Goal: Task Accomplishment & Management: Manage account settings

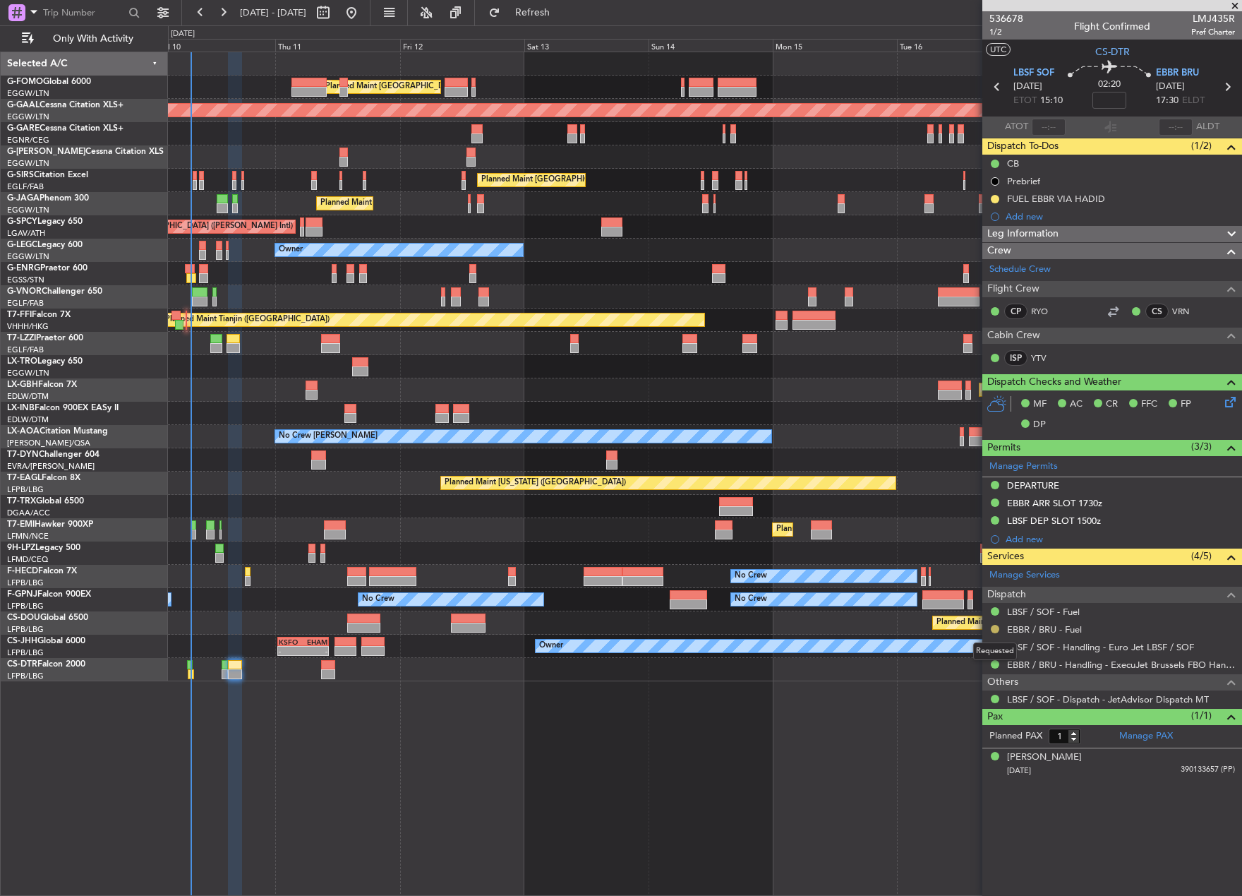
click at [994, 630] on button at bounding box center [995, 629] width 8 height 8
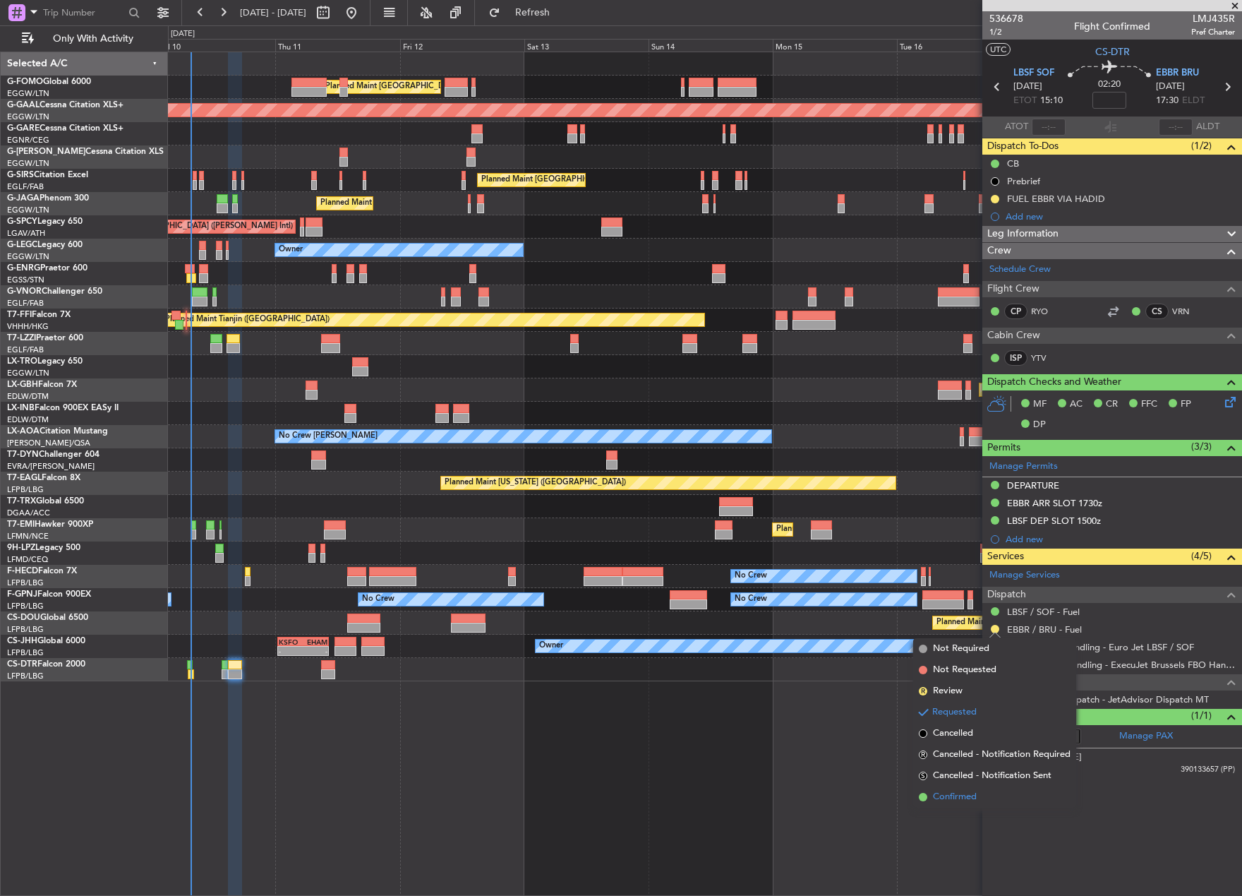
click at [954, 801] on span "Confirmed" at bounding box center [955, 797] width 44 height 14
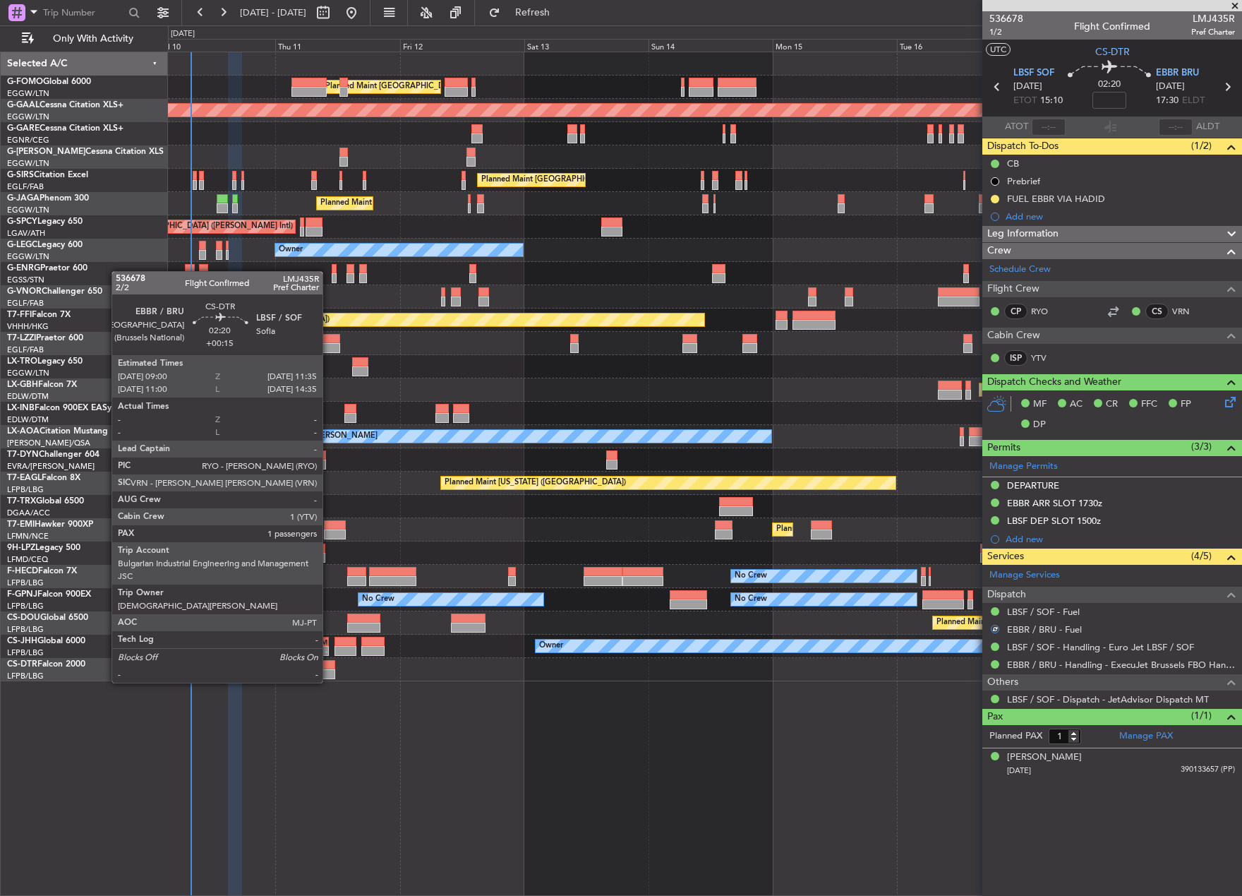
click at [329, 670] on div at bounding box center [327, 674] width 13 height 10
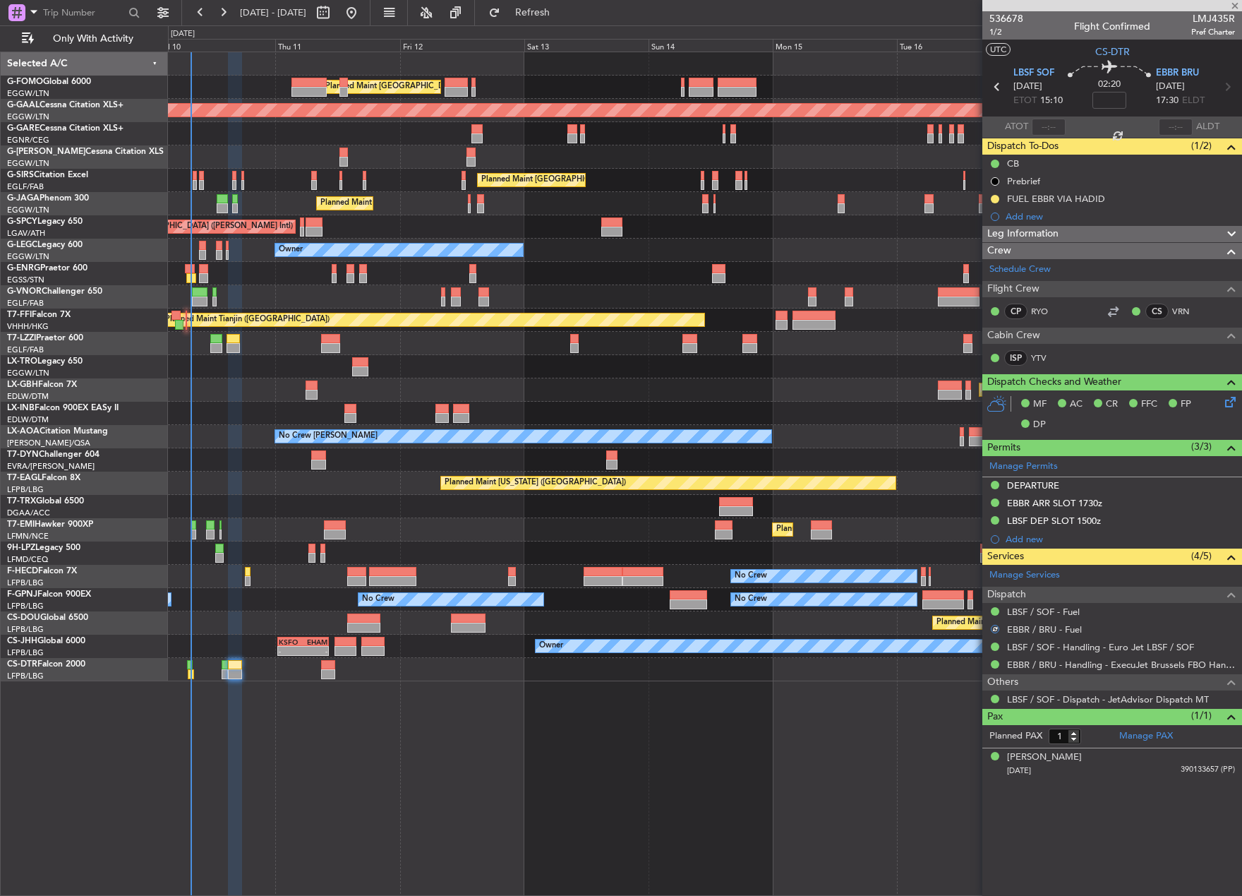
type input "+00:15"
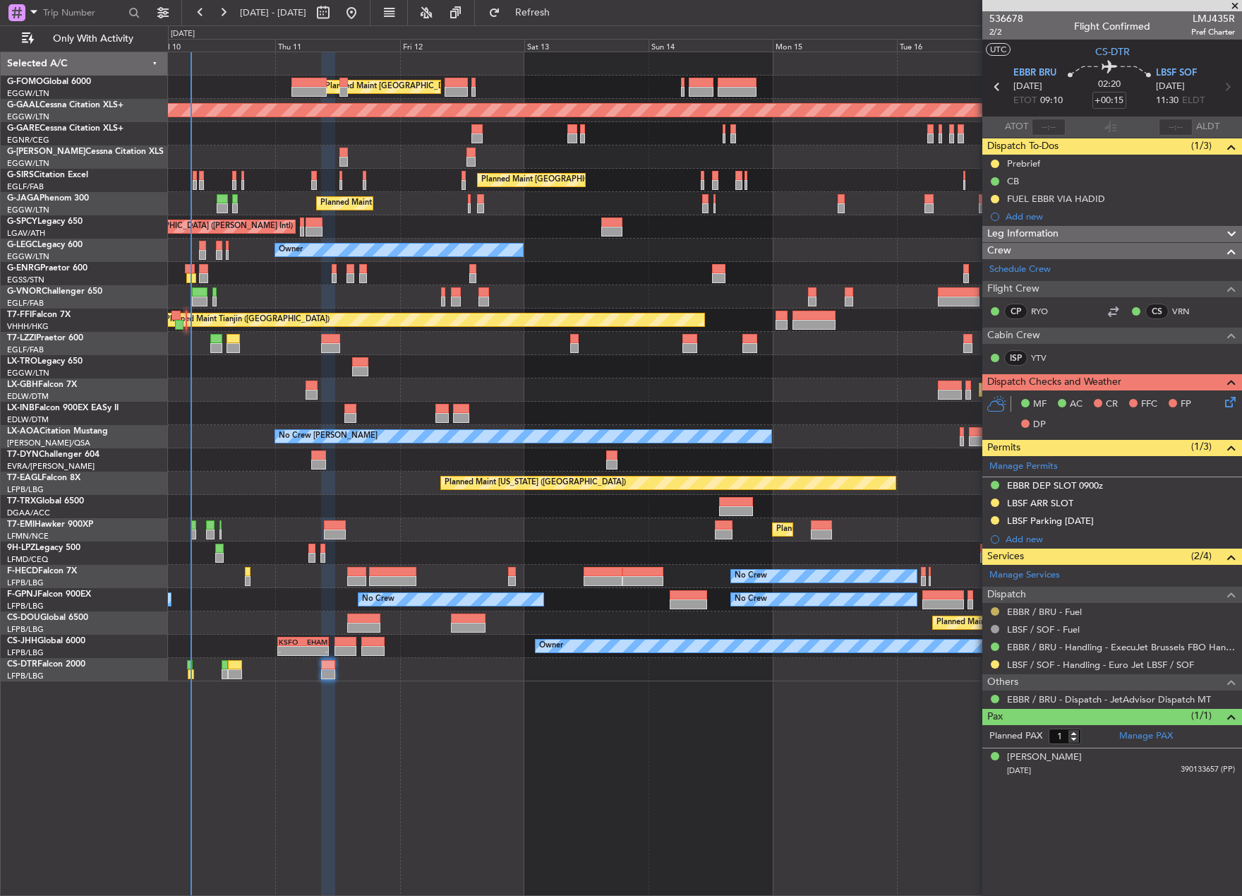
click at [997, 613] on button at bounding box center [995, 611] width 8 height 8
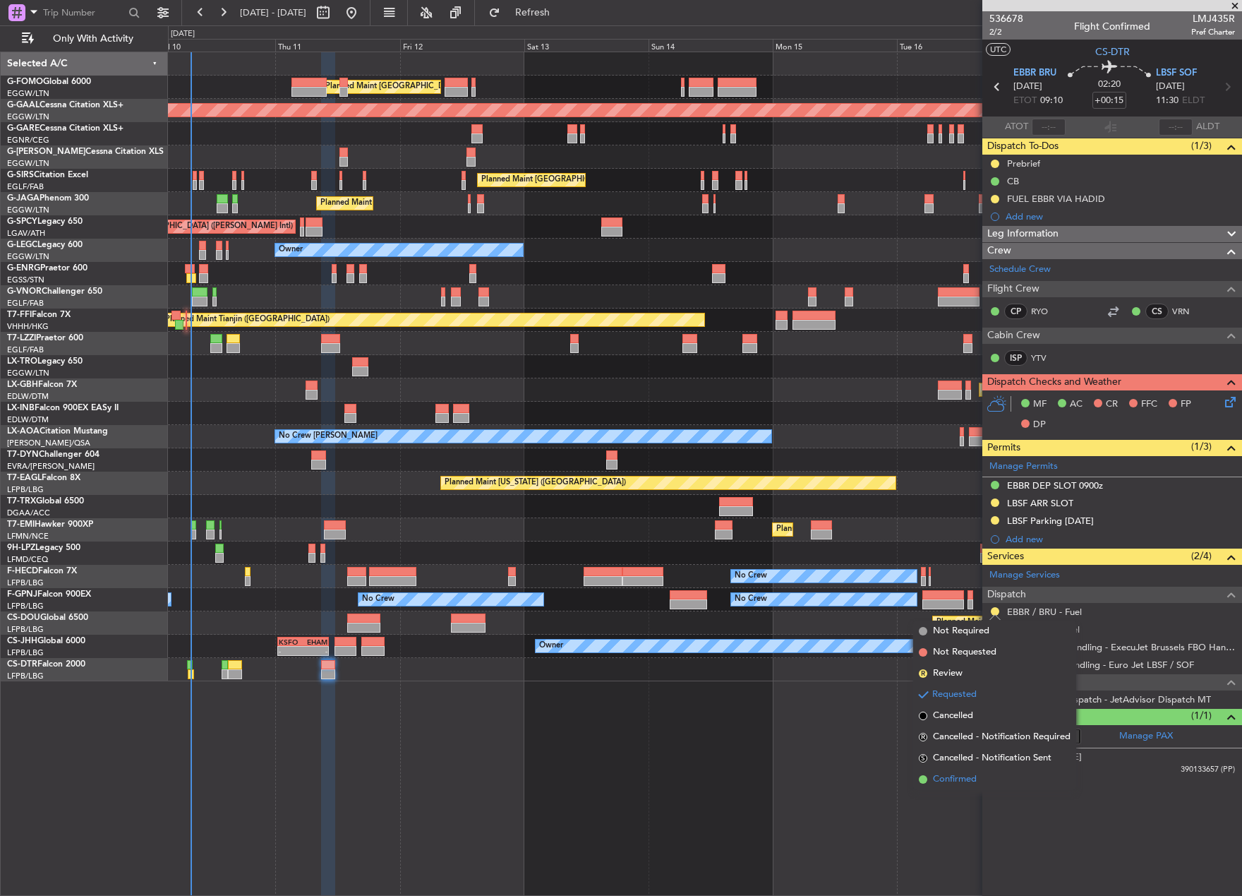
click at [961, 783] on span "Confirmed" at bounding box center [955, 779] width 44 height 14
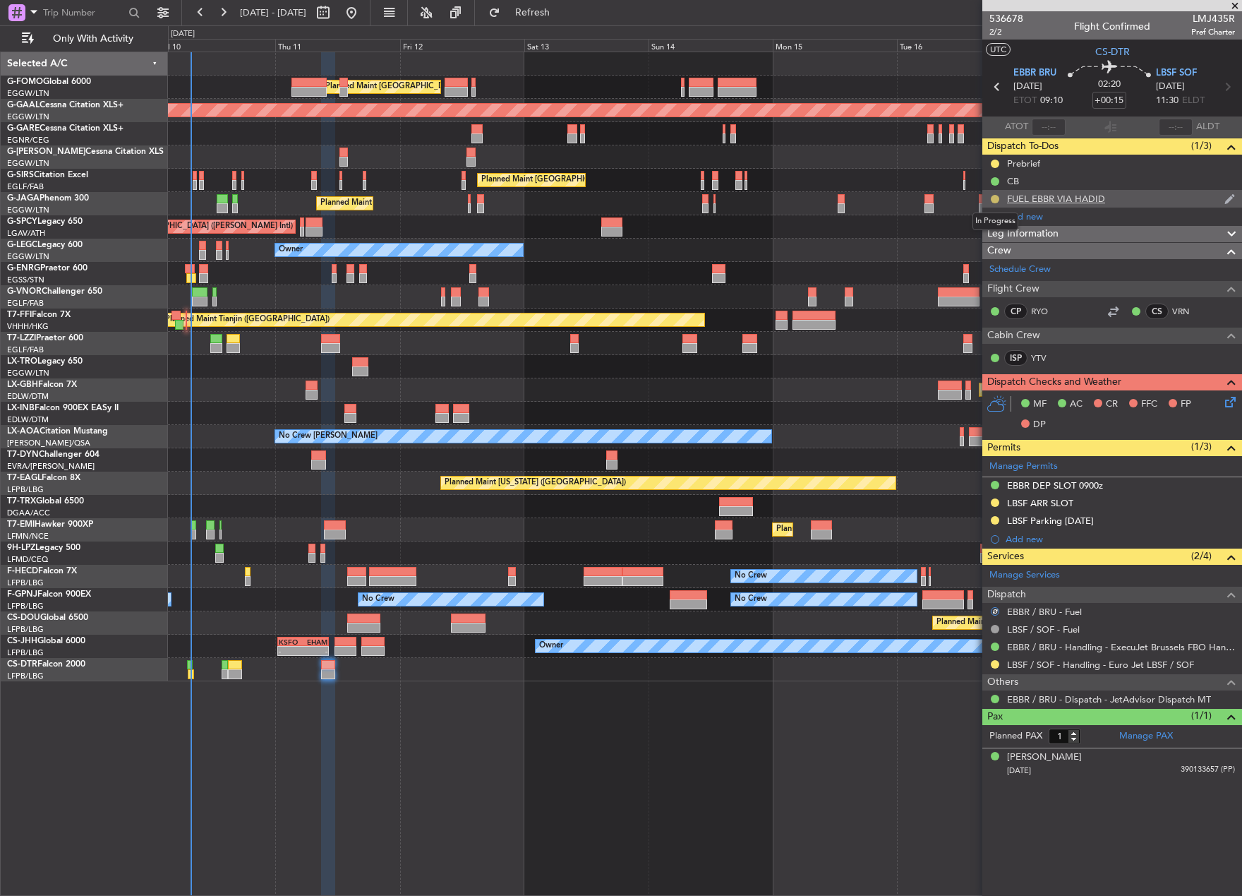
click at [992, 197] on button at bounding box center [995, 199] width 8 height 8
click at [995, 265] on span "Completed" at bounding box center [1001, 261] width 47 height 14
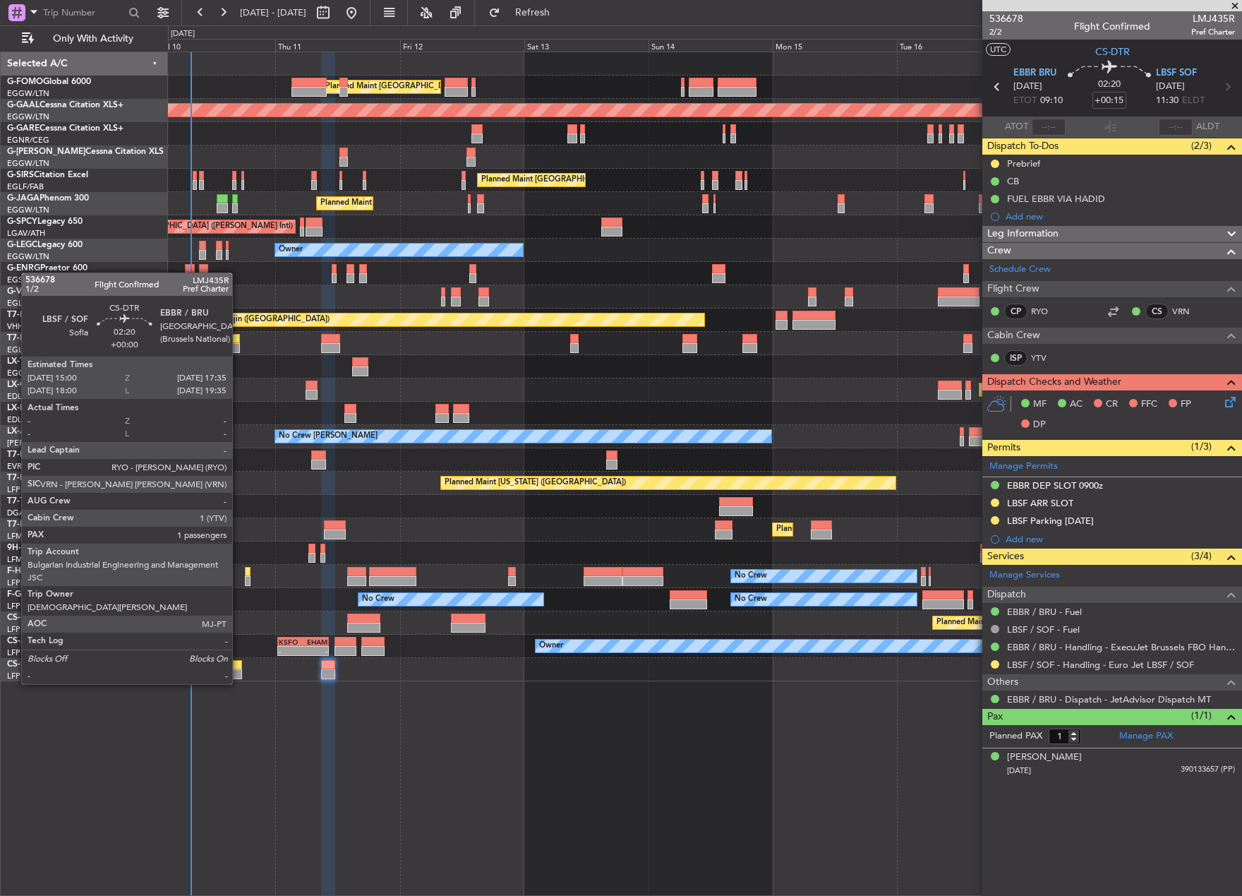
click at [239, 671] on div at bounding box center [234, 674] width 13 height 10
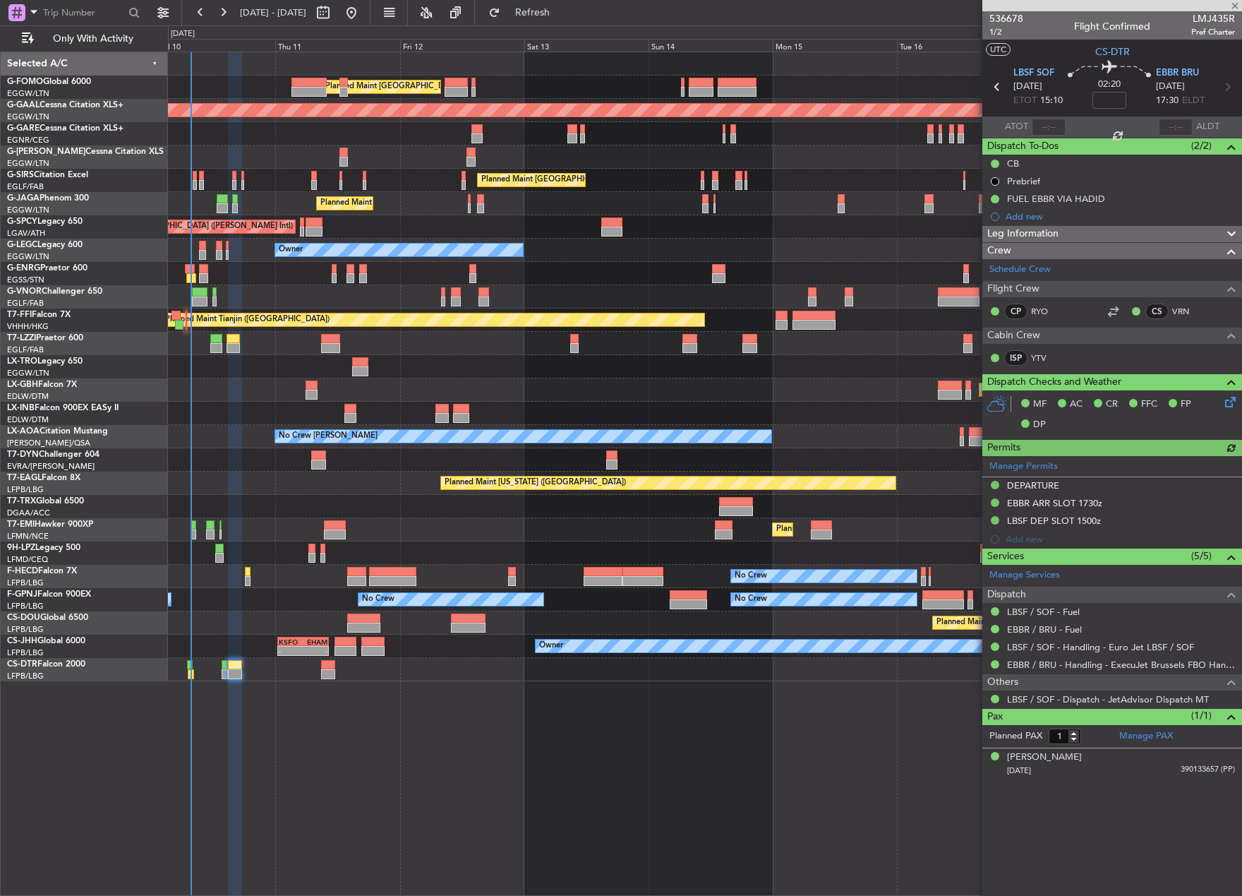
click at [890, 380] on div "Planned Maint Nurnberg Planned Maint Paris (Le Bourget)" at bounding box center [705, 389] width 1074 height 23
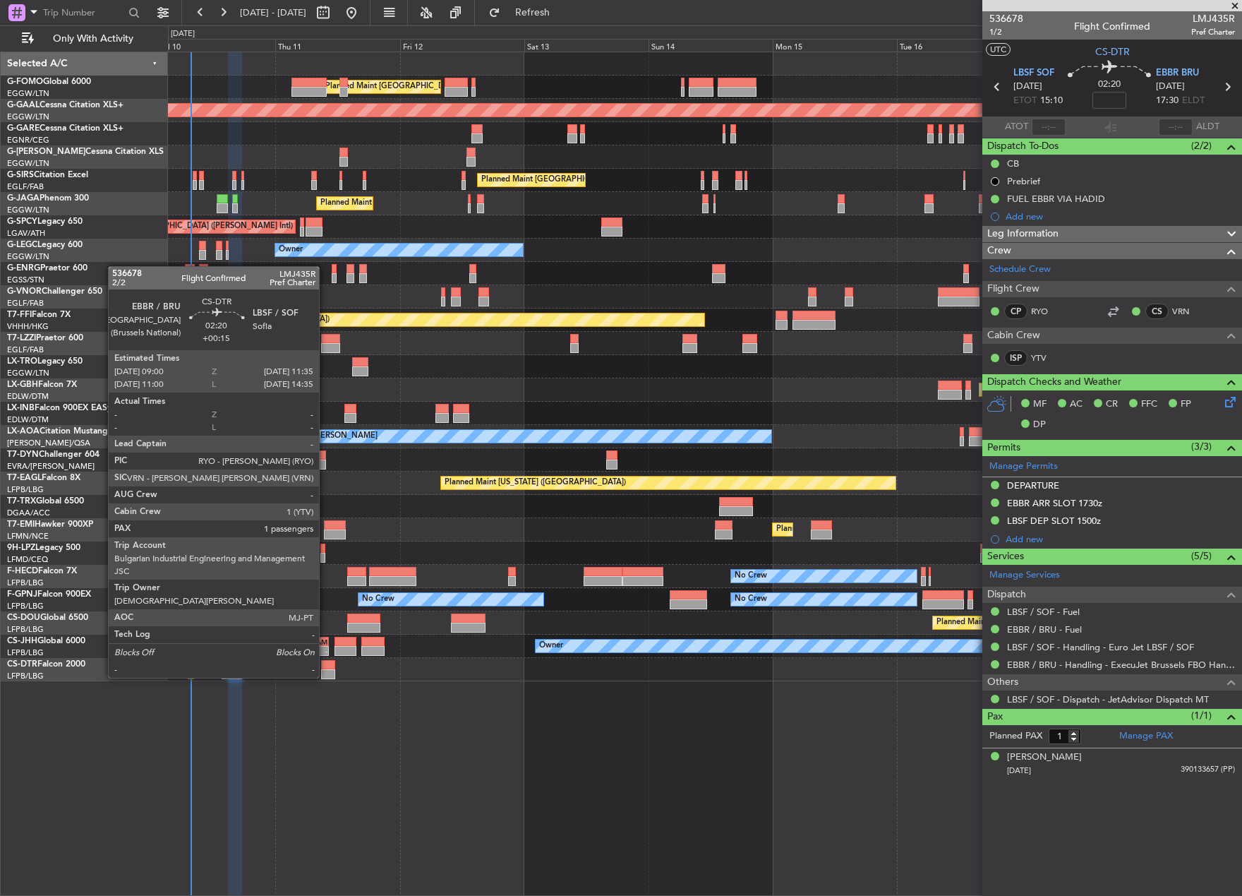
click at [325, 665] on div at bounding box center [327, 665] width 13 height 10
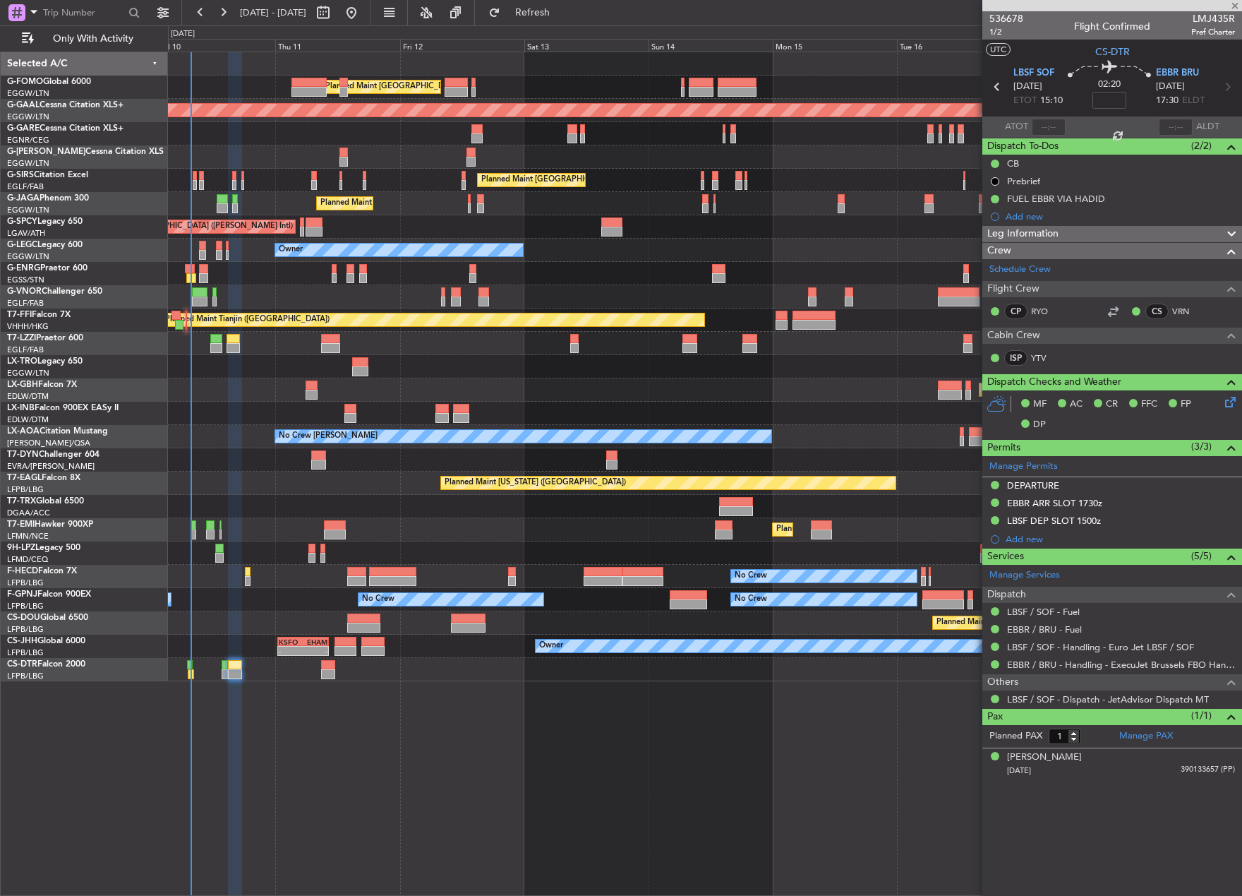
type input "+00:15"
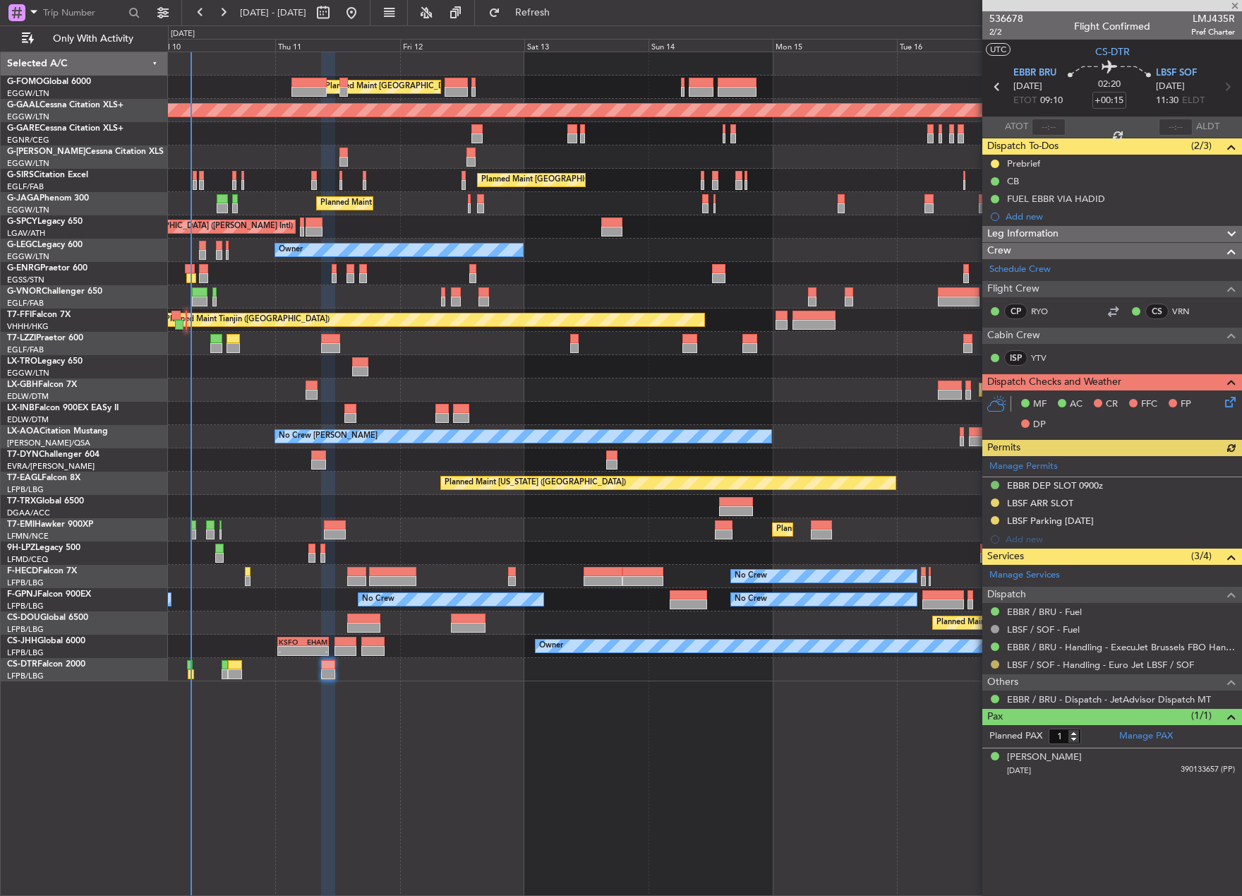
click at [994, 663] on button at bounding box center [995, 664] width 8 height 8
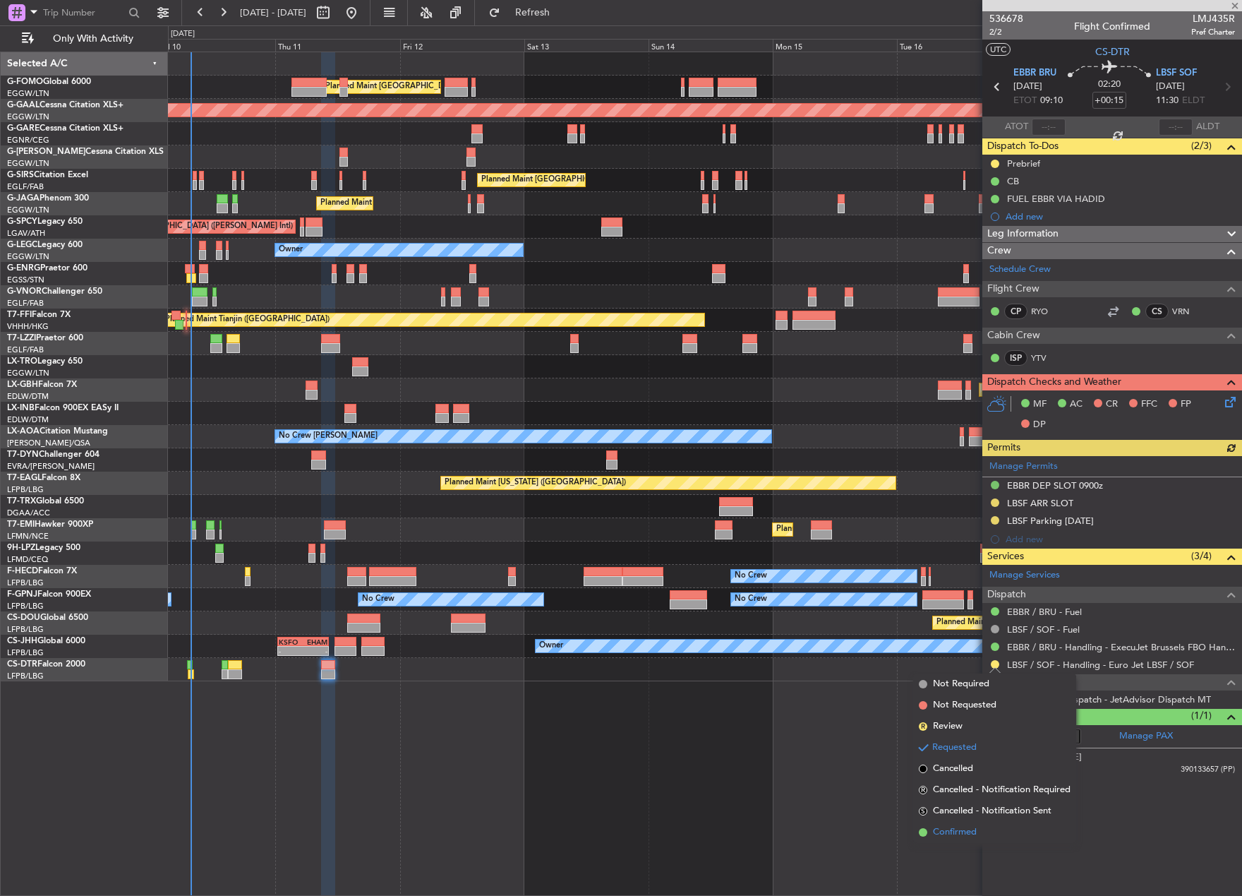
click at [939, 836] on span "Confirmed" at bounding box center [955, 832] width 44 height 14
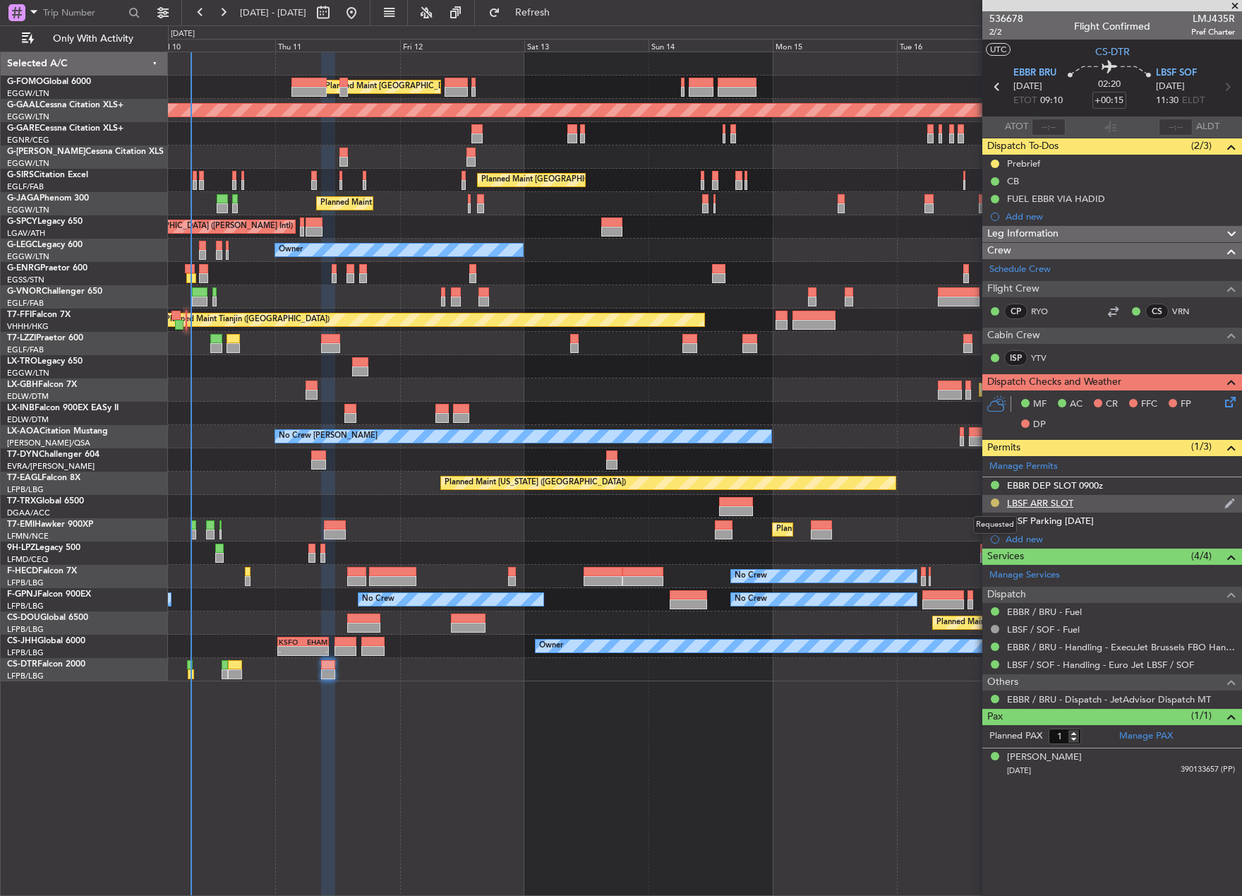
click at [992, 500] on button at bounding box center [995, 502] width 8 height 8
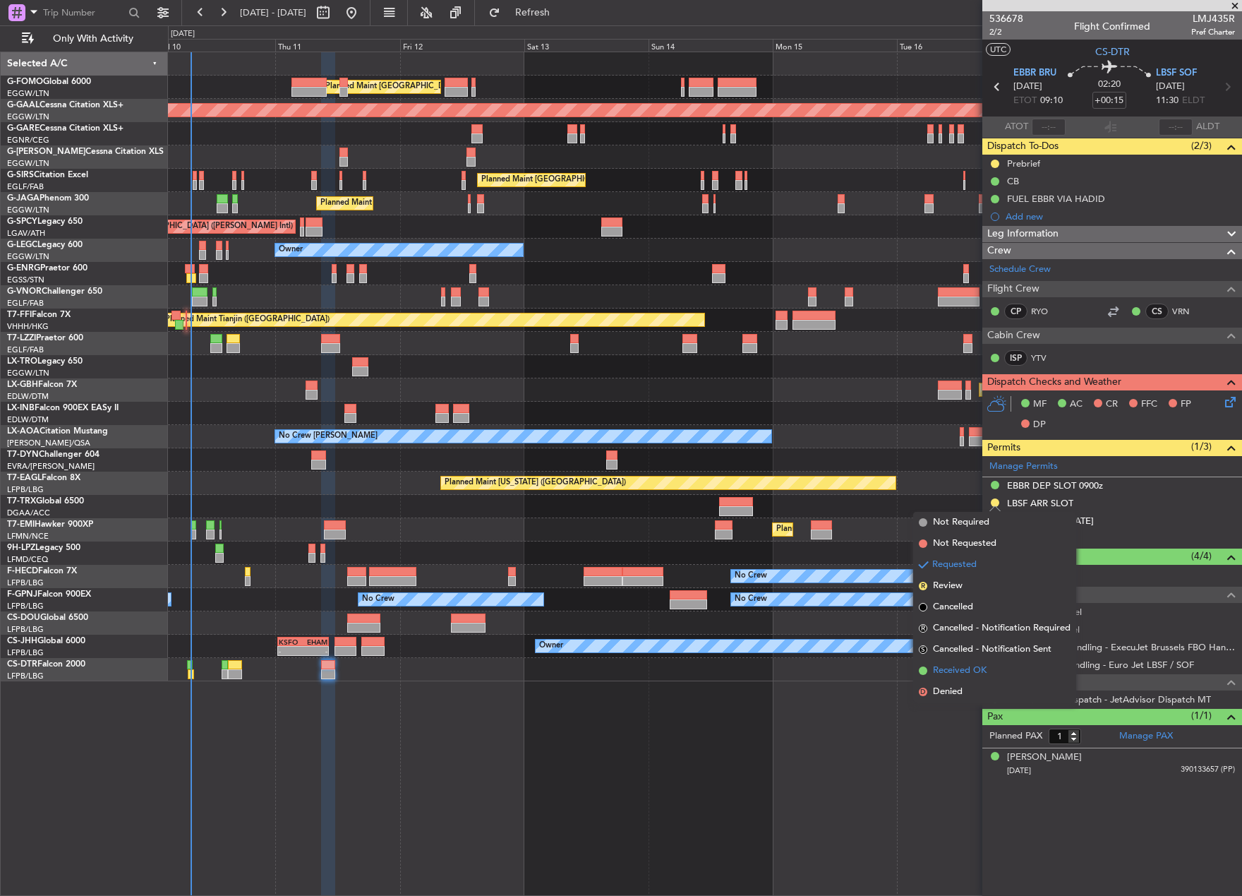
click at [963, 673] on span "Received OK" at bounding box center [960, 670] width 54 height 14
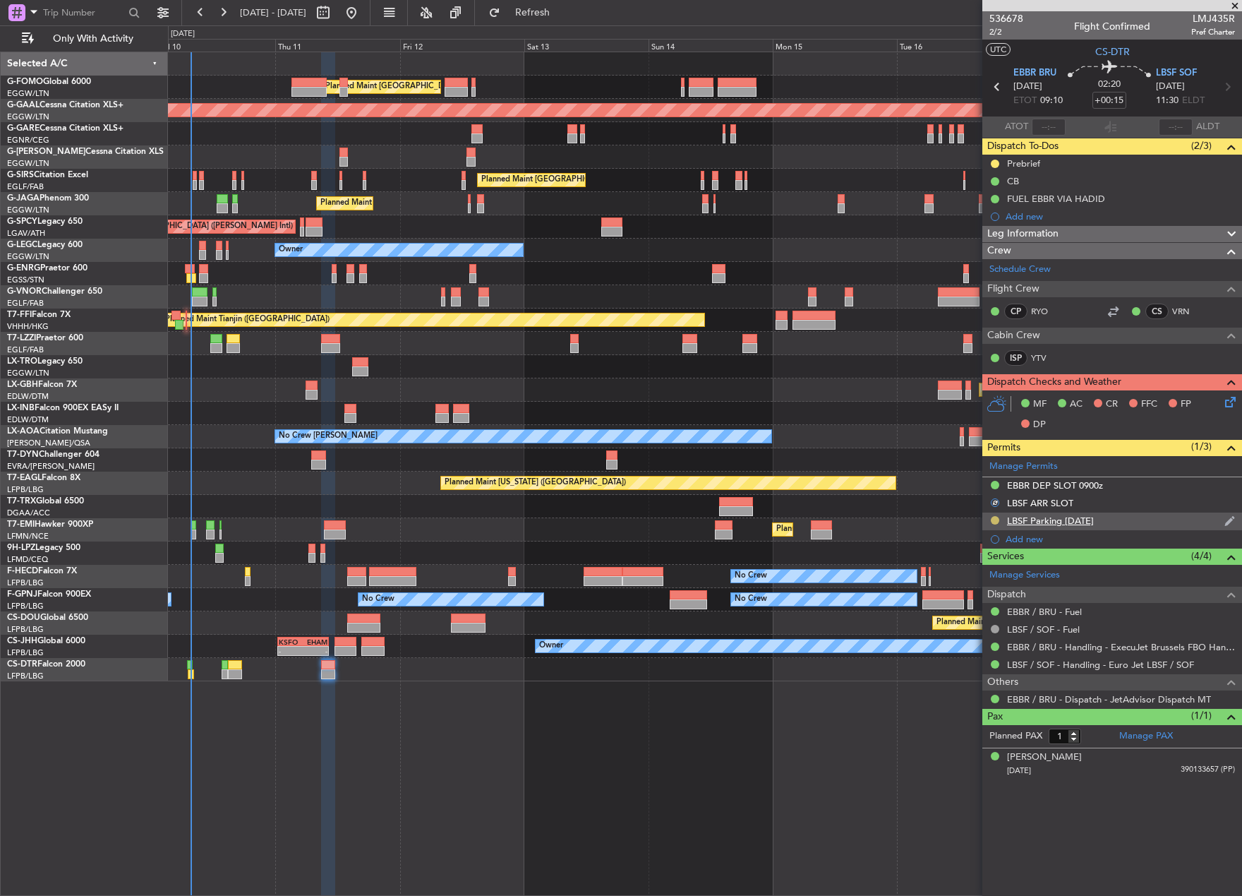
click at [994, 516] on button at bounding box center [995, 520] width 8 height 8
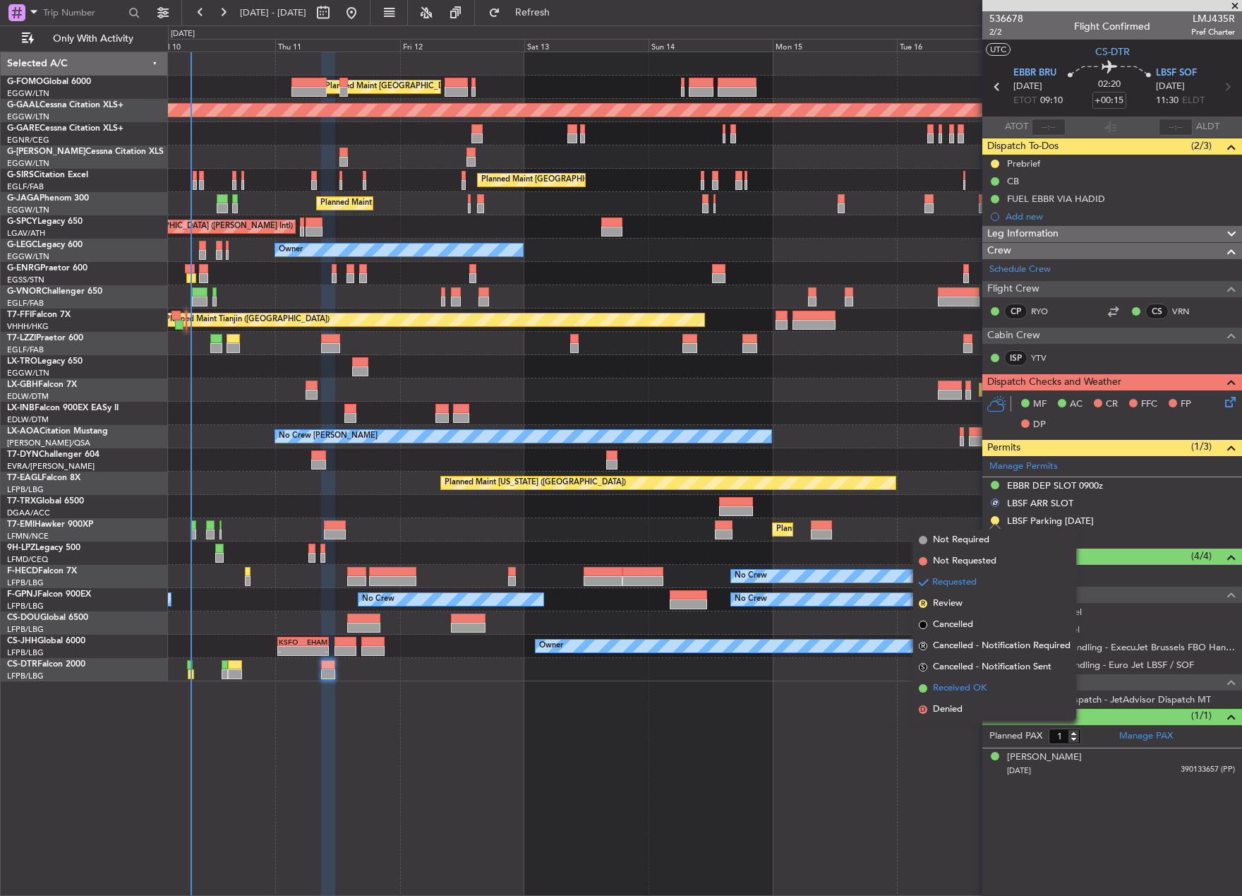
click at [987, 692] on span "Received OK" at bounding box center [960, 688] width 54 height 14
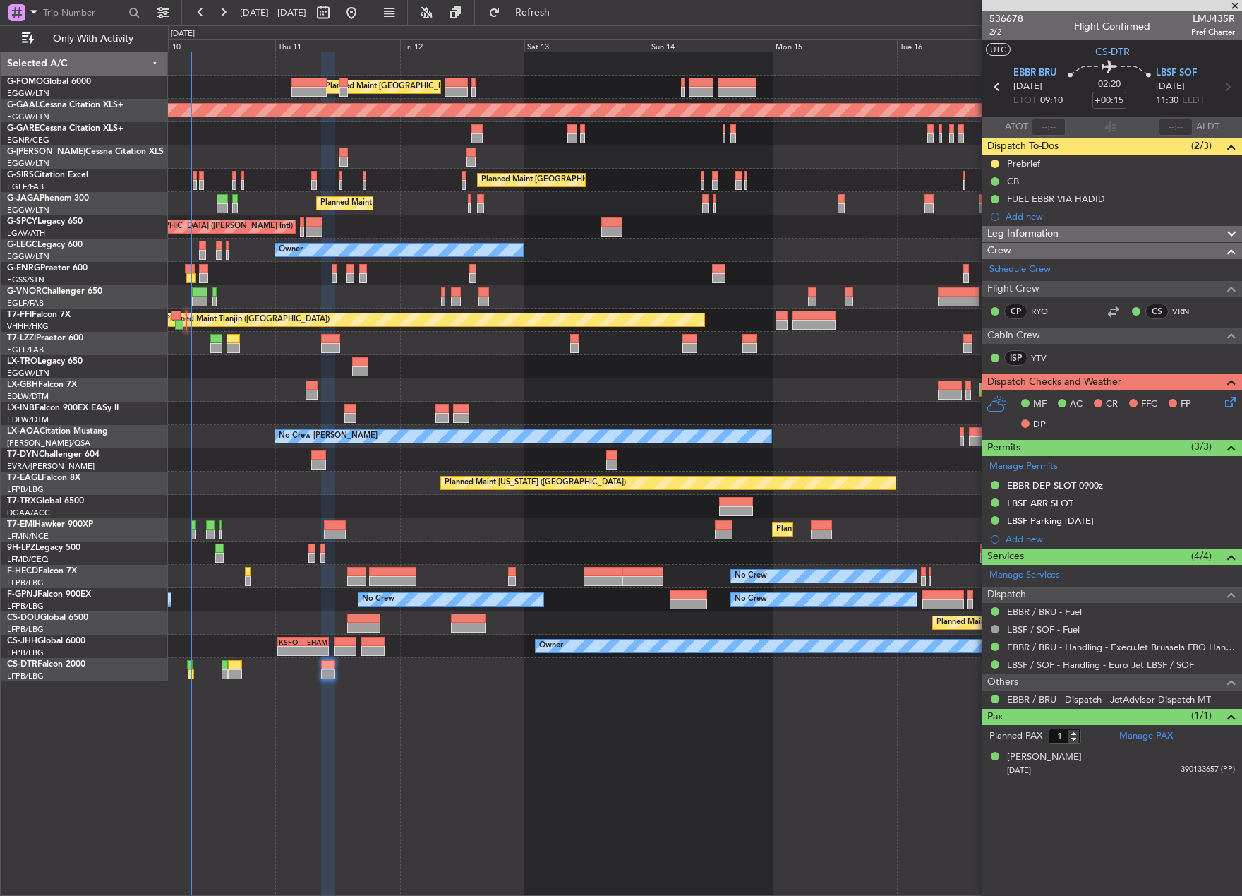
click at [1232, 84] on icon at bounding box center [1227, 87] width 18 height 18
click at [1021, 215] on div "Add new" at bounding box center [1114, 216] width 217 height 12
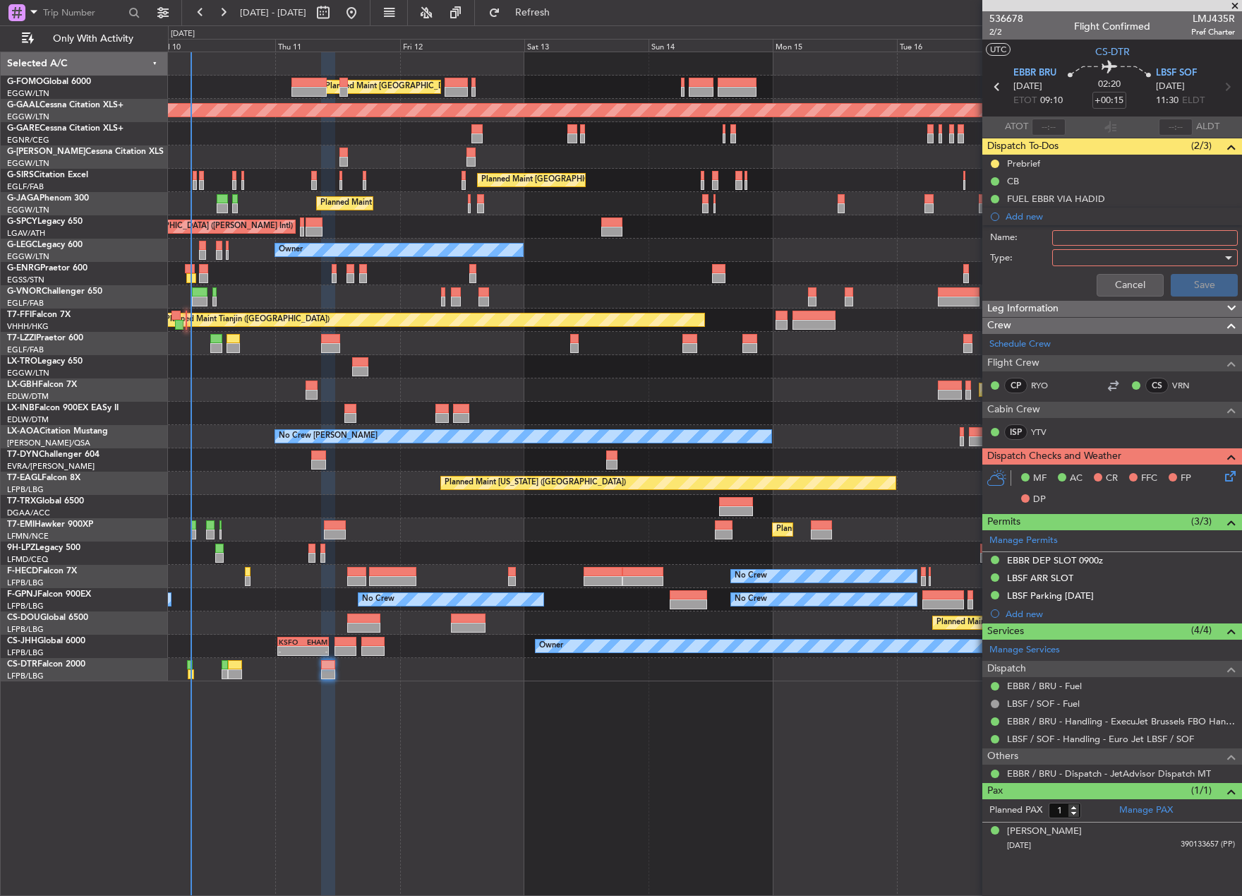
click at [1079, 235] on input "Name:" at bounding box center [1145, 238] width 186 height 16
type input "F"
type input "FUEL LBSF VIA HANDLER"
click at [1088, 262] on div at bounding box center [1140, 257] width 164 height 21
click at [1068, 328] on span "Airport" at bounding box center [1138, 328] width 173 height 21
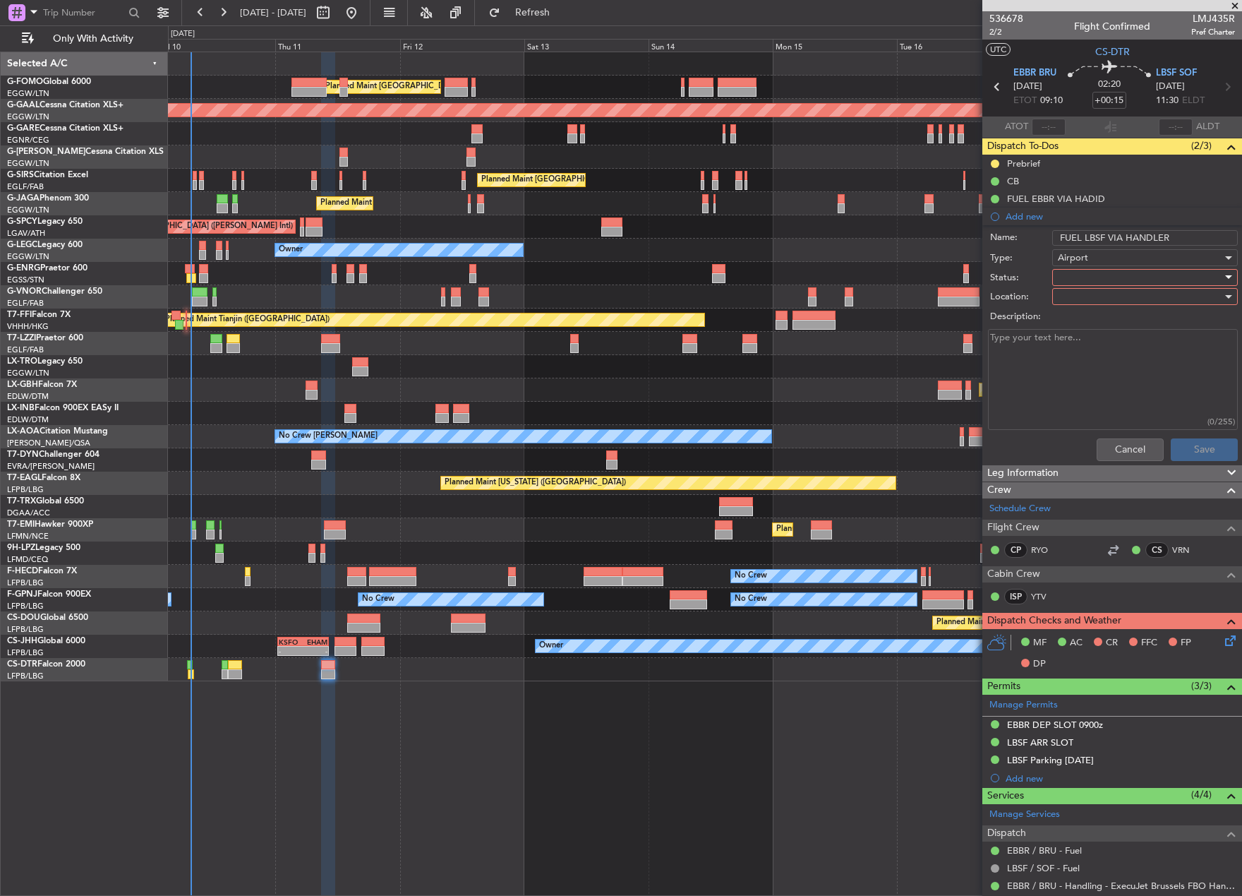
click at [1066, 275] on div at bounding box center [1140, 277] width 164 height 21
click at [1088, 345] on span "Completed" at bounding box center [1138, 347] width 165 height 21
click at [1084, 300] on div at bounding box center [1140, 296] width 164 height 21
click at [1089, 330] on span "Arrival" at bounding box center [1138, 325] width 165 height 21
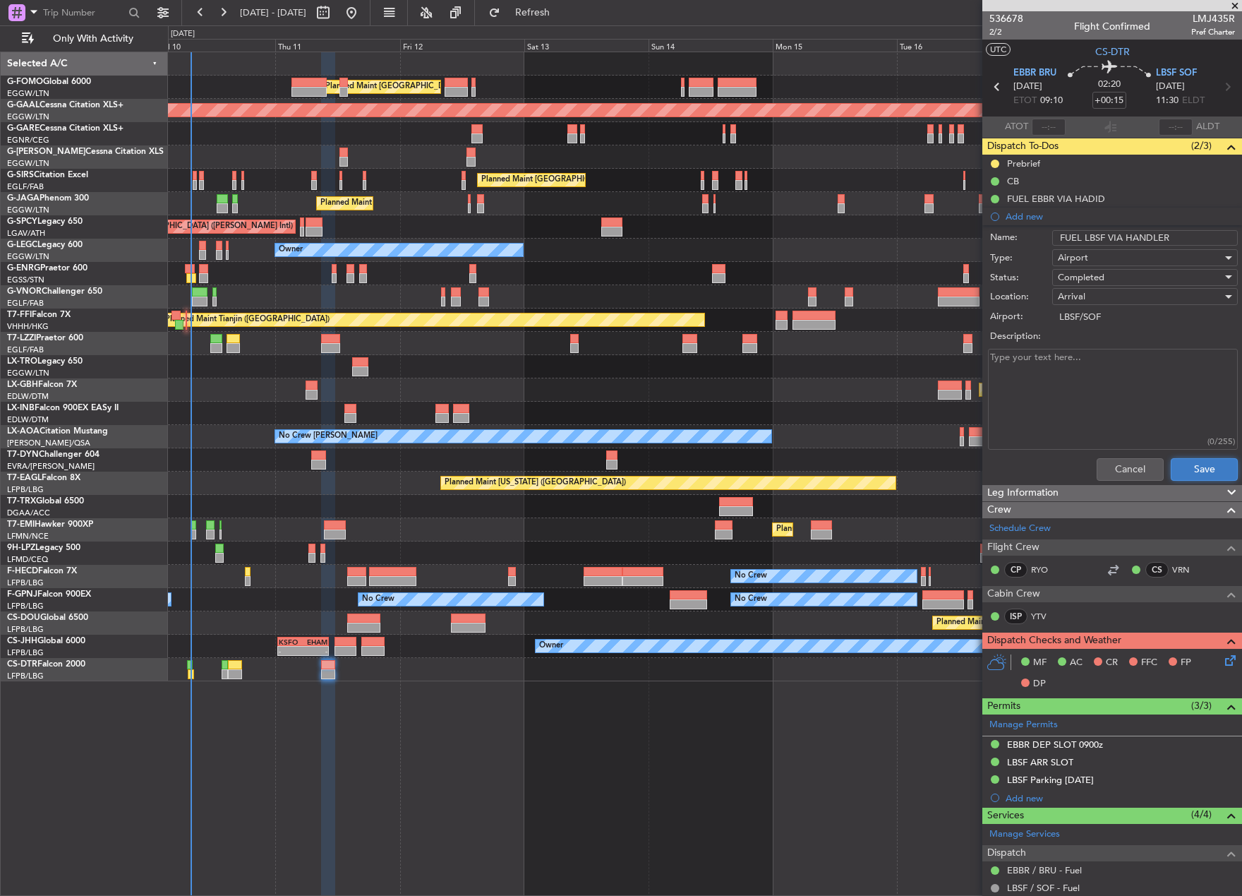
click at [1200, 464] on button "Save" at bounding box center [1204, 469] width 67 height 23
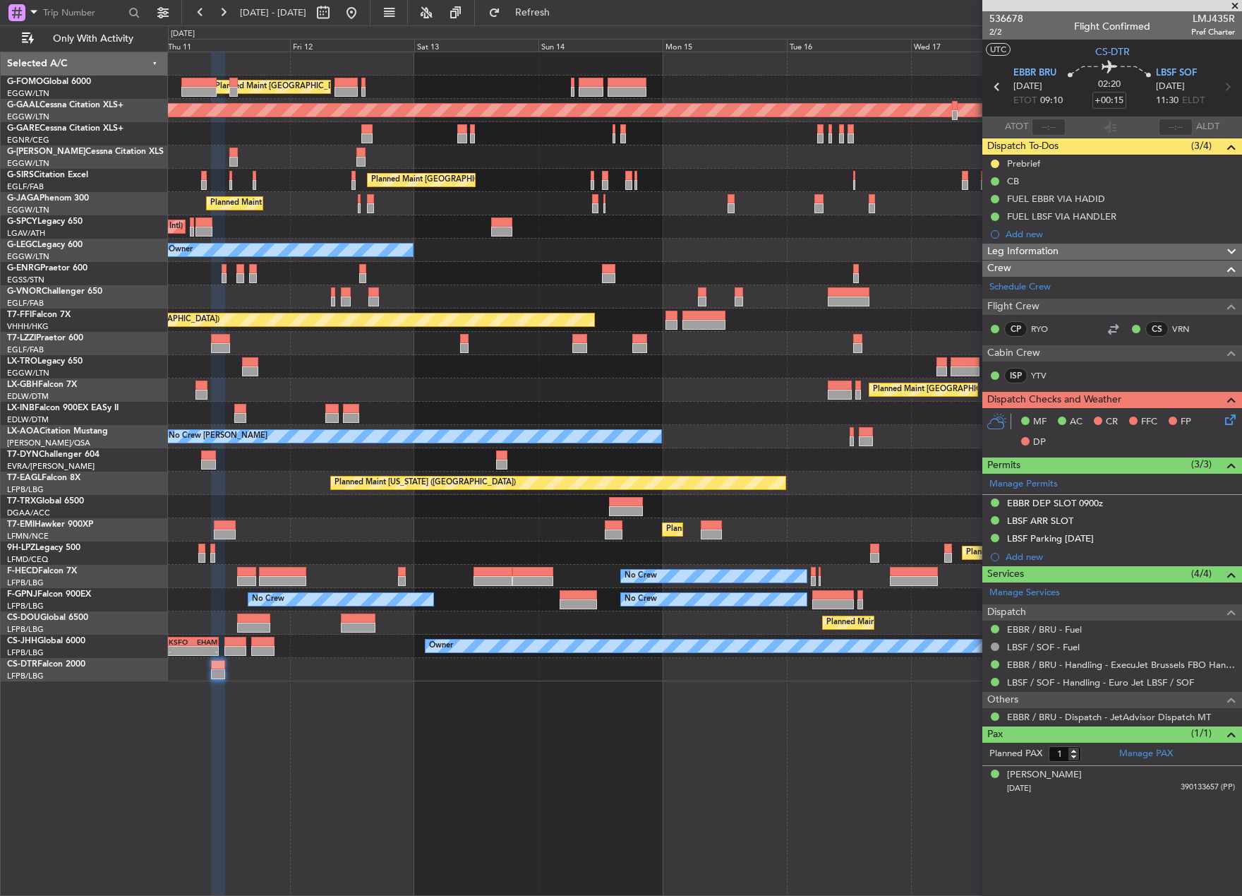
click at [736, 704] on div "Planned Maint London (Luton) Planned Maint Dusseldorf Planned Maint London (Far…" at bounding box center [705, 474] width 1074 height 844
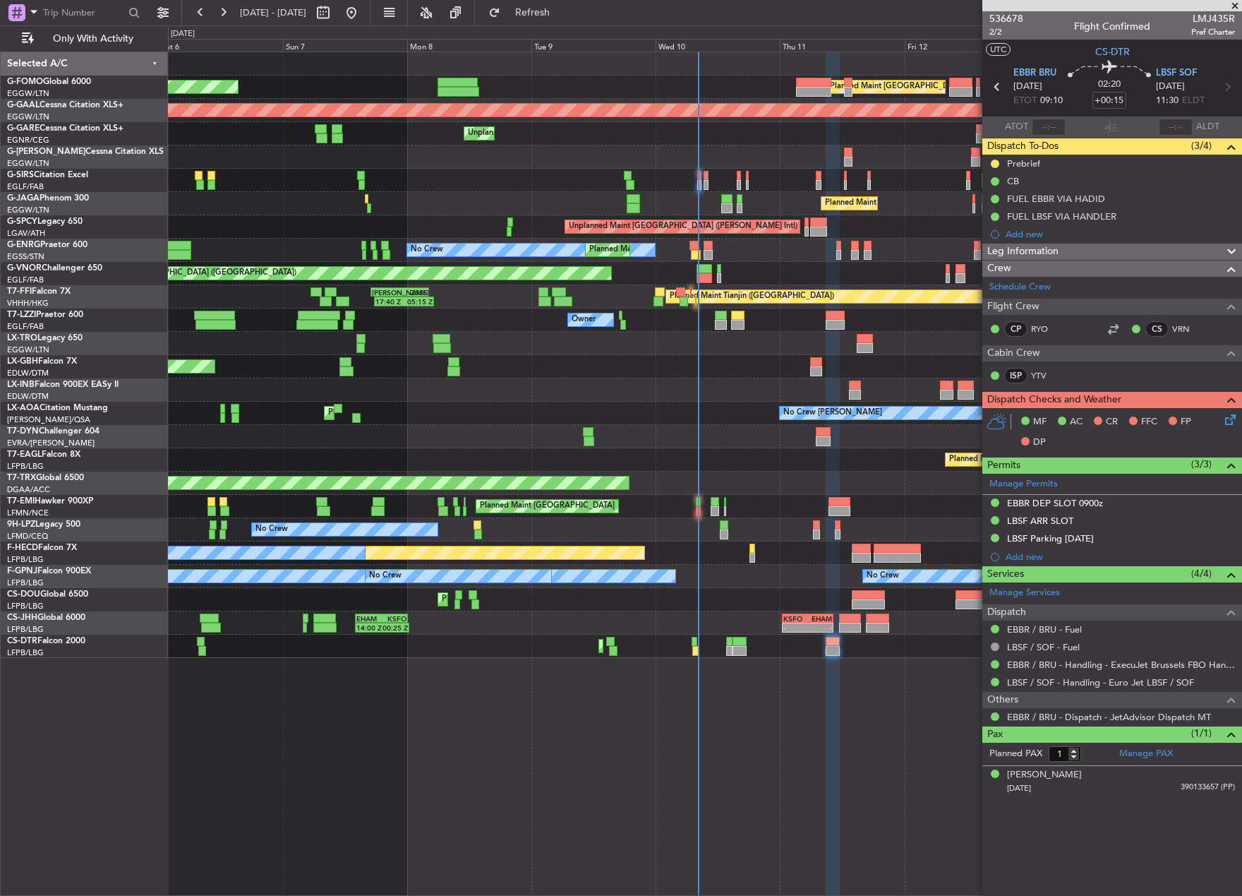
click at [817, 383] on div "Planned Maint London (Luton) Planned Maint London (Luton) Planned Maint Dusseld…" at bounding box center [705, 355] width 1074 height 606
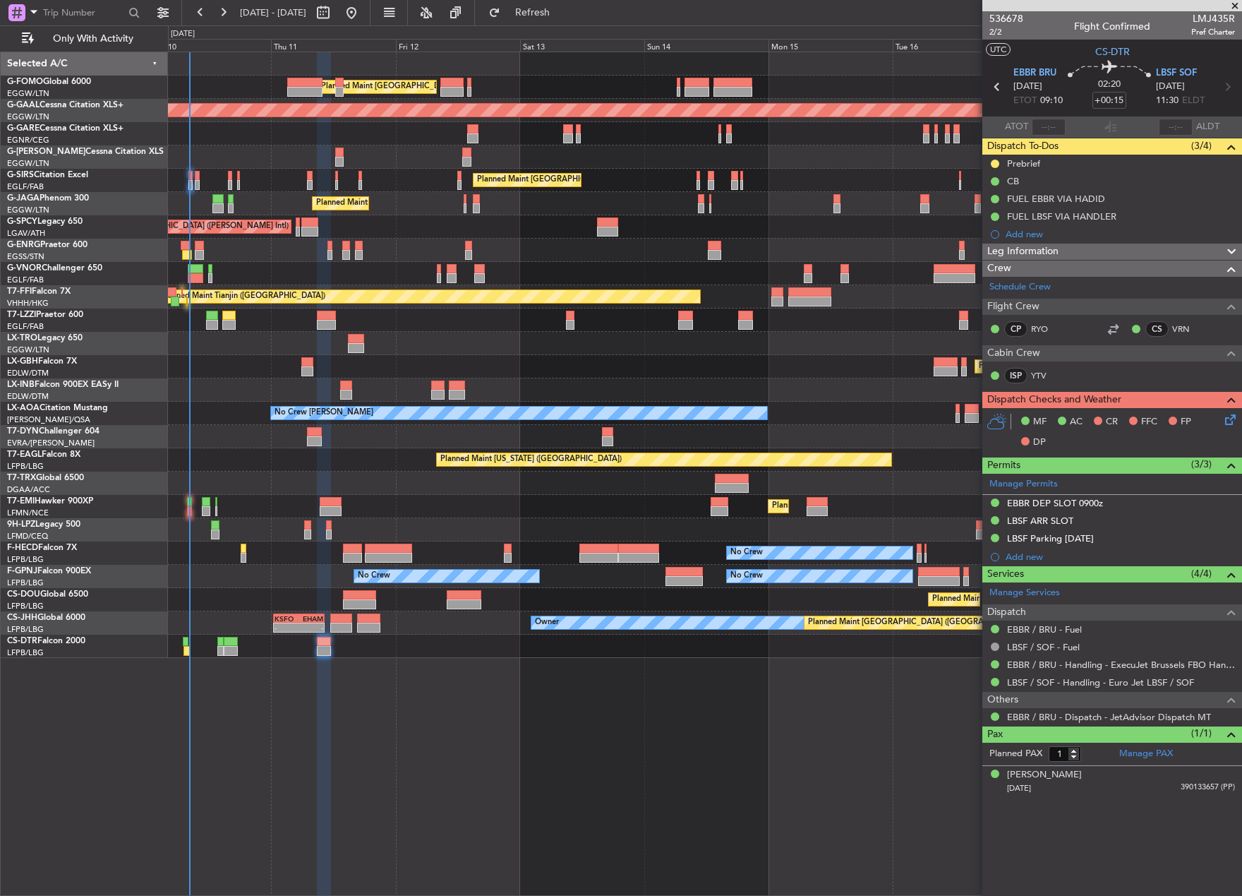
click at [224, 589] on div "Planned Maint London (Luton) Planned Maint Dusseldorf Unplanned Maint Chester P…" at bounding box center [705, 355] width 1074 height 606
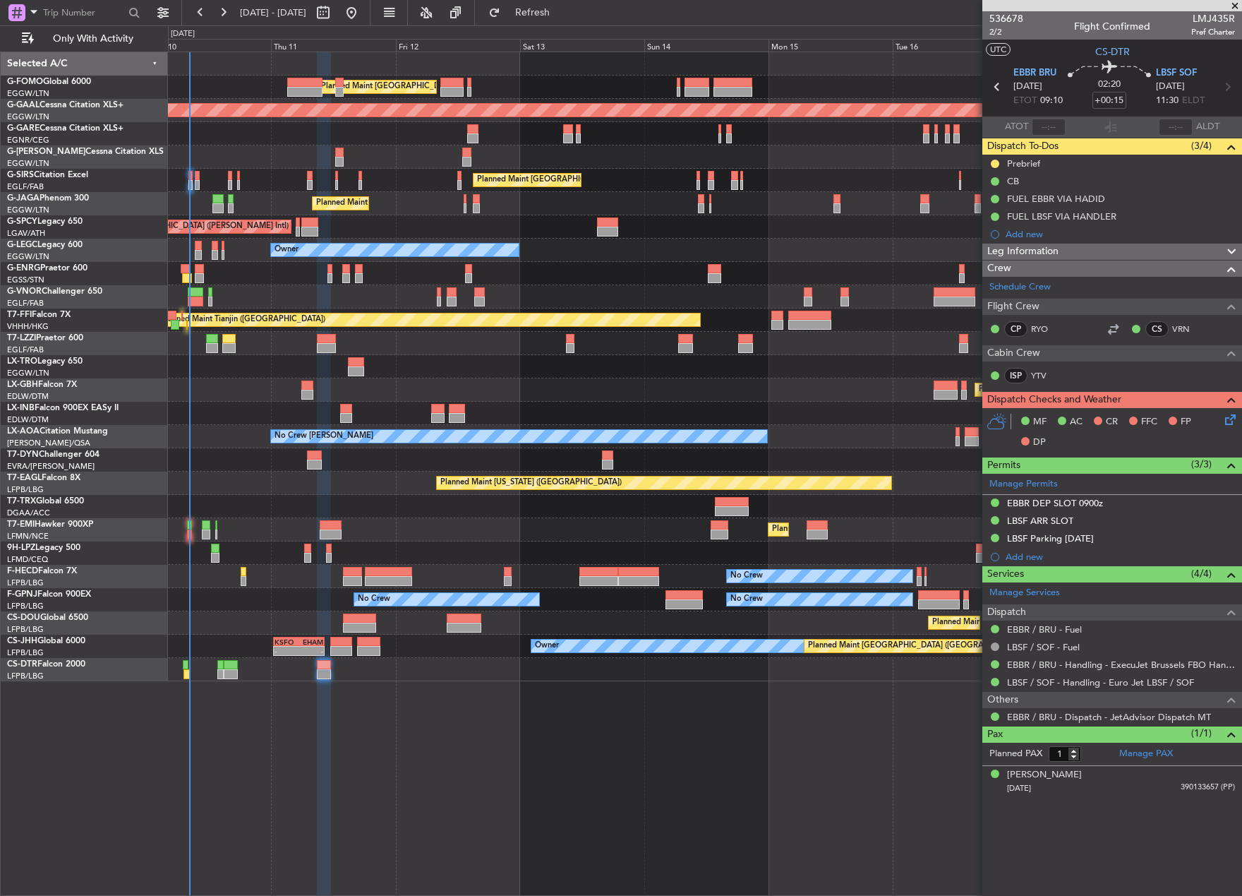
click at [190, 241] on div "Owner" at bounding box center [705, 250] width 1074 height 23
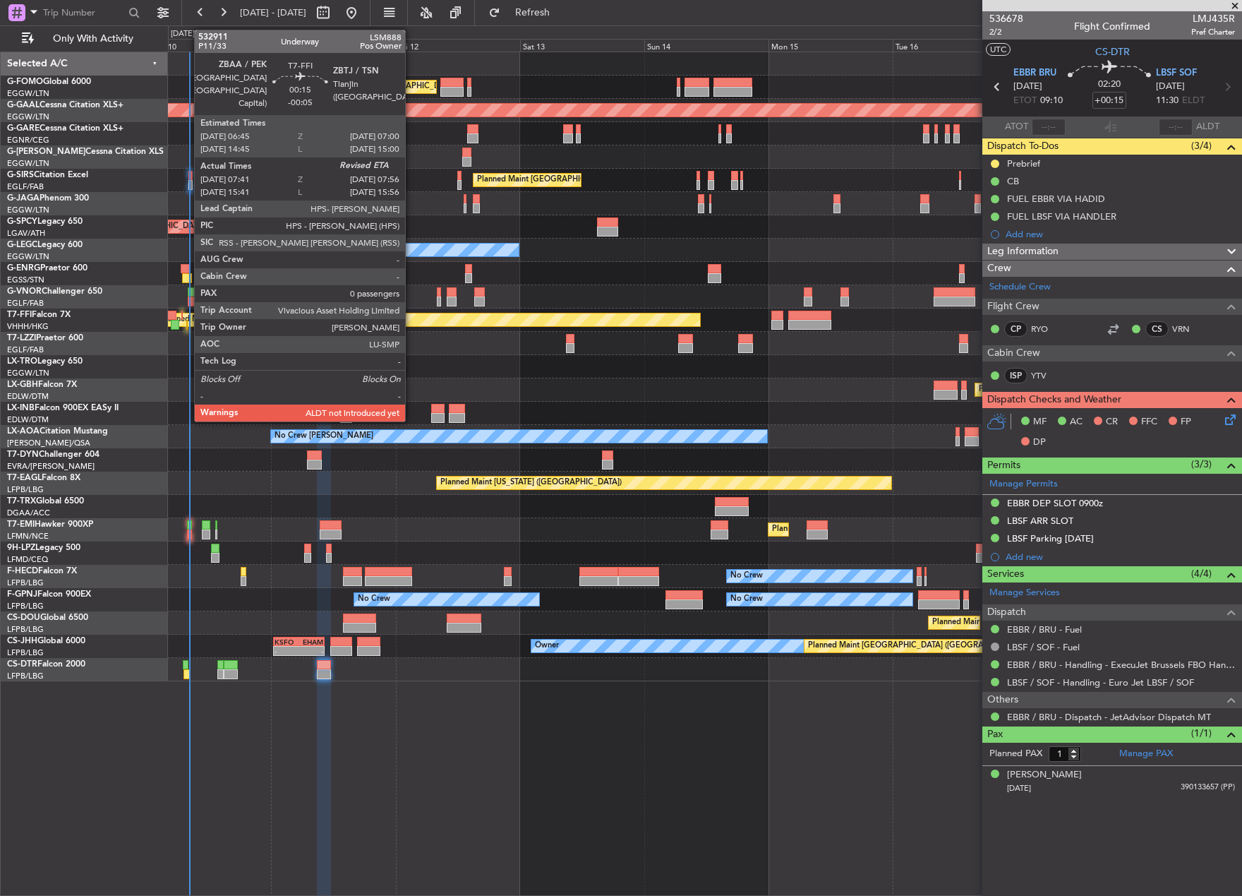
click at [187, 328] on div at bounding box center [186, 325] width 1 height 10
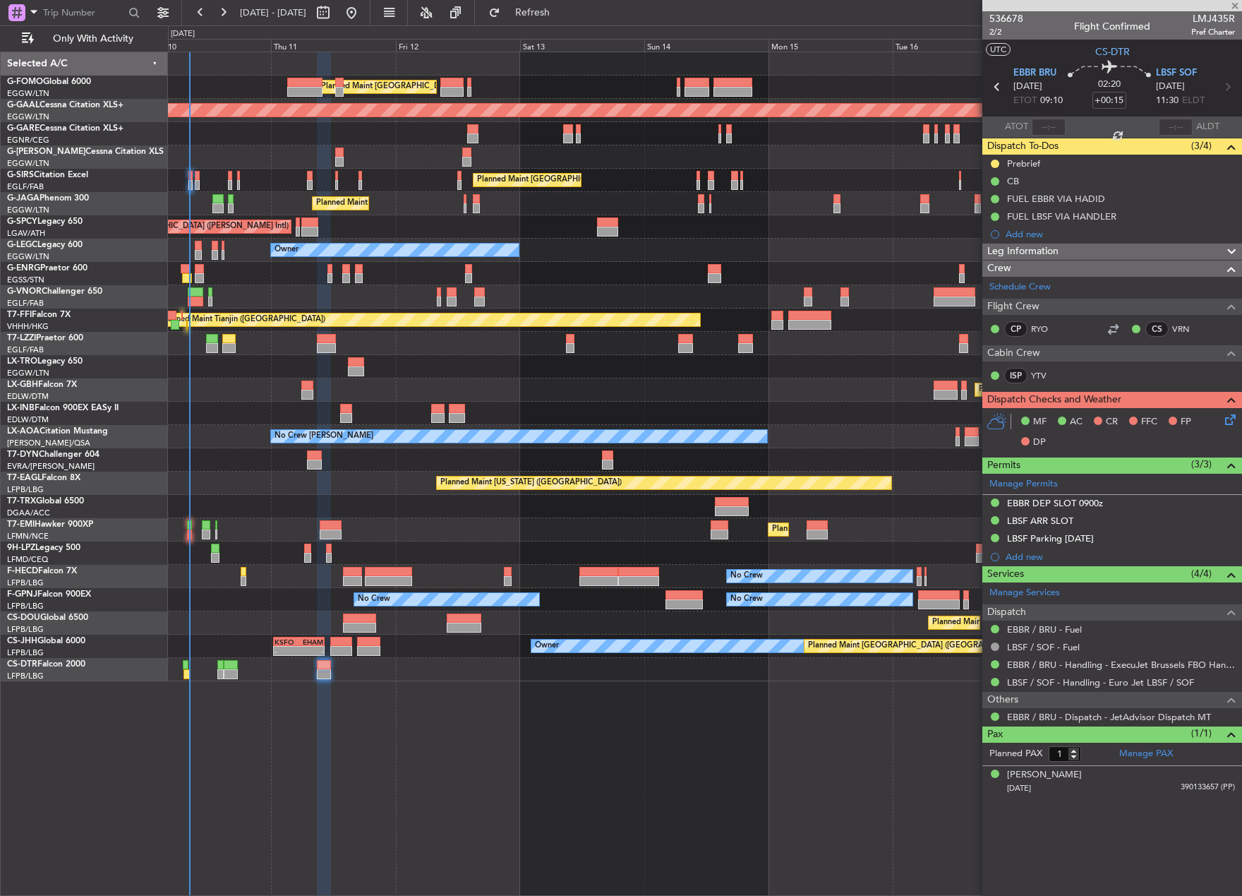
type input "-00:05"
type input "07:41"
type input "0"
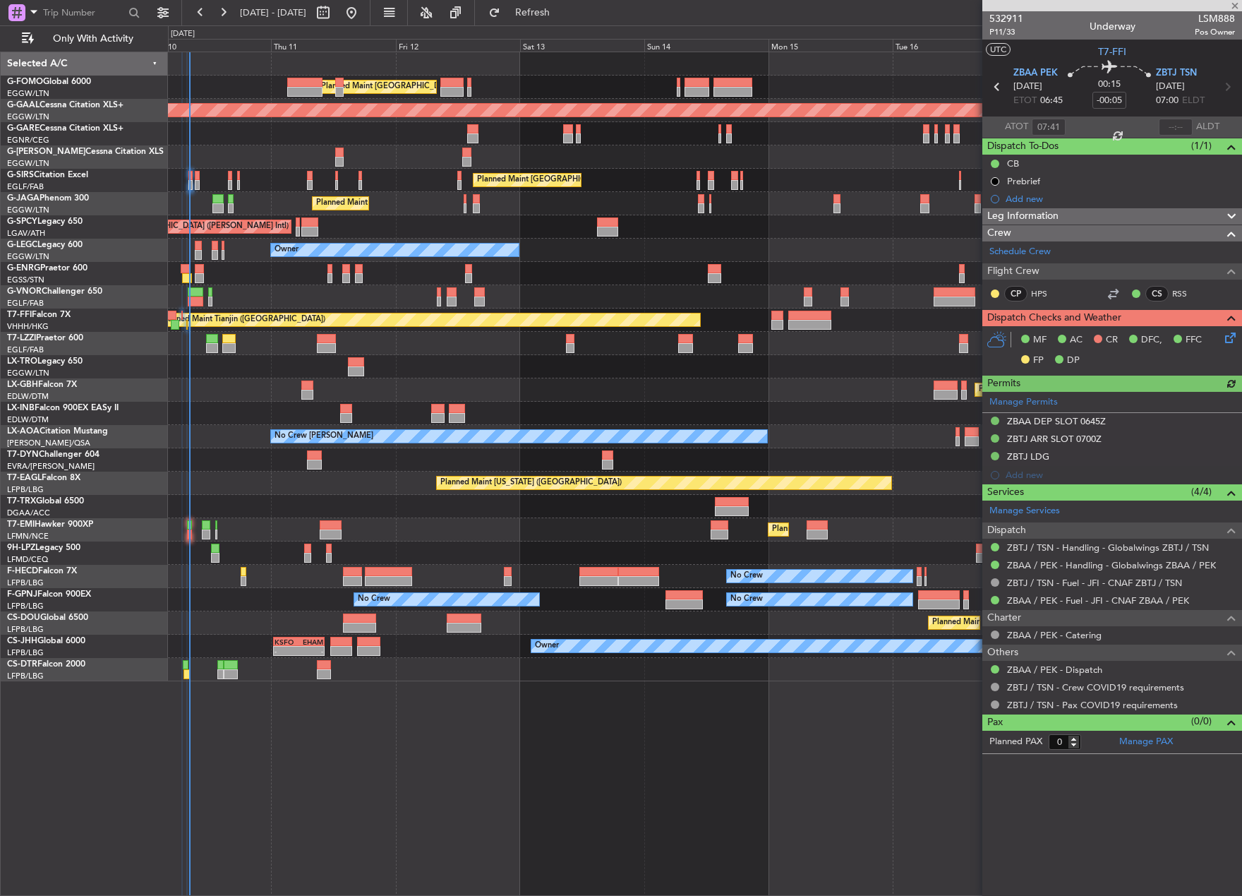
click at [1157, 130] on section "ATOT 07:41 ALDT" at bounding box center [1112, 126] width 260 height 21
click at [1168, 132] on div at bounding box center [1176, 127] width 34 height 17
click at [1162, 125] on input "text" at bounding box center [1176, 127] width 34 height 17
click at [798, 232] on div "Unplanned Maint [GEOGRAPHIC_DATA] ([PERSON_NAME] Intl)" at bounding box center [705, 226] width 1074 height 23
type input "08:07"
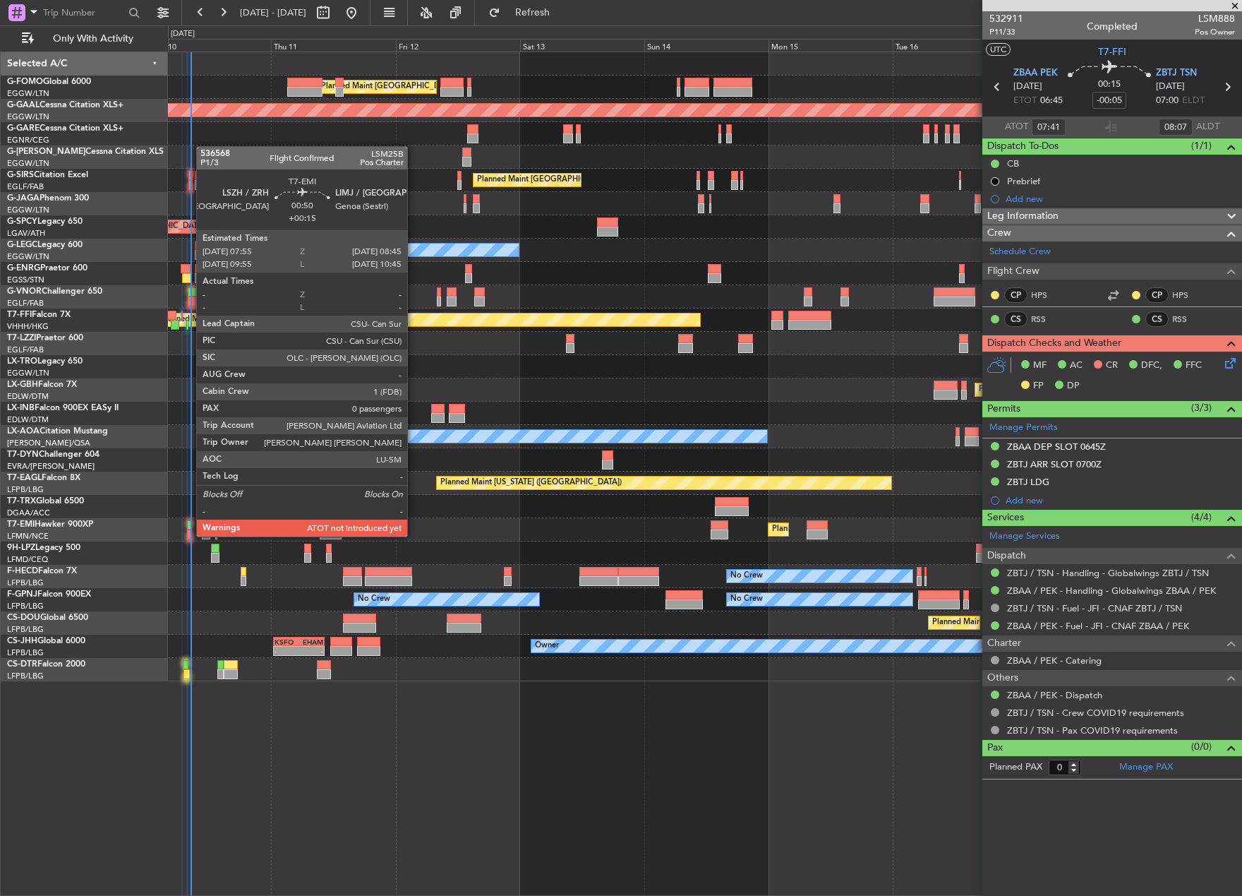
click at [189, 535] on div at bounding box center [189, 534] width 5 height 10
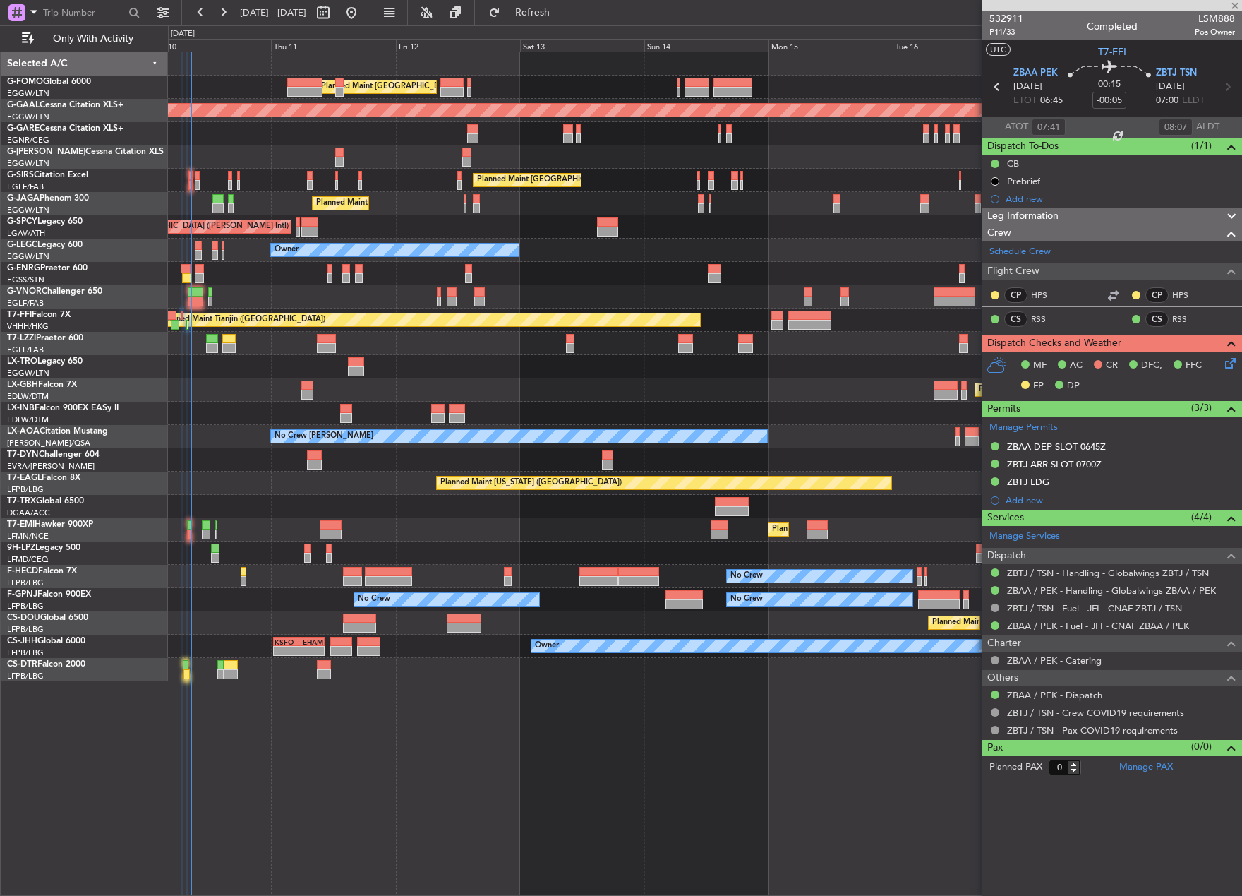
type input "+00:15"
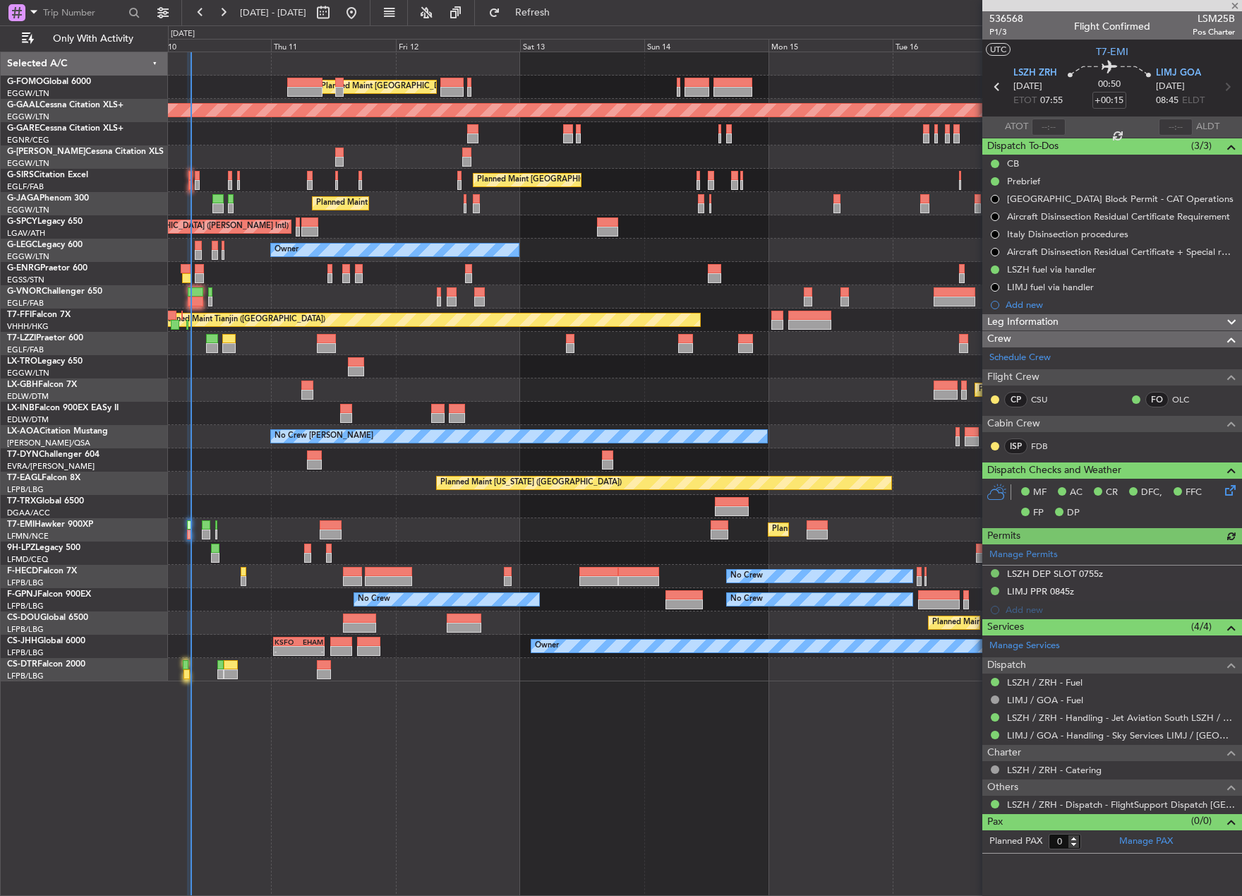
click at [1217, 16] on span "LSM25B" at bounding box center [1214, 18] width 42 height 15
copy span "LSM25B"
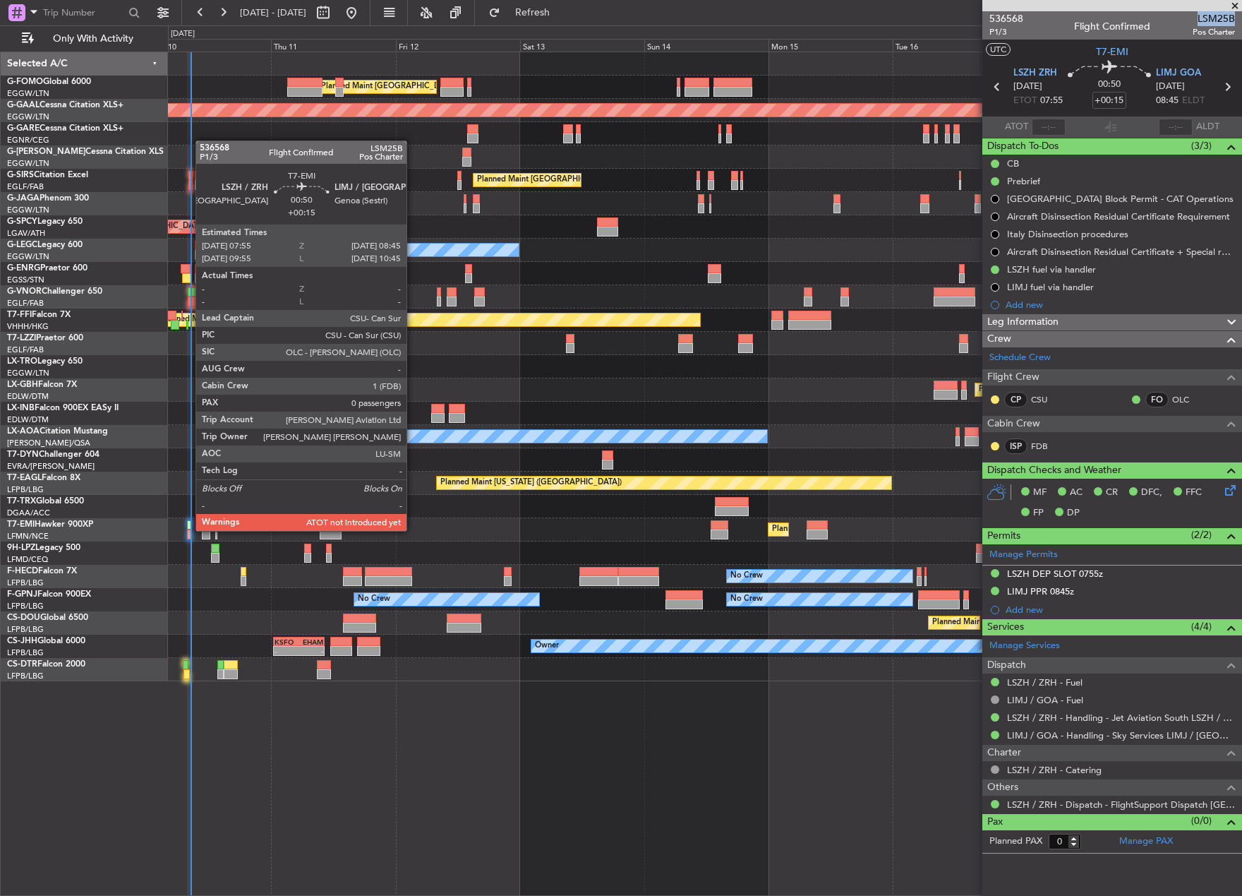
click at [188, 529] on div at bounding box center [189, 534] width 5 height 10
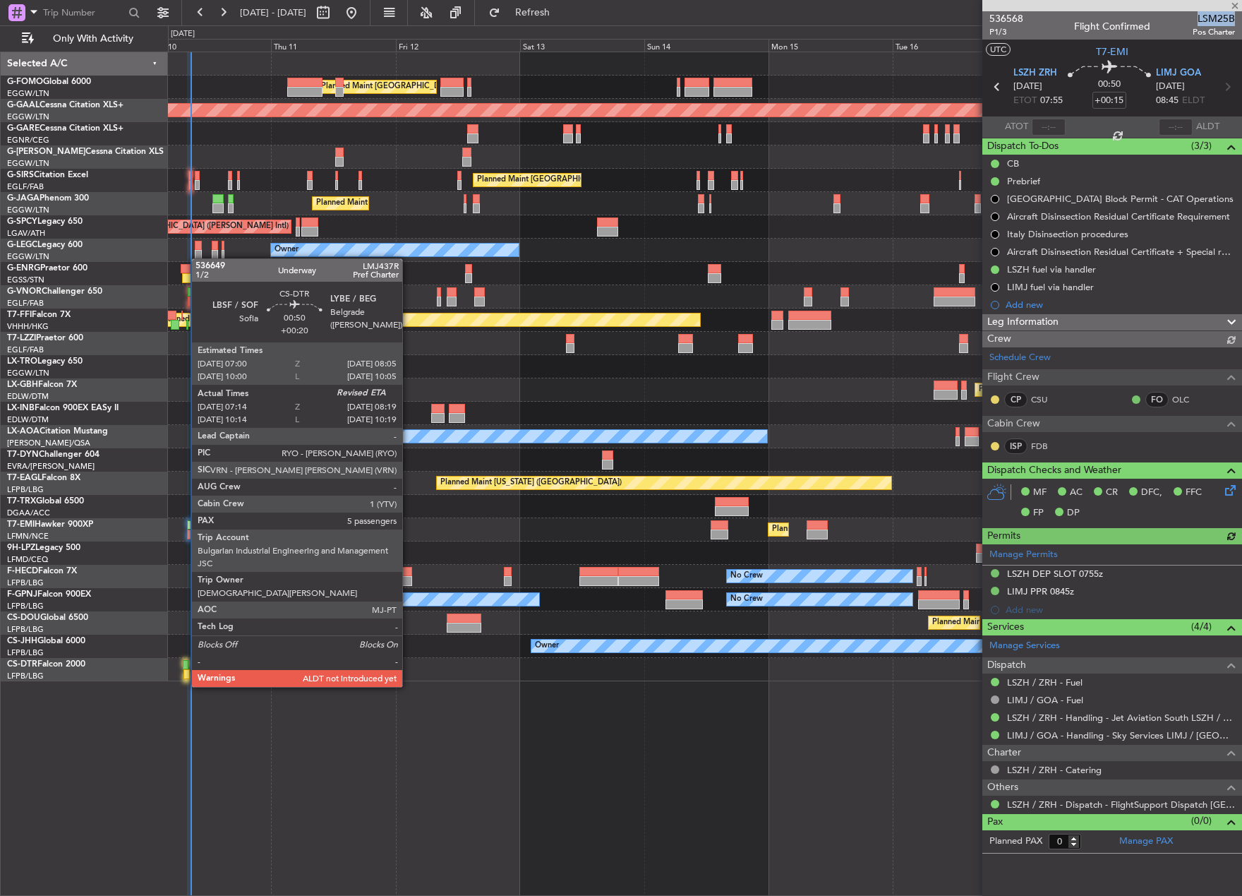
click at [184, 673] on div at bounding box center [187, 674] width 6 height 10
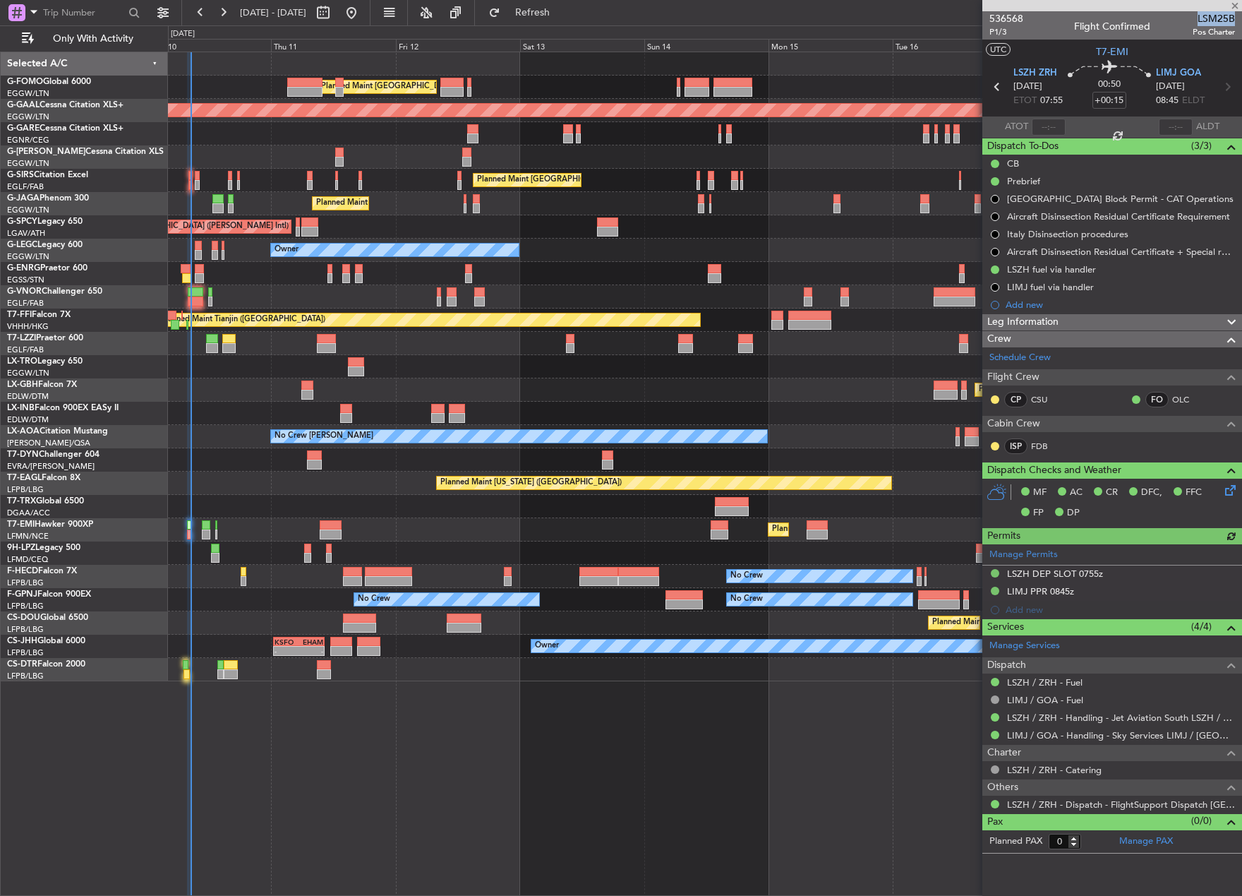
type input "+00:20"
type input "07:24"
type input "5"
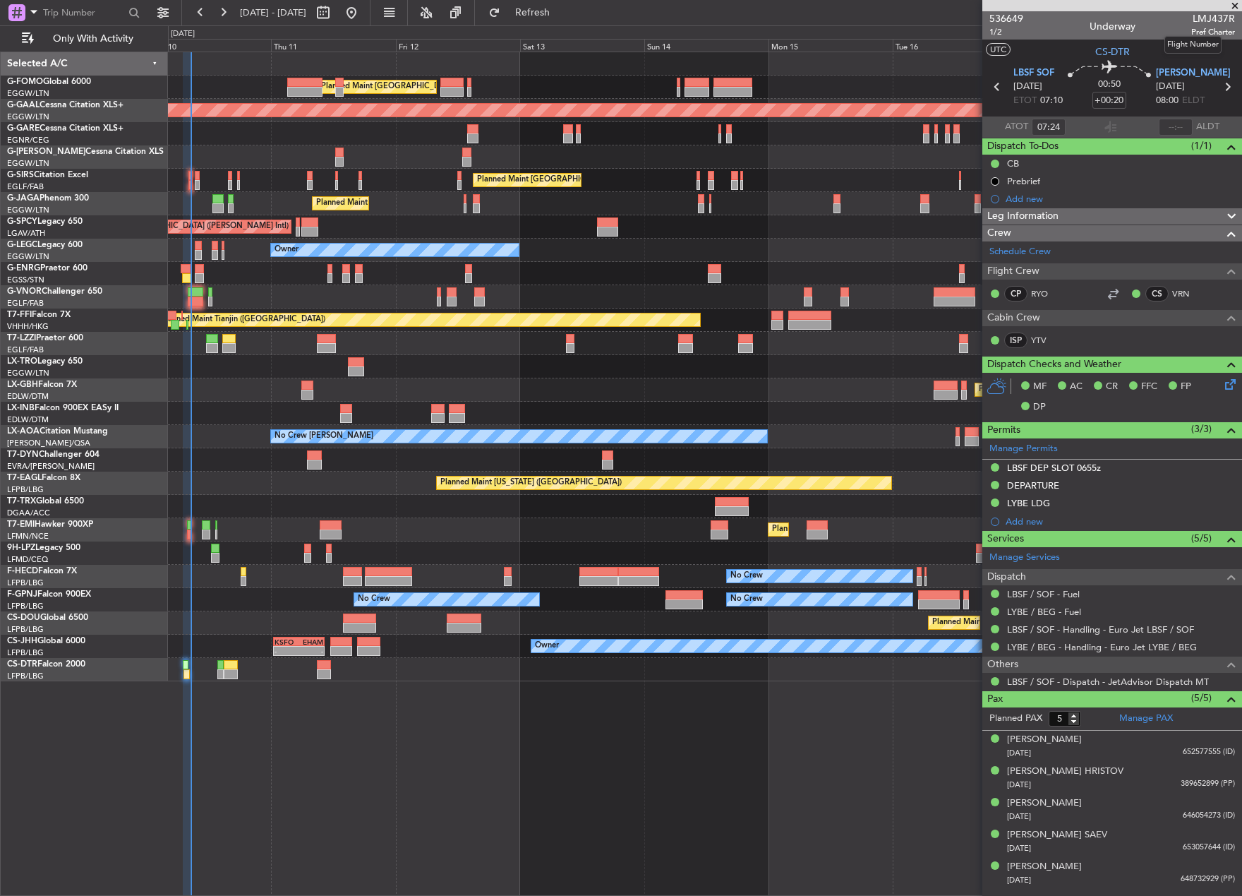
click at [1203, 18] on span "LMJ437R" at bounding box center [1213, 18] width 44 height 15
copy span "LMJ437R"
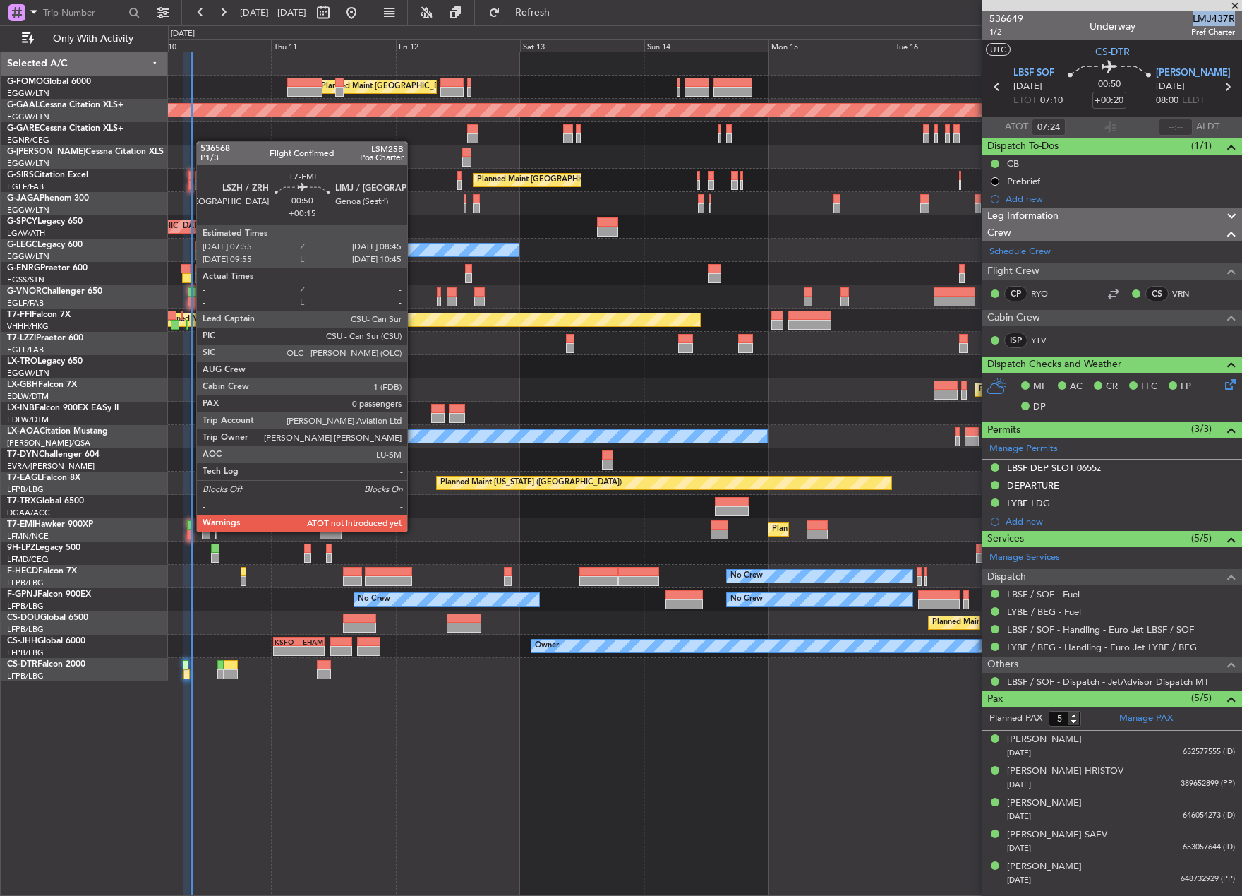
click at [188, 530] on div at bounding box center [189, 534] width 5 height 10
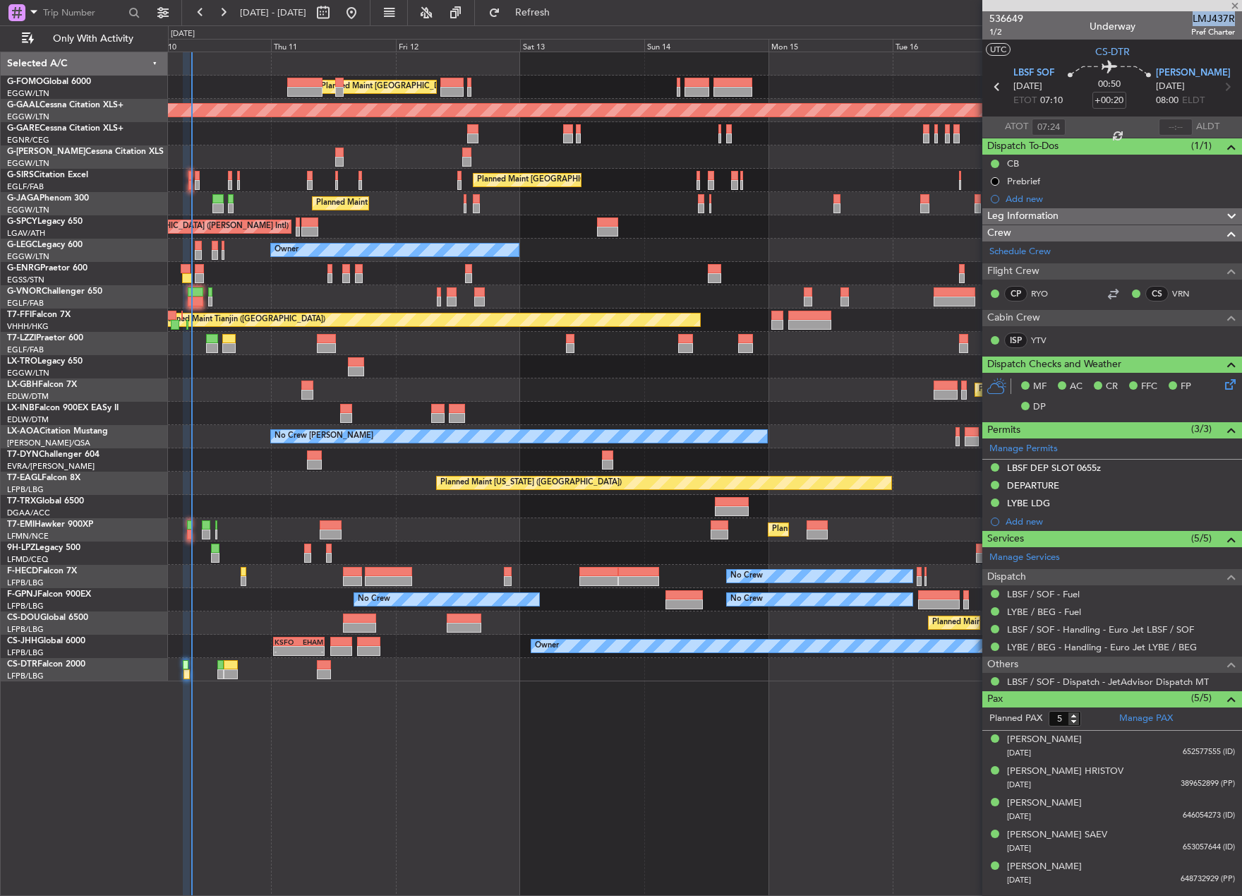
type input "+00:15"
type input "0"
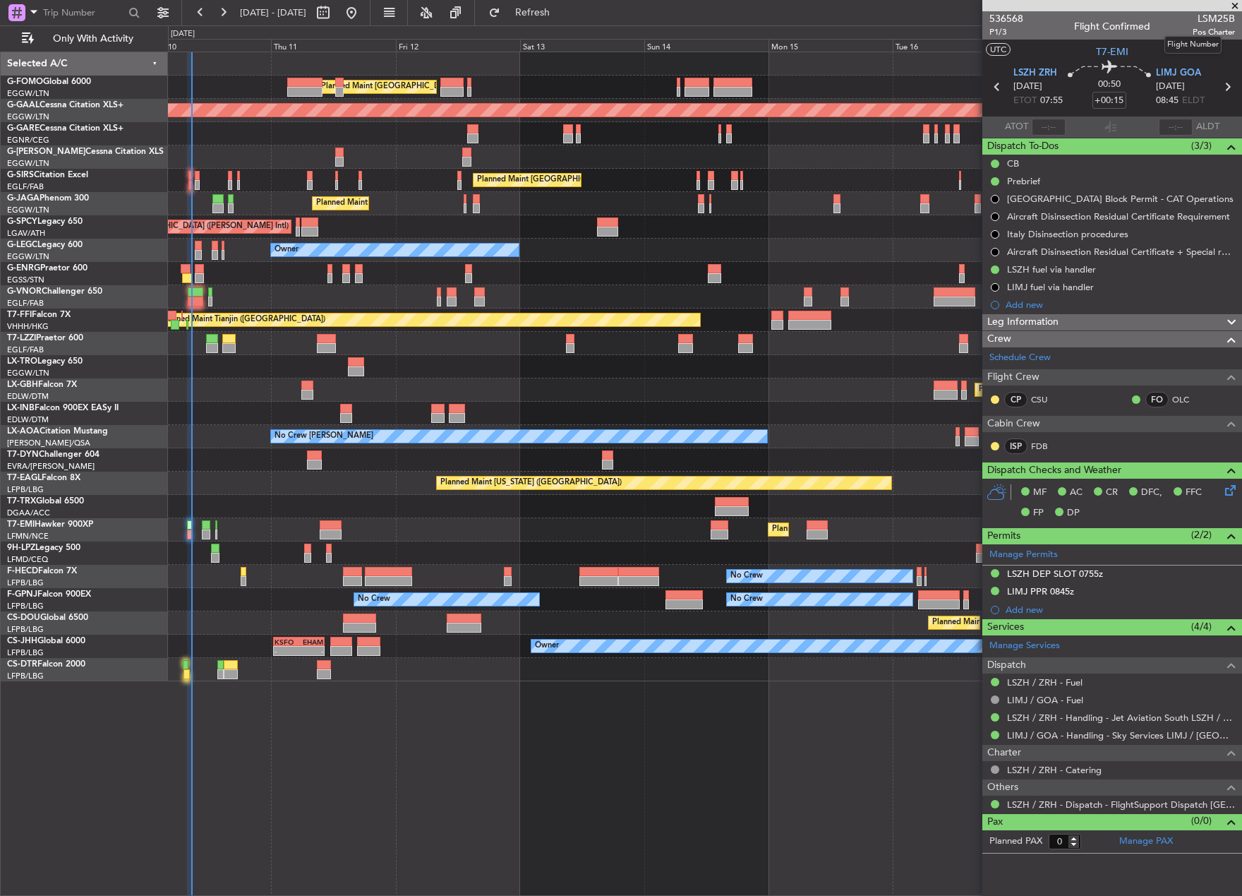
click at [1217, 13] on span "LSM25B" at bounding box center [1214, 18] width 42 height 15
copy span "LSM25B"
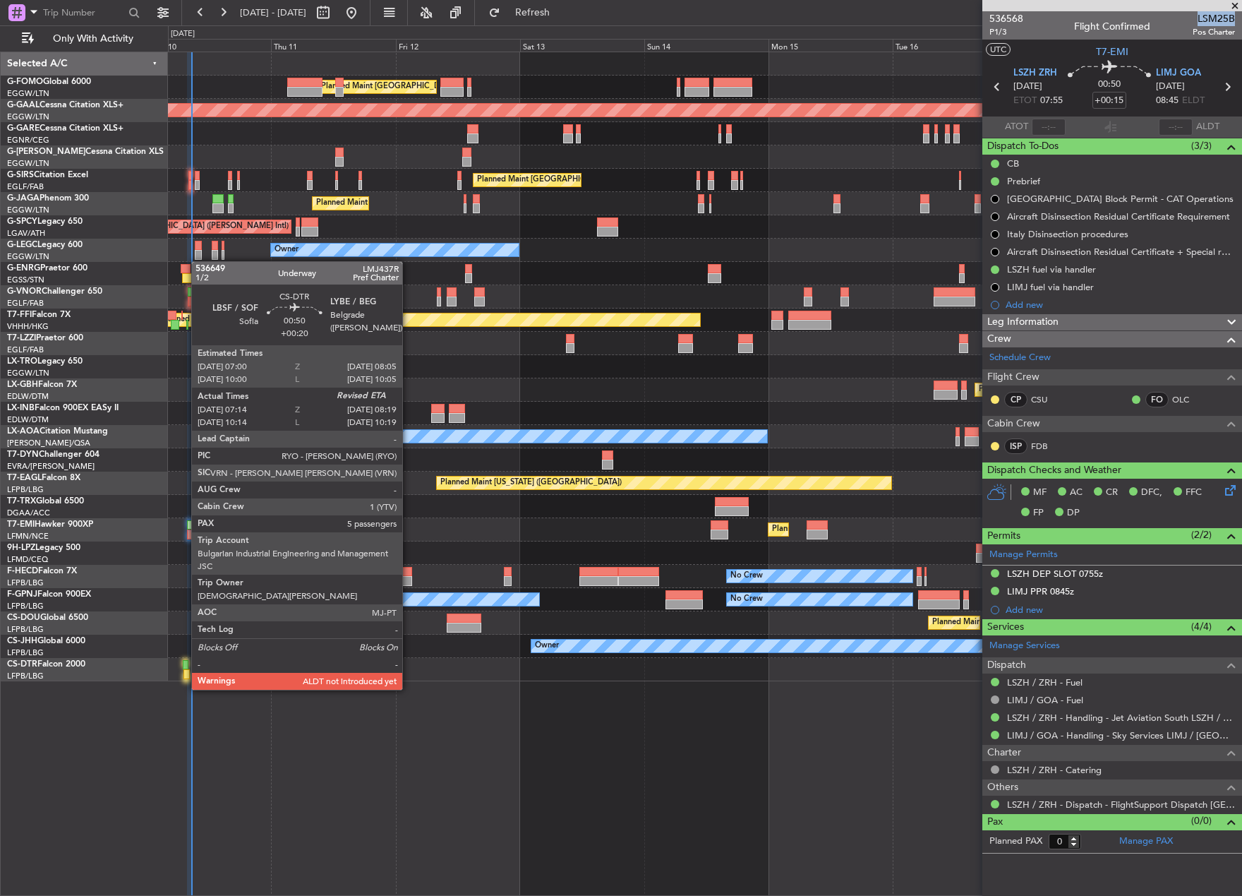
click at [184, 675] on div at bounding box center [187, 674] width 6 height 10
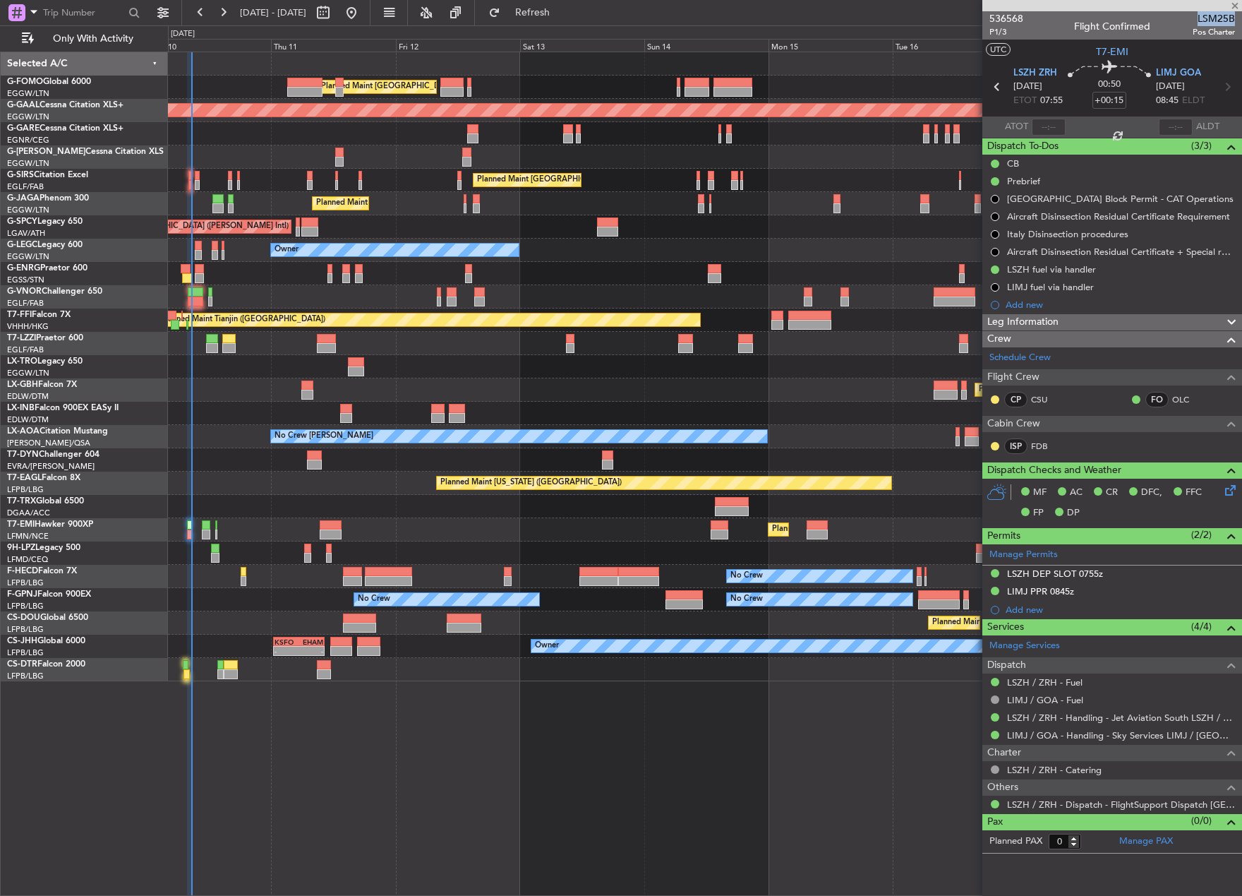
type input "+00:20"
type input "07:24"
type input "5"
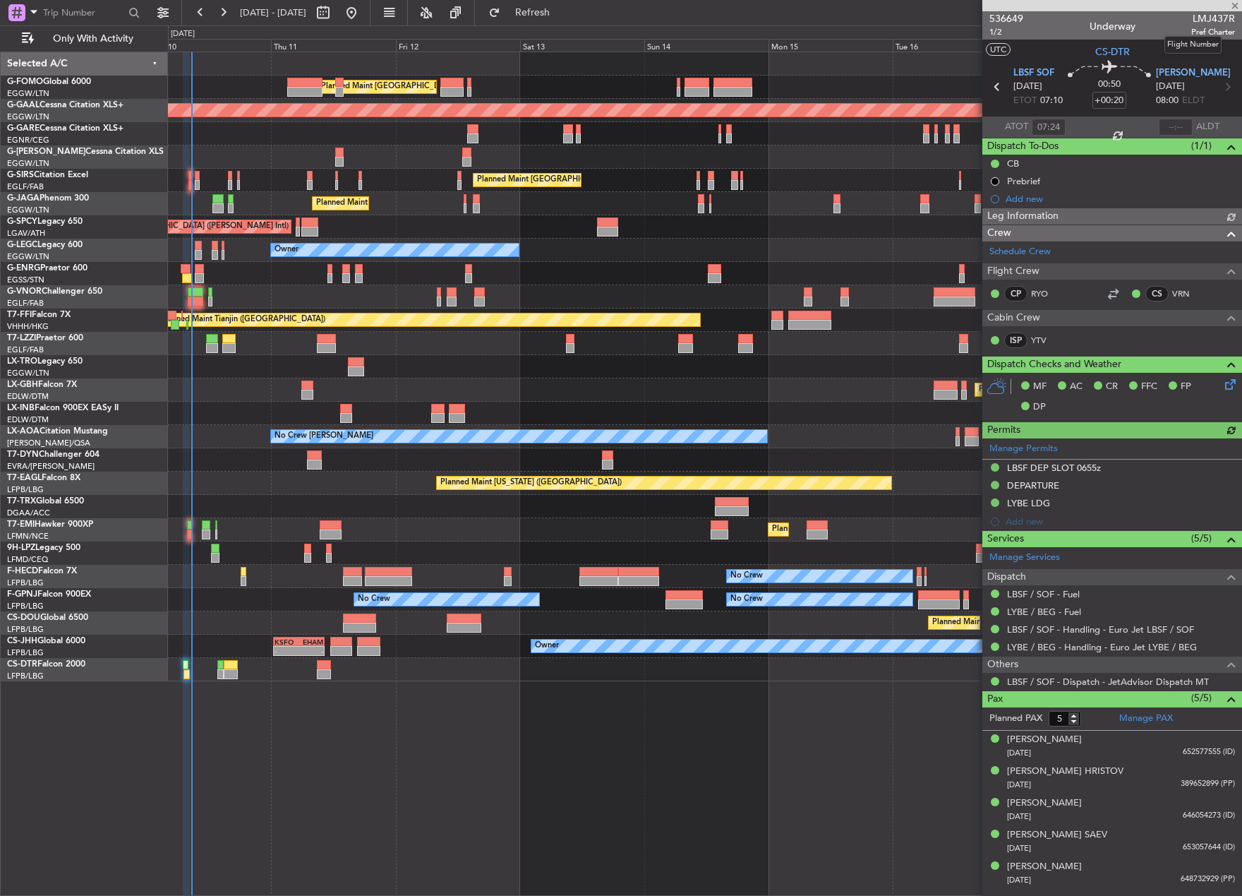
click at [1213, 22] on span "LMJ437R" at bounding box center [1213, 18] width 44 height 15
copy span "LMJ437R"
click at [1213, 17] on span "LMJ437R" at bounding box center [1213, 18] width 44 height 15
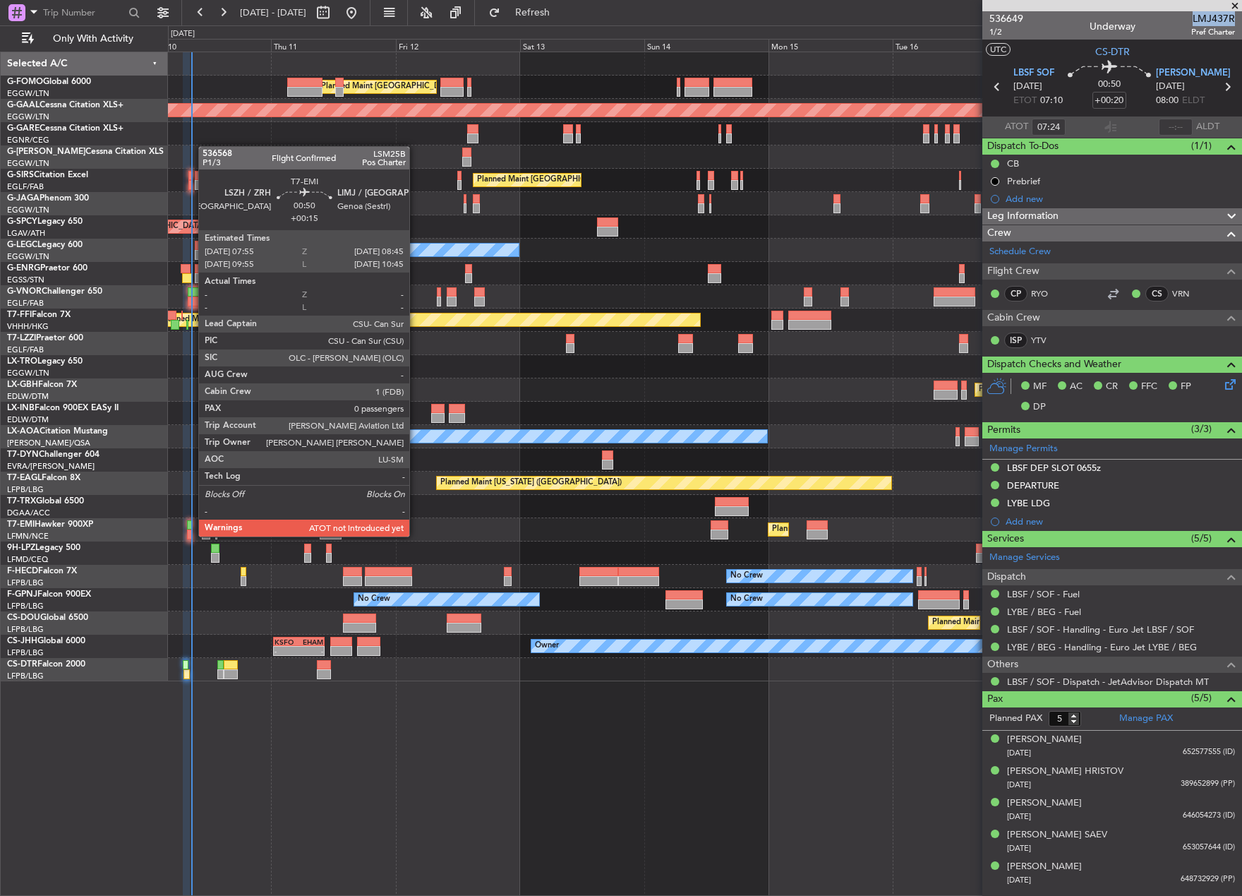
click at [191, 535] on div at bounding box center [189, 534] width 5 height 10
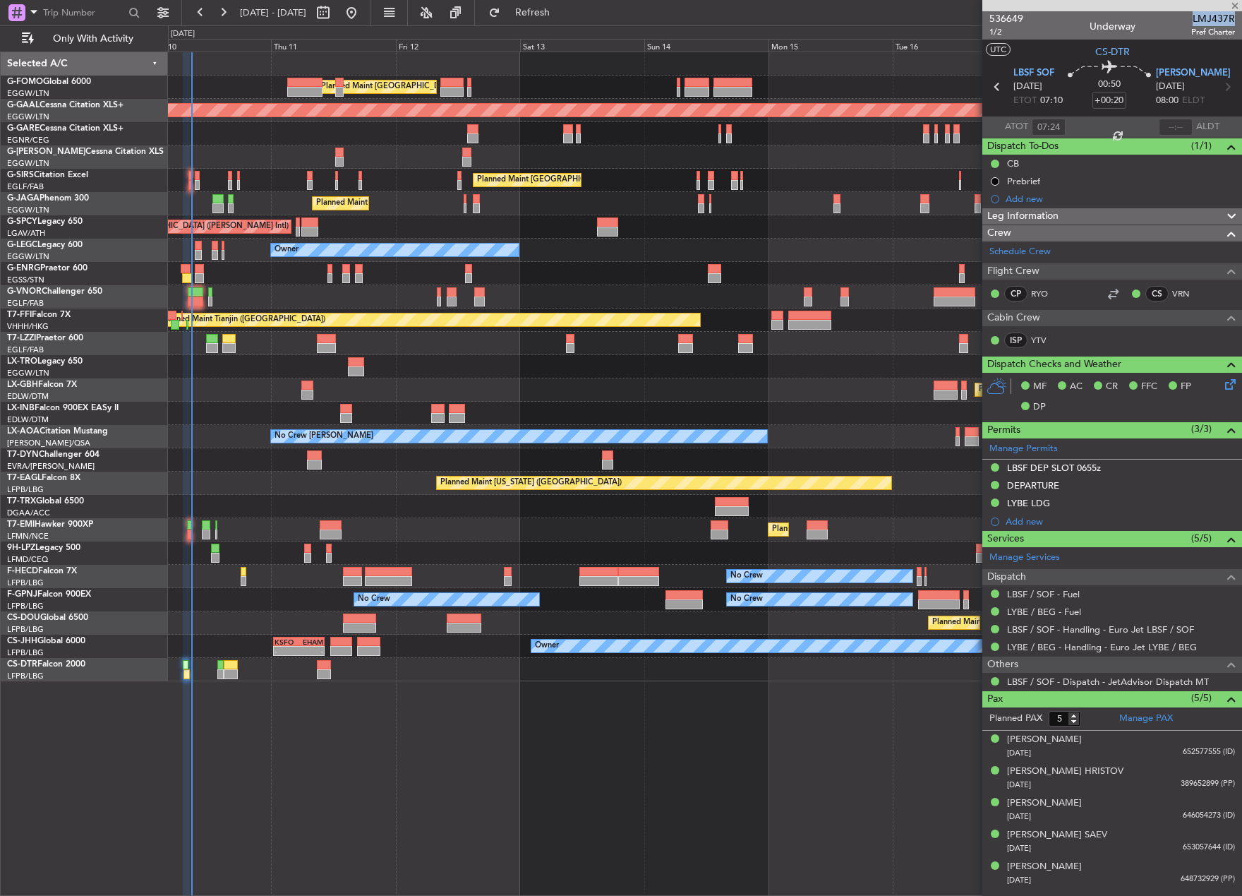
type input "+00:15"
type input "0"
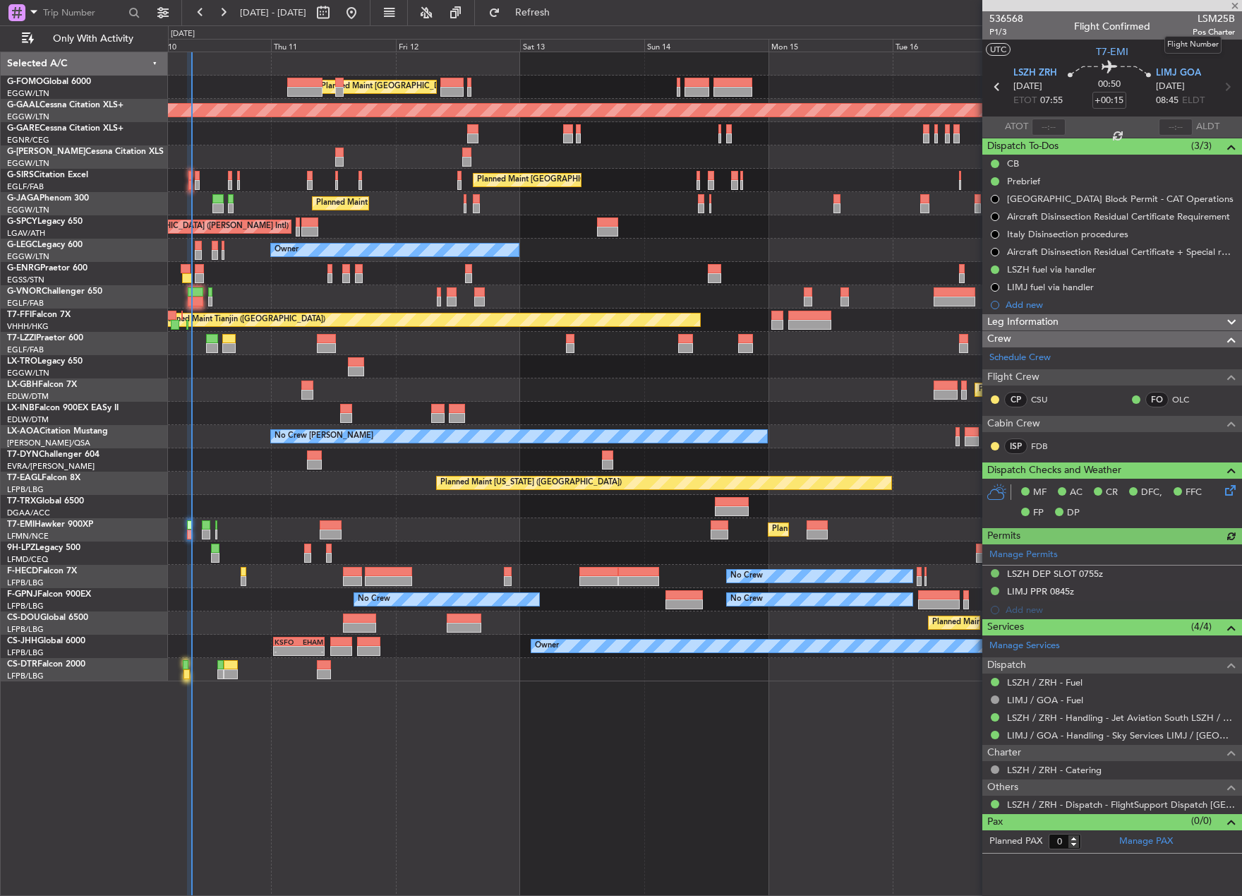
click at [1212, 18] on span "LSM25B" at bounding box center [1214, 18] width 42 height 15
copy span "LSM25B"
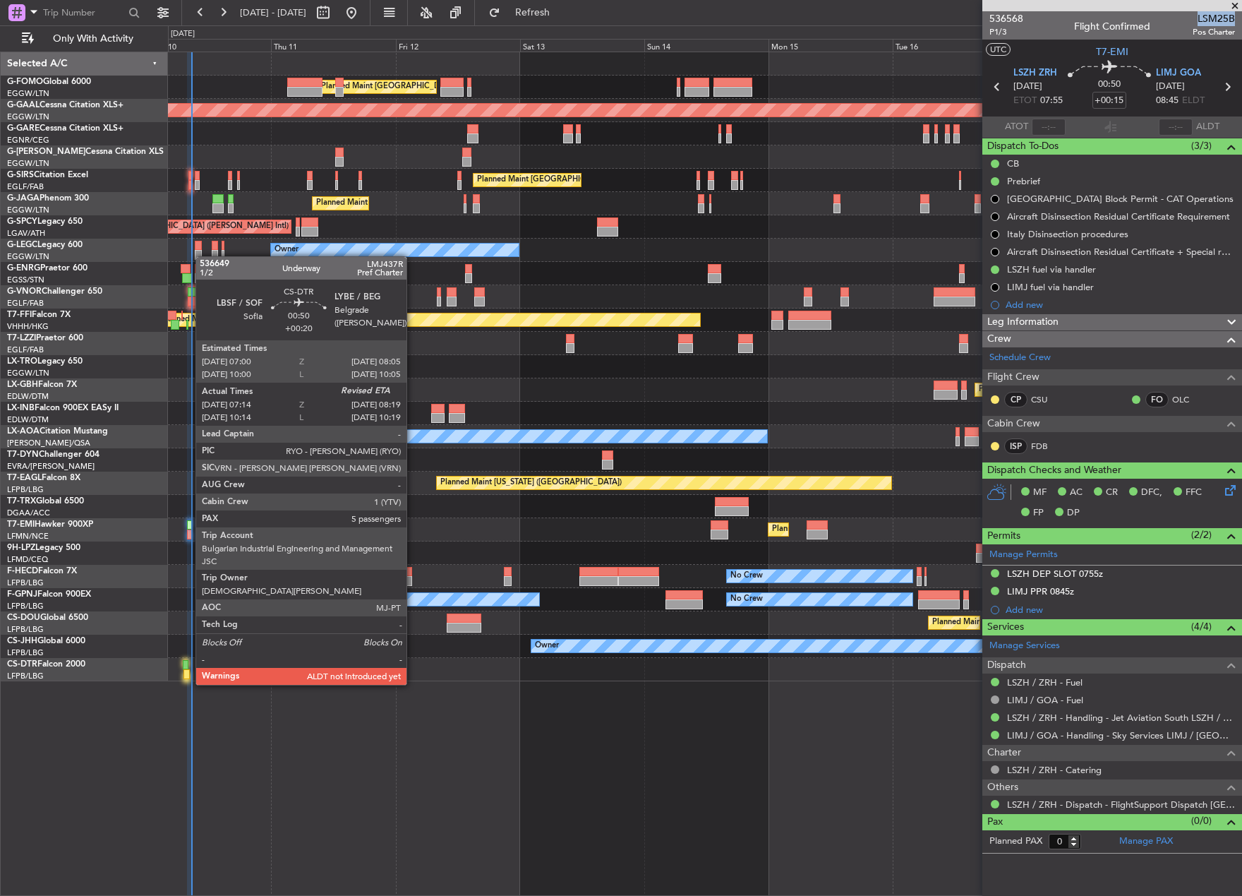
click at [188, 671] on div at bounding box center [187, 674] width 6 height 10
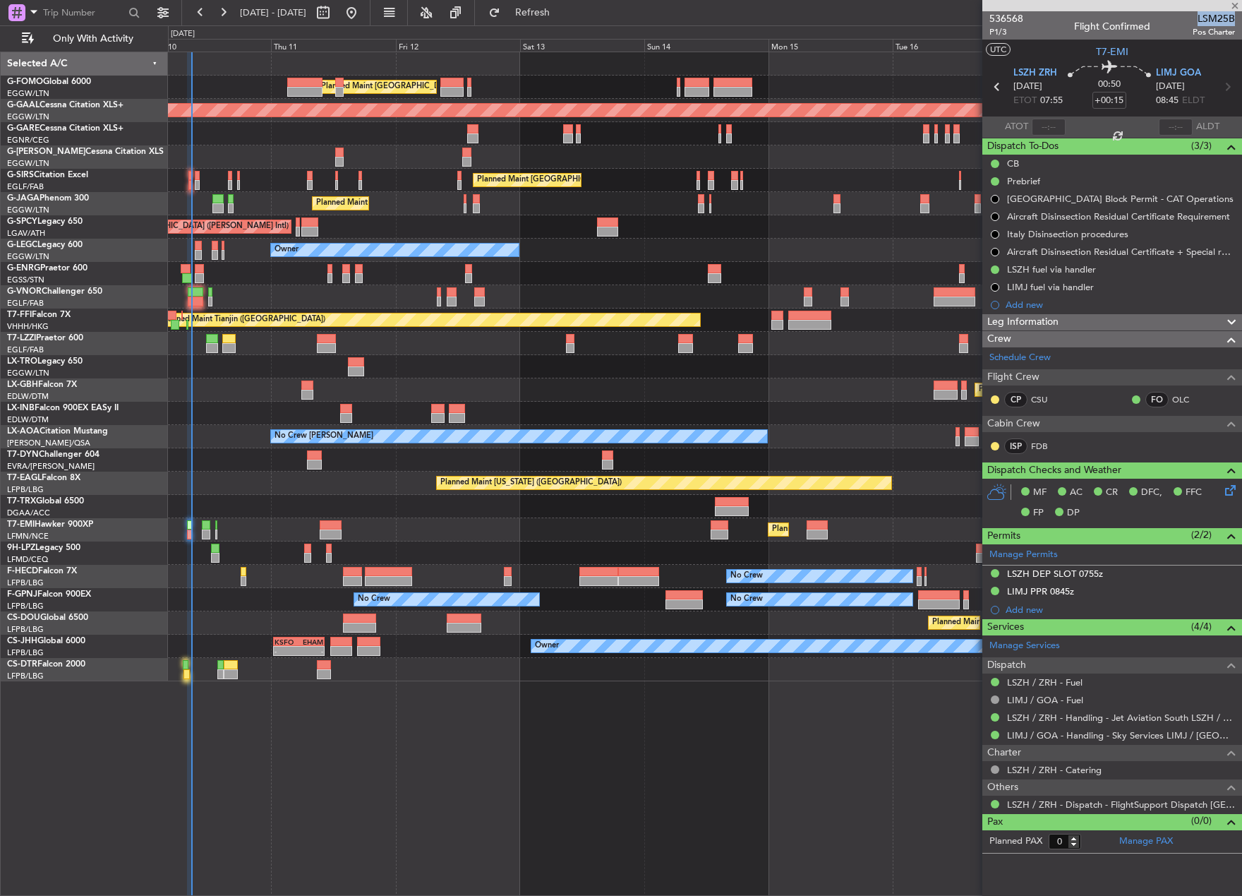
type input "+00:20"
type input "07:24"
type input "5"
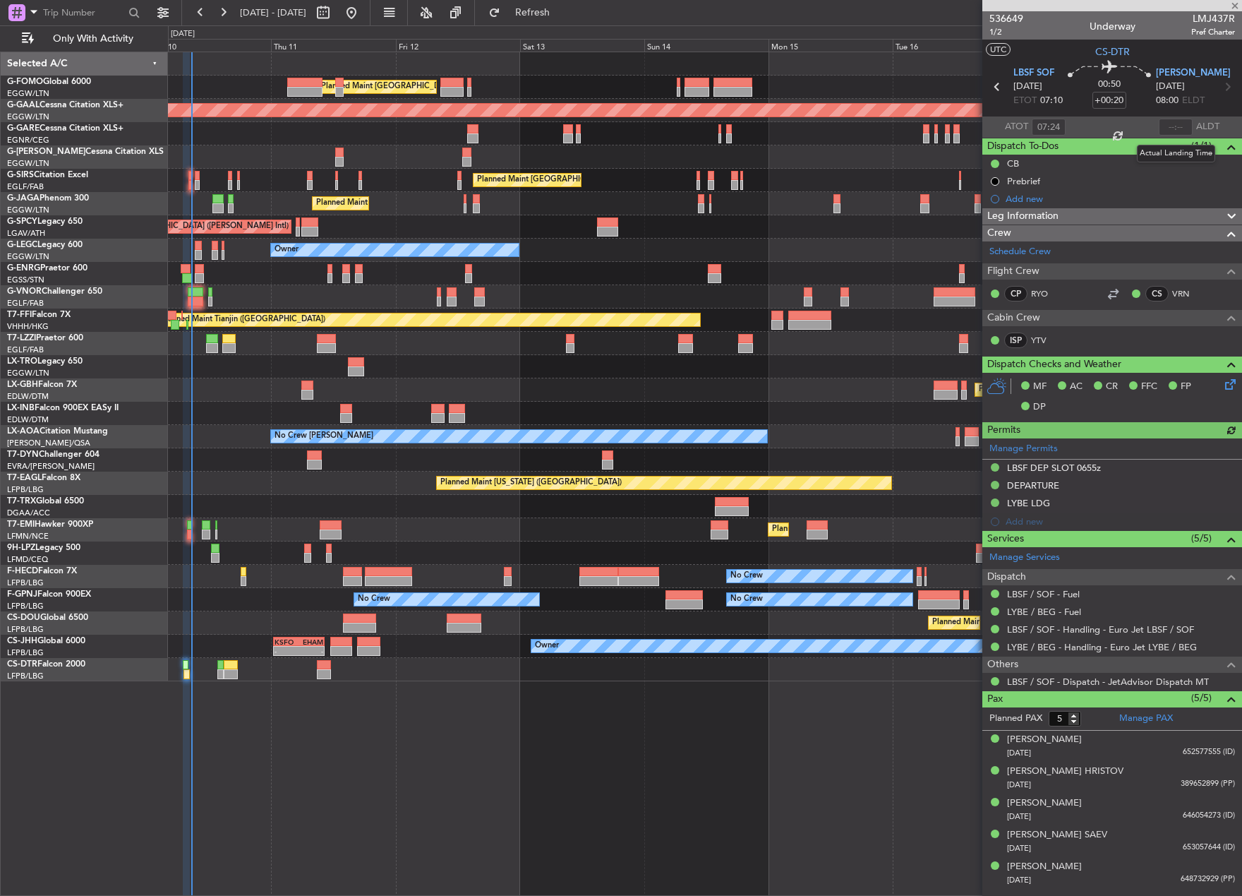
click at [1169, 128] on div at bounding box center [1176, 127] width 34 height 17
click at [1165, 128] on input "text" at bounding box center [1176, 127] width 34 height 17
type input "08:40"
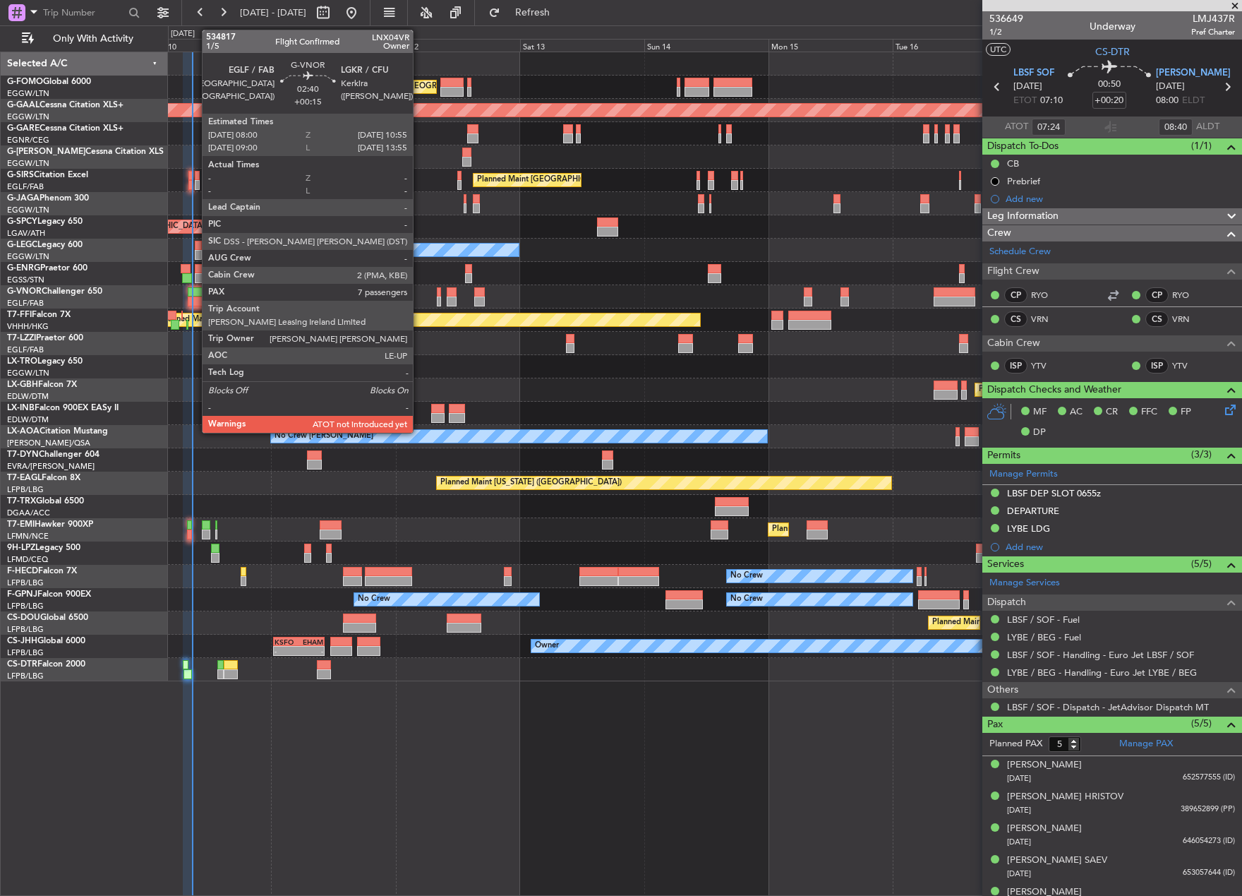
click at [195, 297] on div at bounding box center [196, 301] width 16 height 10
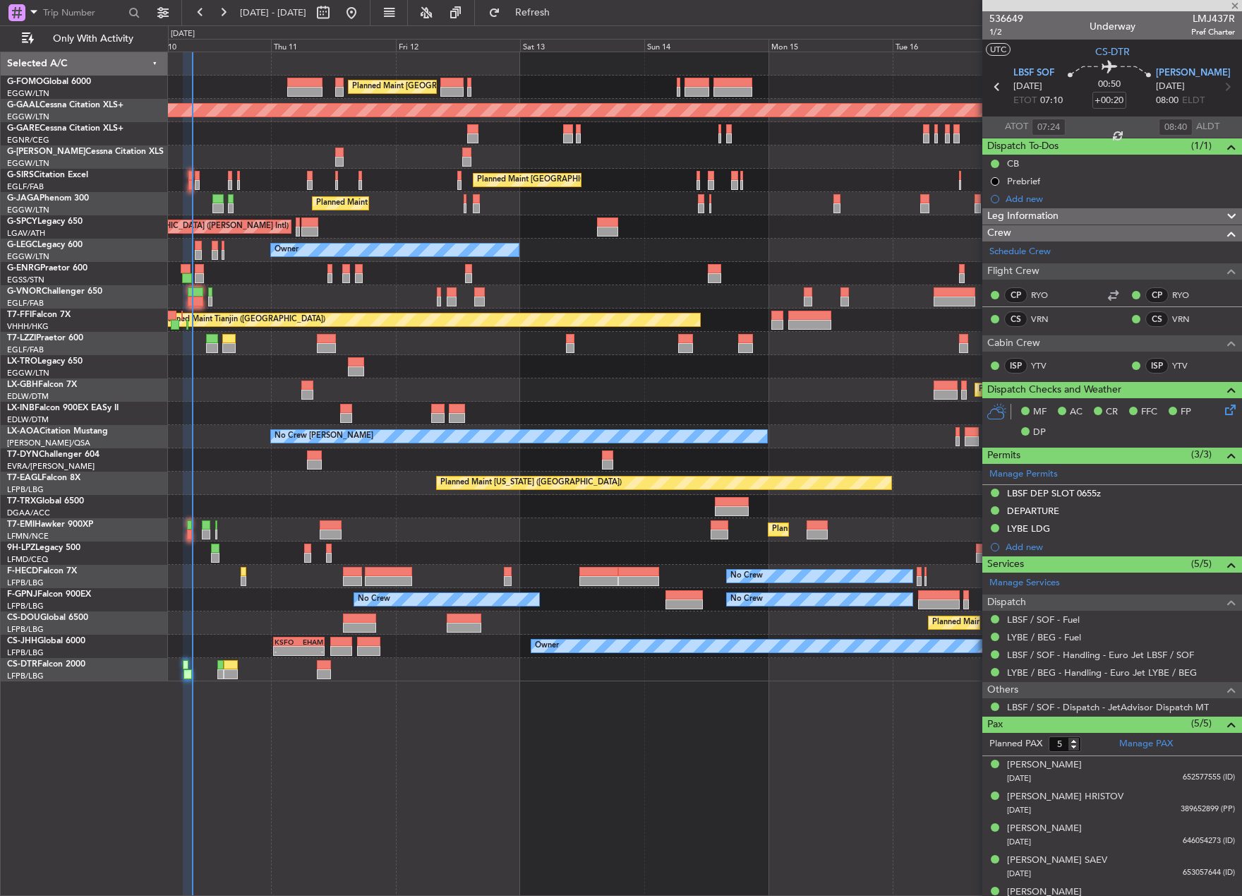
type input "+00:15"
type input "7"
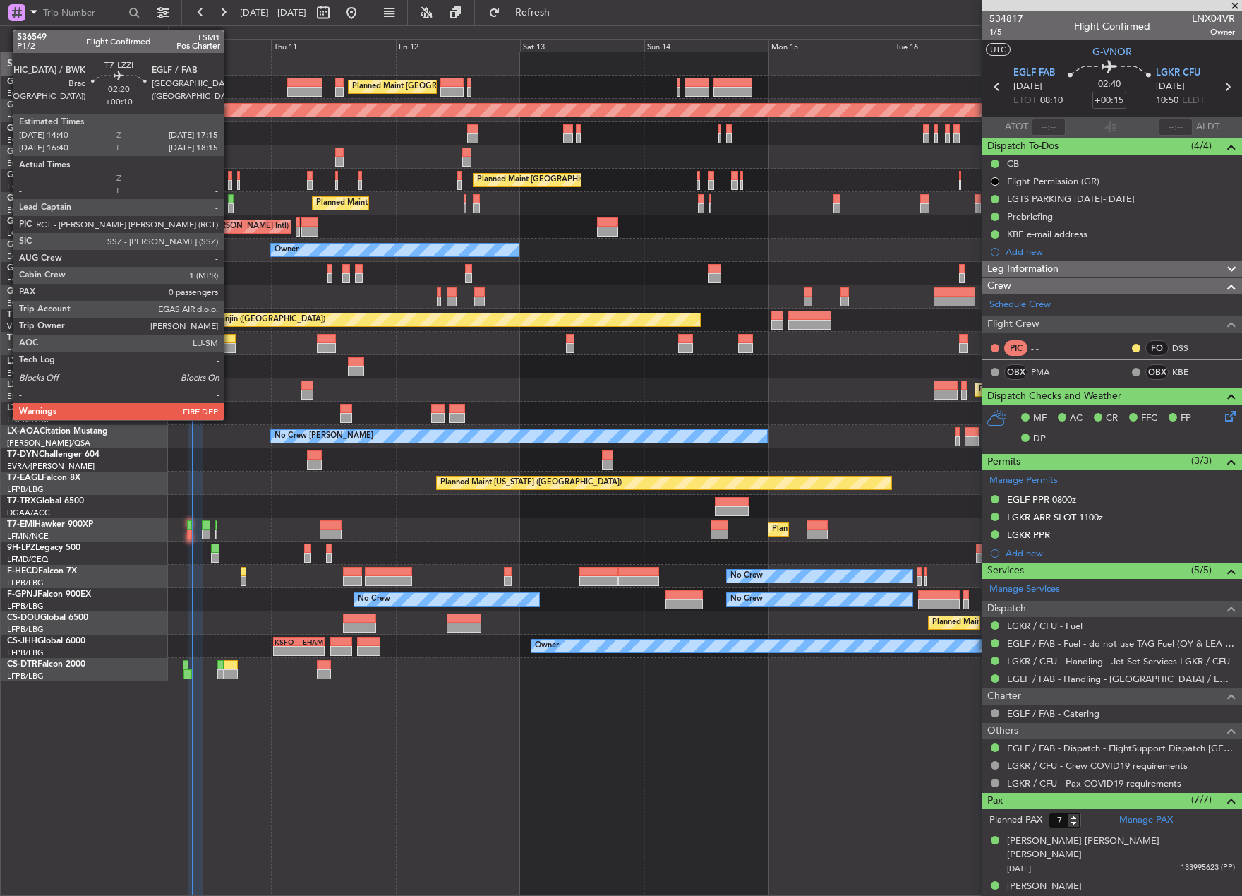
click at [231, 344] on div at bounding box center [228, 348] width 13 height 10
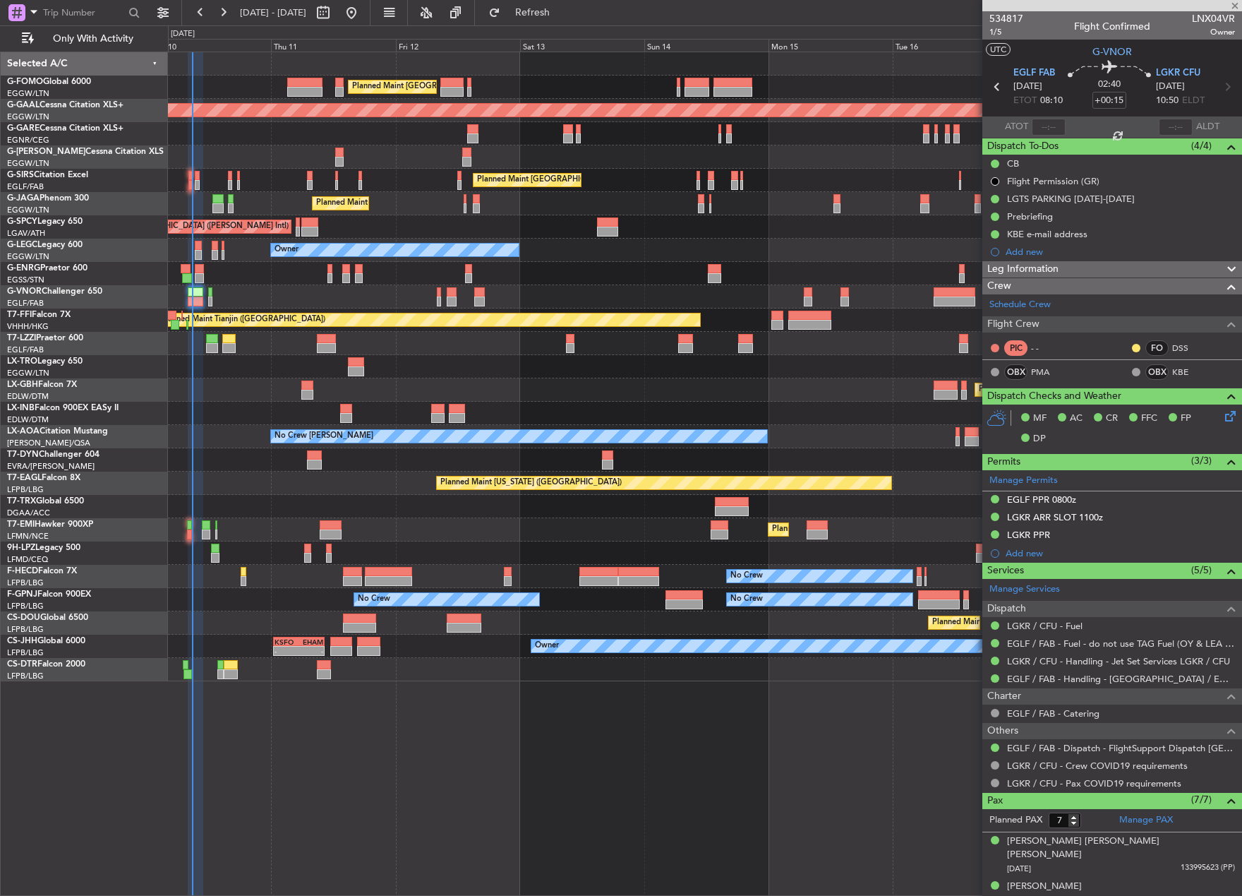
type input "+00:10"
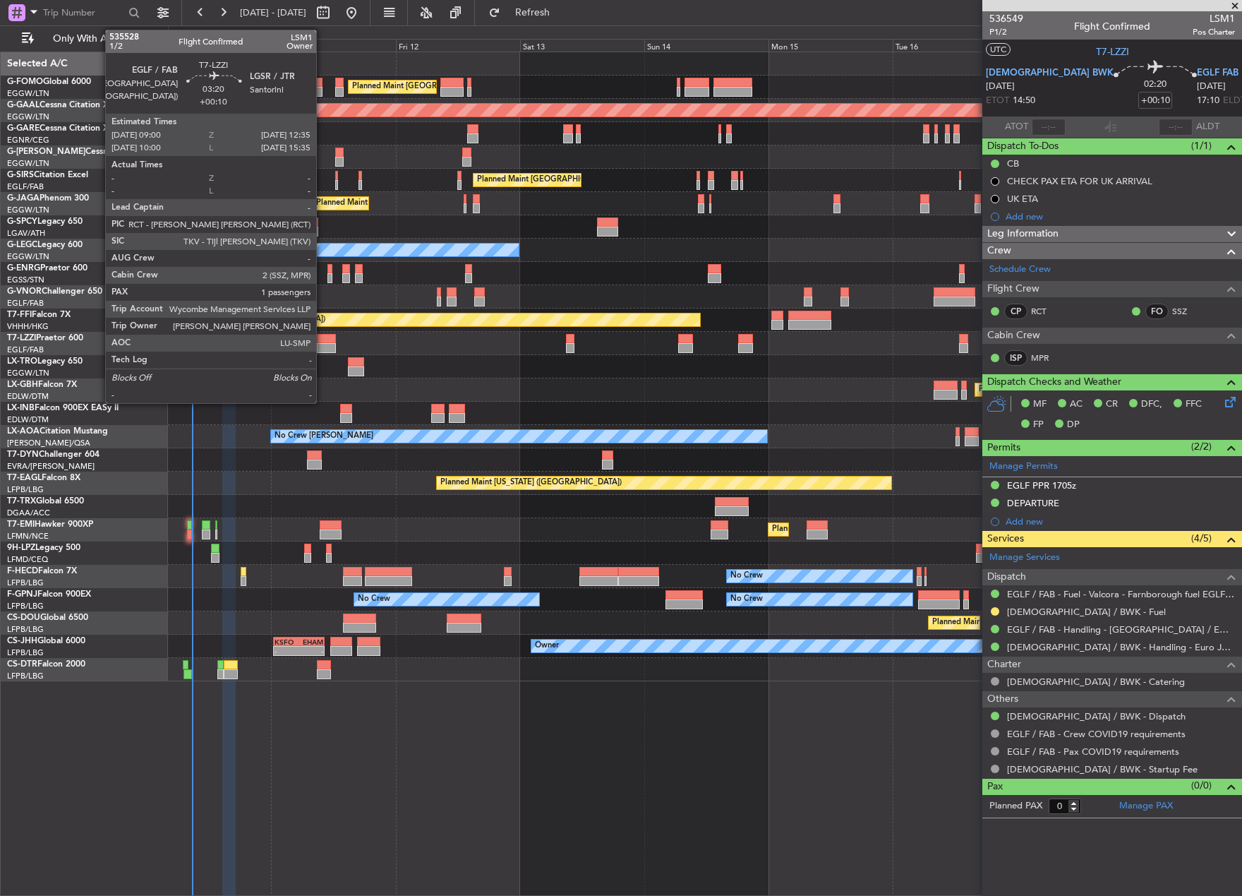
click at [323, 340] on div at bounding box center [326, 339] width 19 height 10
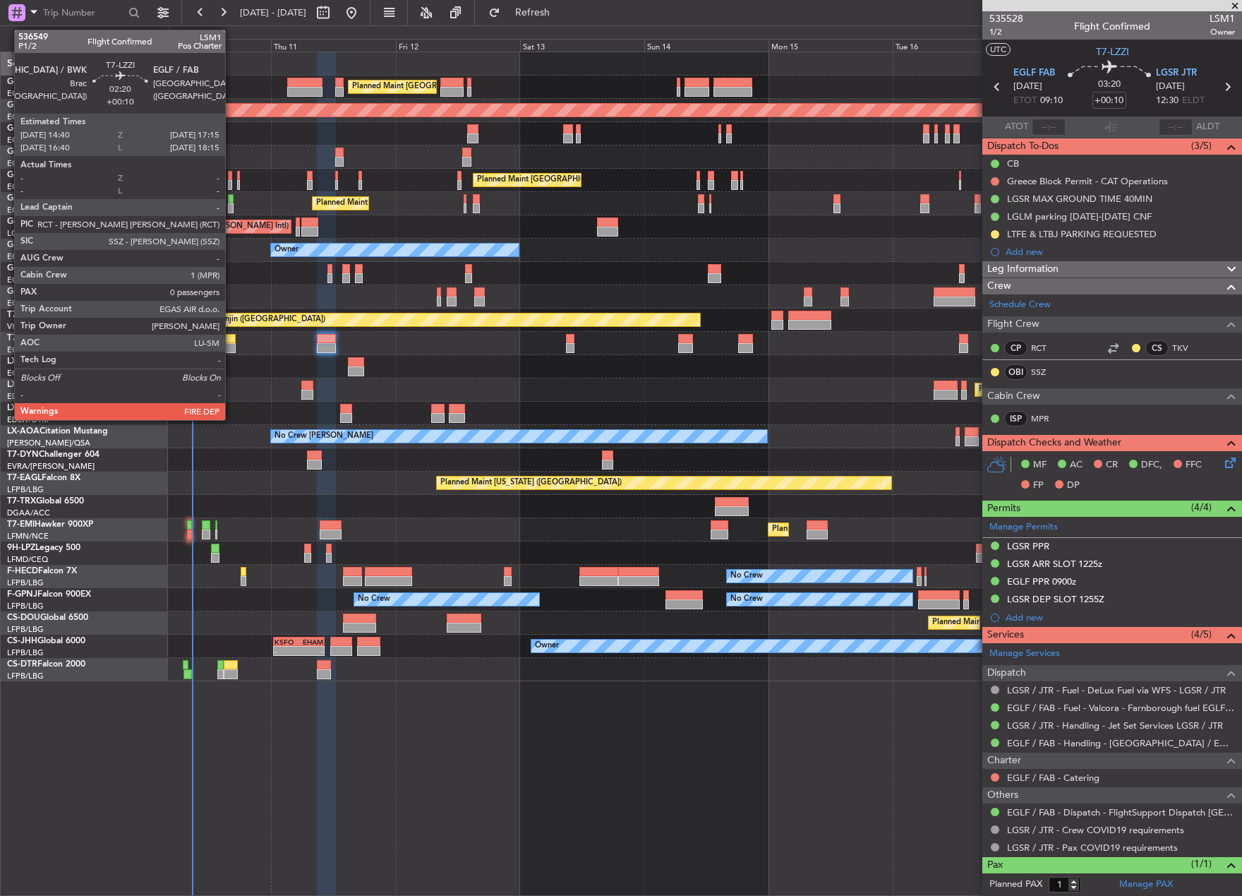
click at [232, 346] on div at bounding box center [228, 348] width 13 height 10
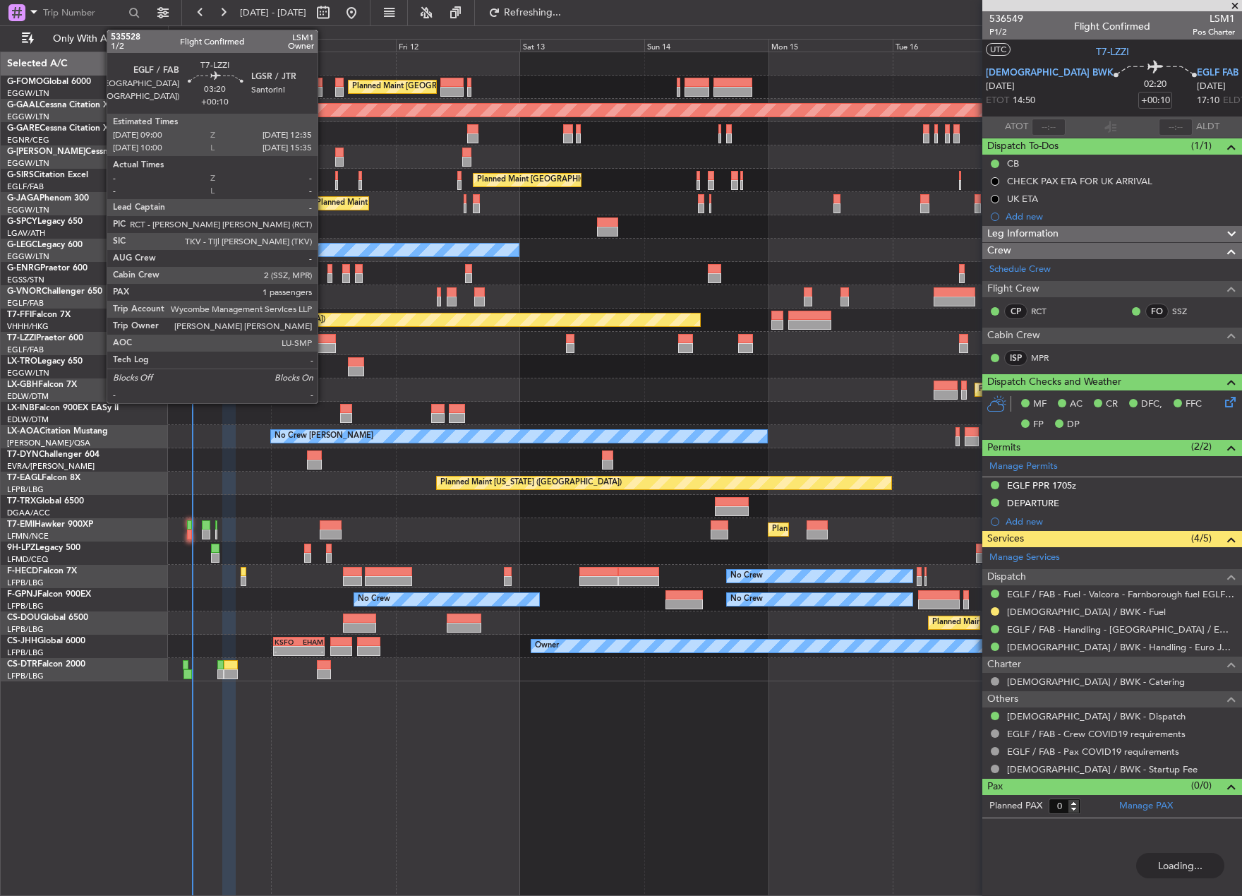
click at [324, 347] on div at bounding box center [326, 348] width 19 height 10
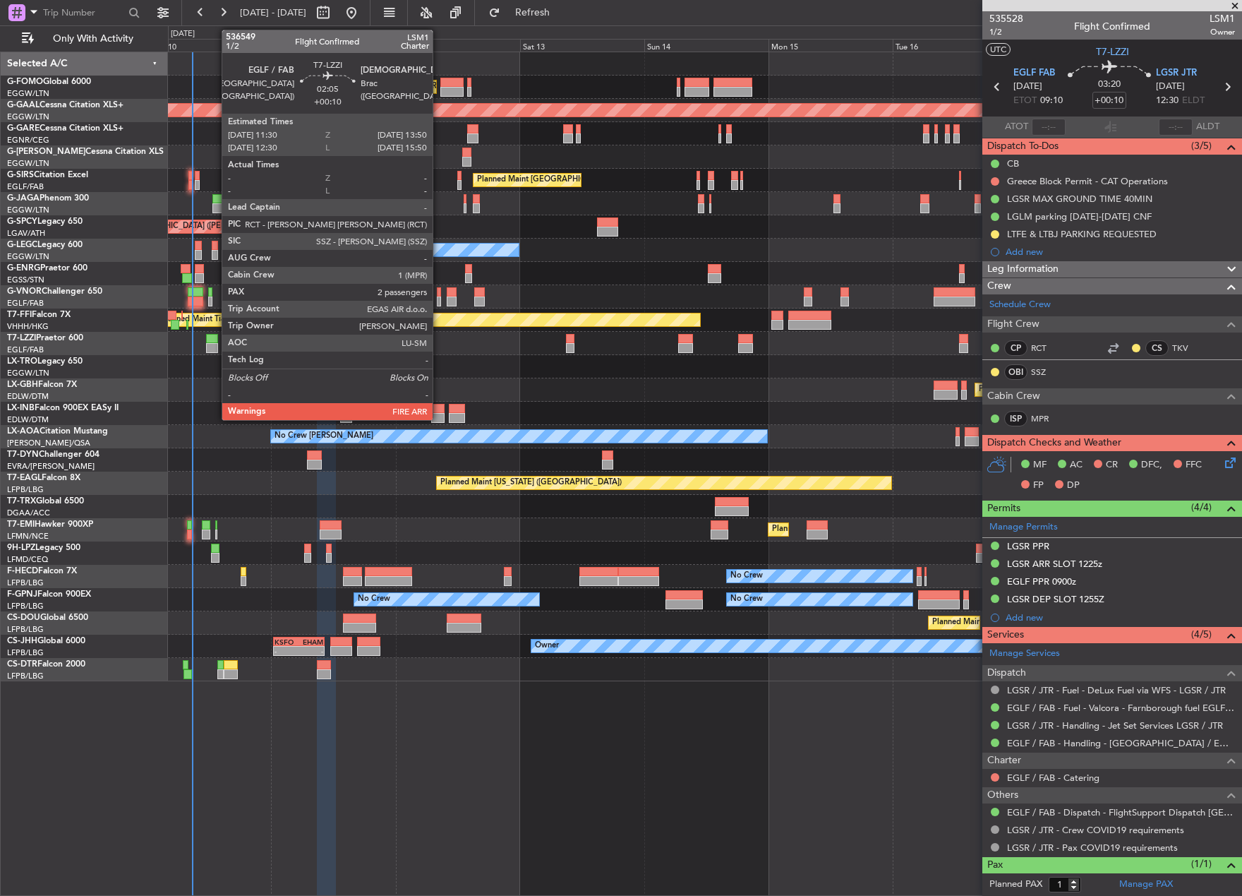
click at [215, 347] on div at bounding box center [212, 348] width 13 height 10
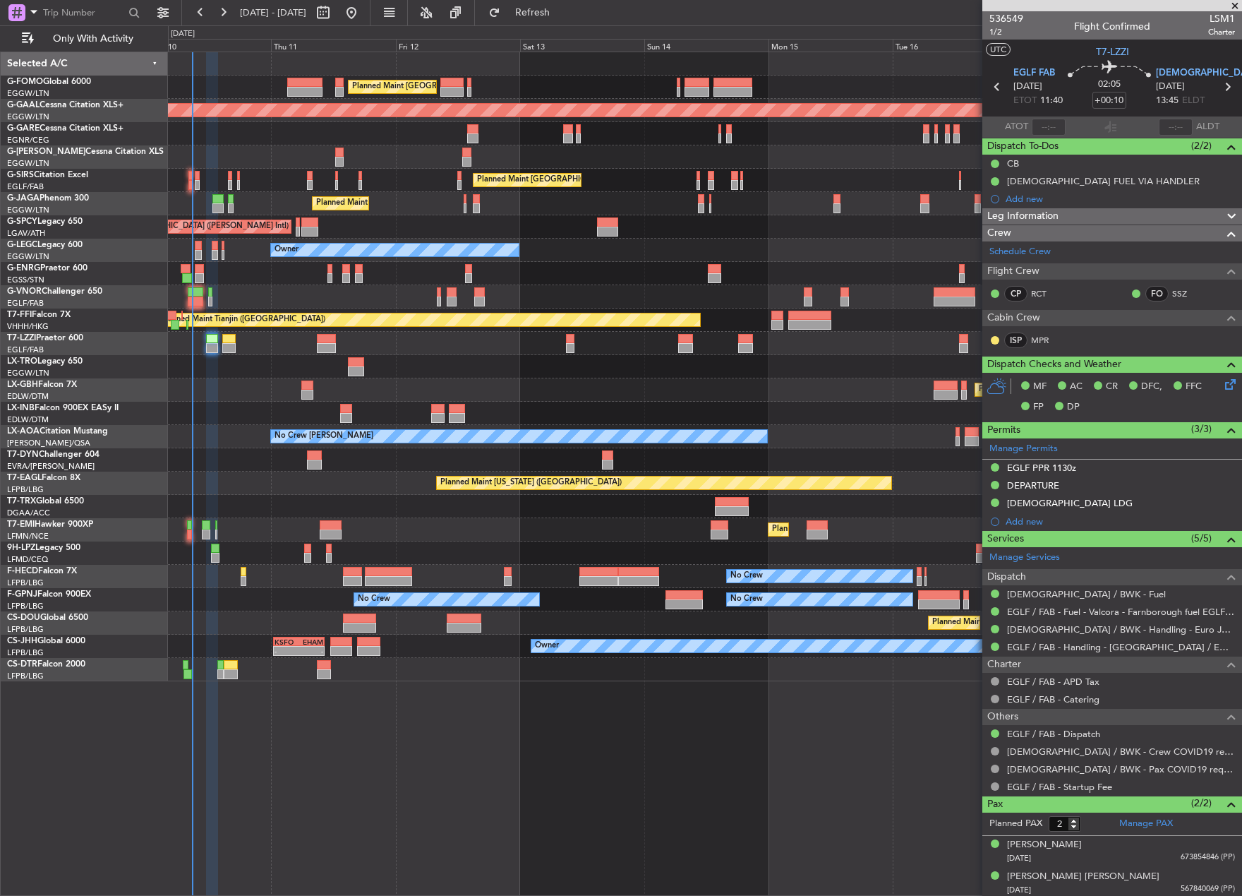
click at [235, 345] on div at bounding box center [228, 348] width 13 height 10
type input "0"
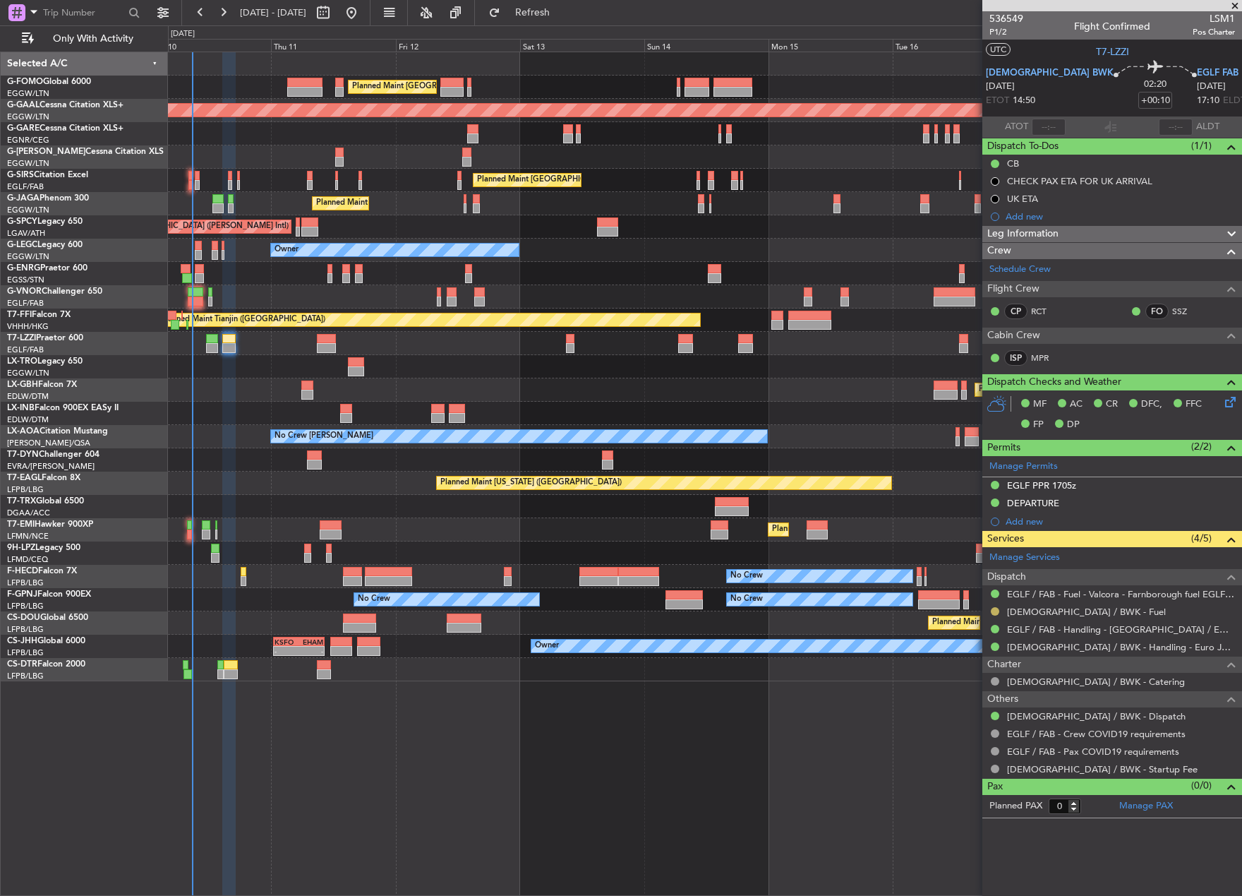
click at [999, 613] on button at bounding box center [995, 611] width 8 height 8
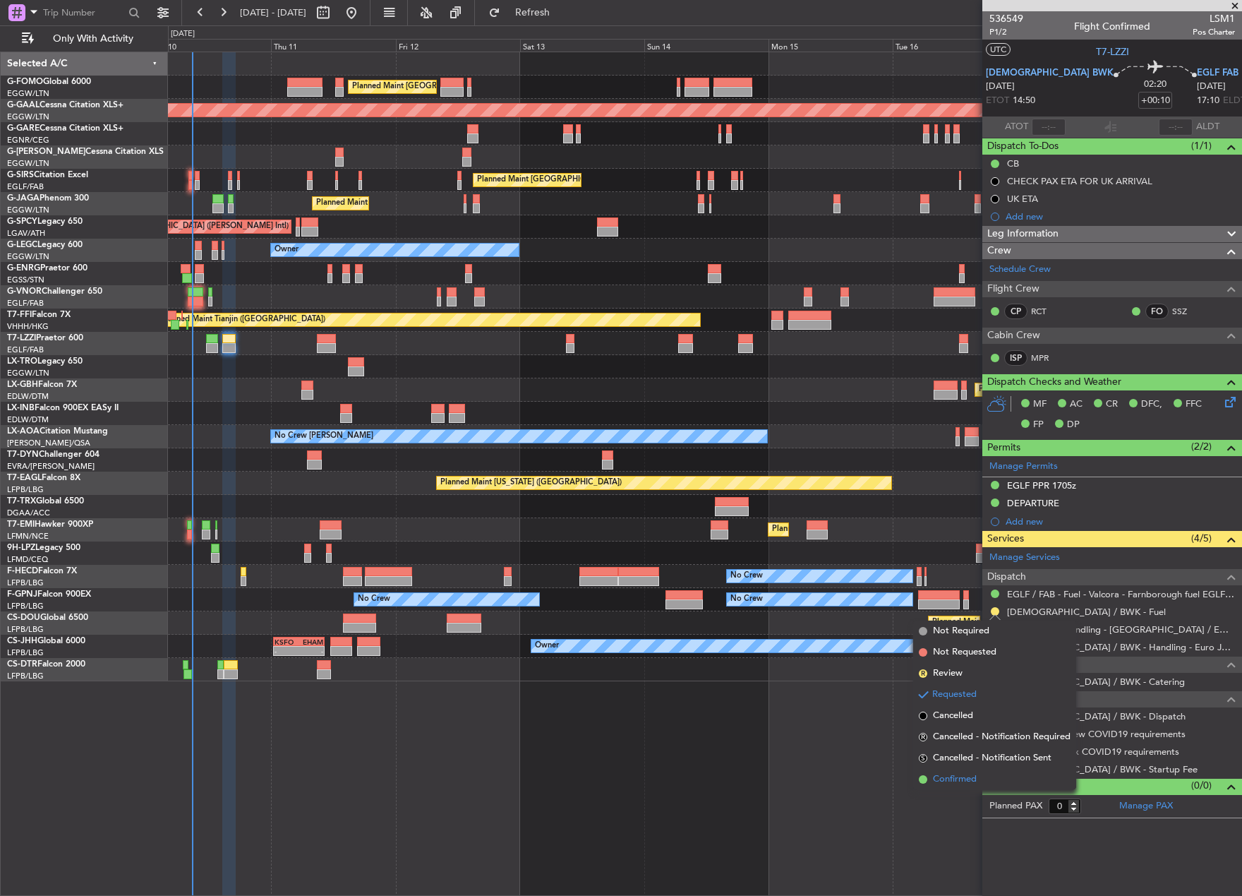
click at [954, 780] on span "Confirmed" at bounding box center [955, 779] width 44 height 14
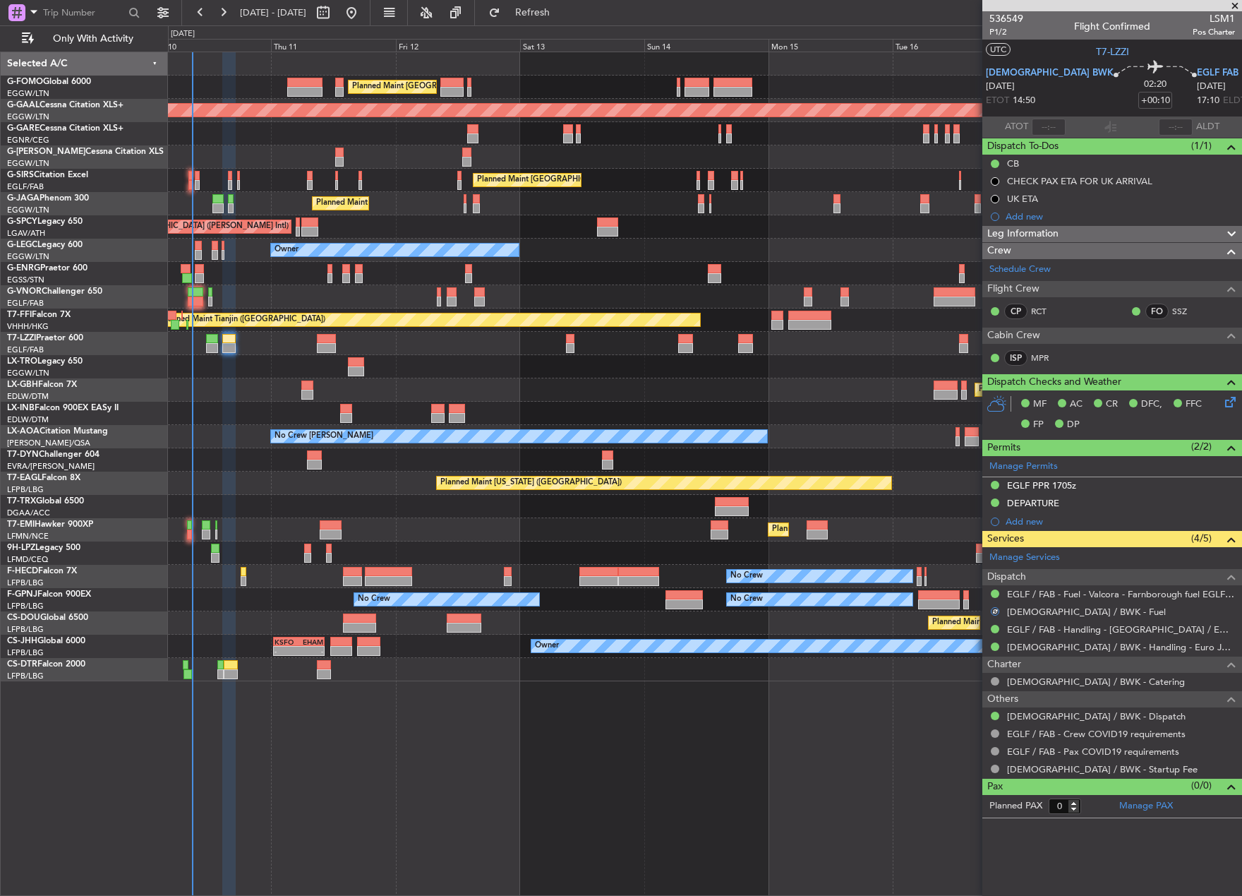
click at [854, 764] on div "Planned Maint London (Luton) Planned Maint Dusseldorf Unplanned Maint Chester P…" at bounding box center [705, 474] width 1074 height 844
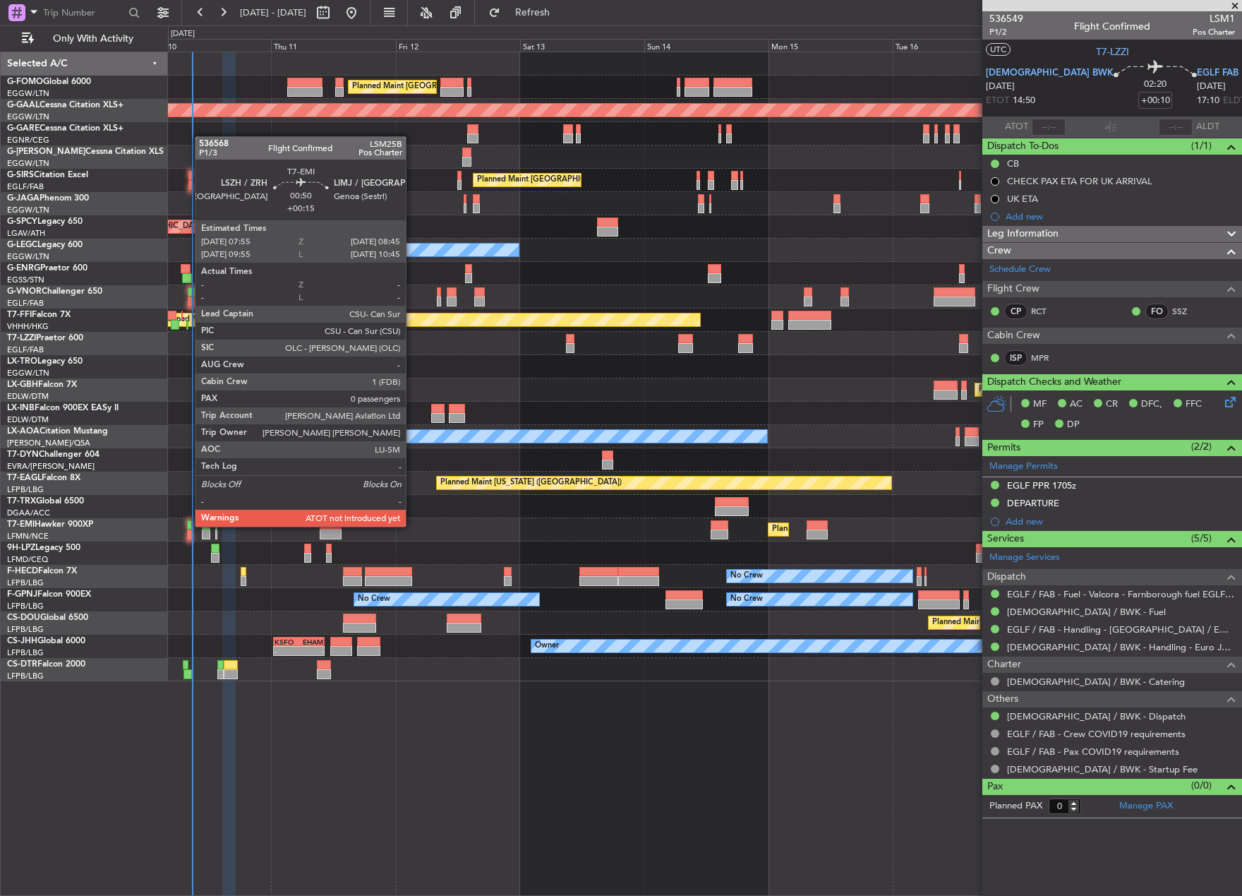
click at [188, 525] on div at bounding box center [189, 525] width 5 height 10
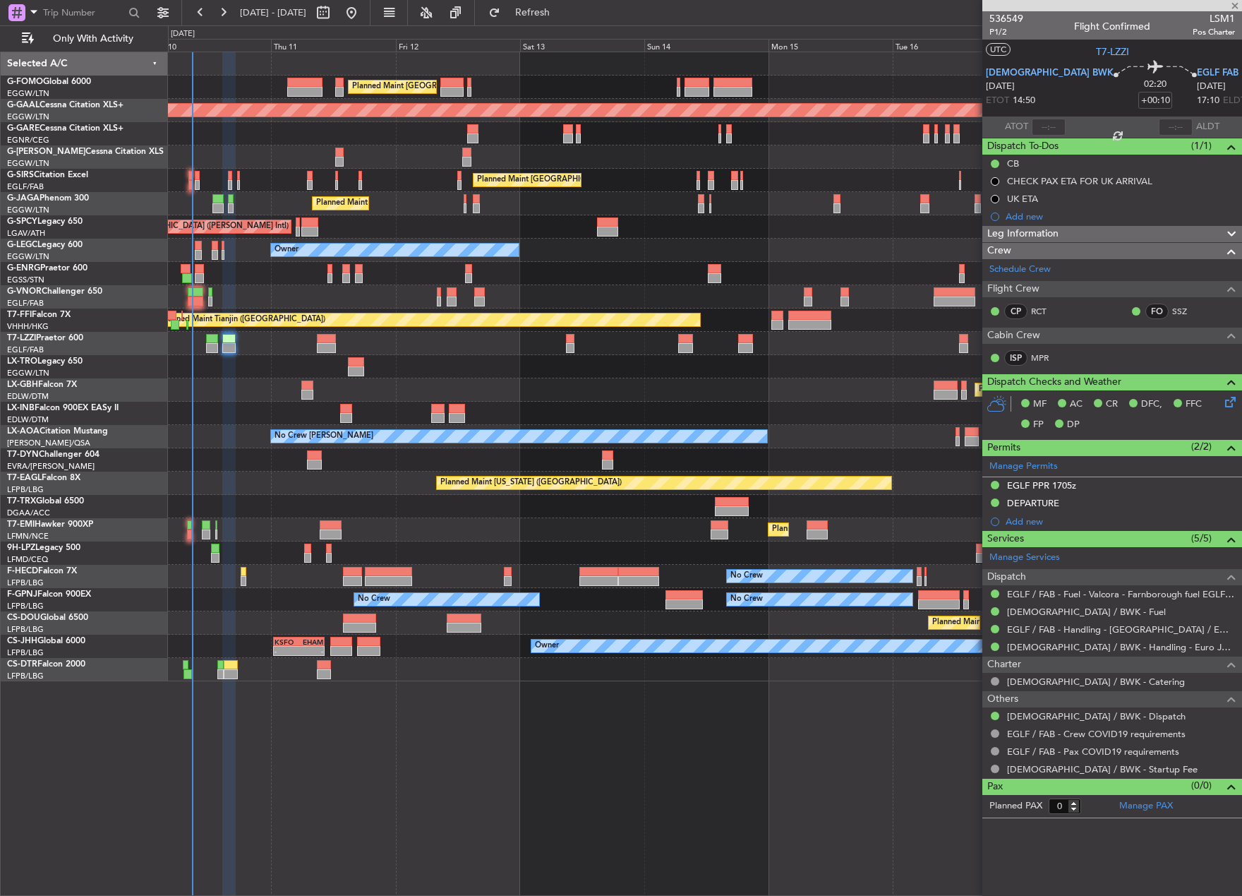
type input "+00:15"
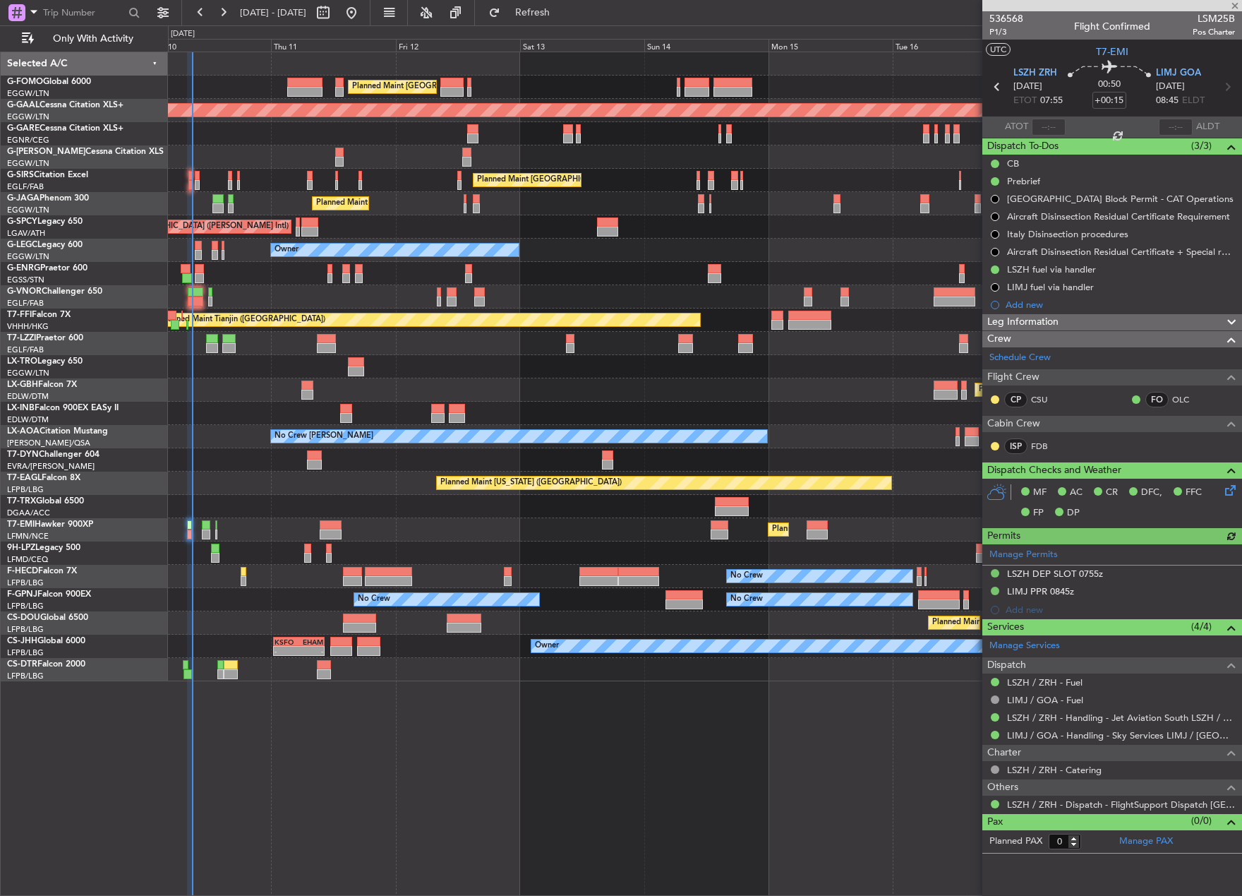
click at [1205, 20] on span "LSM25B" at bounding box center [1214, 18] width 42 height 15
copy span "LSM25B"
type input "08:09"
click at [1178, 123] on input "text" at bounding box center [1176, 127] width 34 height 17
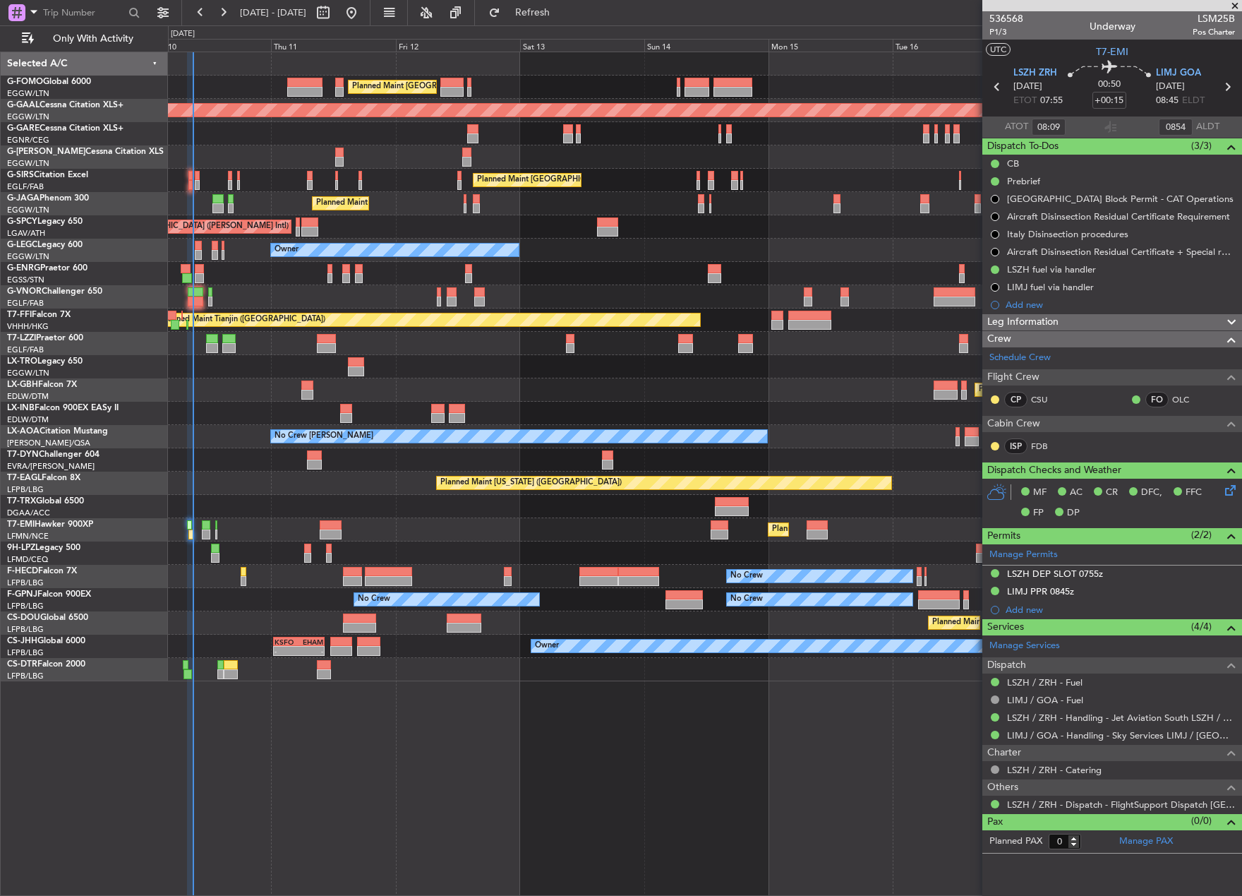
click at [1143, 124] on section "ATOT 08:09 0854 ALDT" at bounding box center [1112, 126] width 260 height 21
type input "08:54"
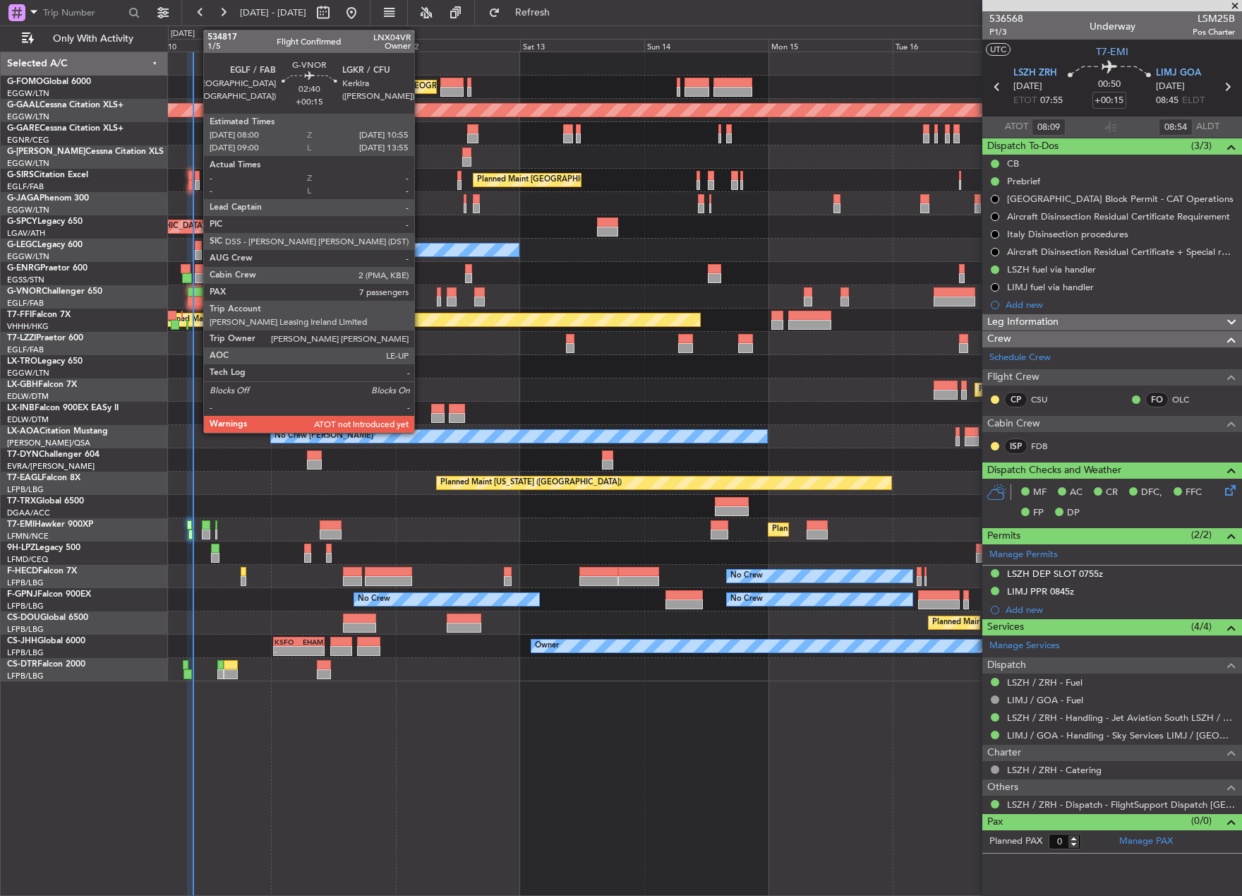
click at [196, 299] on div at bounding box center [196, 301] width 16 height 10
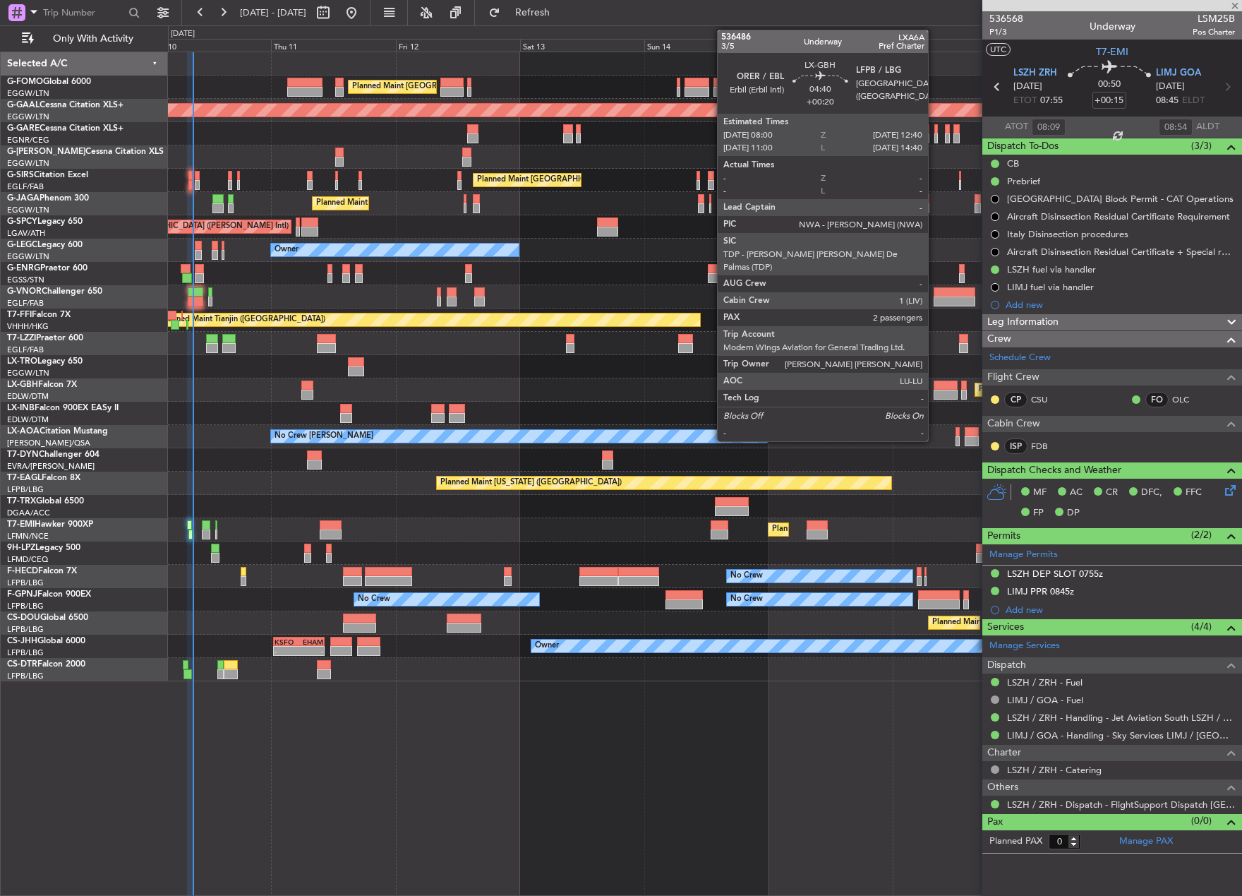
type input "7"
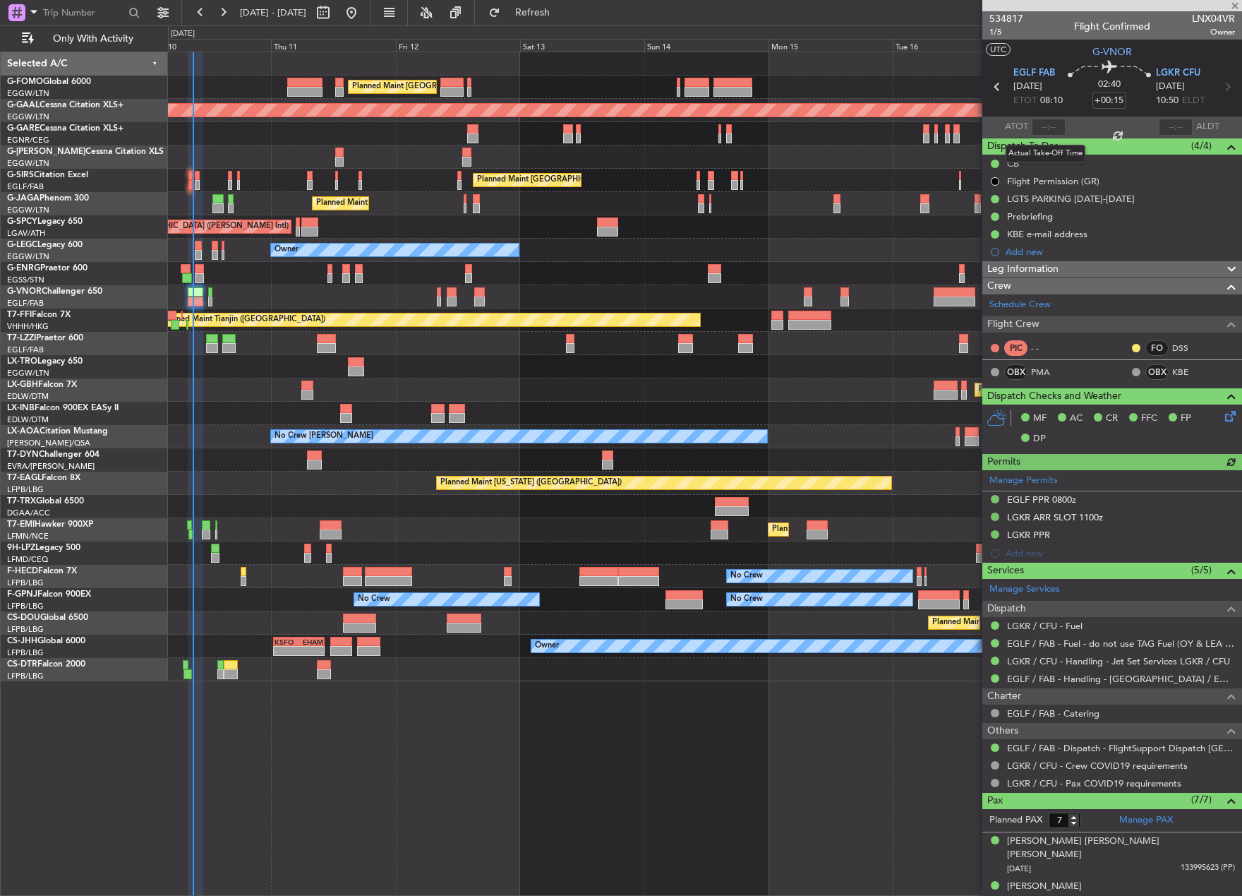
click at [1044, 120] on div at bounding box center [1049, 127] width 34 height 17
click at [1045, 128] on div at bounding box center [1049, 127] width 34 height 17
click at [1042, 128] on input "text" at bounding box center [1049, 127] width 34 height 17
click at [1069, 123] on section "ATOT 0854 ALDT" at bounding box center [1112, 126] width 260 height 21
type input "08:54"
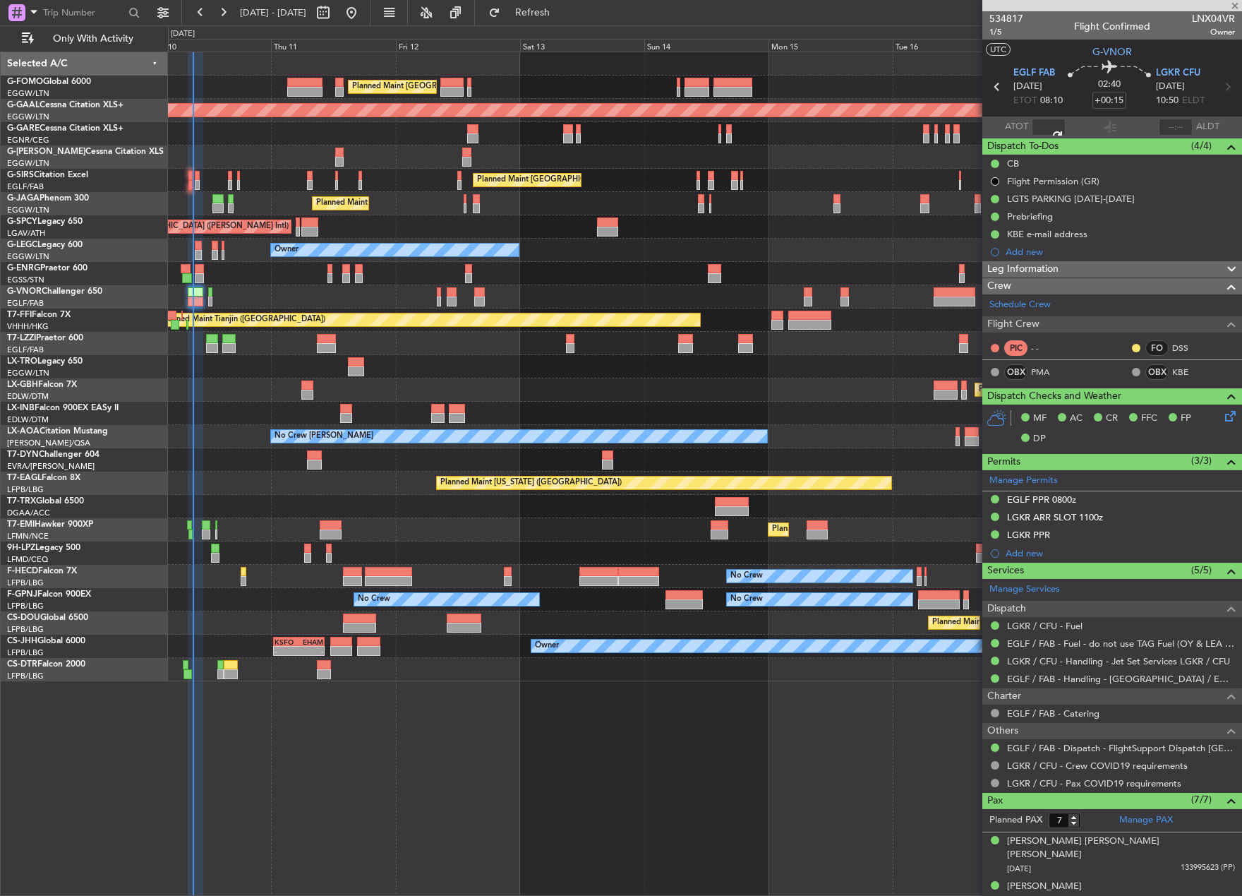
click at [221, 446] on div "No Crew [PERSON_NAME]" at bounding box center [705, 436] width 1074 height 23
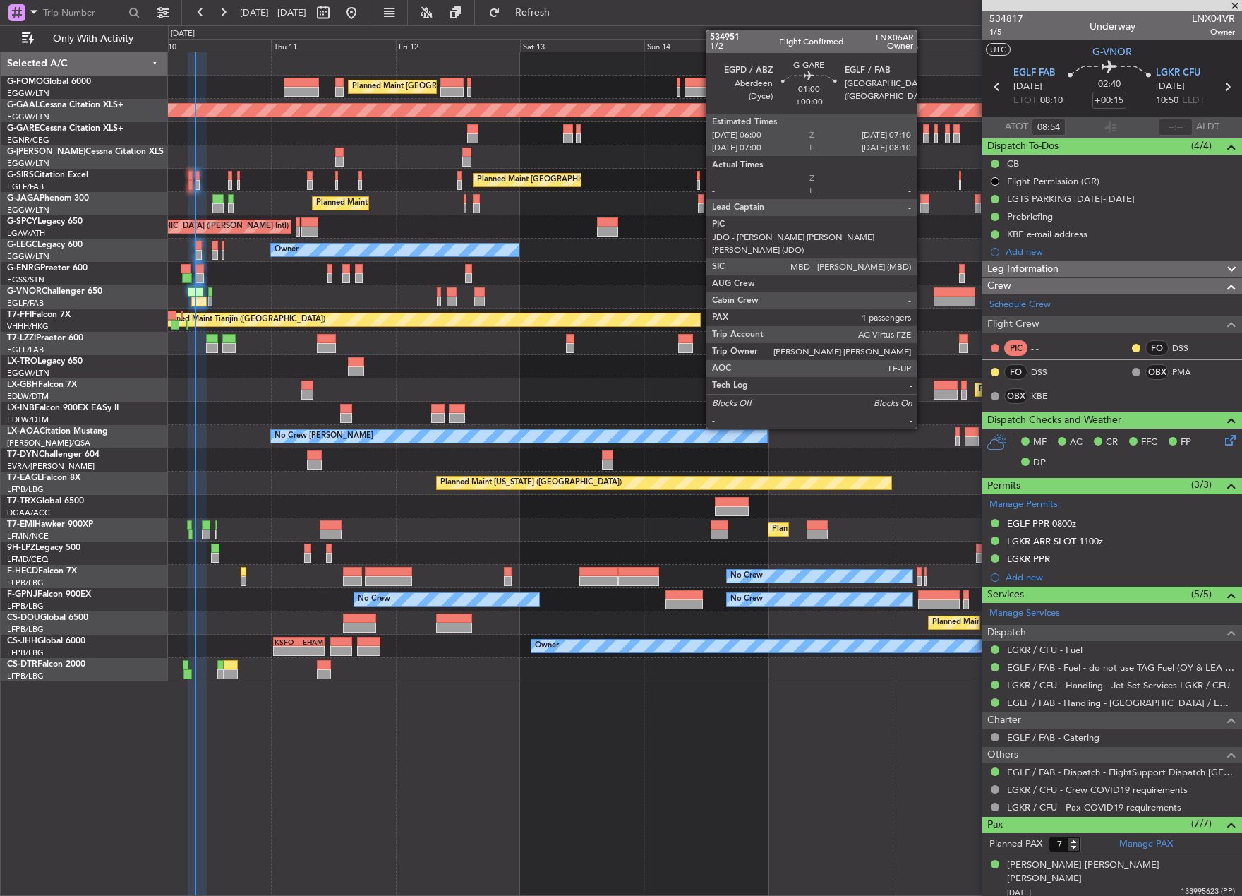
click at [923, 134] on div at bounding box center [926, 138] width 6 height 10
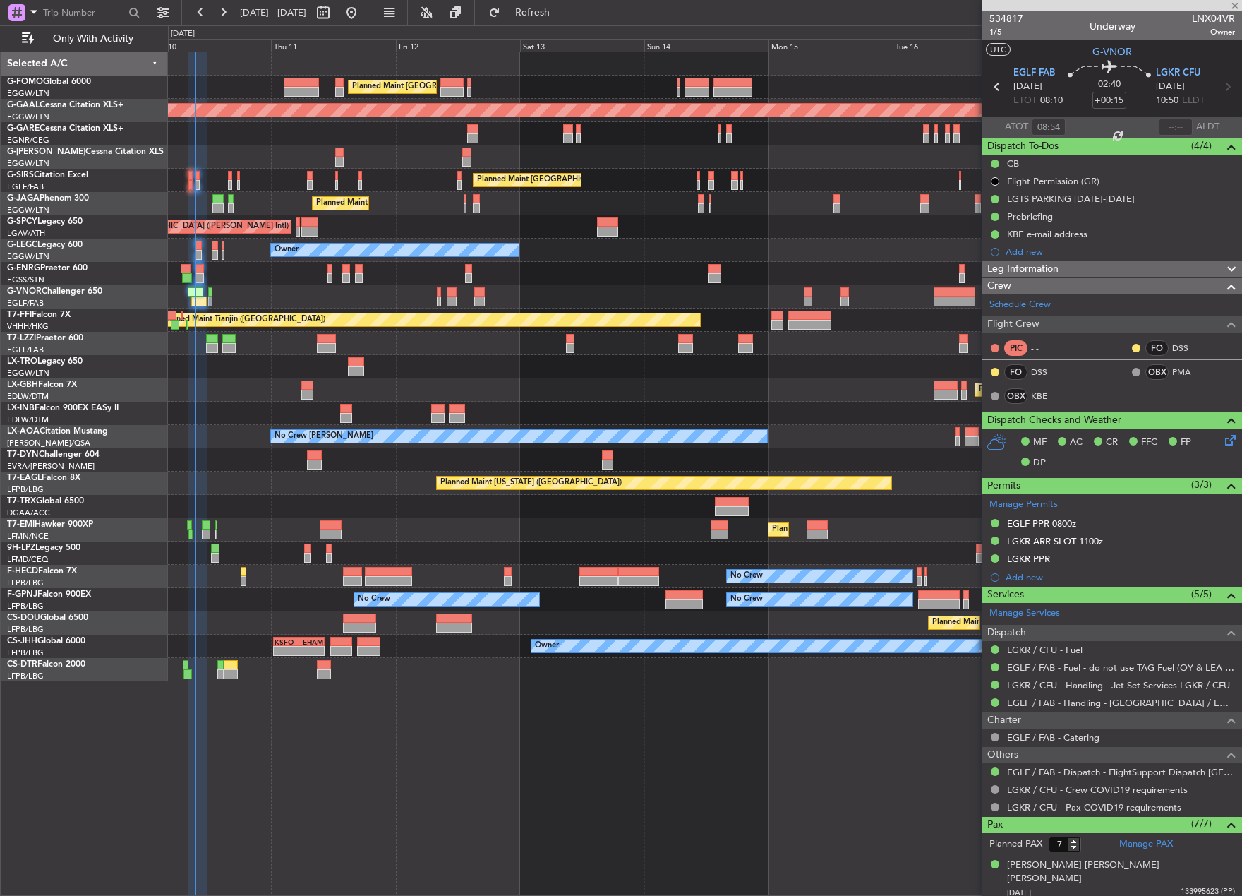
type input "1"
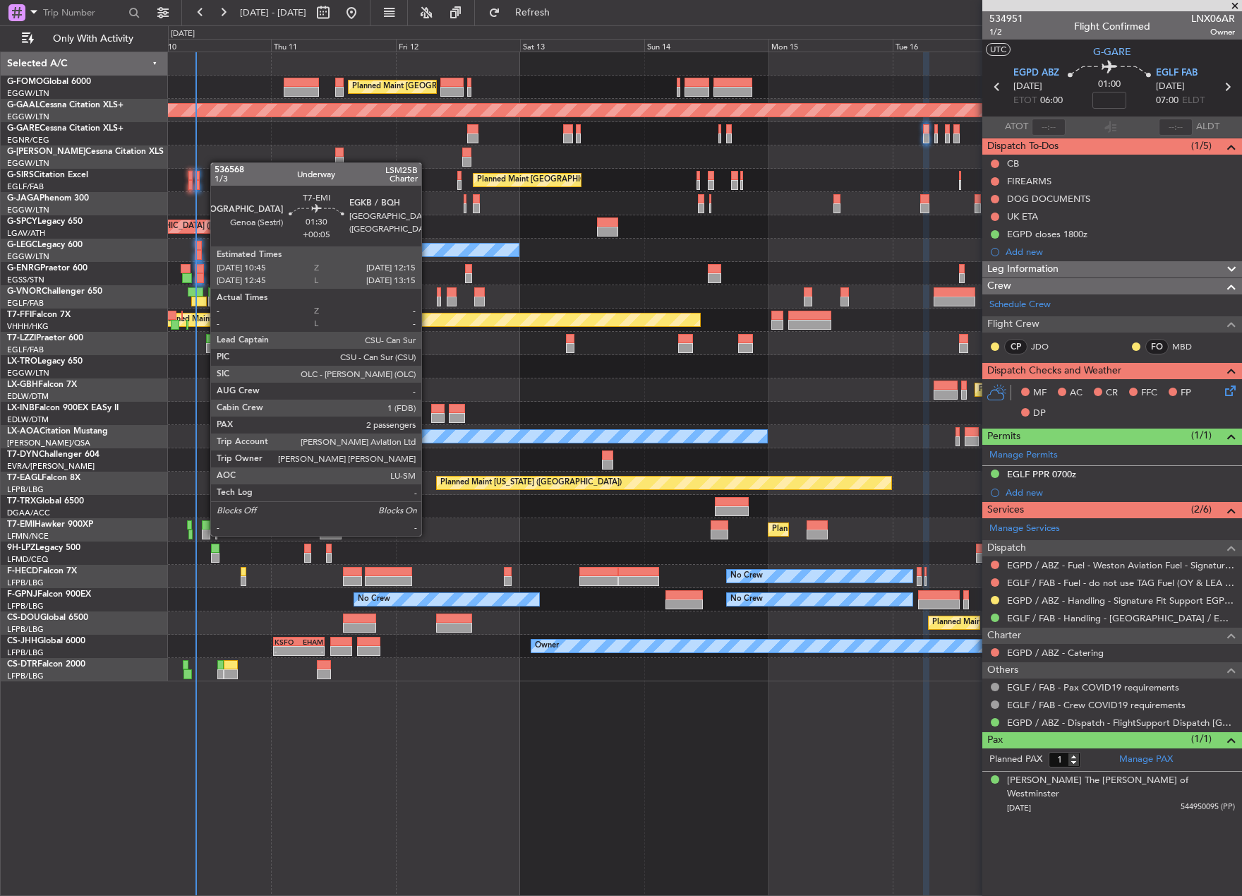
click at [203, 534] on div at bounding box center [206, 534] width 8 height 10
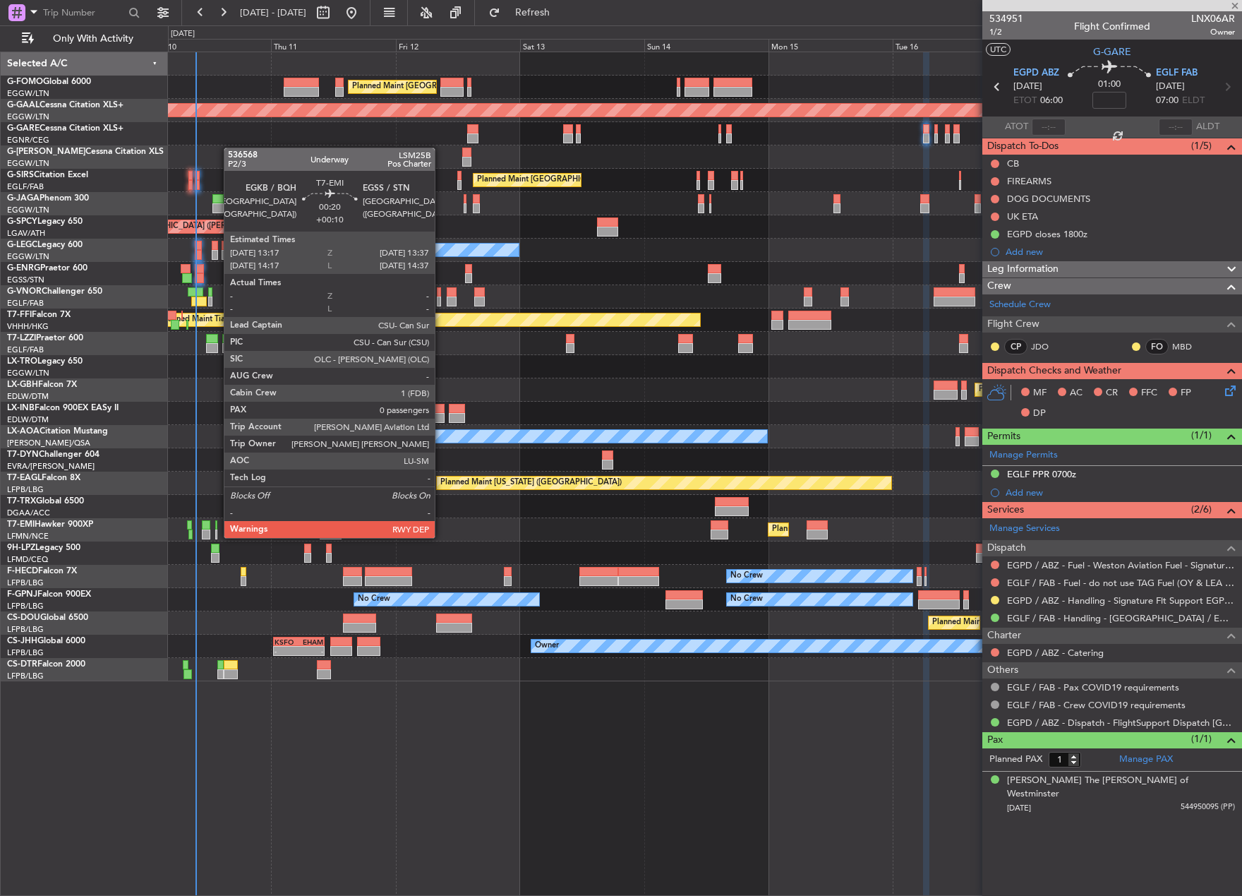
type input "+00:05"
type input "2"
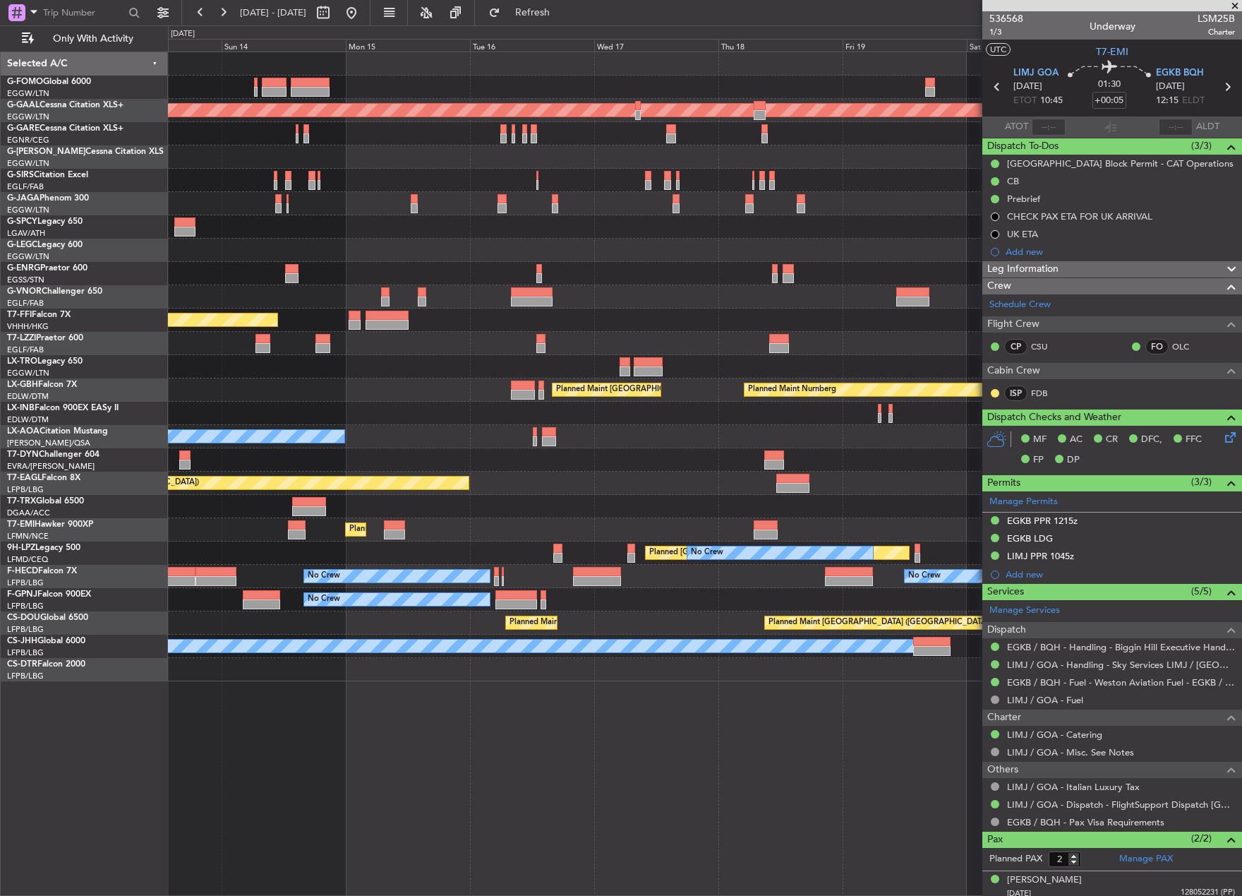
click at [401, 747] on div "Planned Maint London (Luton) Planned Maint Dusseldorf Planned Maint London (Far…" at bounding box center [705, 474] width 1074 height 844
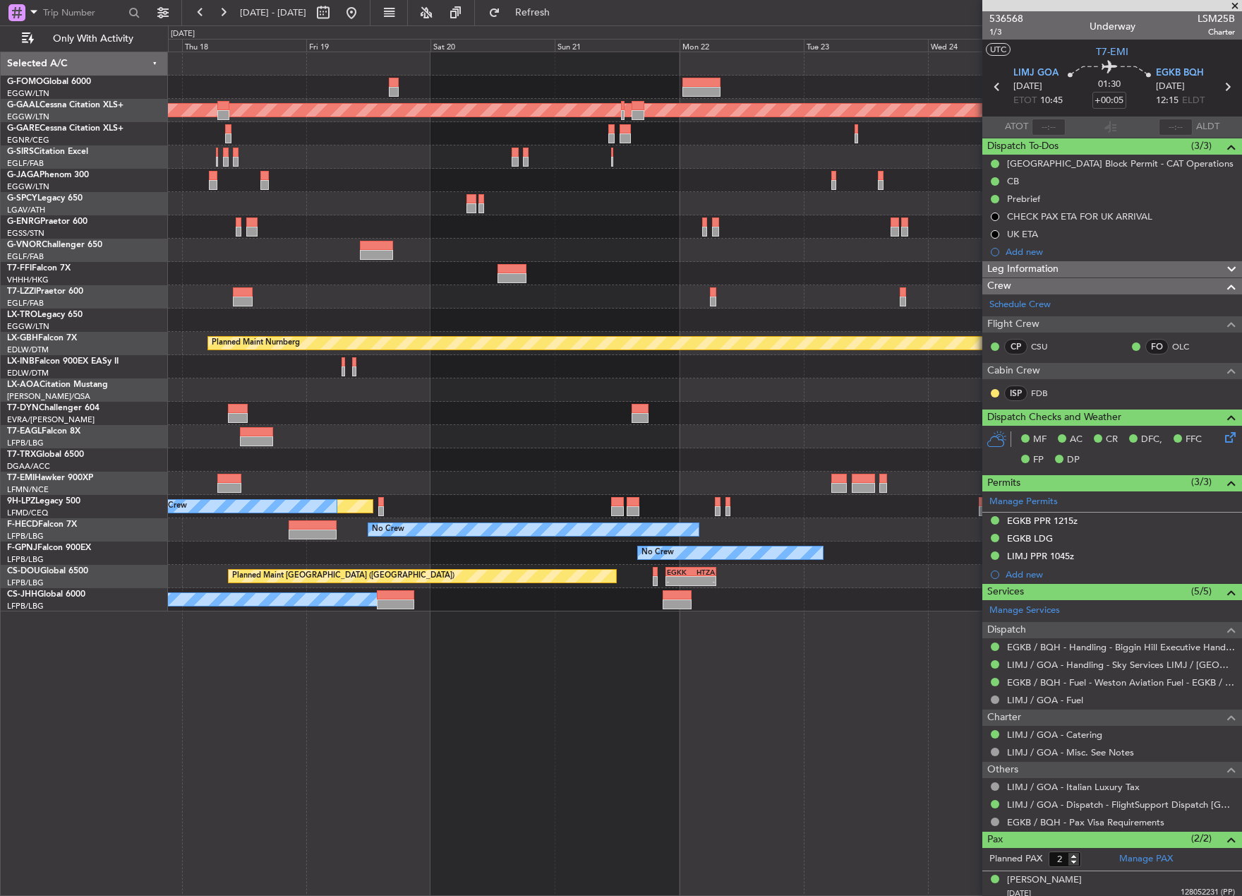
click at [180, 745] on div "Planned Maint Dusseldorf Planned Maint Nurnberg Planned Maint Paris (Le Bourget…" at bounding box center [705, 474] width 1074 height 844
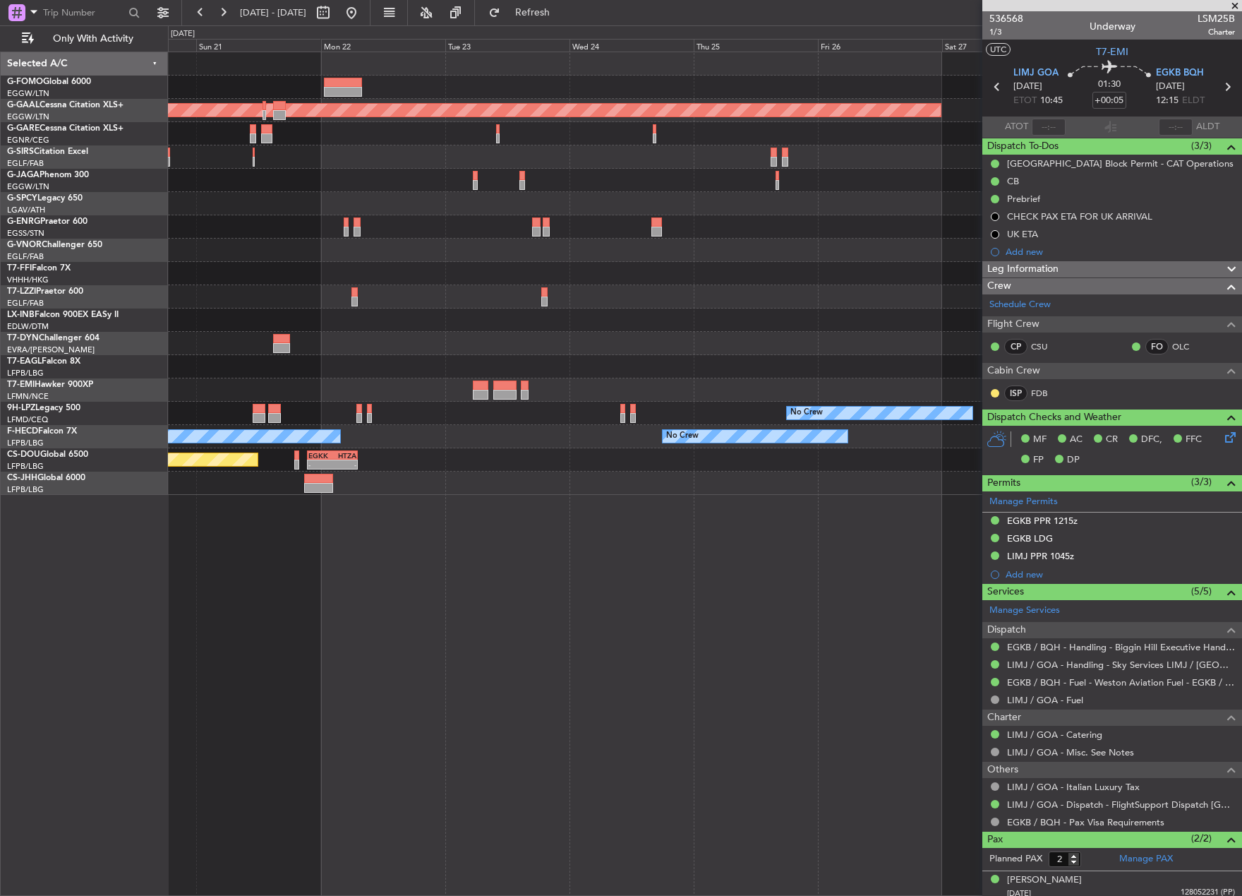
click at [314, 724] on div "Planned Maint Dusseldorf No Crew Planned Maint St Gallen (Altenrhein) No Crew N…" at bounding box center [705, 474] width 1074 height 844
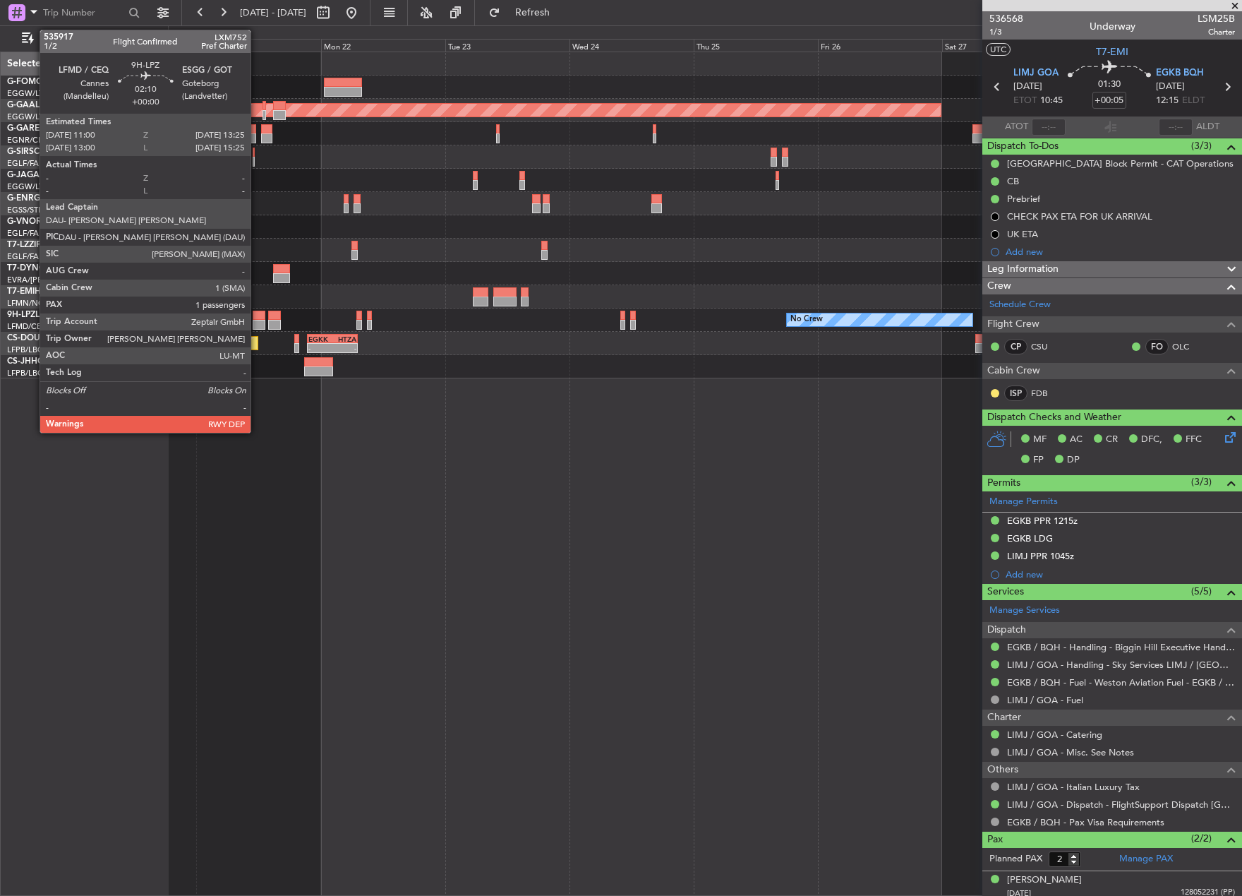
click at [257, 311] on div at bounding box center [259, 316] width 13 height 10
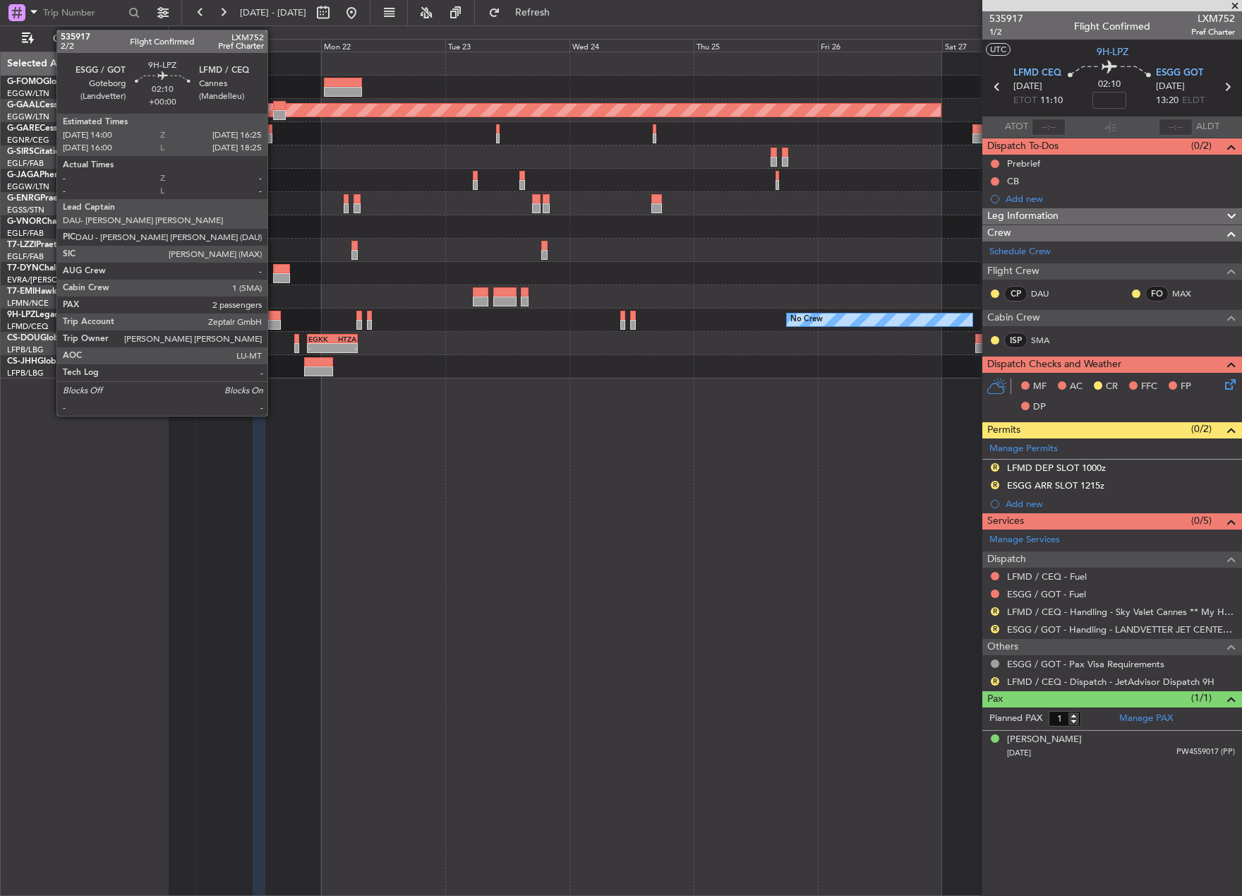
click at [274, 312] on div at bounding box center [274, 316] width 13 height 10
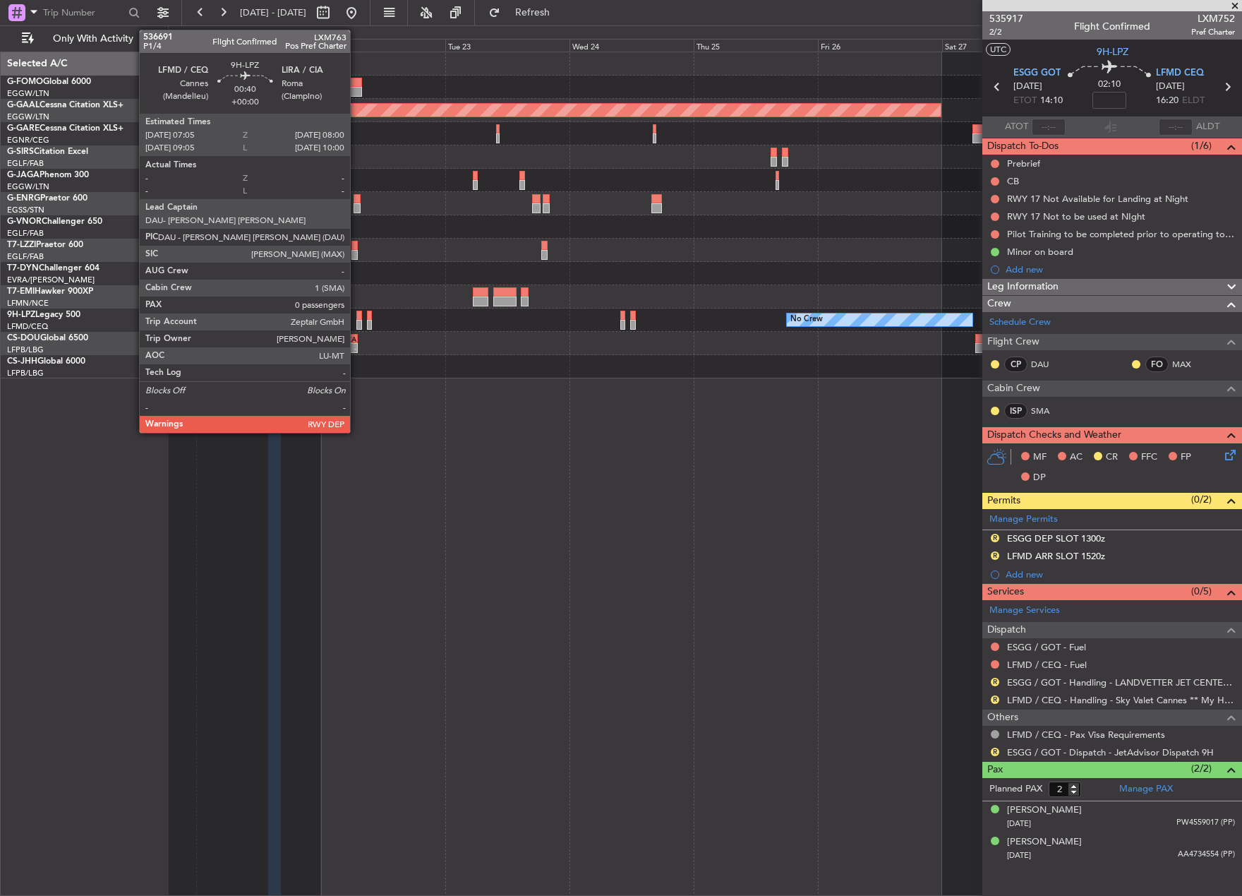
click at [356, 321] on div at bounding box center [358, 325] width 5 height 10
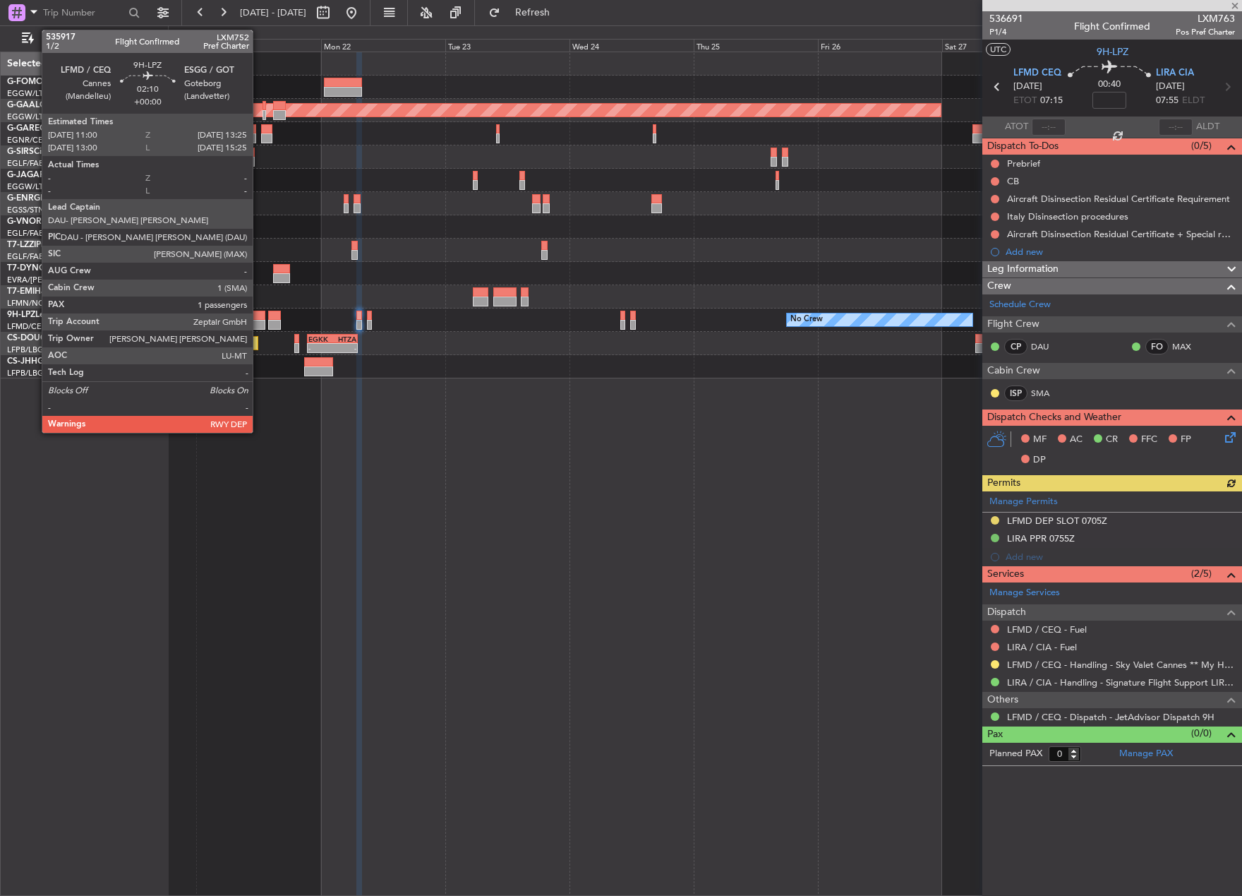
click at [259, 325] on div at bounding box center [259, 325] width 13 height 10
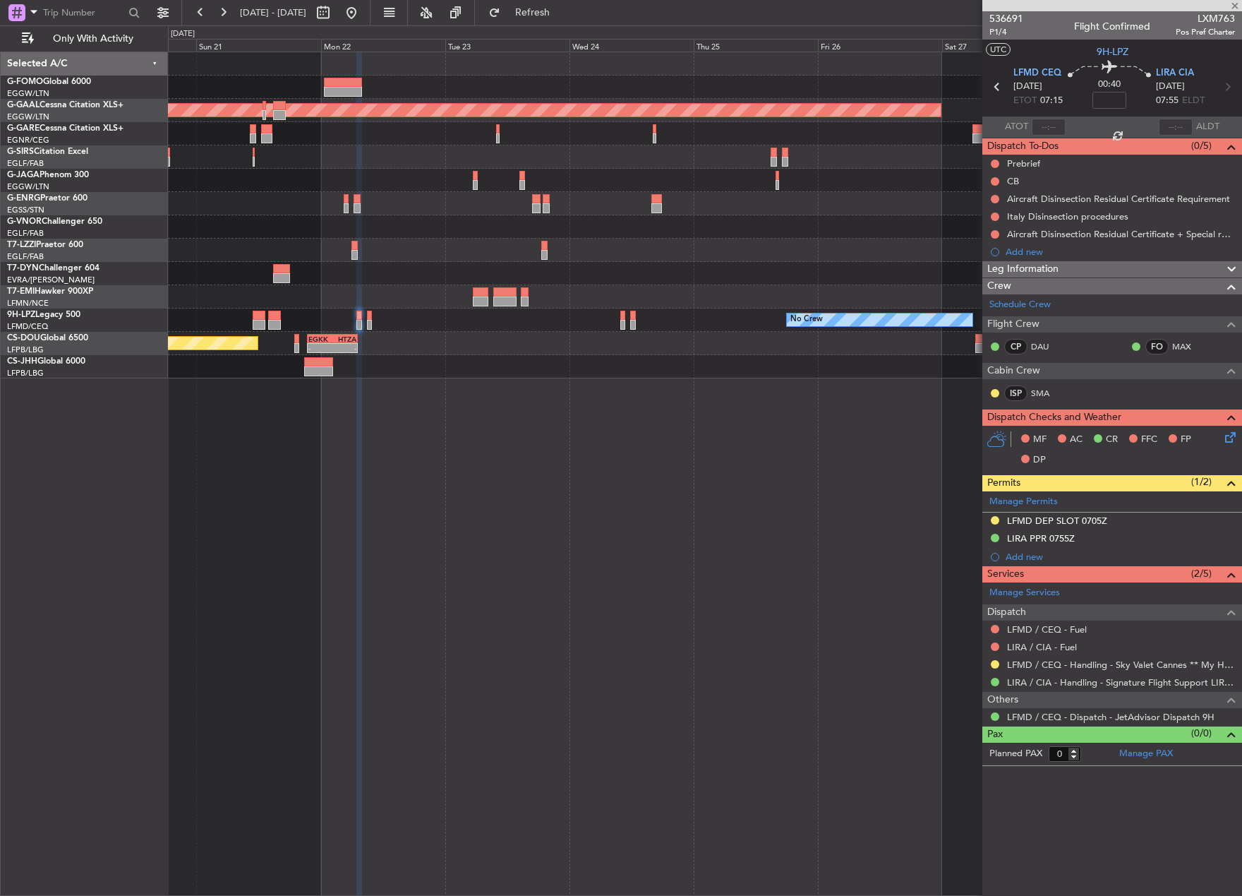
type input "1"
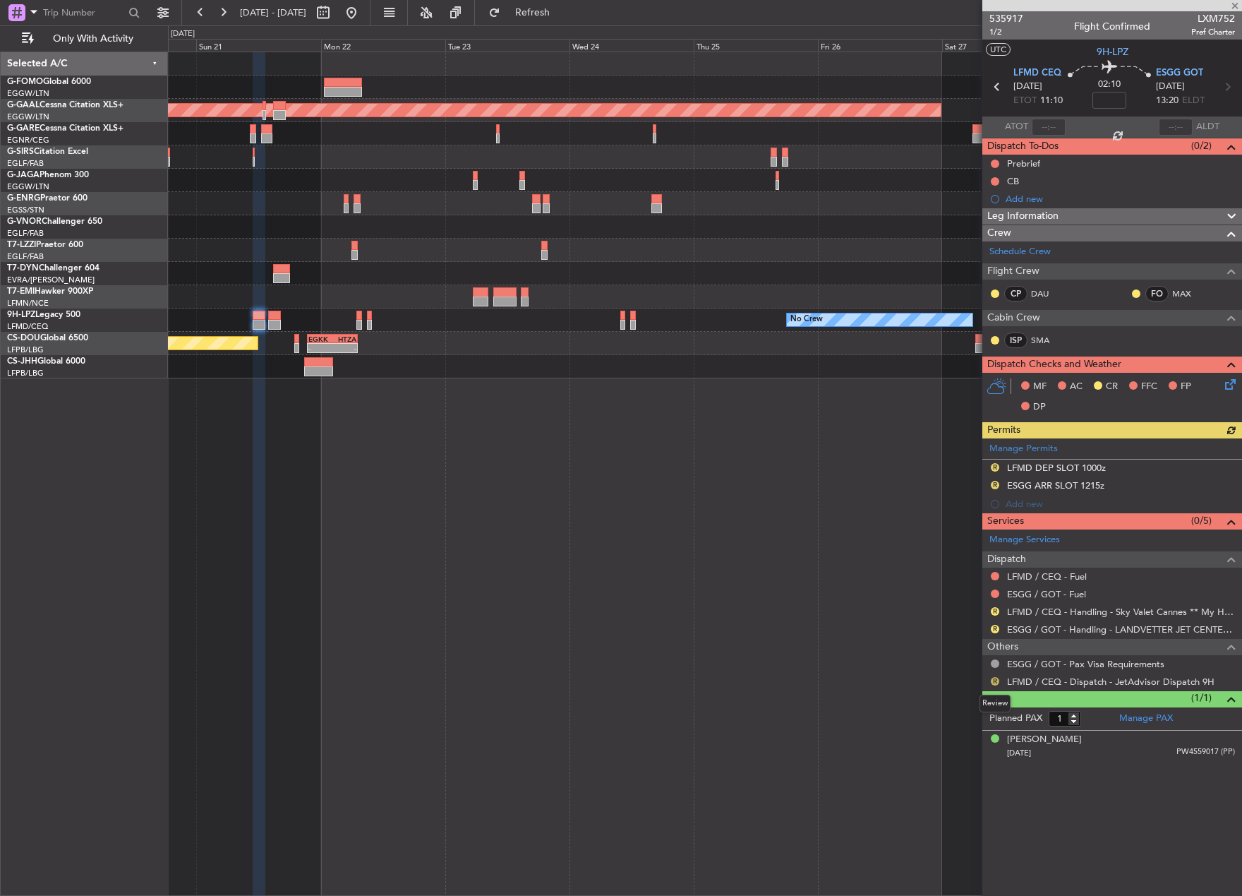
click at [993, 683] on button "R" at bounding box center [995, 681] width 8 height 8
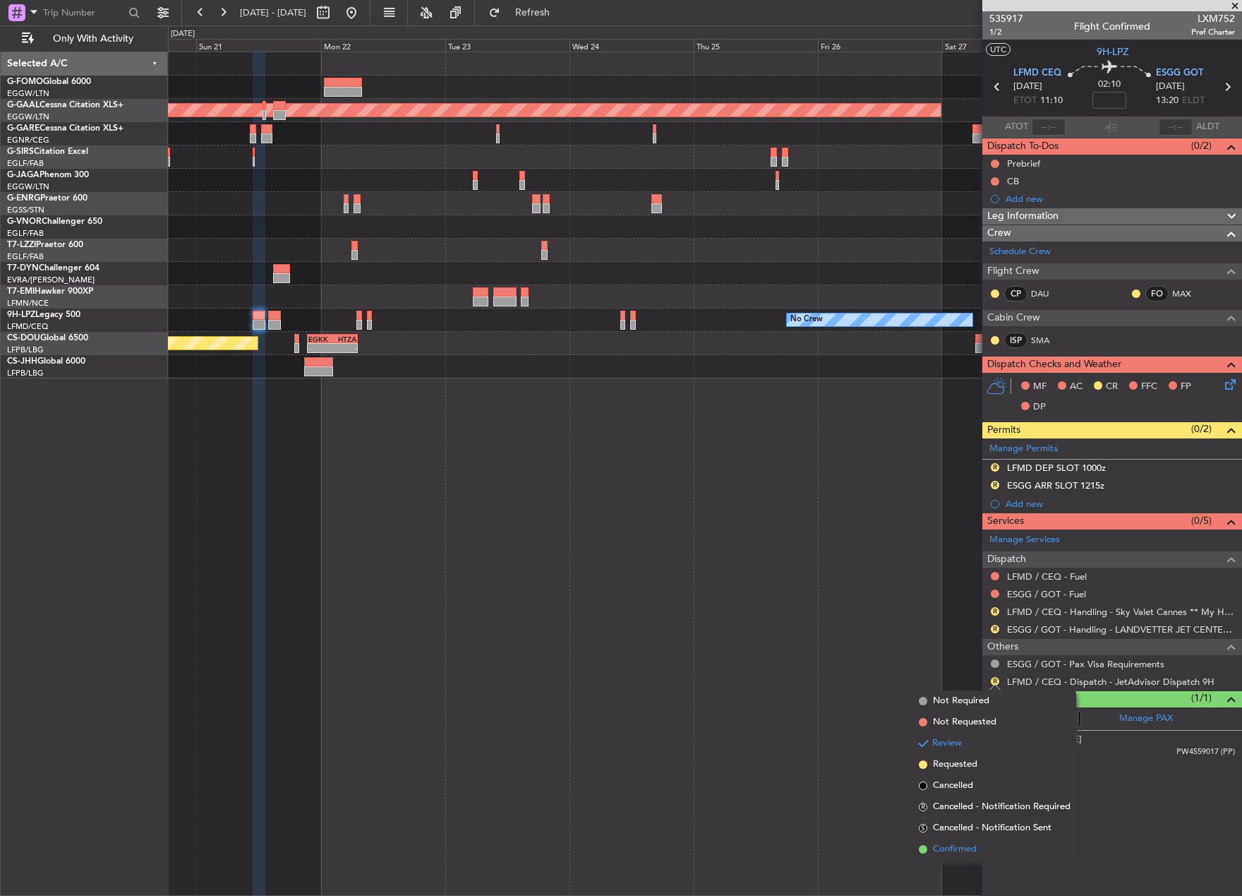
click at [951, 845] on span "Confirmed" at bounding box center [955, 849] width 44 height 14
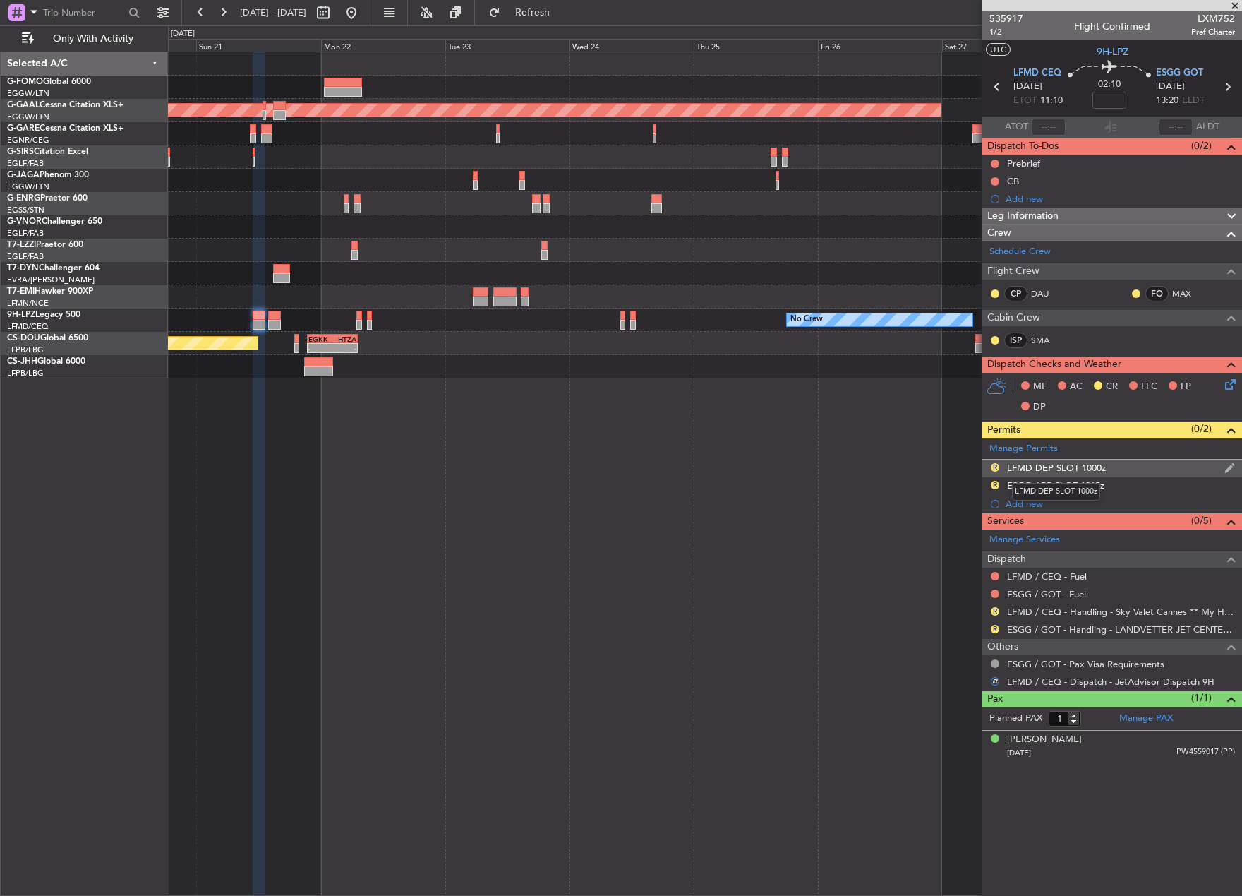
click at [1082, 463] on div "LFMD DEP SLOT 1000z" at bounding box center [1056, 468] width 99 height 12
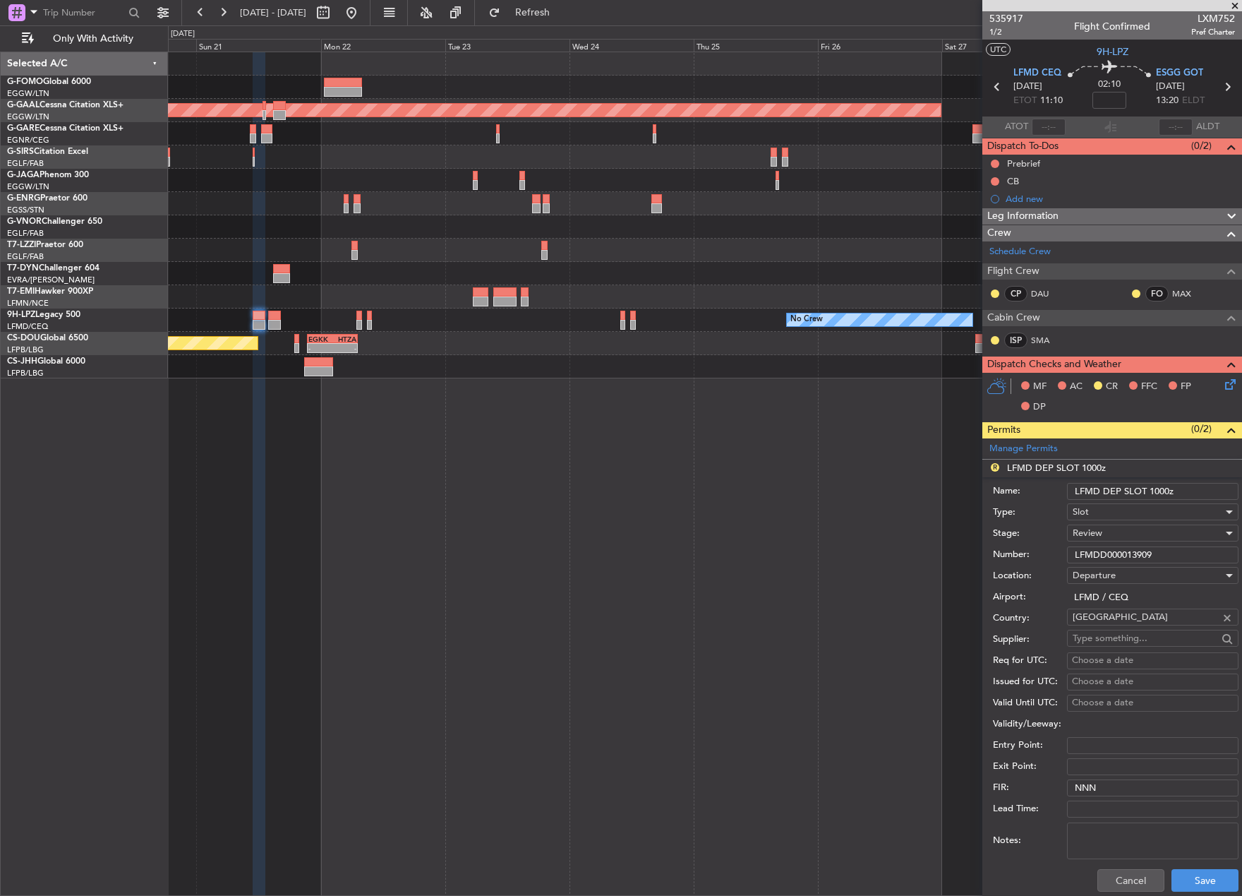
click at [1156, 488] on input "LFMD DEP SLOT 1000z" at bounding box center [1153, 491] width 172 height 17
type input "LFMD DEP SLOT 1100z"
click at [1105, 532] on div "Review" at bounding box center [1148, 532] width 150 height 21
click at [1138, 617] on span "Requested" at bounding box center [1148, 625] width 148 height 21
click at [1205, 886] on button "Save" at bounding box center [1205, 880] width 67 height 23
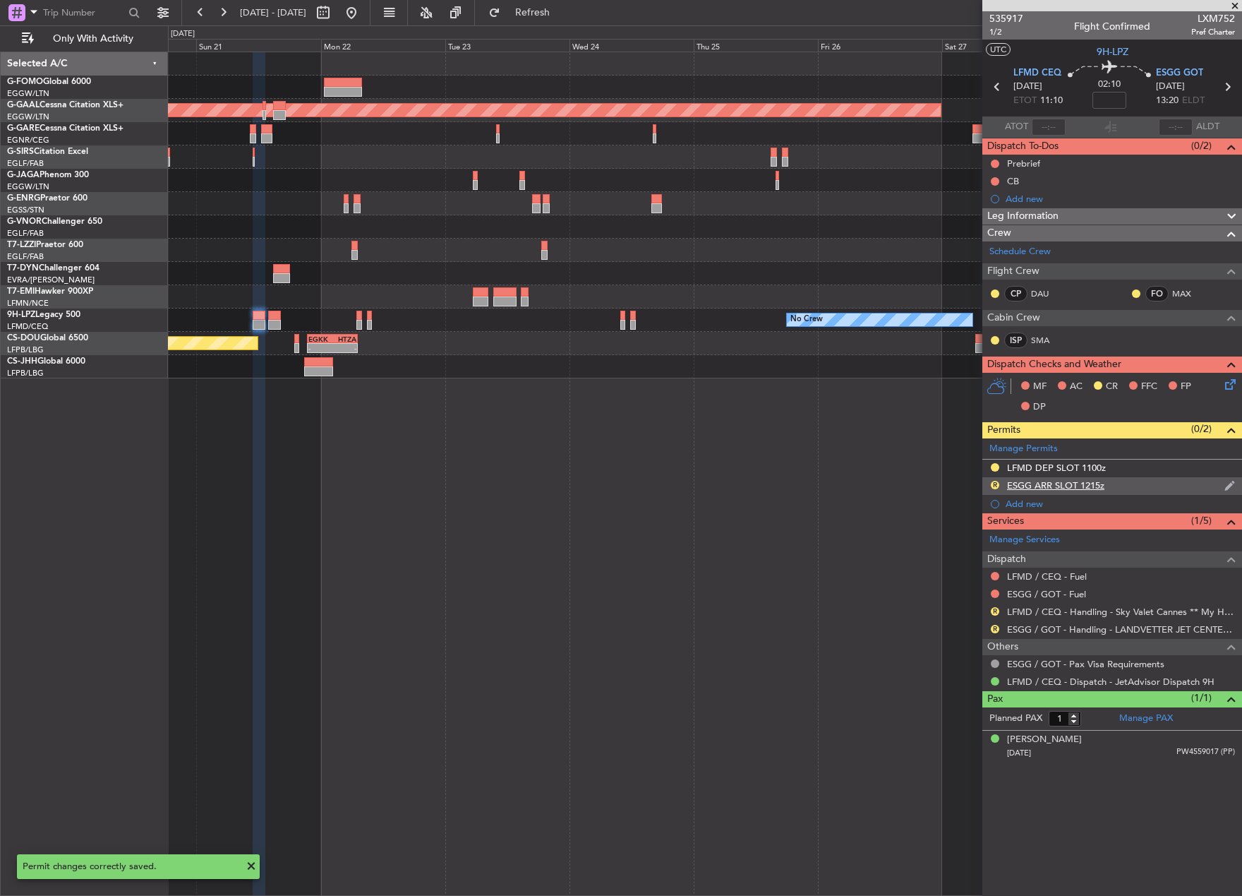
click at [1042, 482] on div "ESGG ARR SLOT 1215z" at bounding box center [1055, 485] width 97 height 12
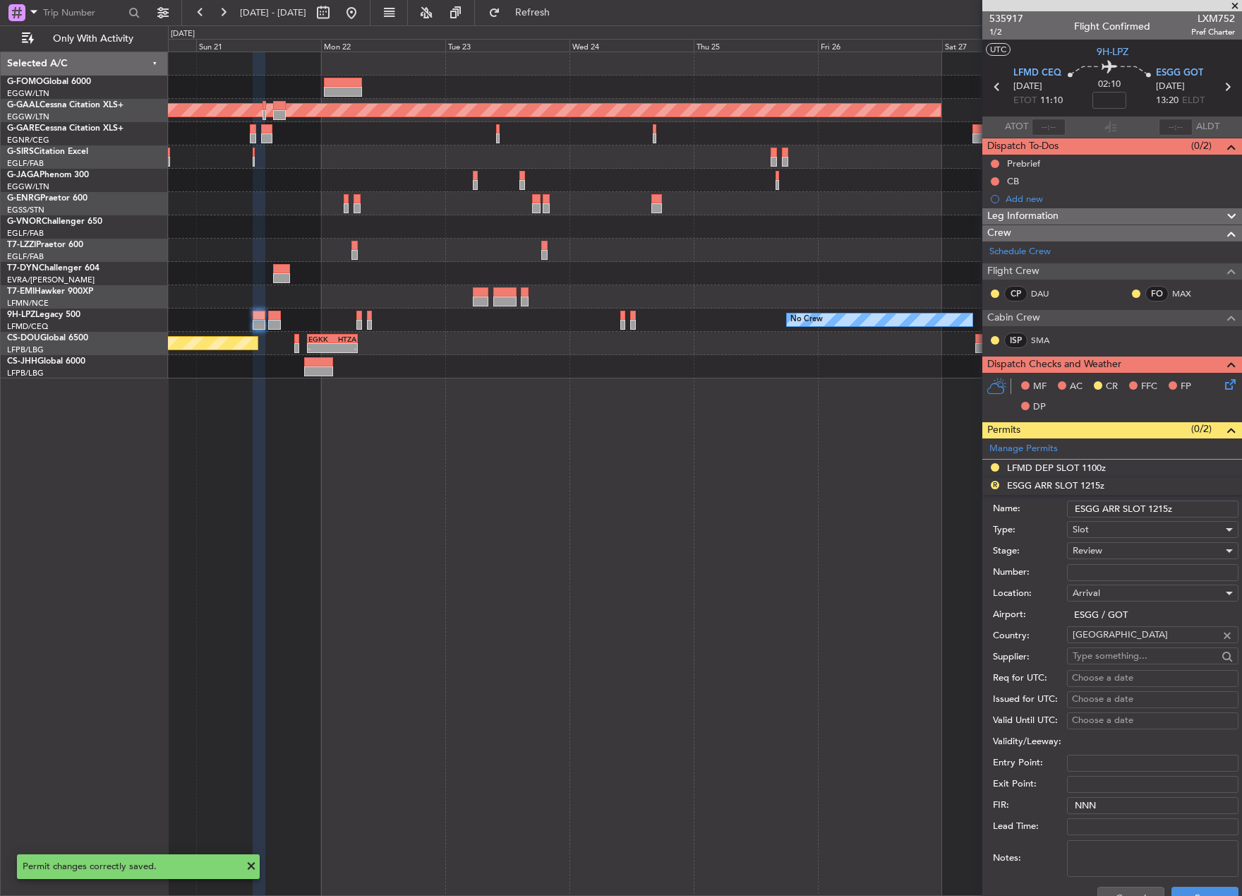
click at [1167, 505] on input "ESGG ARR SLOT 1215z" at bounding box center [1153, 508] width 172 height 17
type input "ESGG ARR SLOT 1325z"
click at [1098, 553] on span "Review" at bounding box center [1088, 550] width 30 height 13
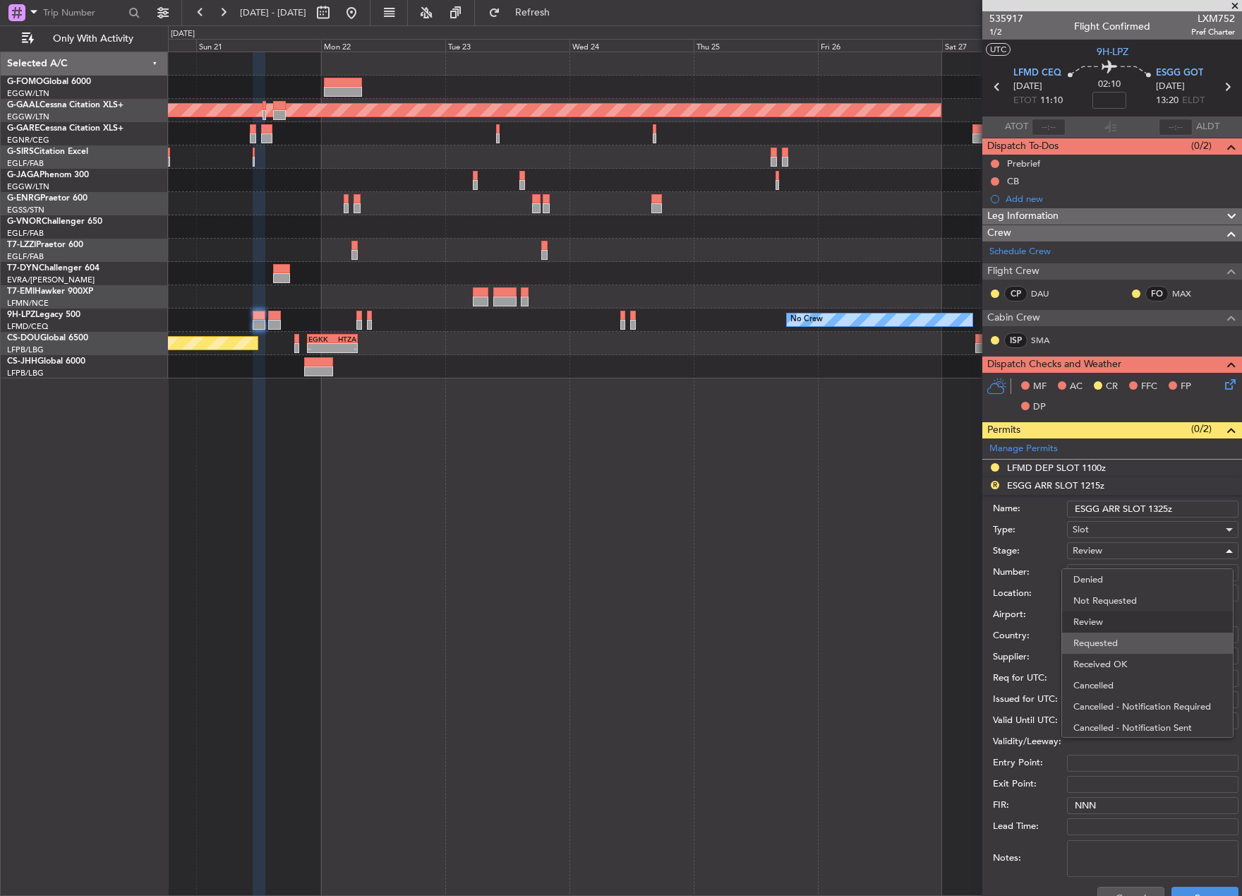
click at [1127, 639] on span "Requested" at bounding box center [1148, 642] width 148 height 21
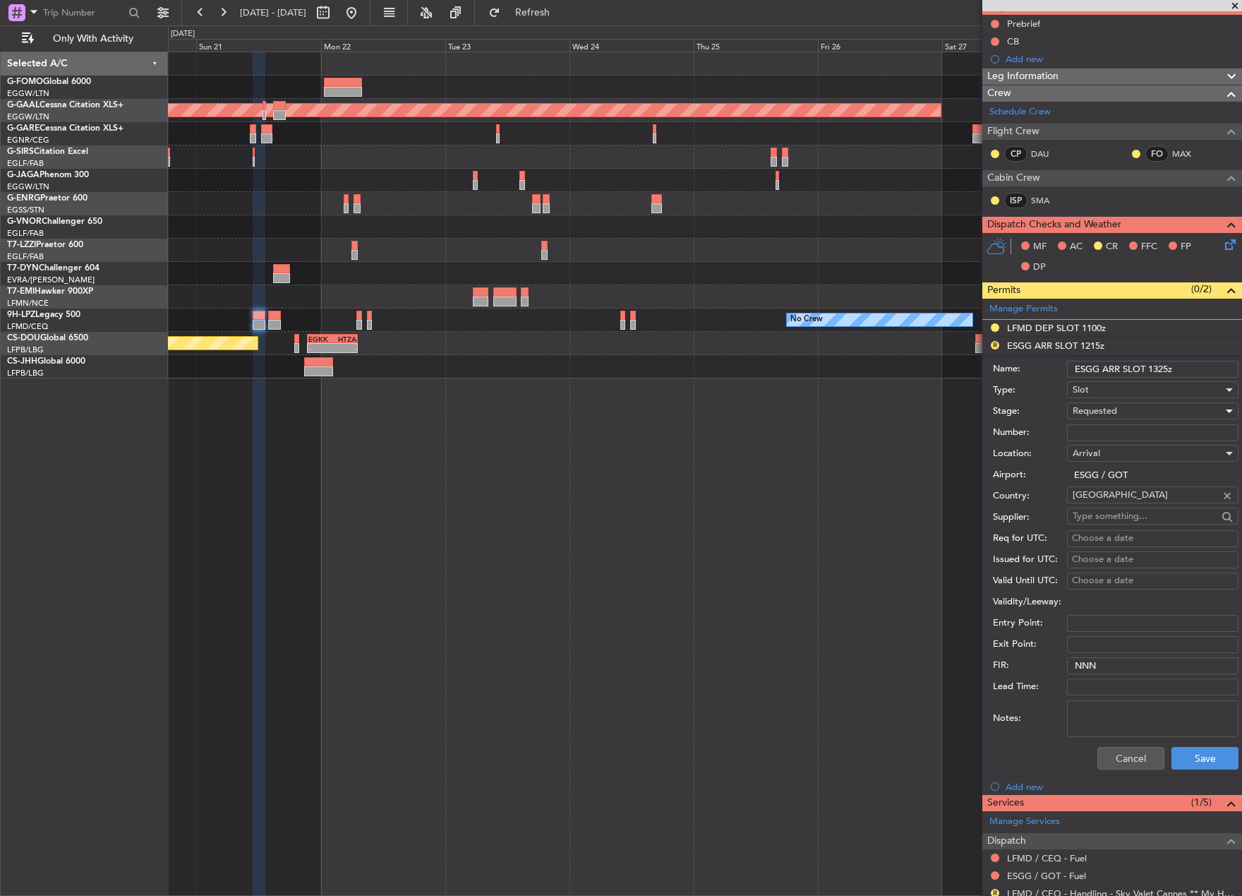
scroll to position [212, 0]
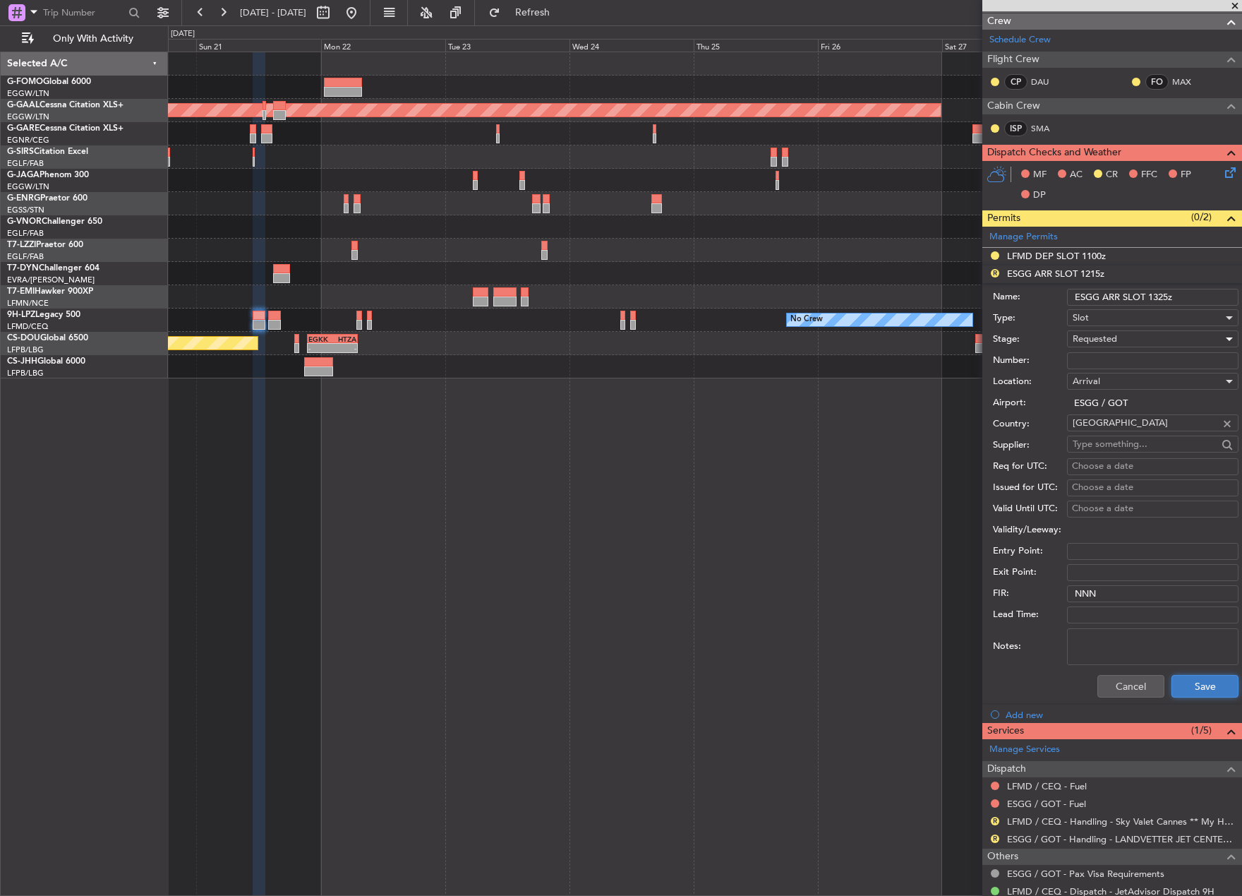
click at [1208, 679] on button "Save" at bounding box center [1205, 686] width 67 height 23
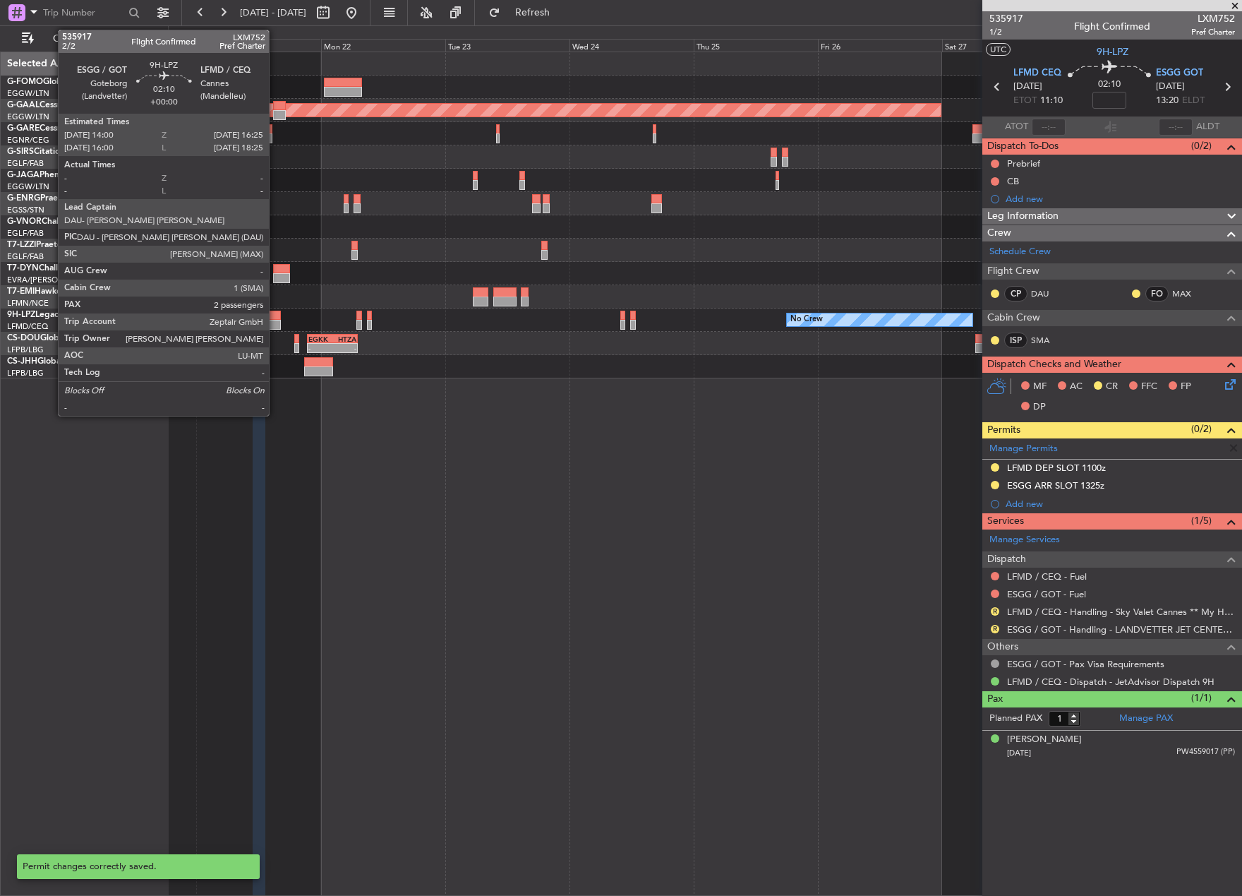
scroll to position [0, 0]
click at [273, 324] on div at bounding box center [274, 325] width 13 height 10
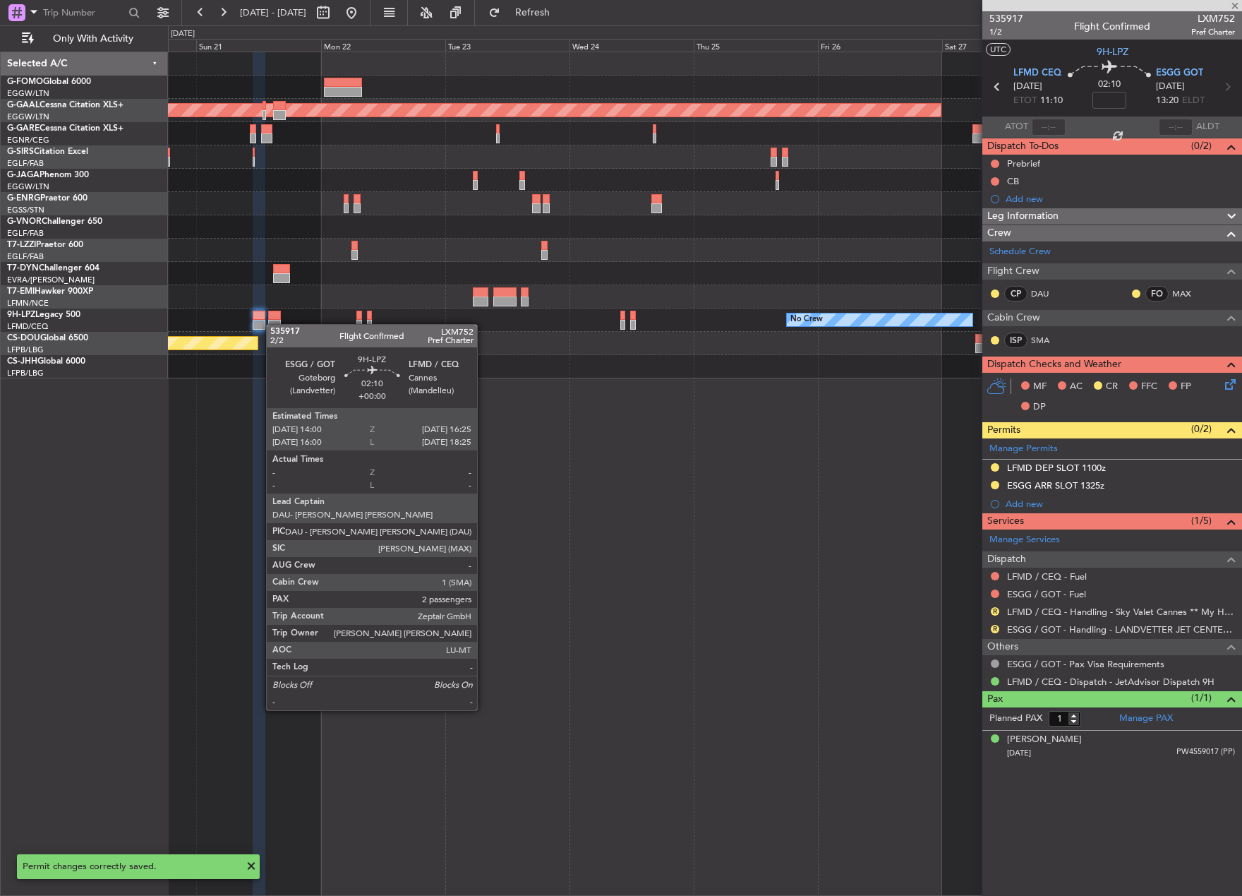
type input "2"
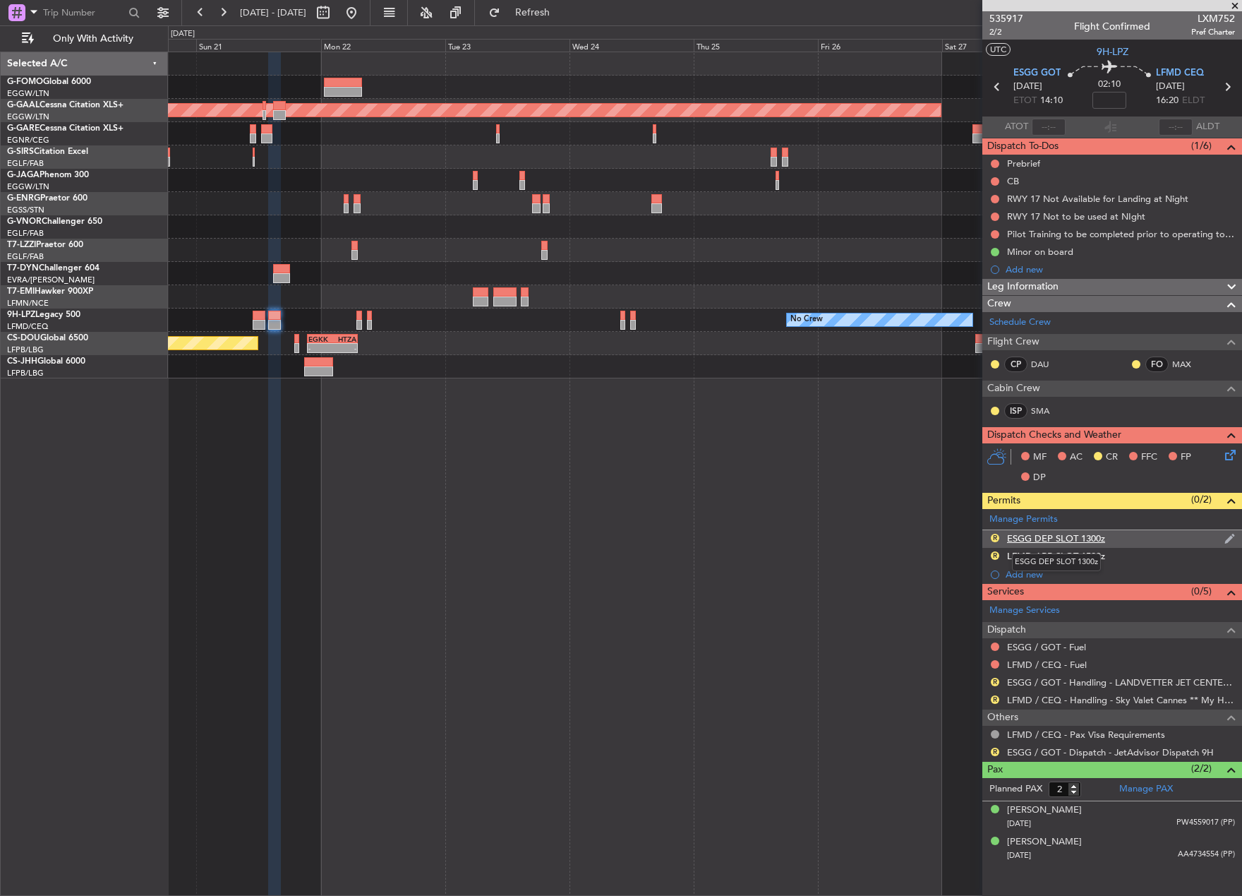
click at [1050, 536] on div "ESGG DEP SLOT 1300z" at bounding box center [1056, 538] width 98 height 12
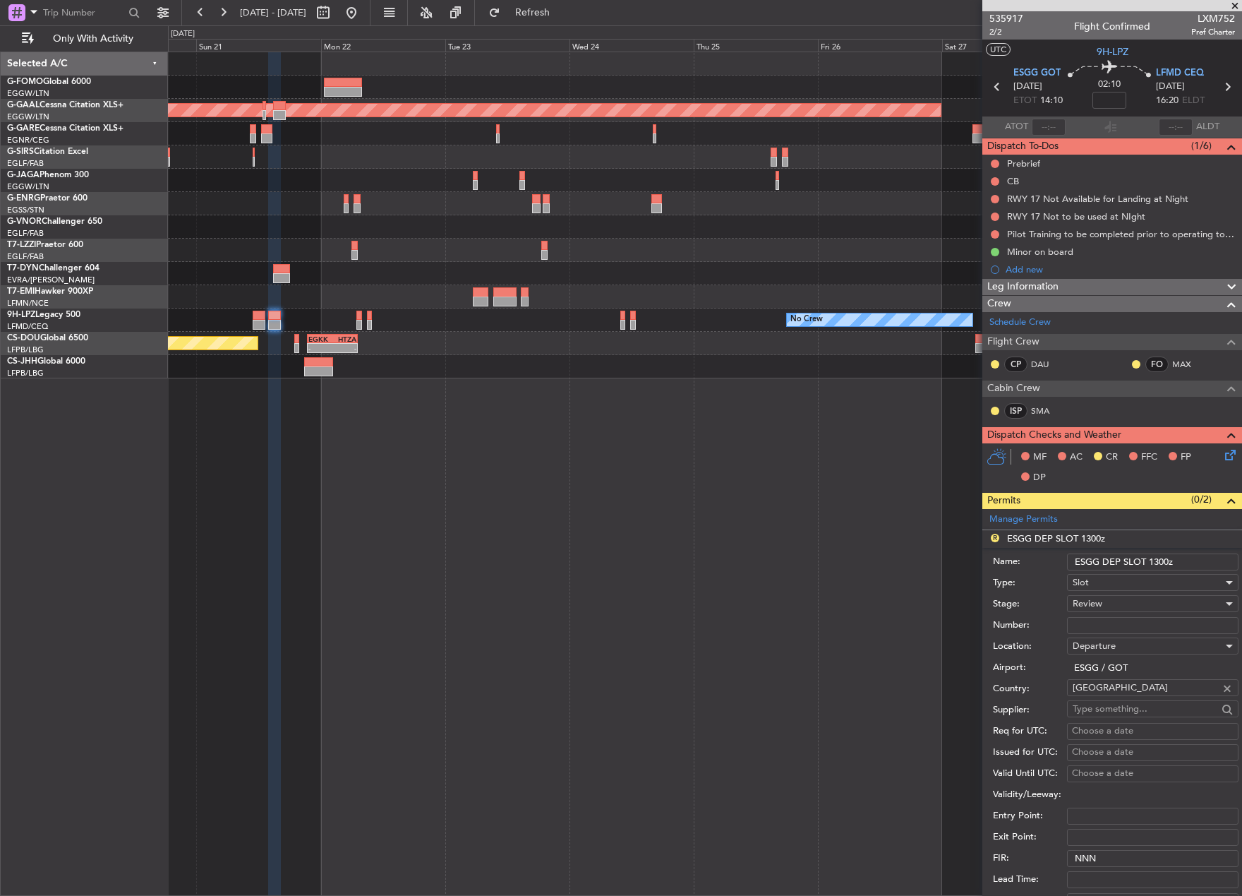
click at [1160, 563] on input "ESGG DEP SLOT 1300z" at bounding box center [1153, 561] width 172 height 17
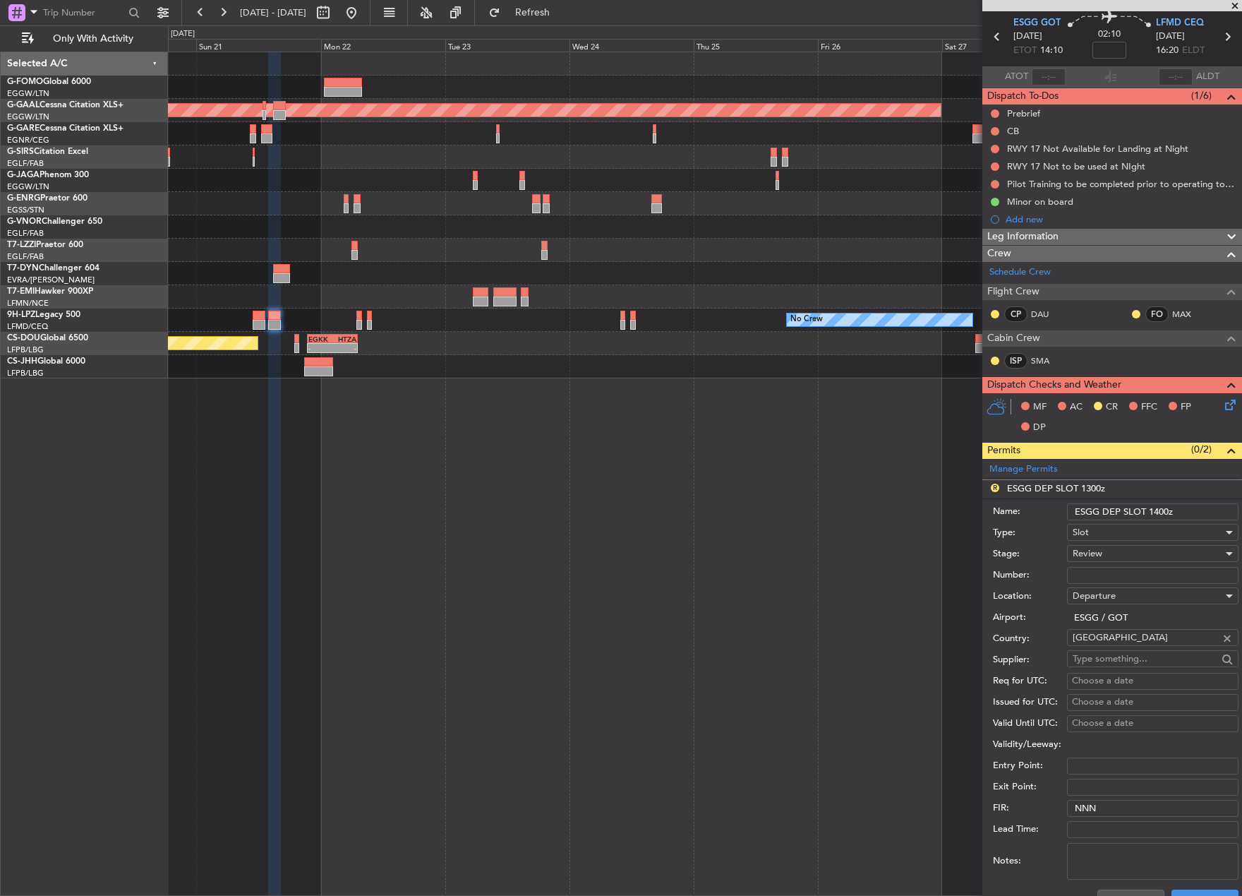
scroll to position [71, 0]
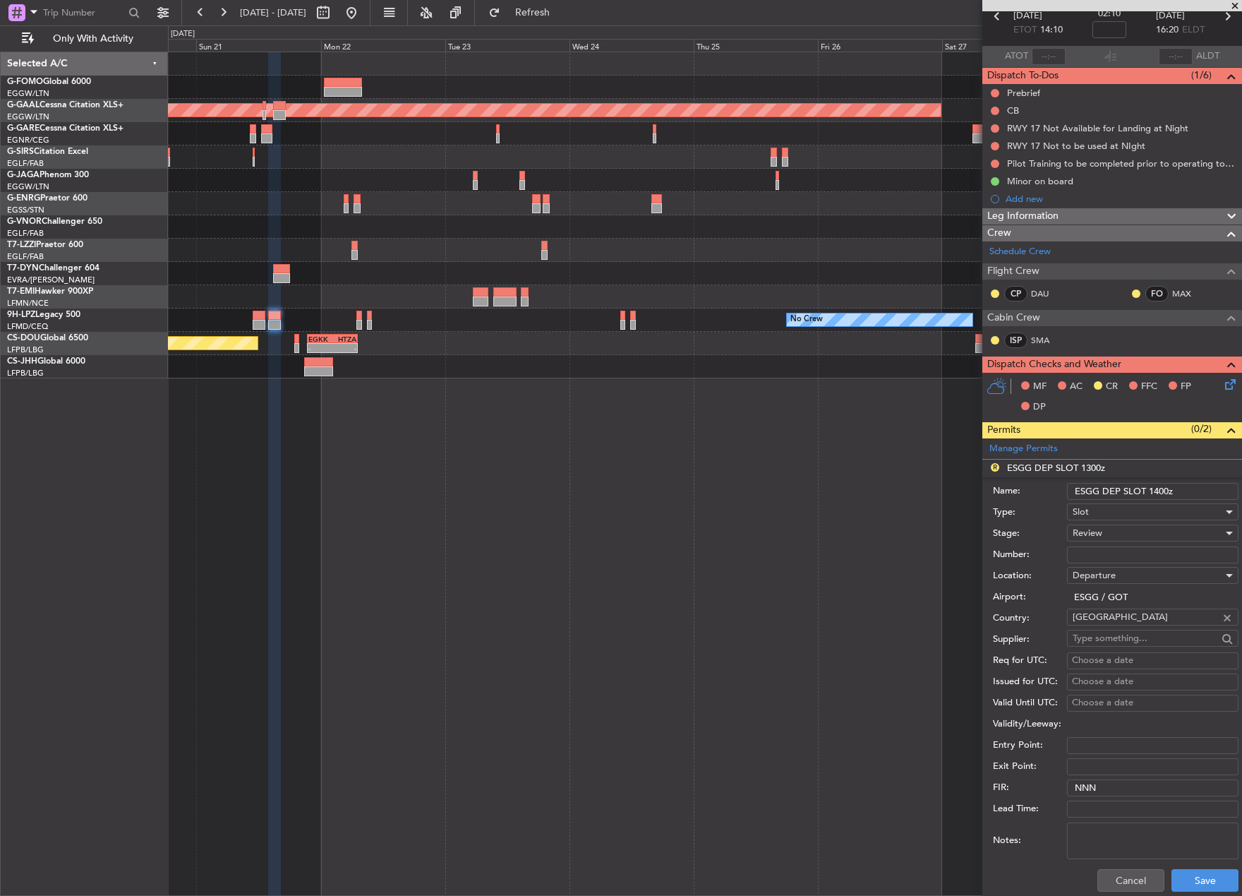
type input "ESGG DEP SLOT 1400z"
click at [1102, 531] on span "Review" at bounding box center [1088, 533] width 30 height 13
click at [1110, 622] on span "Requested" at bounding box center [1148, 625] width 148 height 21
click at [1198, 891] on div "Cancel Save" at bounding box center [1116, 880] width 246 height 37
click at [1192, 876] on button "Save" at bounding box center [1205, 880] width 67 height 23
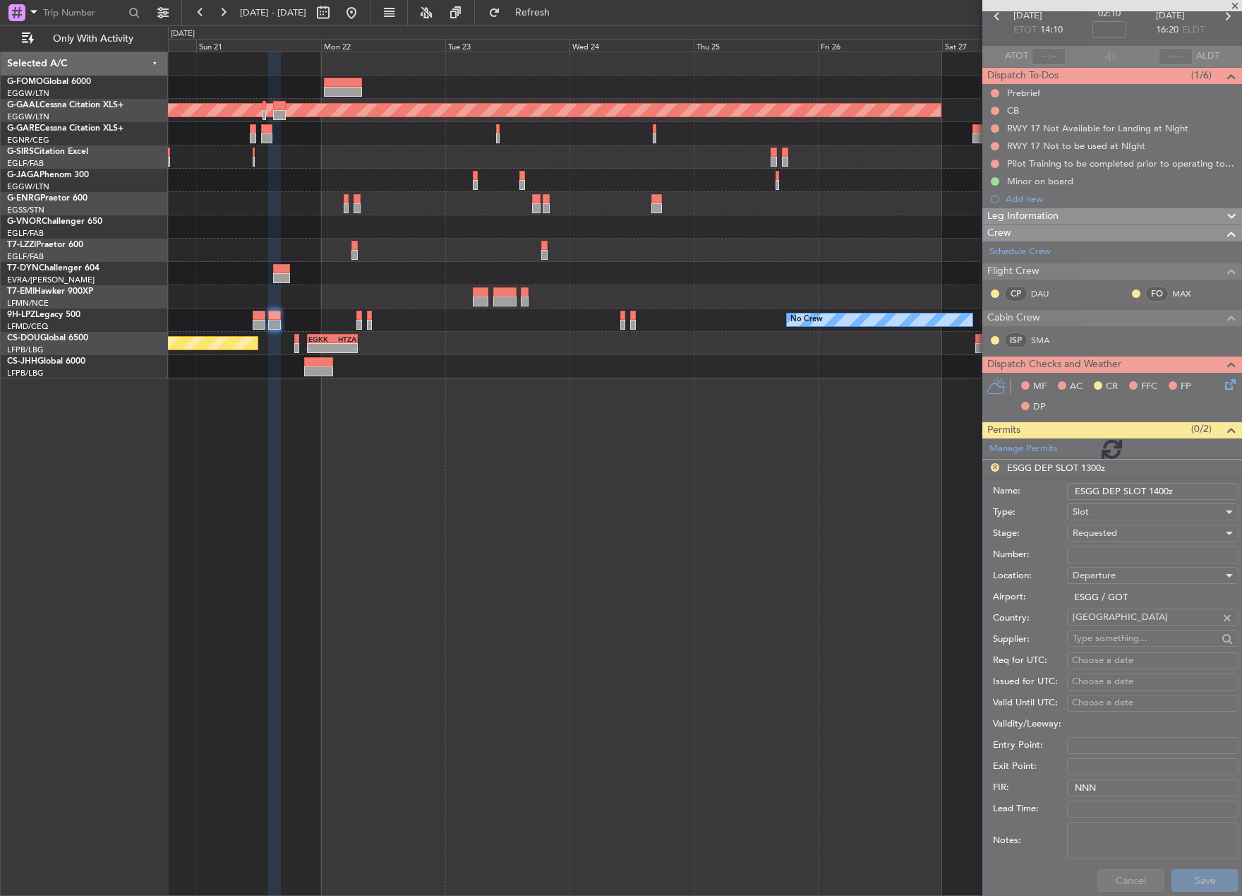
scroll to position [0, 0]
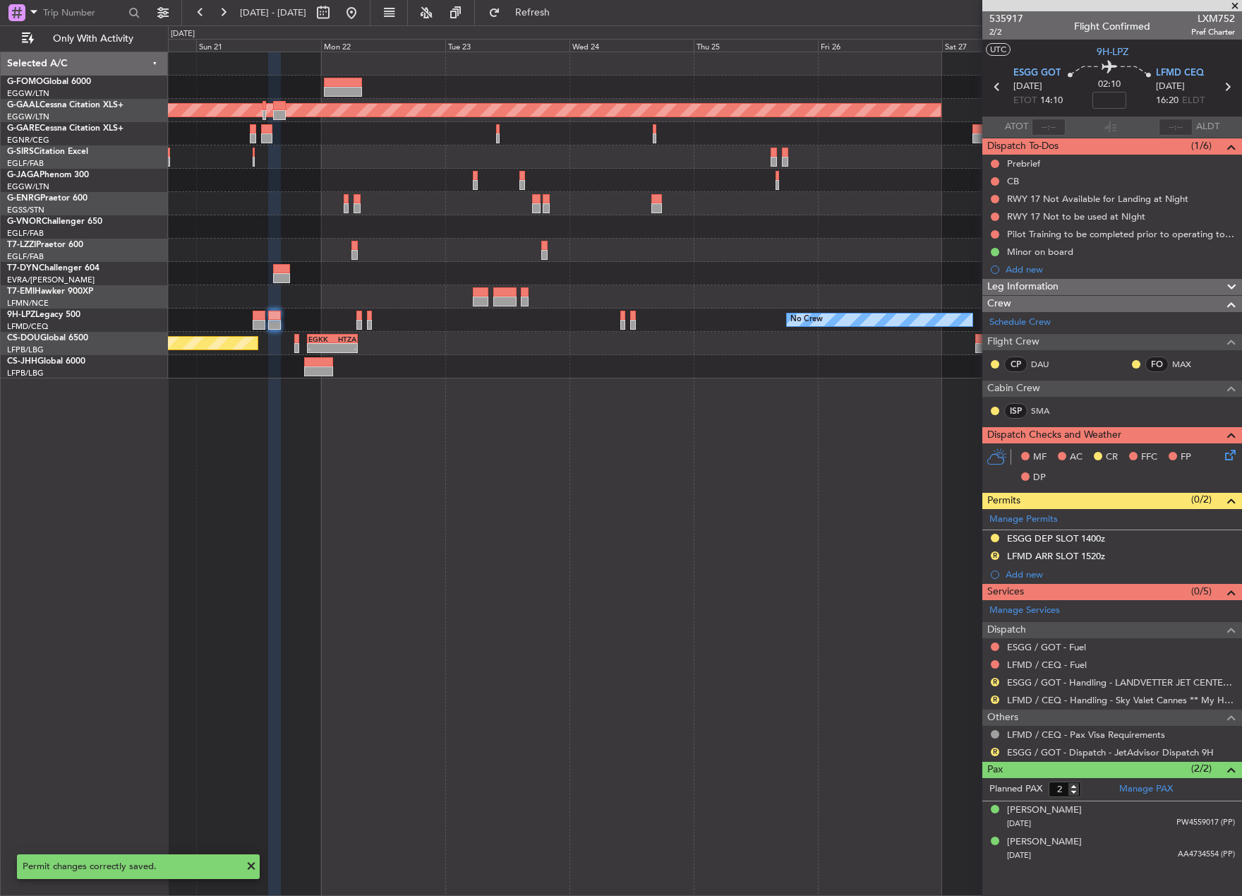
click at [1025, 556] on div "LFMD ARR SLOT 1520z" at bounding box center [1056, 556] width 98 height 12
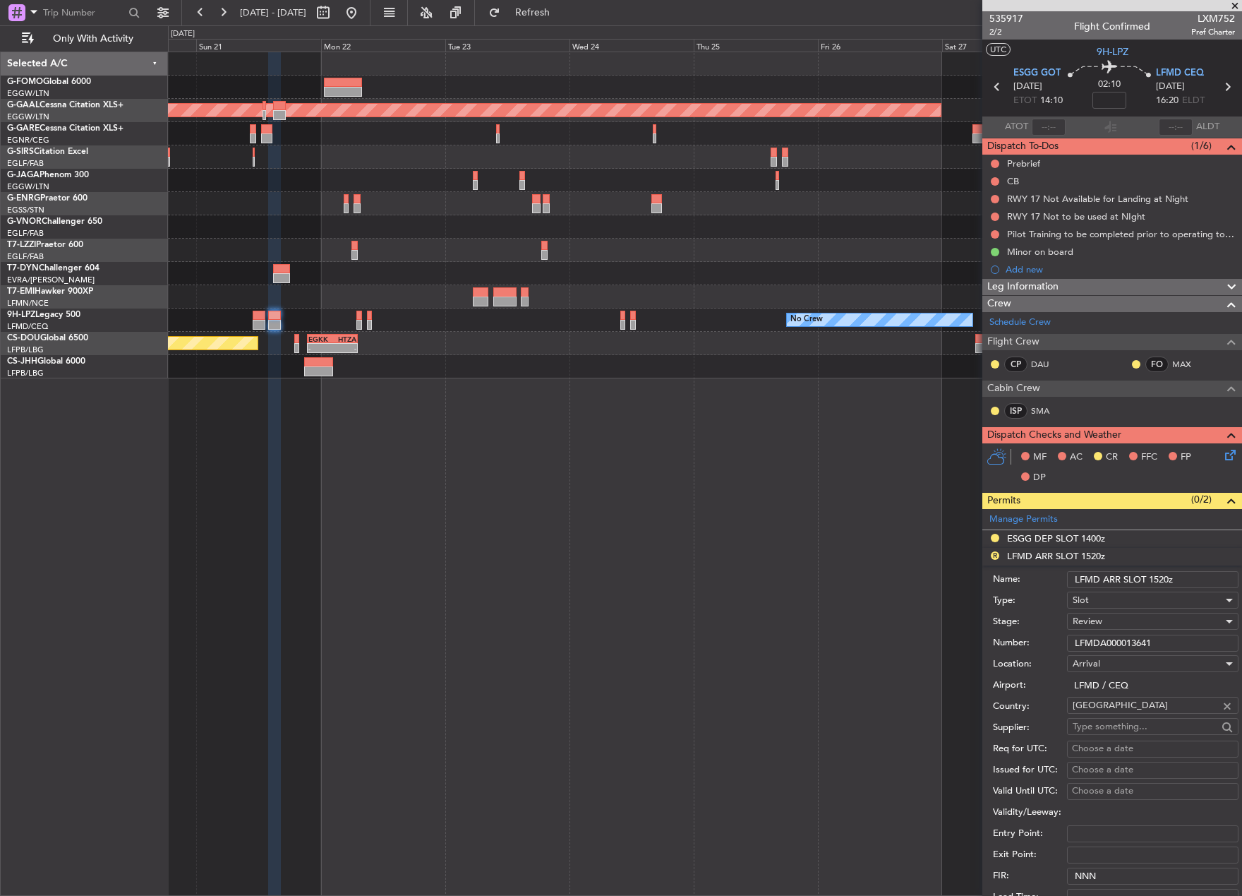
click at [1169, 577] on input "LFMD ARR SLOT 1520z" at bounding box center [1153, 579] width 172 height 17
type input "LFMD ARR SLOT 1625z"
click at [1118, 617] on div "Review" at bounding box center [1148, 621] width 150 height 21
click at [1140, 704] on span "Requested" at bounding box center [1148, 713] width 148 height 21
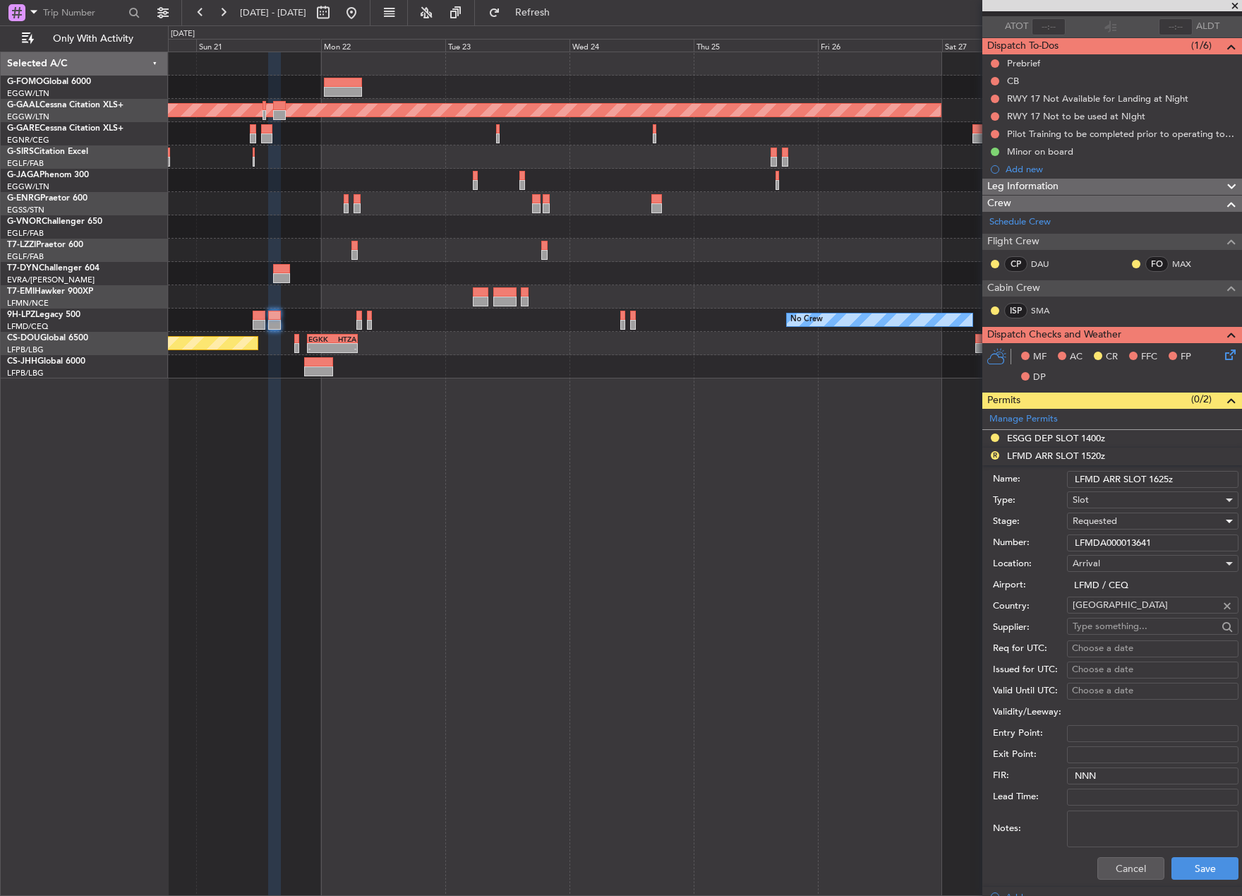
scroll to position [212, 0]
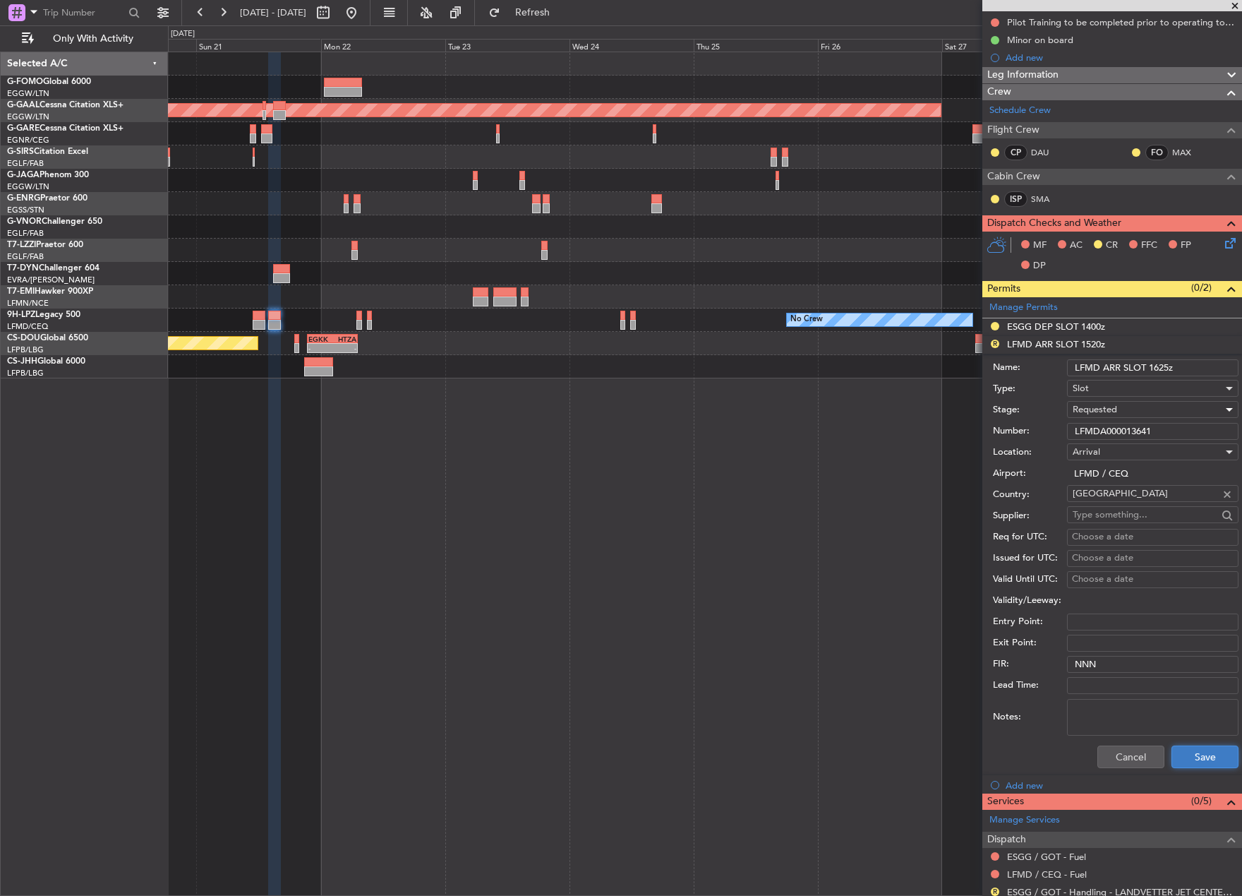
click at [1203, 752] on button "Save" at bounding box center [1205, 756] width 67 height 23
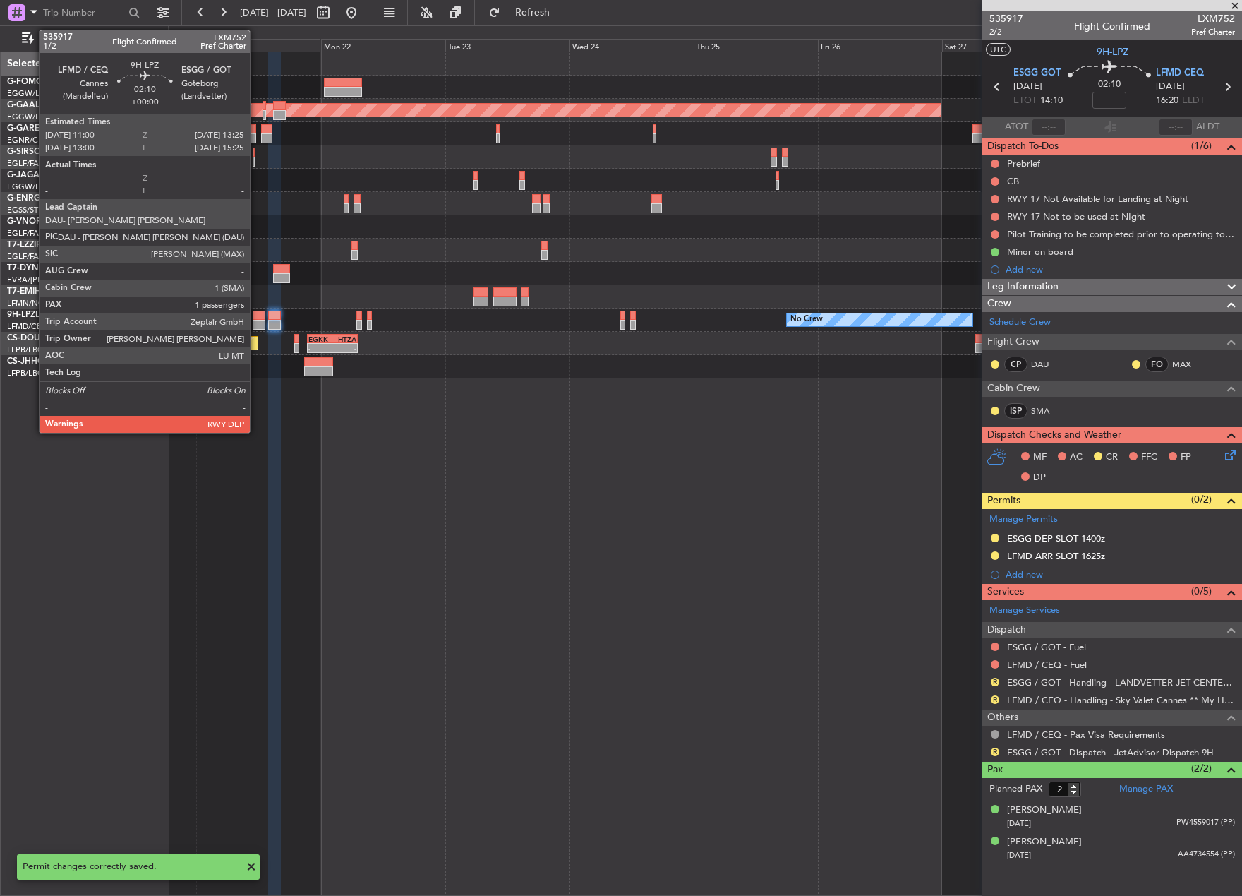
scroll to position [0, 0]
click at [258, 323] on div at bounding box center [259, 325] width 13 height 10
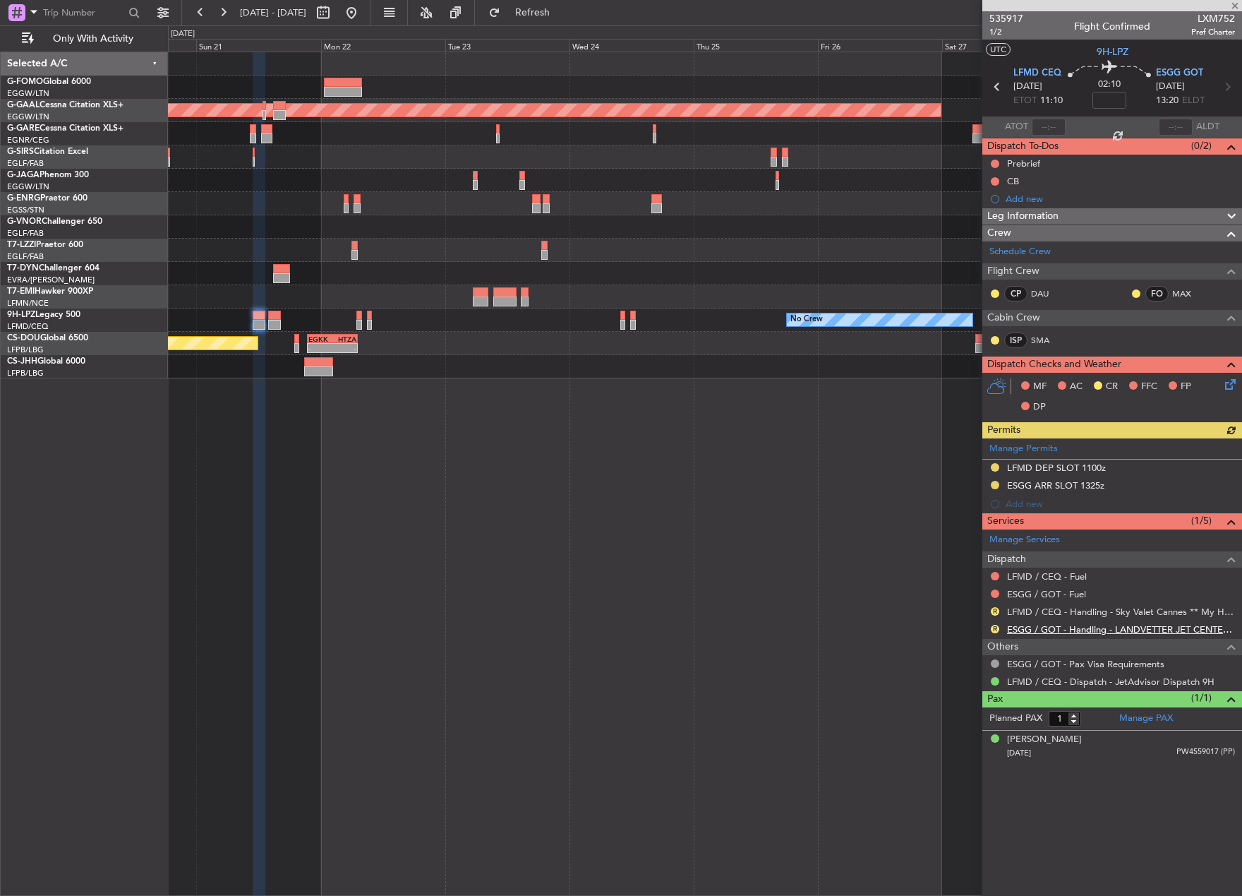
click at [1021, 625] on link "ESGG / GOT - Handling - LANDVETTER JET CENTER ESGG/GOT" at bounding box center [1121, 629] width 228 height 12
click at [1050, 623] on link "ESGG / GOT - Handling - LANDVETTER JET CENTER ESGG/GOT" at bounding box center [1121, 629] width 228 height 12
click at [1010, 613] on link "LFMD / CEQ - Handling - Sky Valet Cannes ** My Handling**LFMD / CEQ" at bounding box center [1121, 612] width 228 height 12
click at [975, 290] on div "Planned Maint Dusseldorf No Crew No Crew Planned Maint St Gallen (Altenrhein) P…" at bounding box center [705, 215] width 1074 height 326
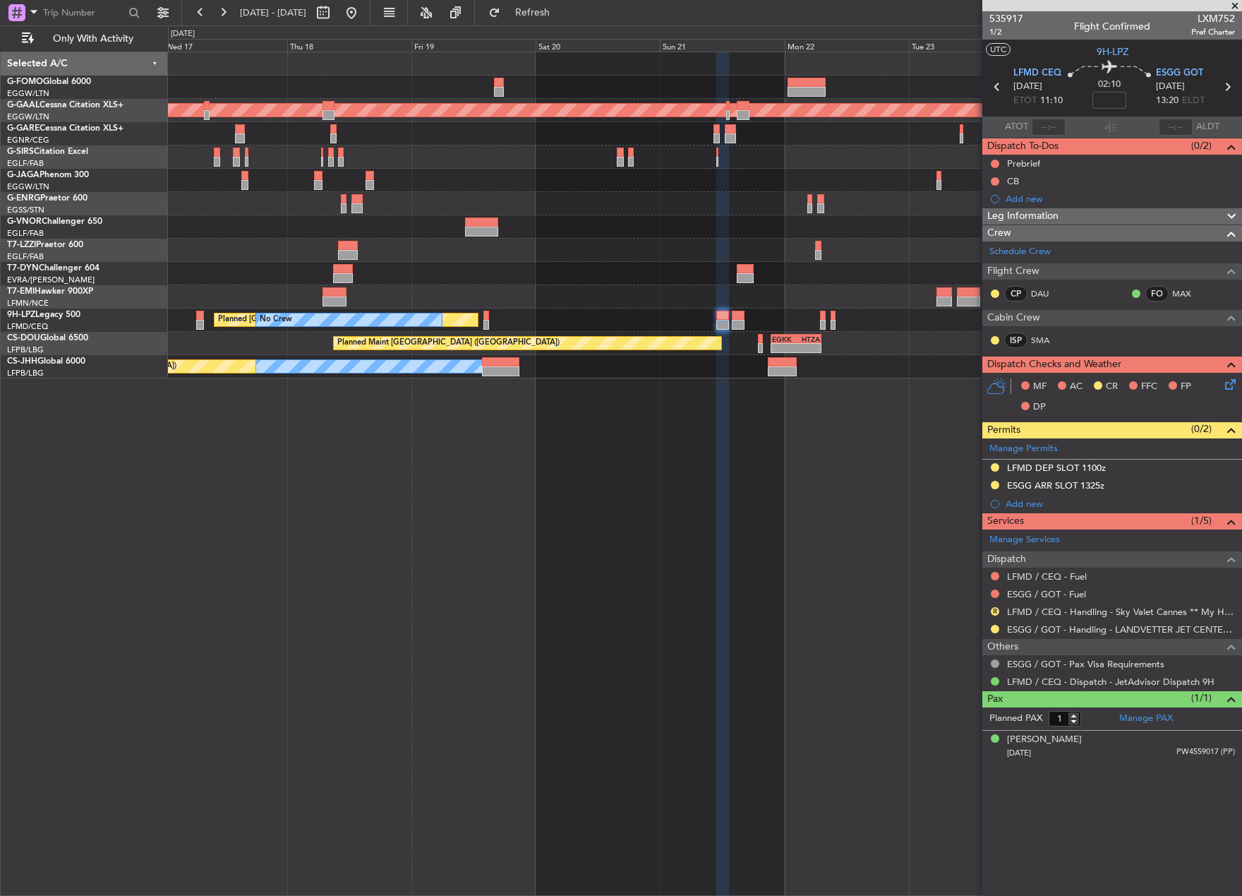
click at [756, 548] on div "Planned Maint Dusseldorf Planned Maint Zurich Planned Maint St Gallen (Altenrhe…" at bounding box center [705, 474] width 1074 height 844
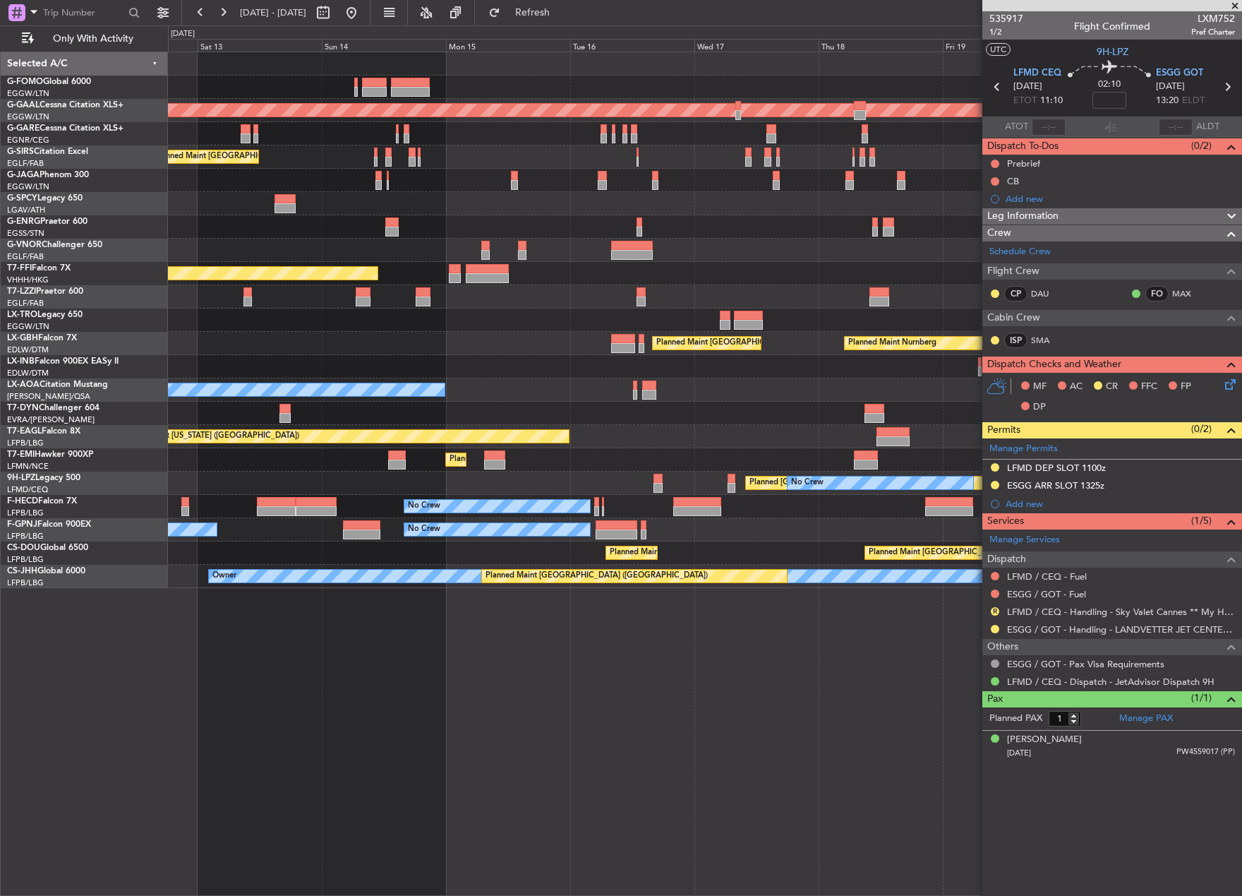
click at [669, 418] on div "Planned Maint London (Luton) Planned Maint Dusseldorf Planned Maint London (Far…" at bounding box center [705, 320] width 1074 height 536
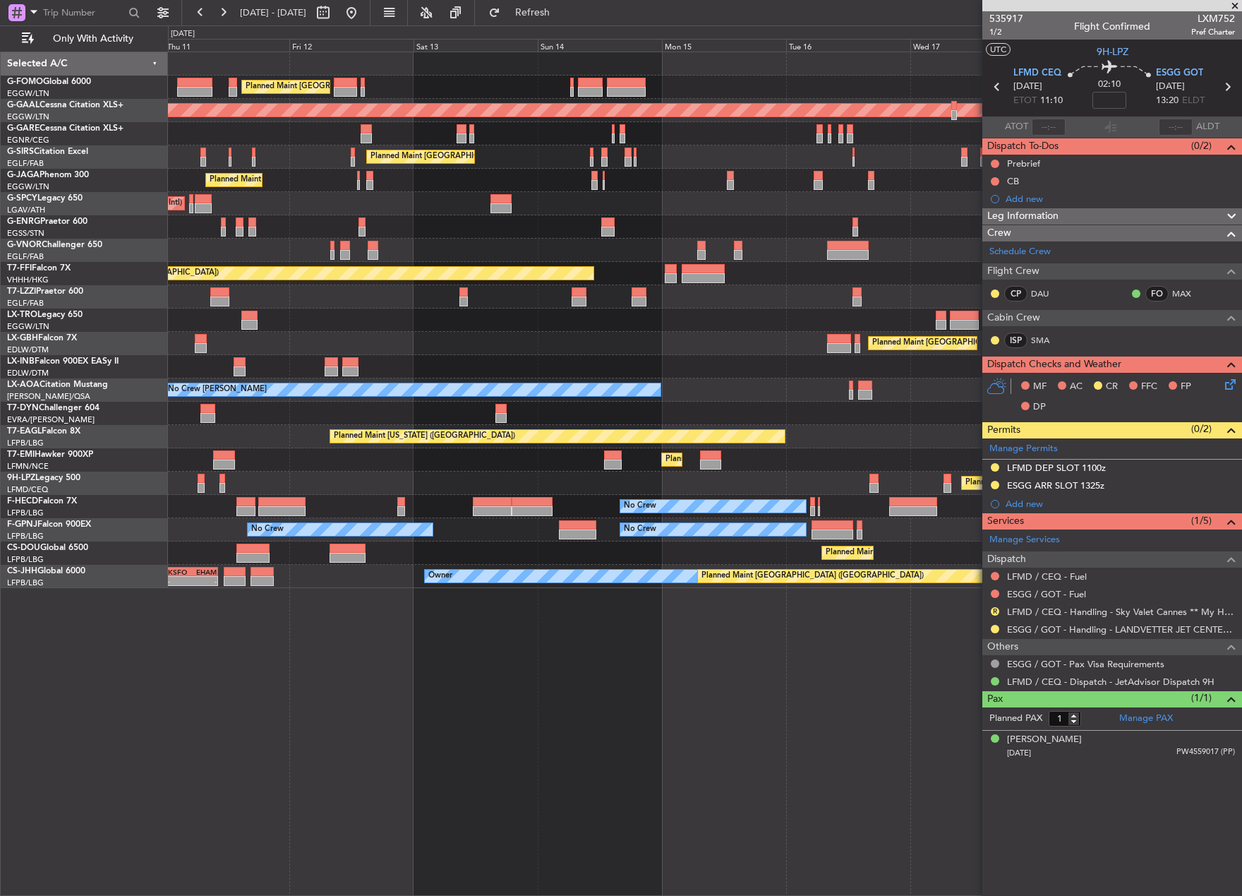
click at [613, 477] on div "Planned Maint London (Luton) Planned Maint Dusseldorf Planned Maint London (Far…" at bounding box center [705, 320] width 1074 height 536
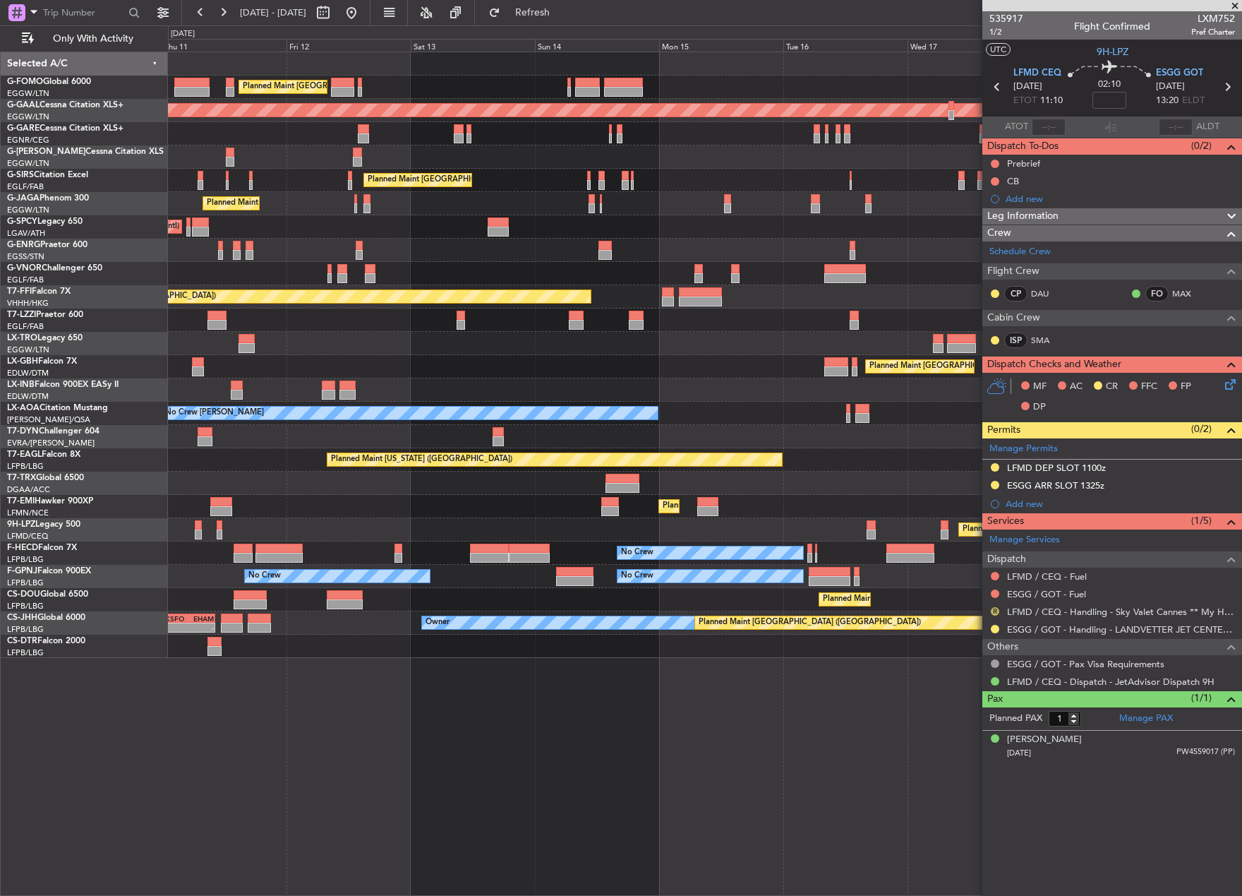
click at [993, 610] on button "R" at bounding box center [995, 611] width 8 height 8
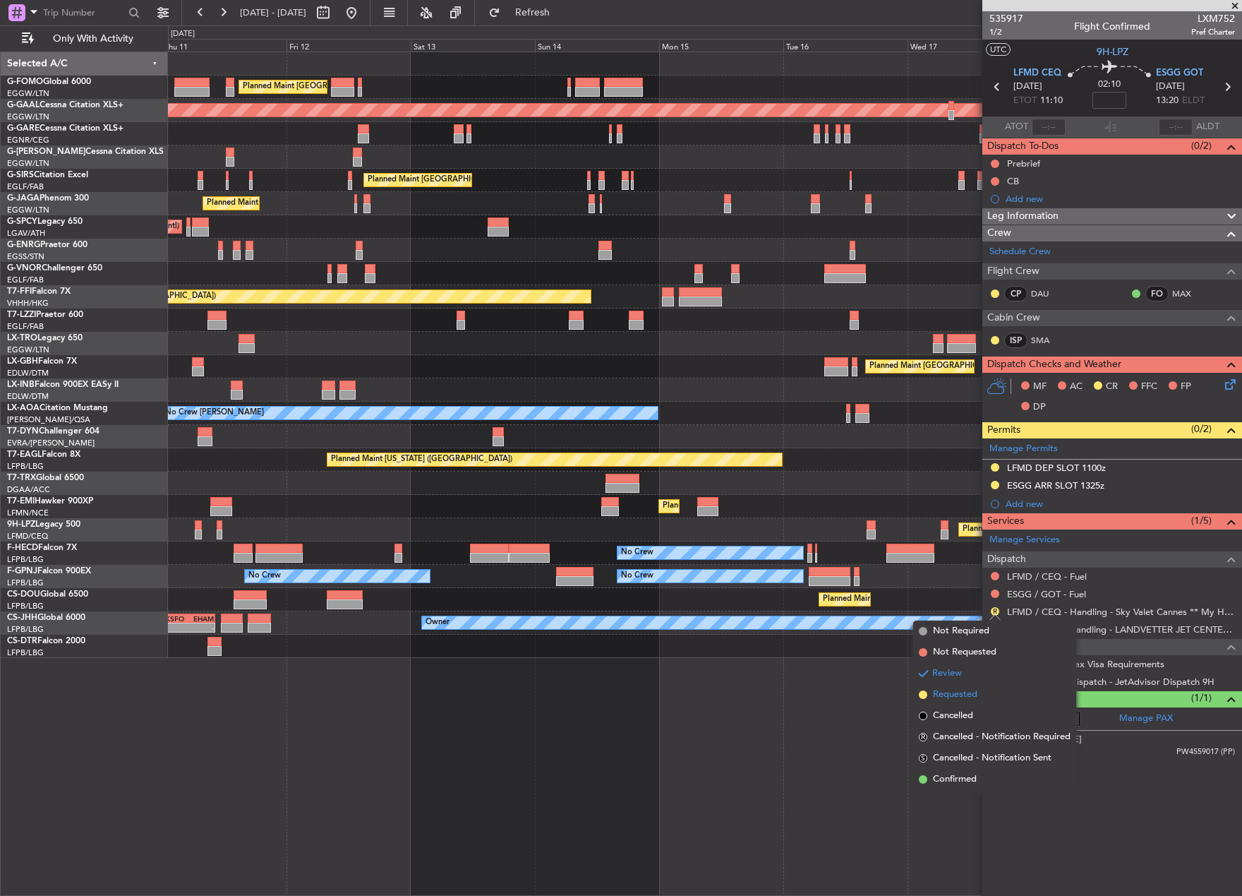
click at [960, 693] on span "Requested" at bounding box center [955, 694] width 44 height 14
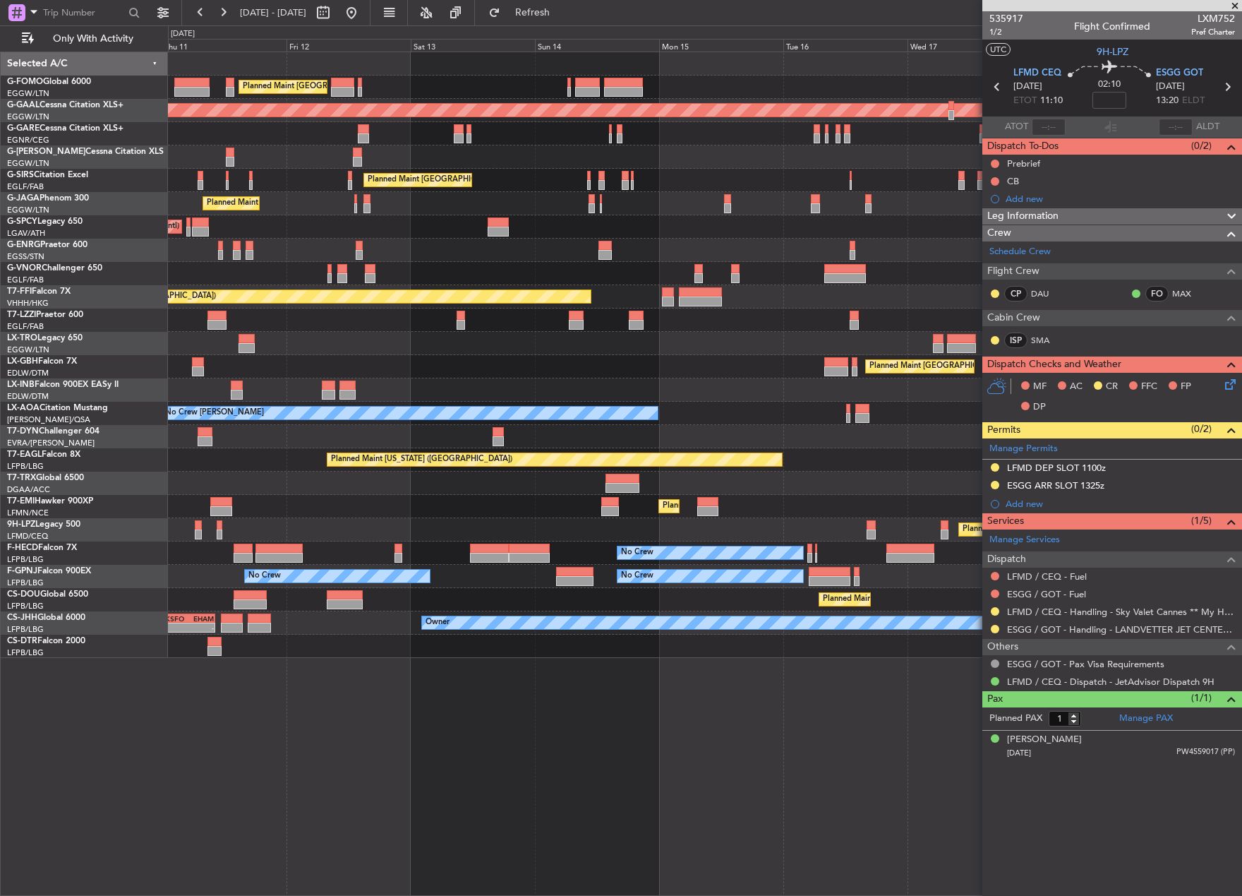
click at [1226, 86] on icon at bounding box center [1227, 87] width 18 height 18
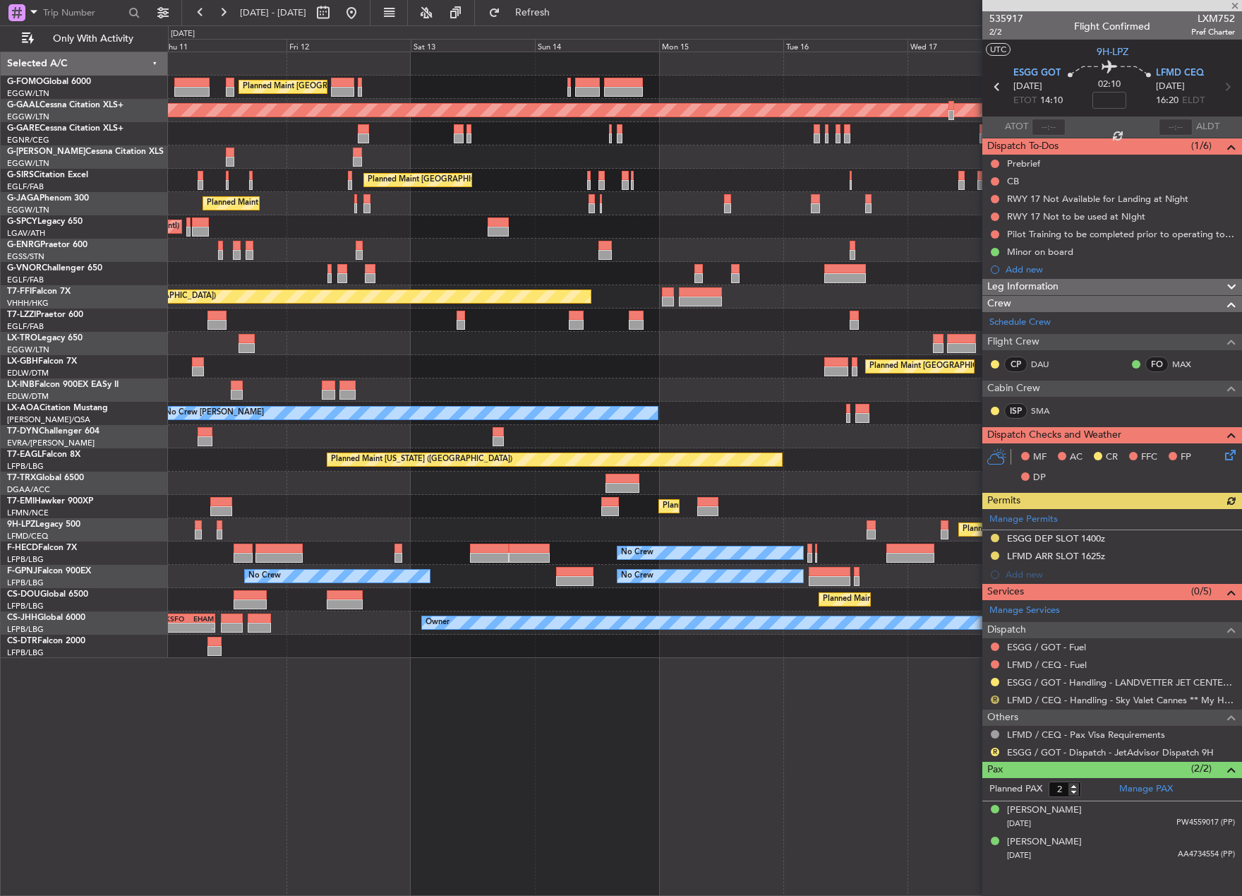
click at [994, 698] on button "R" at bounding box center [995, 699] width 8 height 8
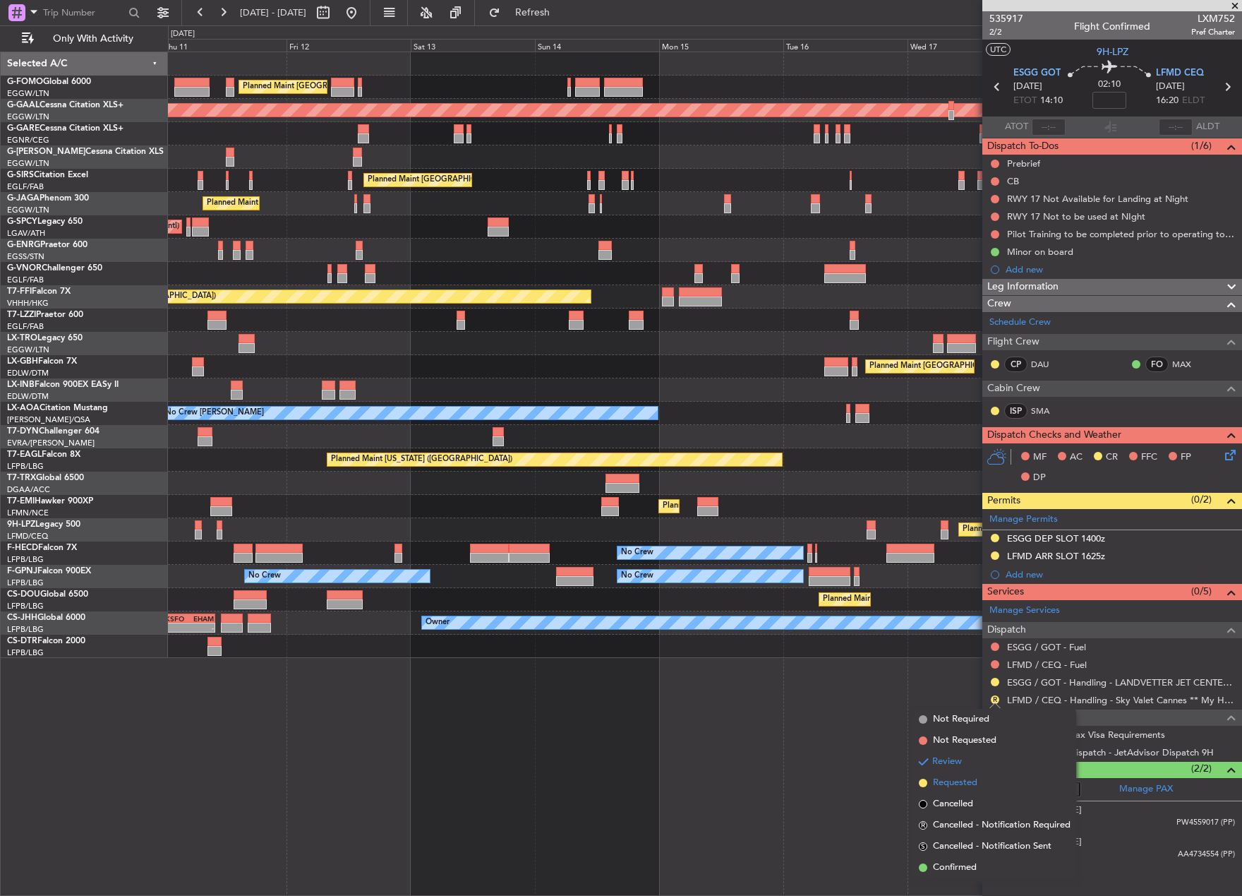
click at [940, 774] on li "Requested" at bounding box center [994, 782] width 163 height 21
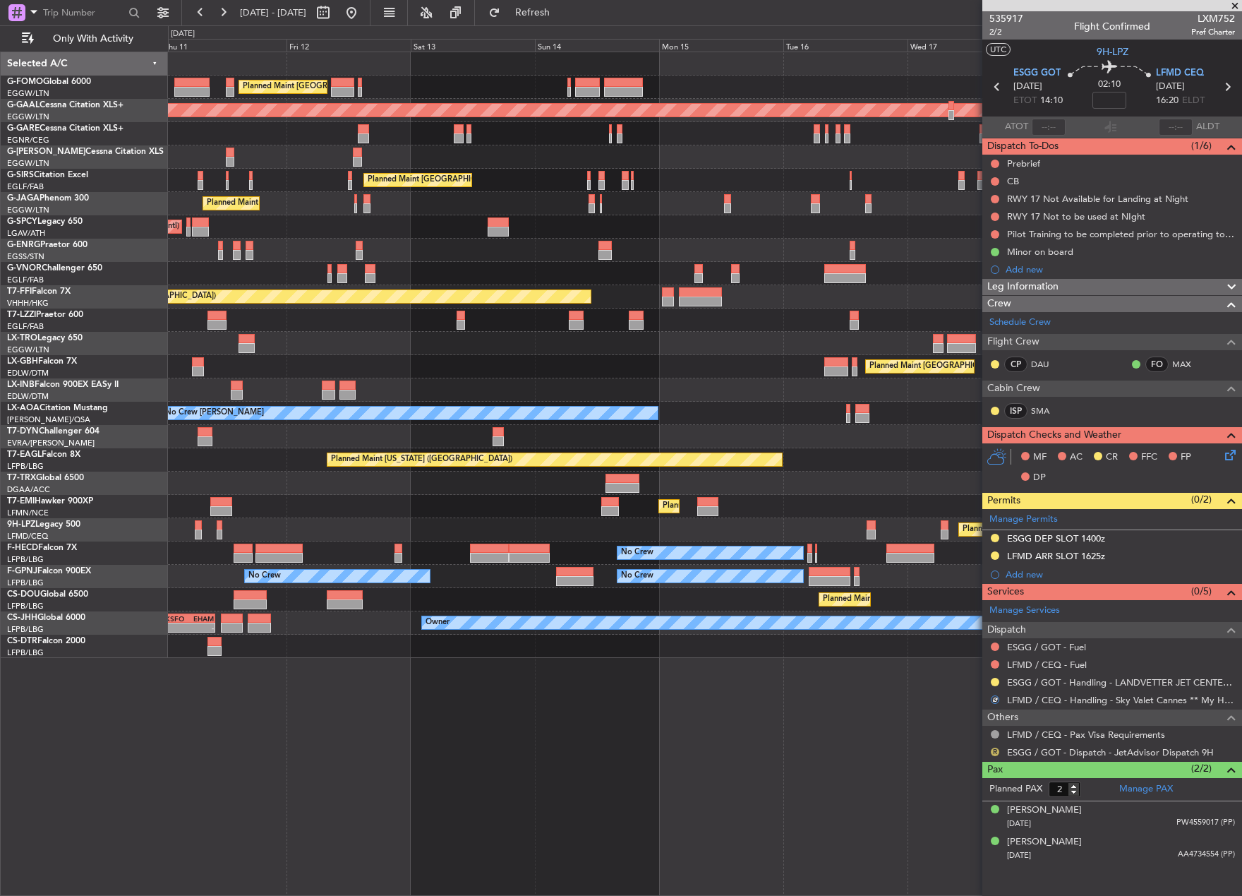
click at [994, 747] on button "R" at bounding box center [995, 751] width 8 height 8
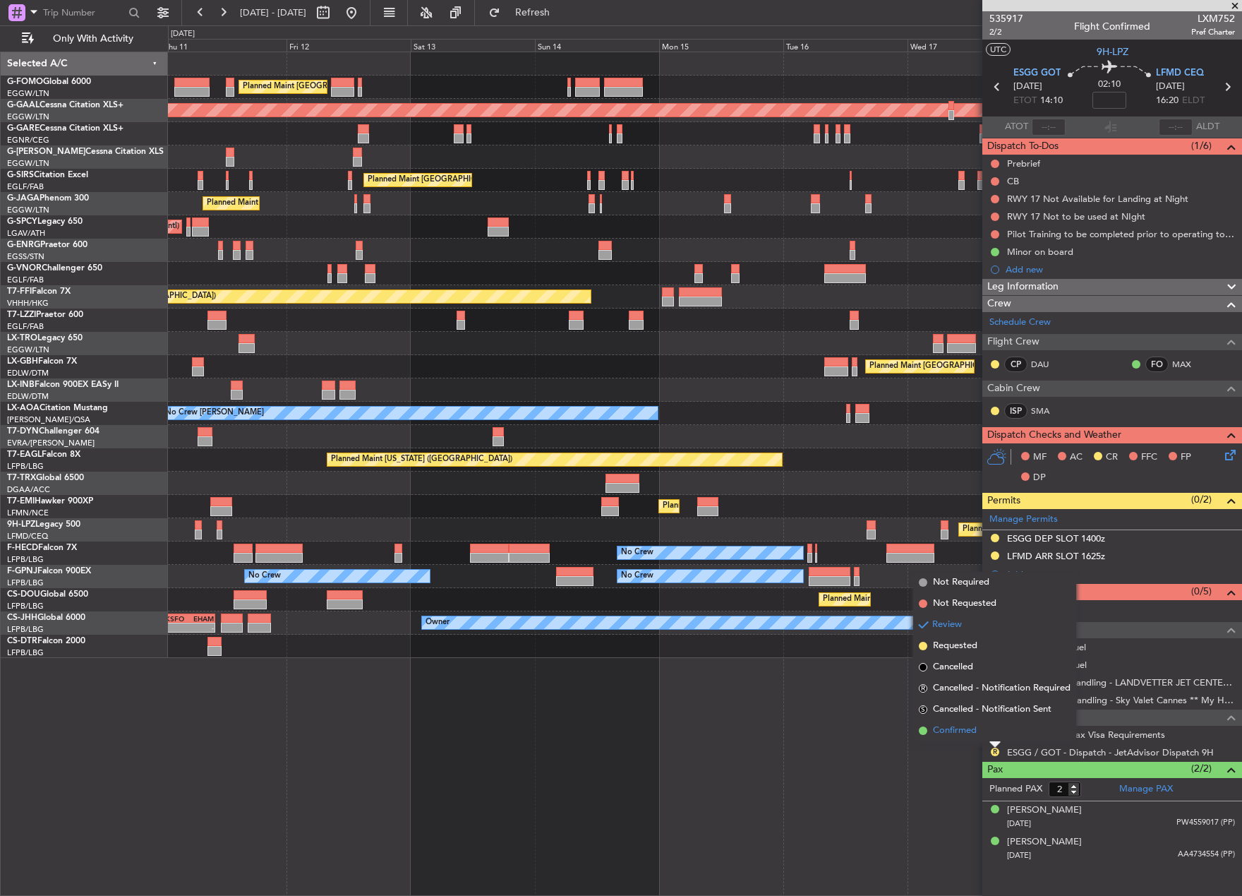
click at [965, 733] on span "Confirmed" at bounding box center [955, 730] width 44 height 14
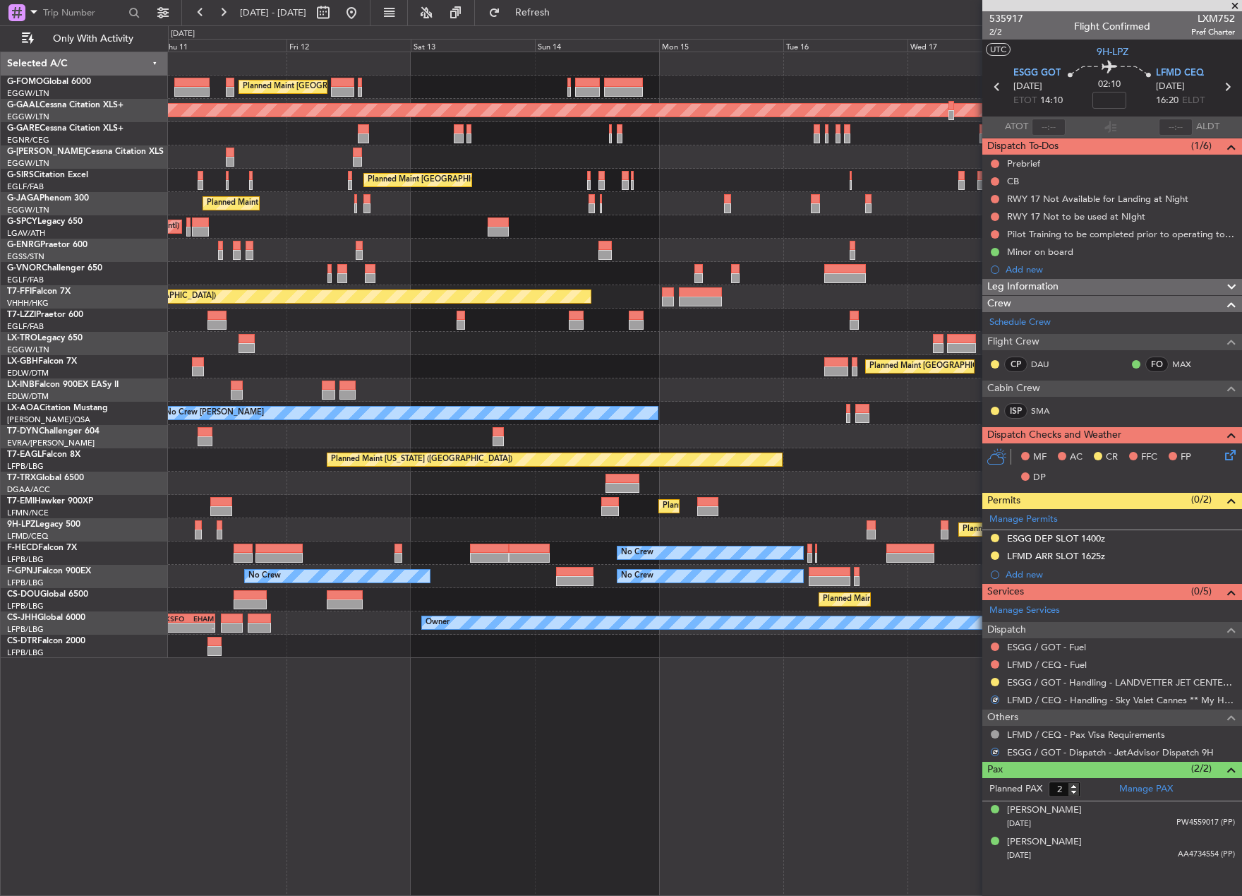
click at [894, 755] on div "Planned Maint London (Luton) Planned Maint Dusseldorf Planned Maint London (Far…" at bounding box center [705, 474] width 1074 height 844
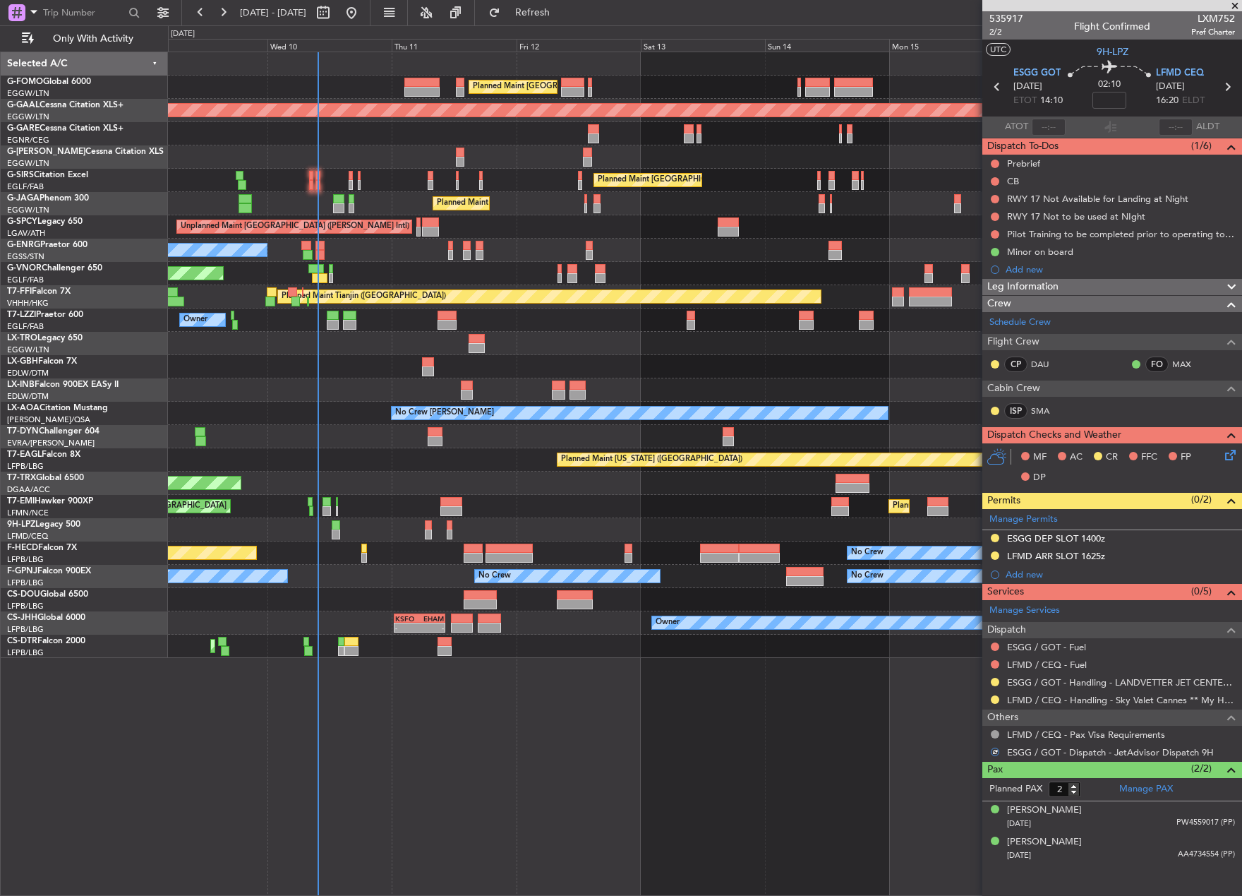
click at [930, 414] on div "Planned Maint London (Luton) Planned Maint Dusseldorf Unplanned Maint Chester P…" at bounding box center [705, 355] width 1074 height 606
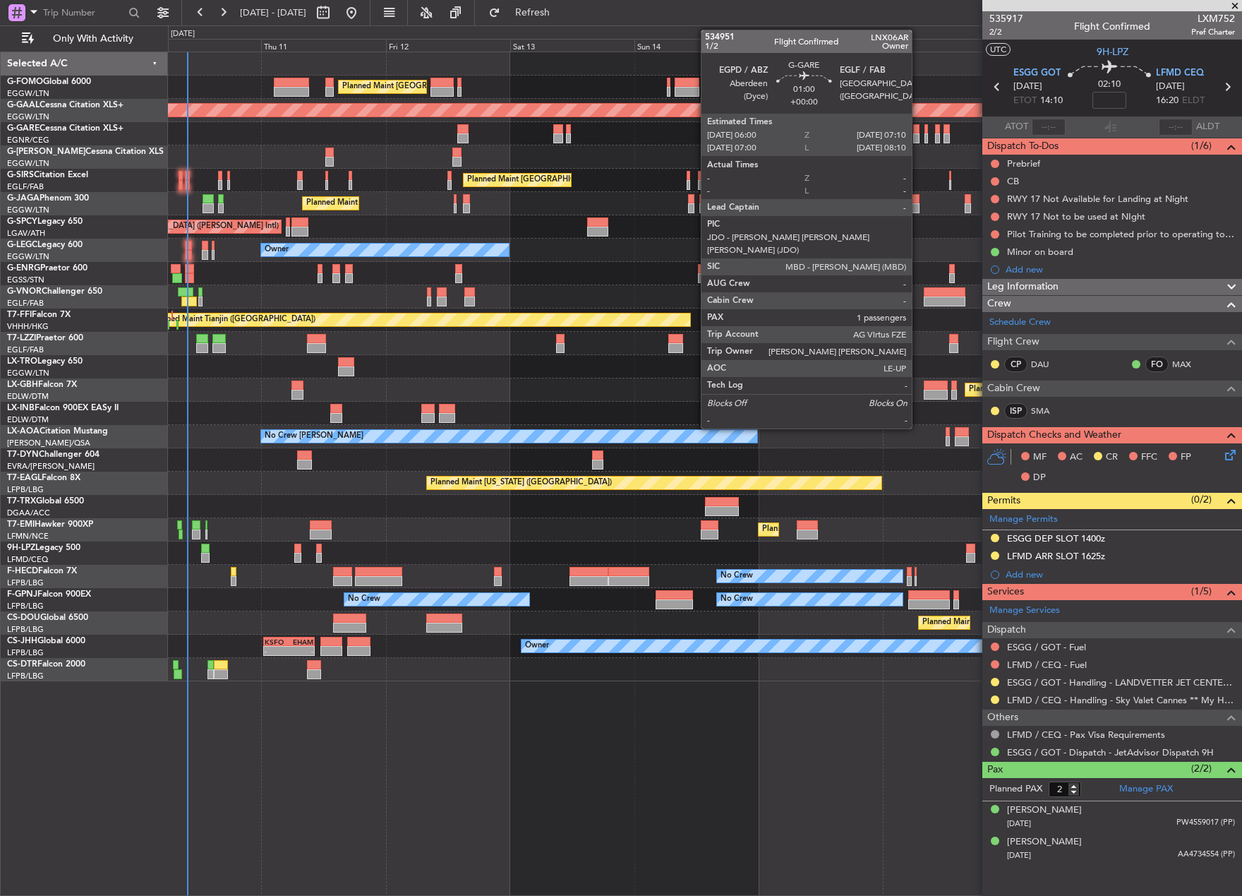
click at [918, 135] on div at bounding box center [916, 138] width 6 height 10
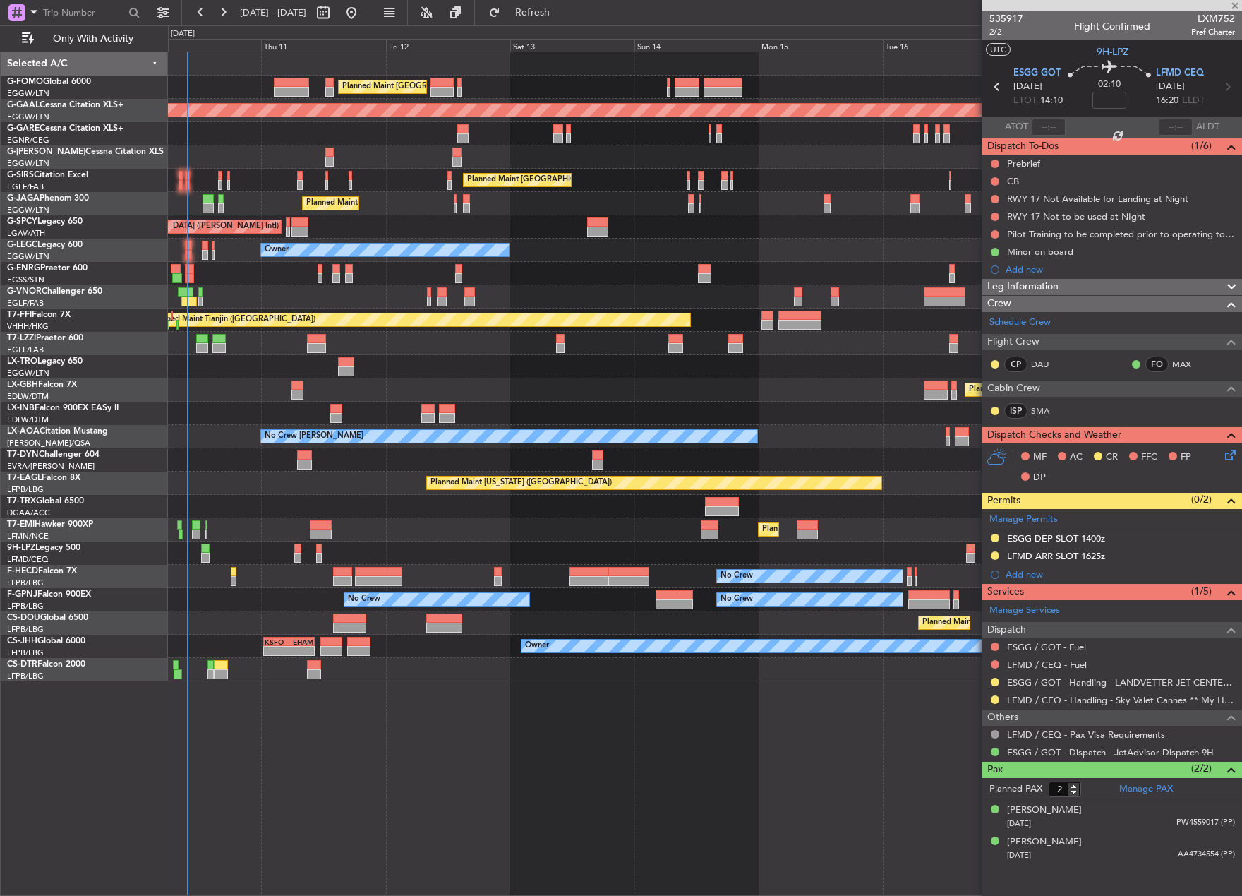
type input "1"
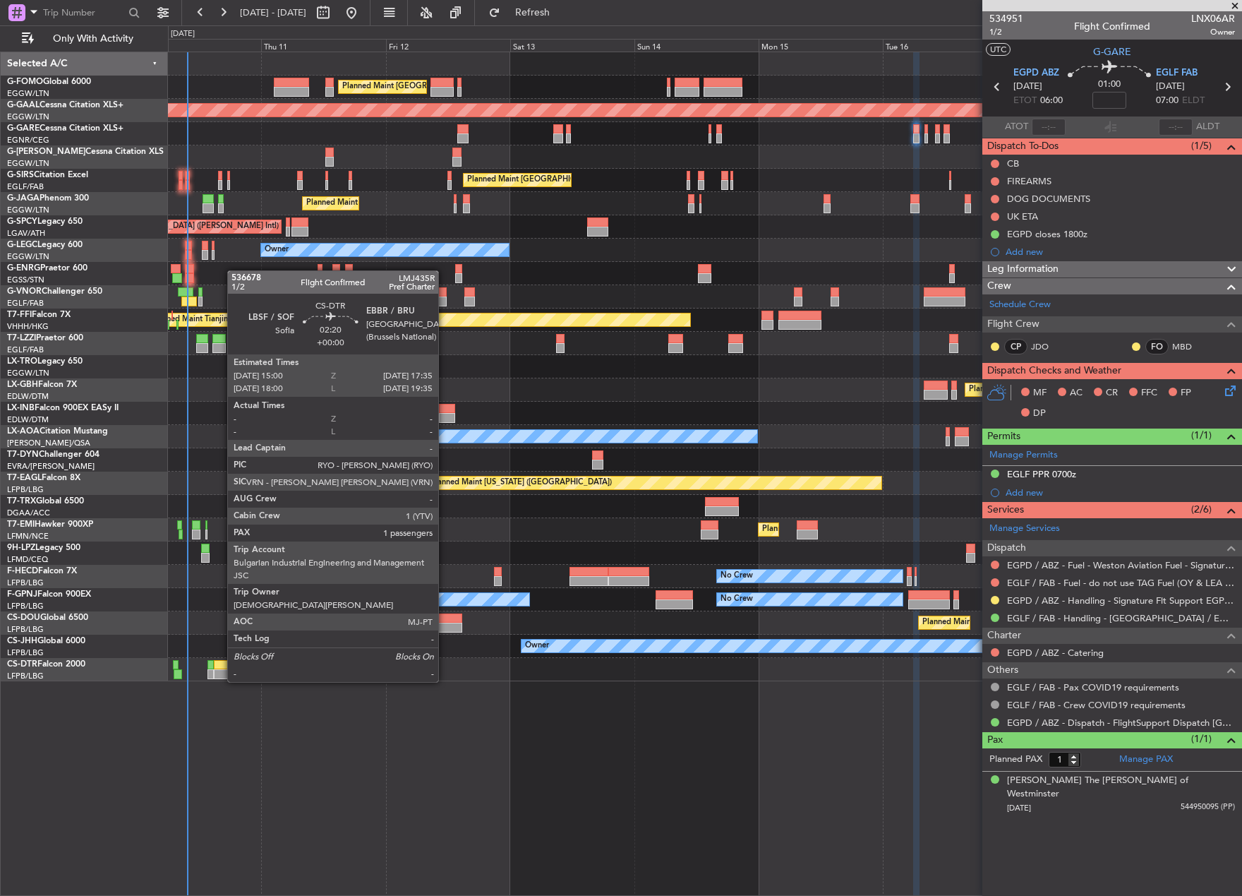
click at [220, 669] on div at bounding box center [220, 674] width 13 height 10
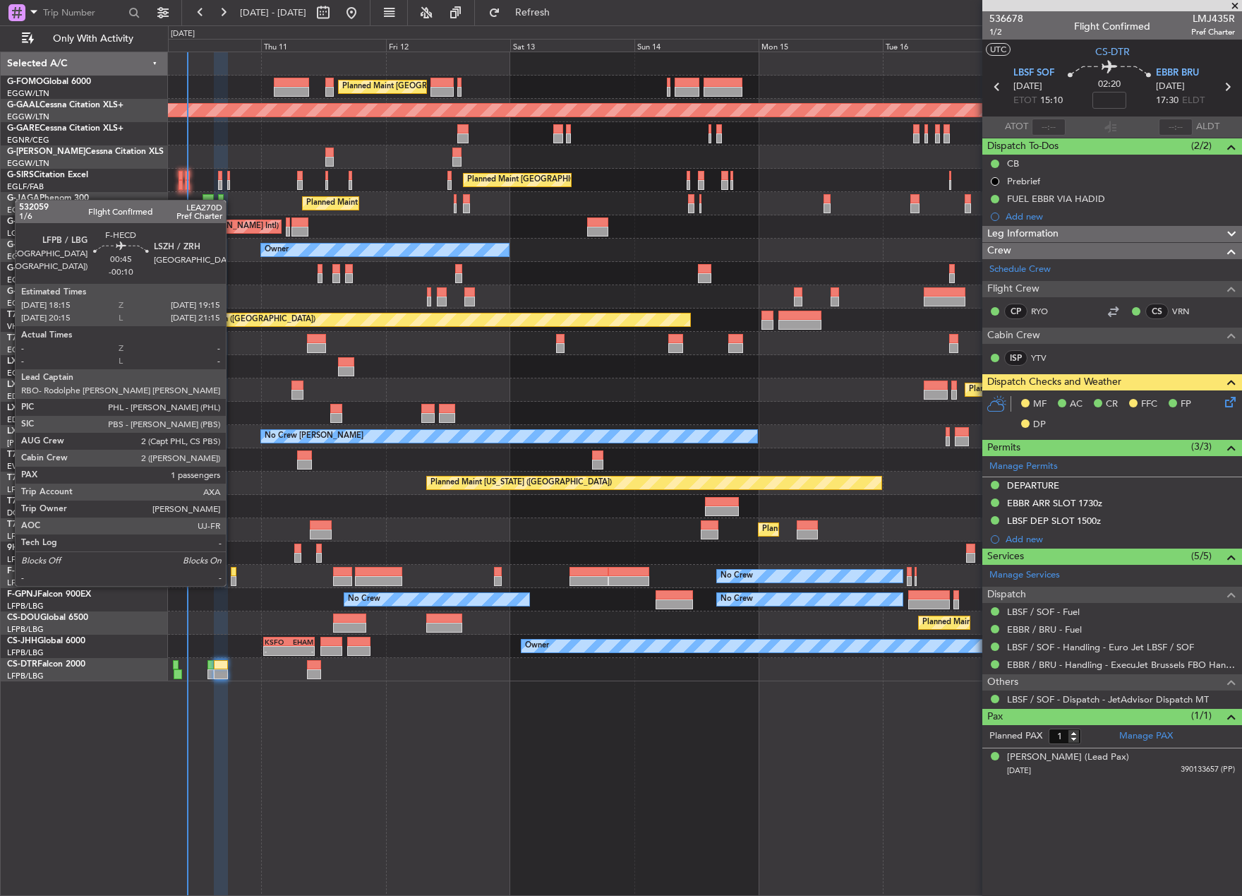
click at [232, 572] on div at bounding box center [234, 572] width 6 height 10
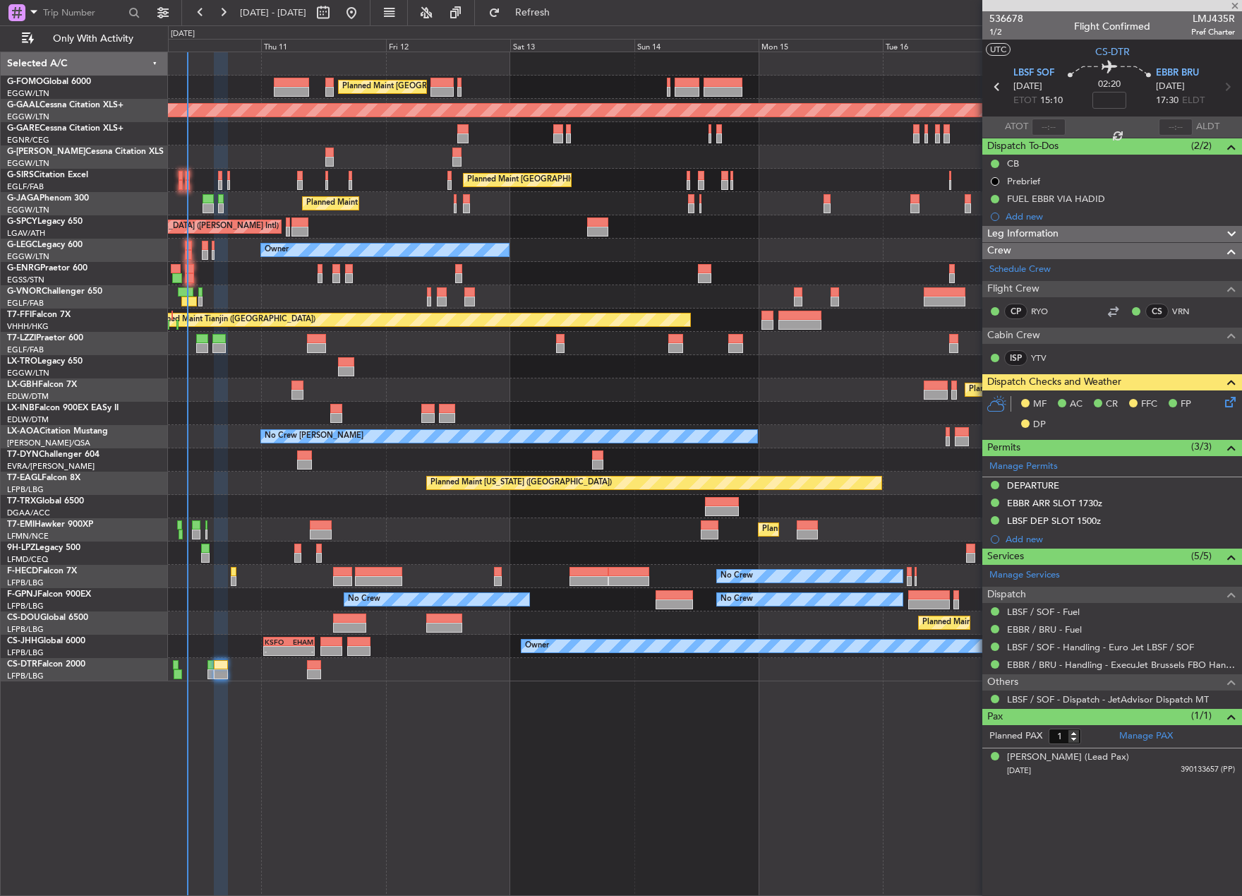
type input "-00:10"
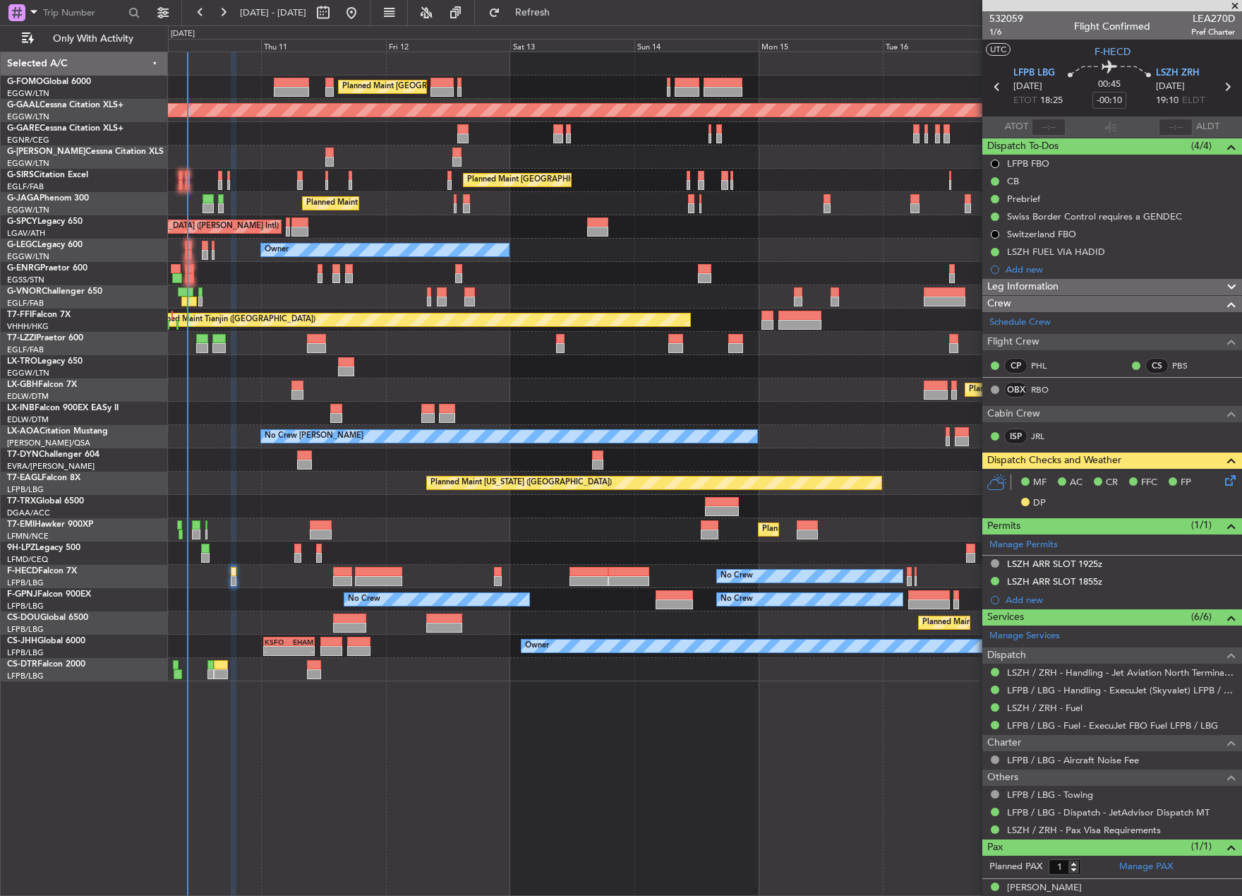
click at [913, 143] on div "Unplanned Maint [PERSON_NAME]" at bounding box center [705, 133] width 1074 height 23
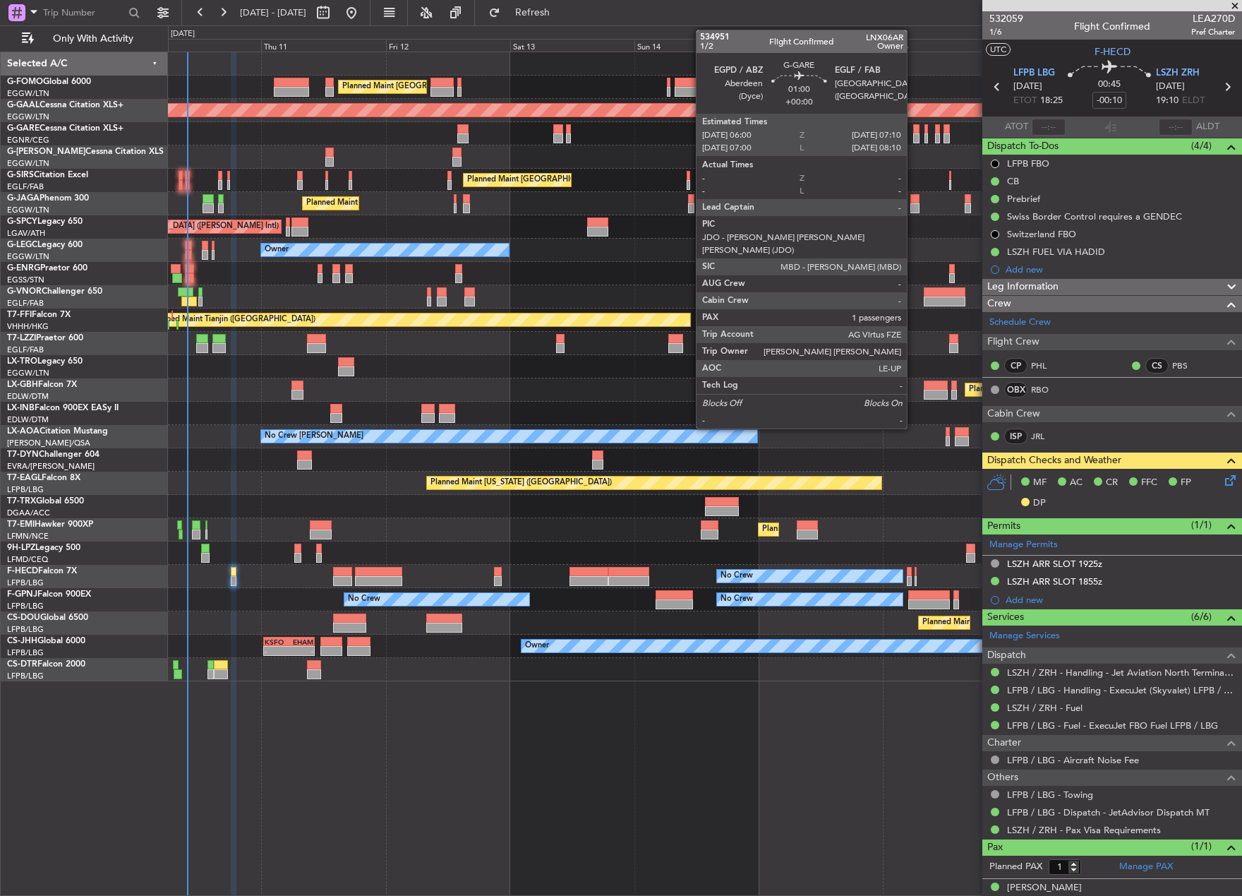
click at [913, 133] on div at bounding box center [916, 129] width 6 height 10
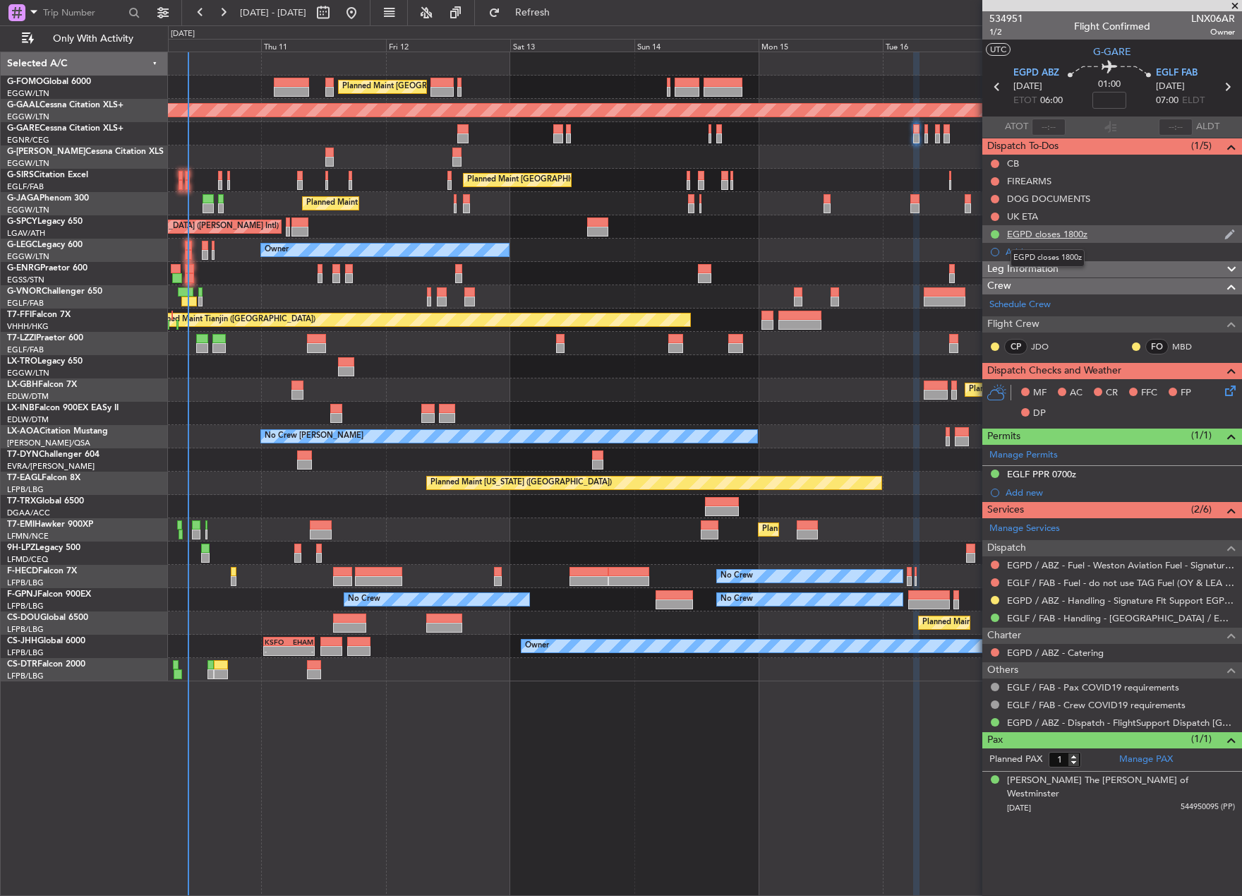
click at [1071, 237] on div "EGPD closes 1800z" at bounding box center [1047, 234] width 80 height 12
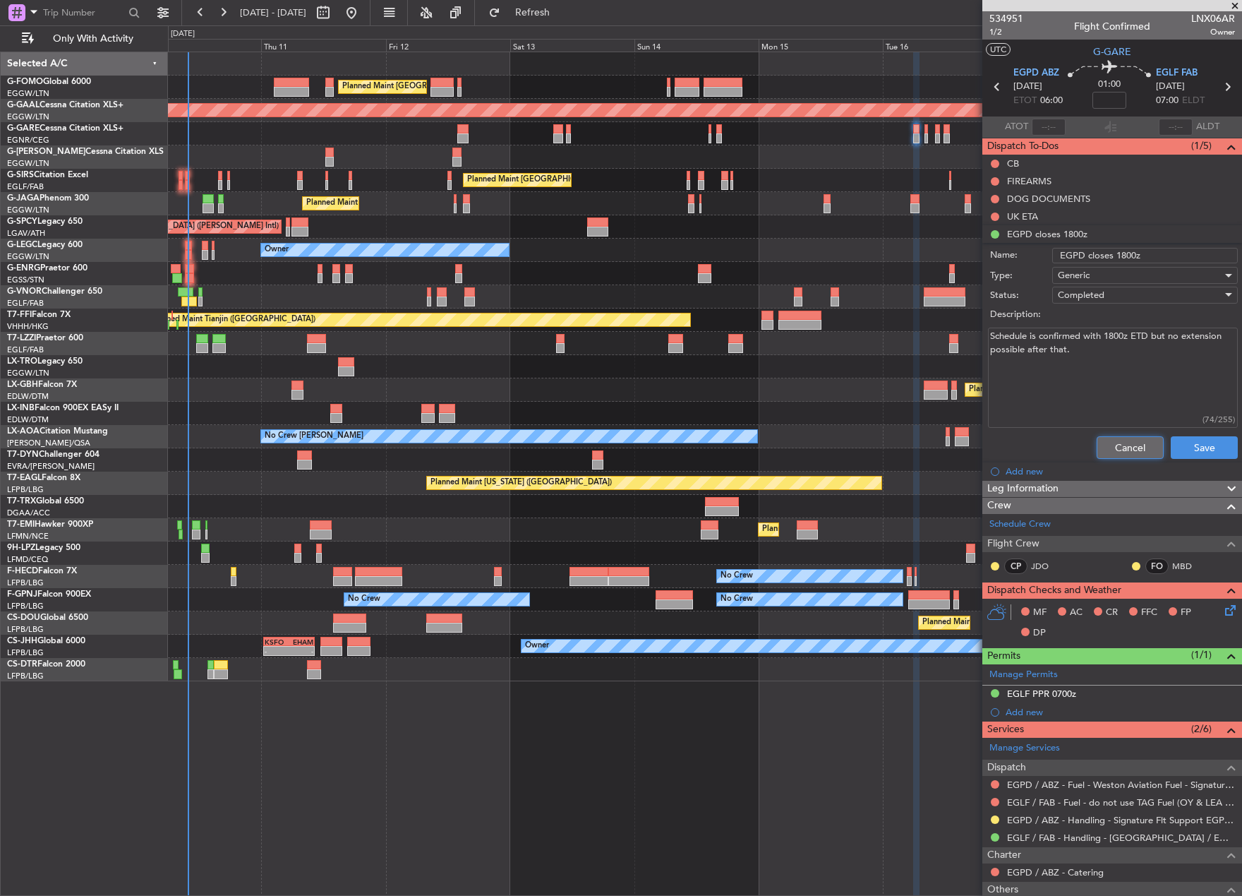
click at [1121, 443] on button "Cancel" at bounding box center [1130, 447] width 67 height 23
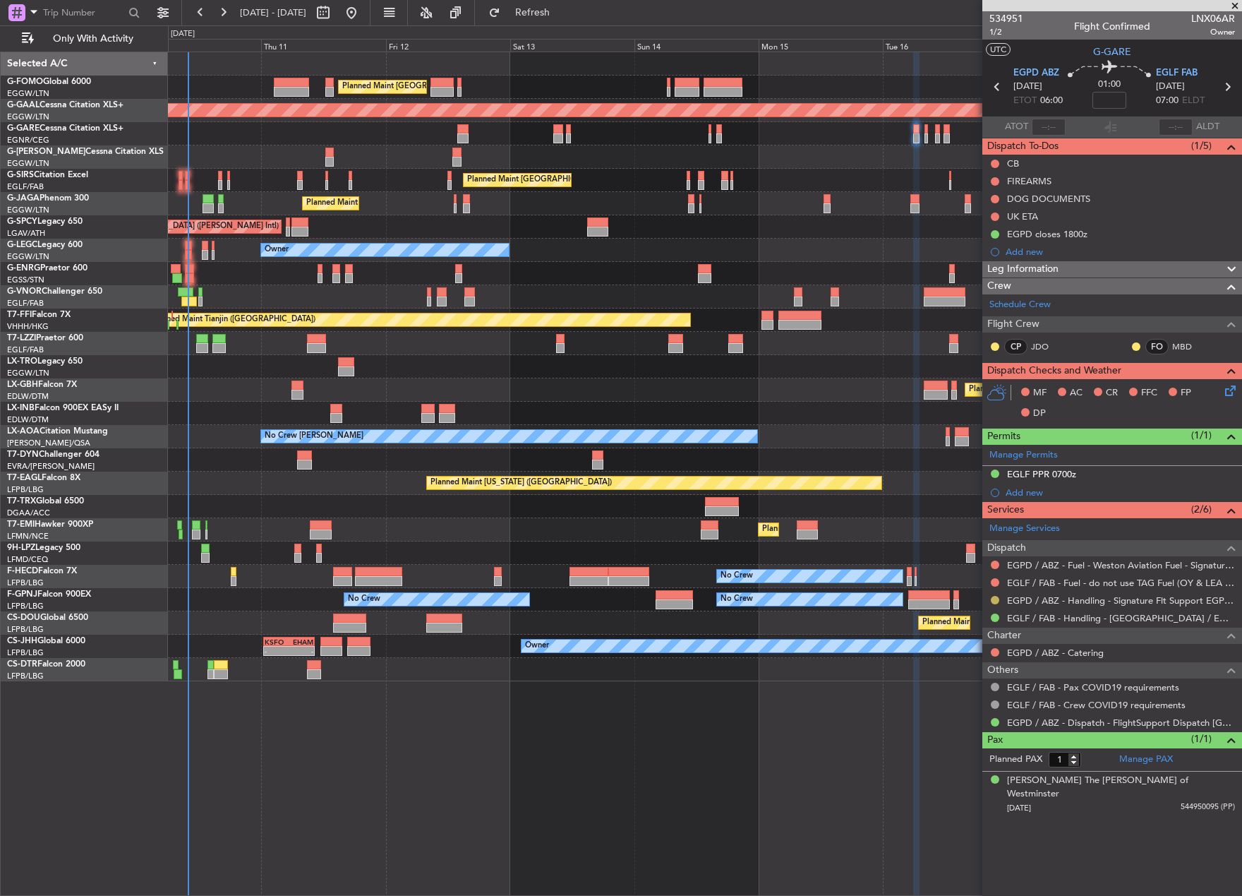
click at [997, 596] on button at bounding box center [995, 600] width 8 height 8
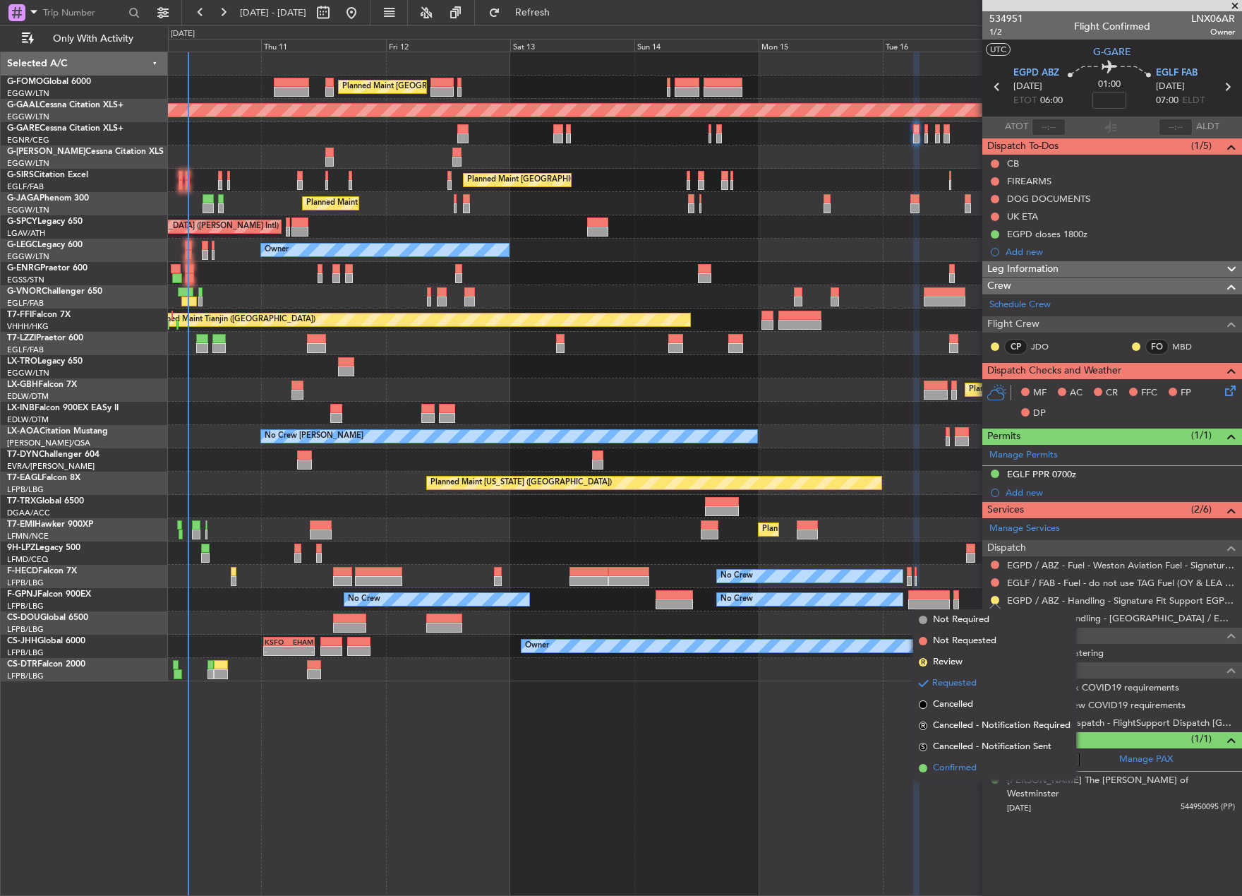
click at [1010, 759] on li "Confirmed" at bounding box center [994, 767] width 163 height 21
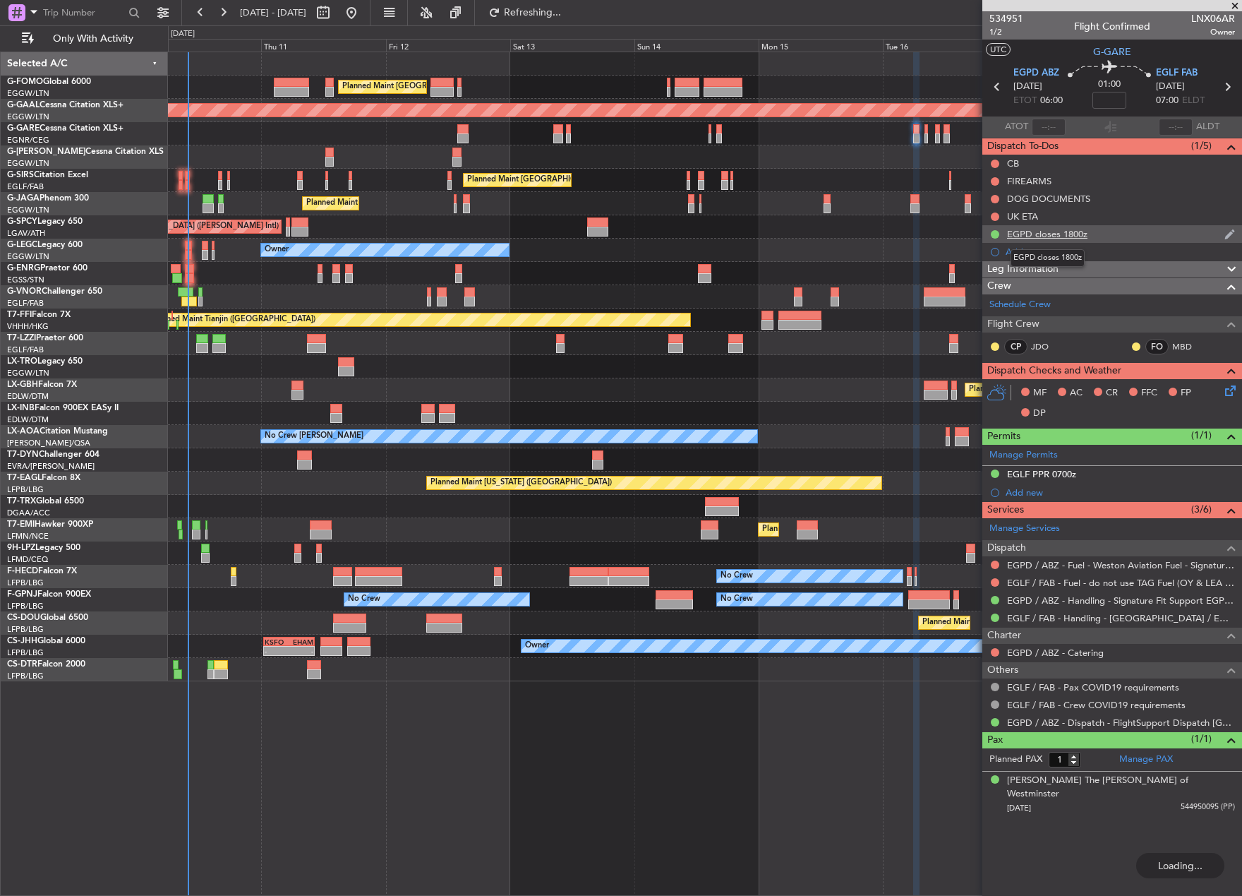
click at [1080, 230] on div "EGPD closes 1800z" at bounding box center [1047, 234] width 80 height 12
click at [1061, 230] on div "EGPD closes 1800z" at bounding box center [1047, 234] width 80 height 12
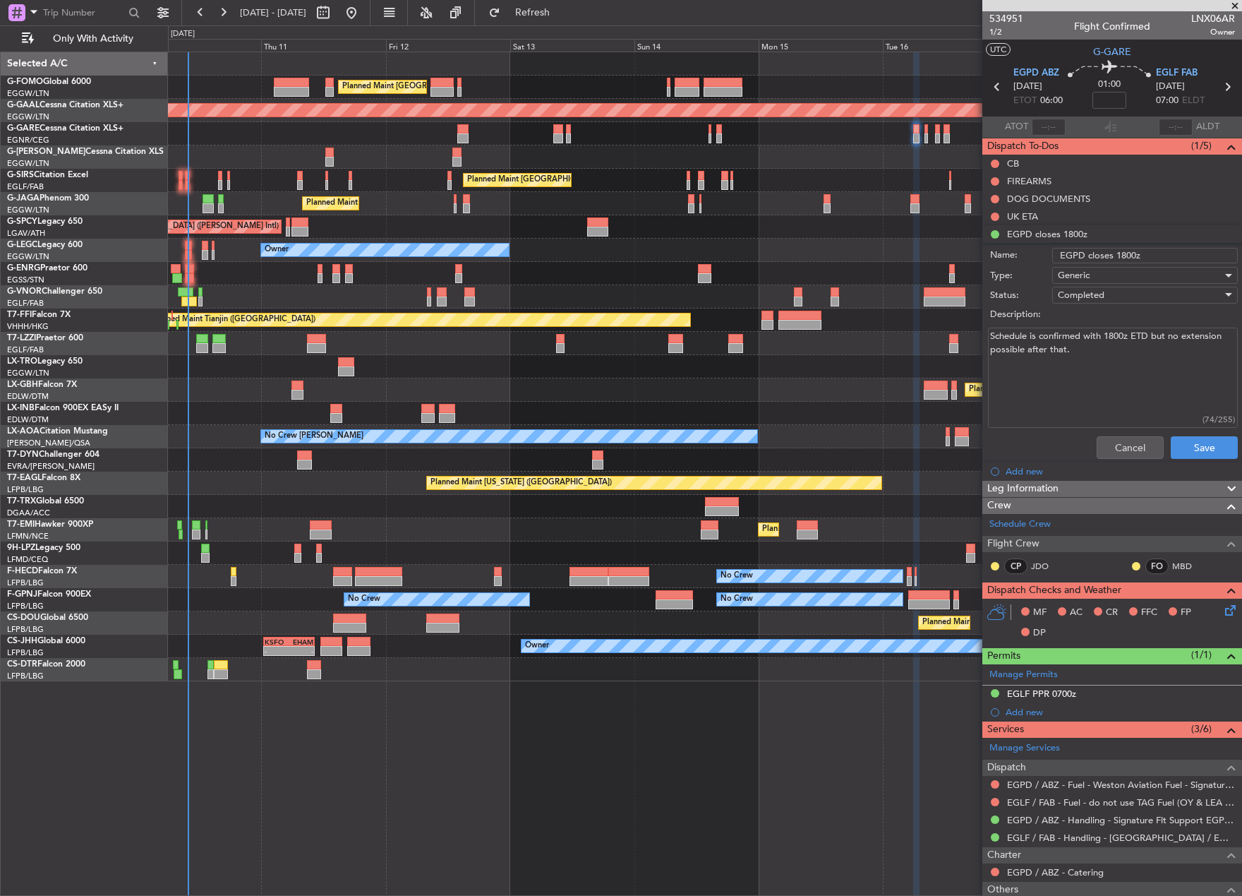
drag, startPoint x: 1129, startPoint y: 253, endPoint x: 1084, endPoint y: 252, distance: 44.5
click at [1084, 252] on input "EGPD closes 1800z" at bounding box center [1145, 256] width 186 height 16
type input "EGPD Ops Hours"
click at [992, 334] on textarea "Schedule is confirmed with 1800z ETD but no extension possible after that." at bounding box center [1113, 377] width 250 height 101
click at [991, 332] on textarea "Dep CNF 0620z. Reporting at 0600z. Schedule is confirmed with 1800z ETD but no …" at bounding box center [1113, 377] width 250 height 101
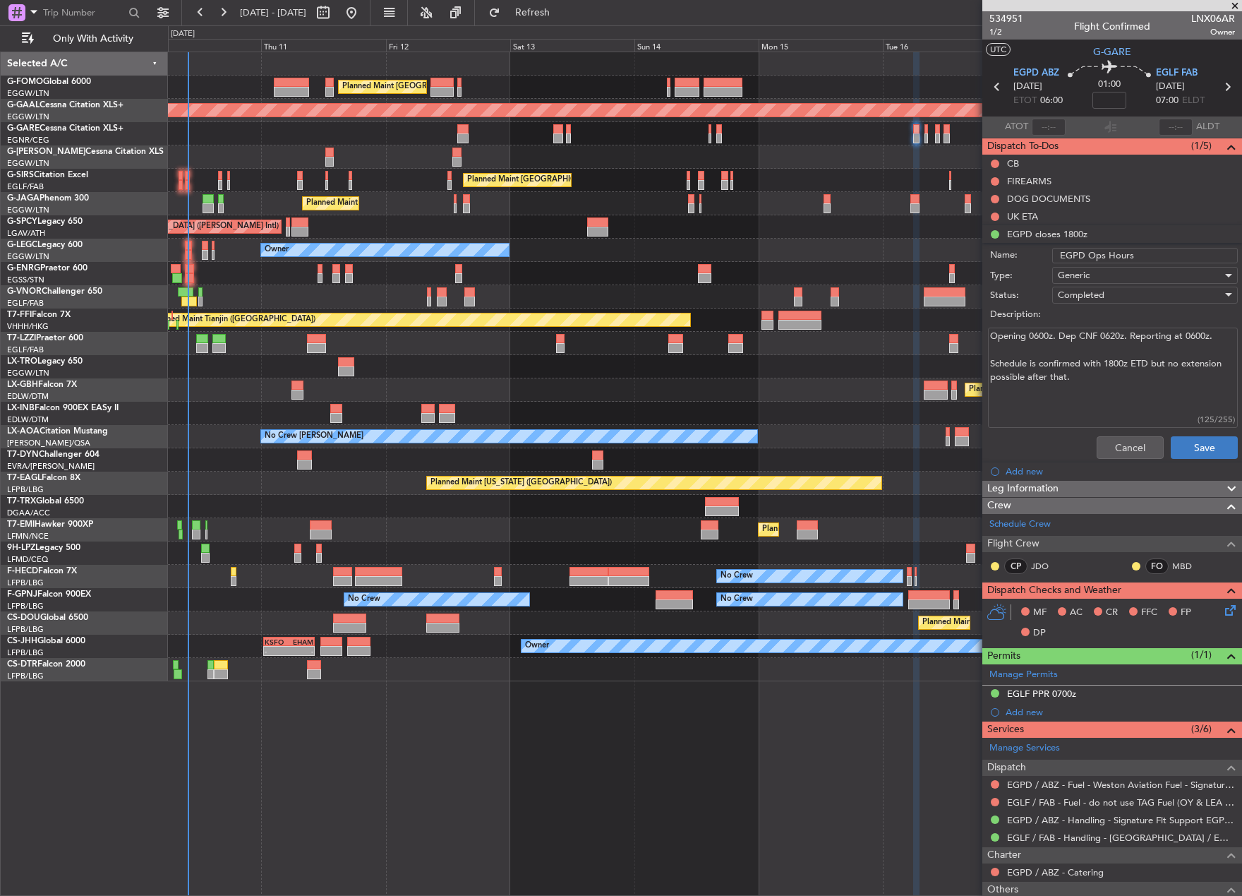
type textarea "Opening 0600z. Dep CNF 0620z. Reporting at 0600z. Schedule is confirmed with 18…"
click at [1208, 452] on button "Save" at bounding box center [1204, 447] width 67 height 23
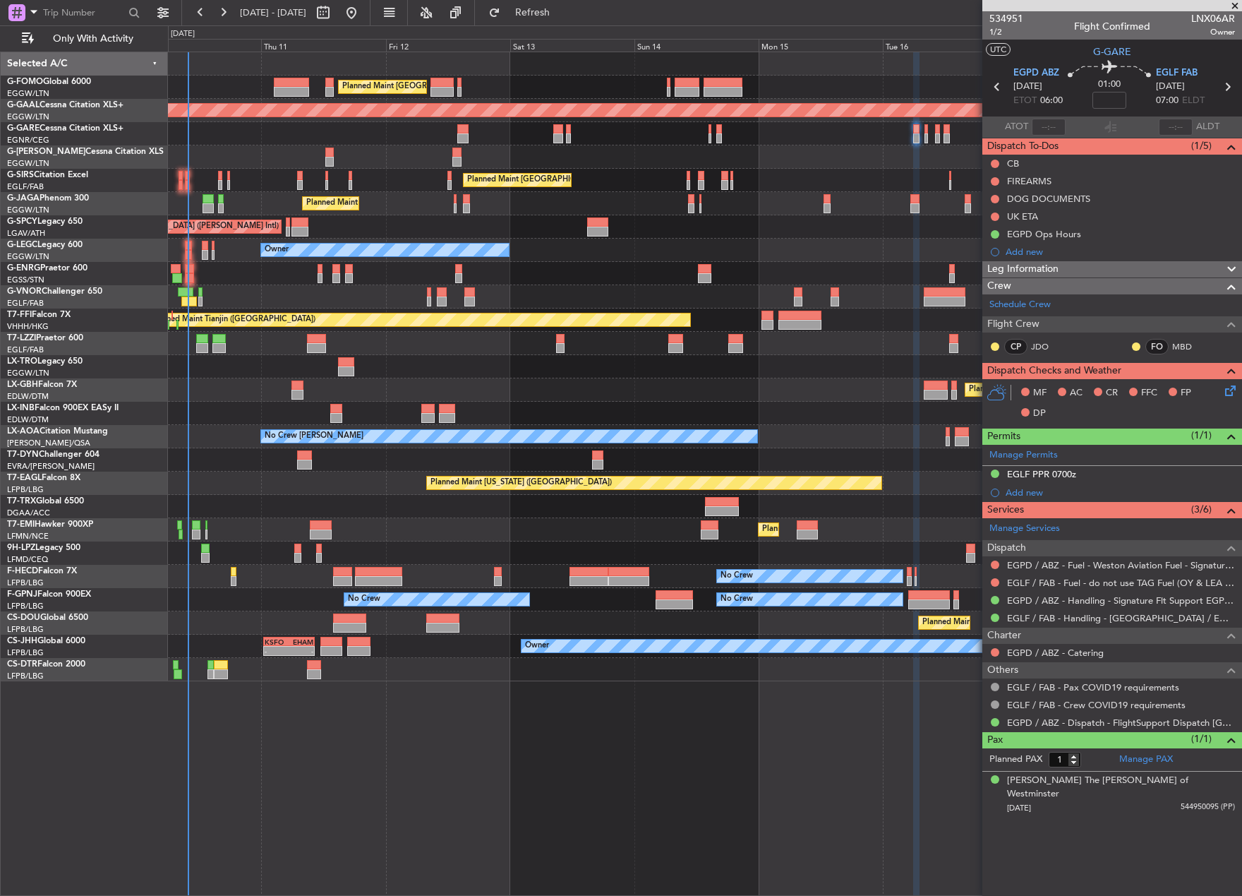
click at [70, 411] on div "Planned Maint London (Luton) Planned Maint Dusseldorf Unplanned Maint Chester P…" at bounding box center [621, 460] width 1242 height 870
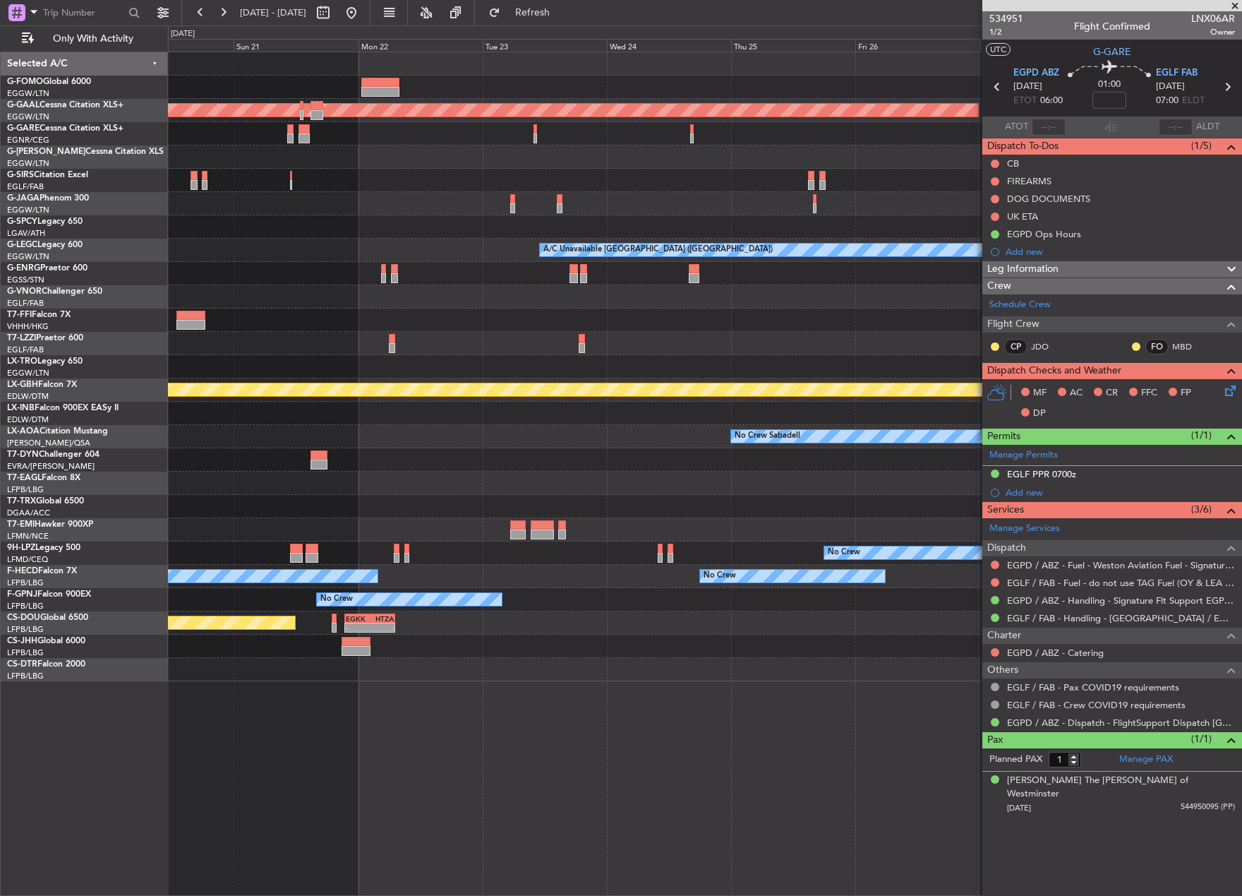
click at [71, 617] on div "Planned Maint Dusseldorf A/C Unavailable London (Luton) Planned Maint Nurnberg …" at bounding box center [621, 460] width 1242 height 870
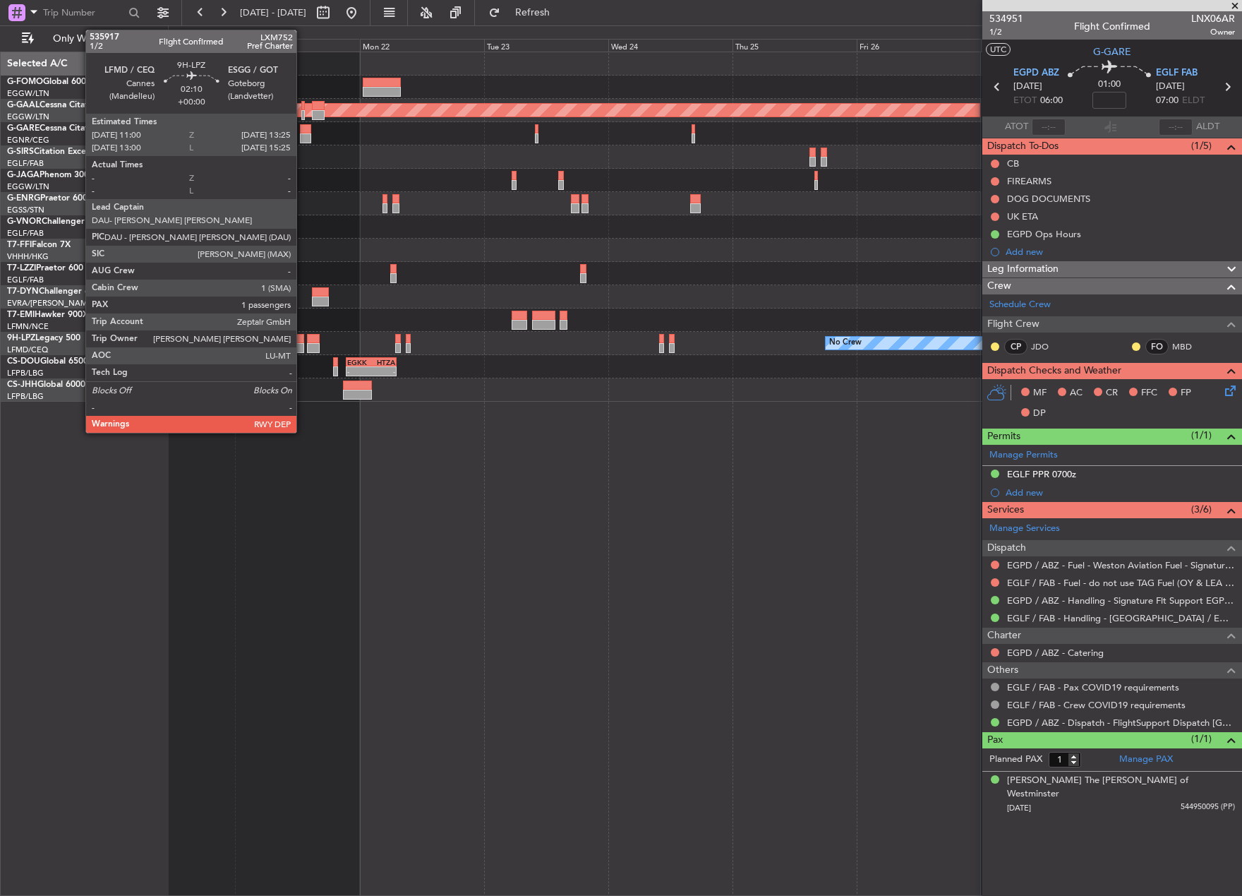
click at [303, 341] on div at bounding box center [297, 339] width 13 height 10
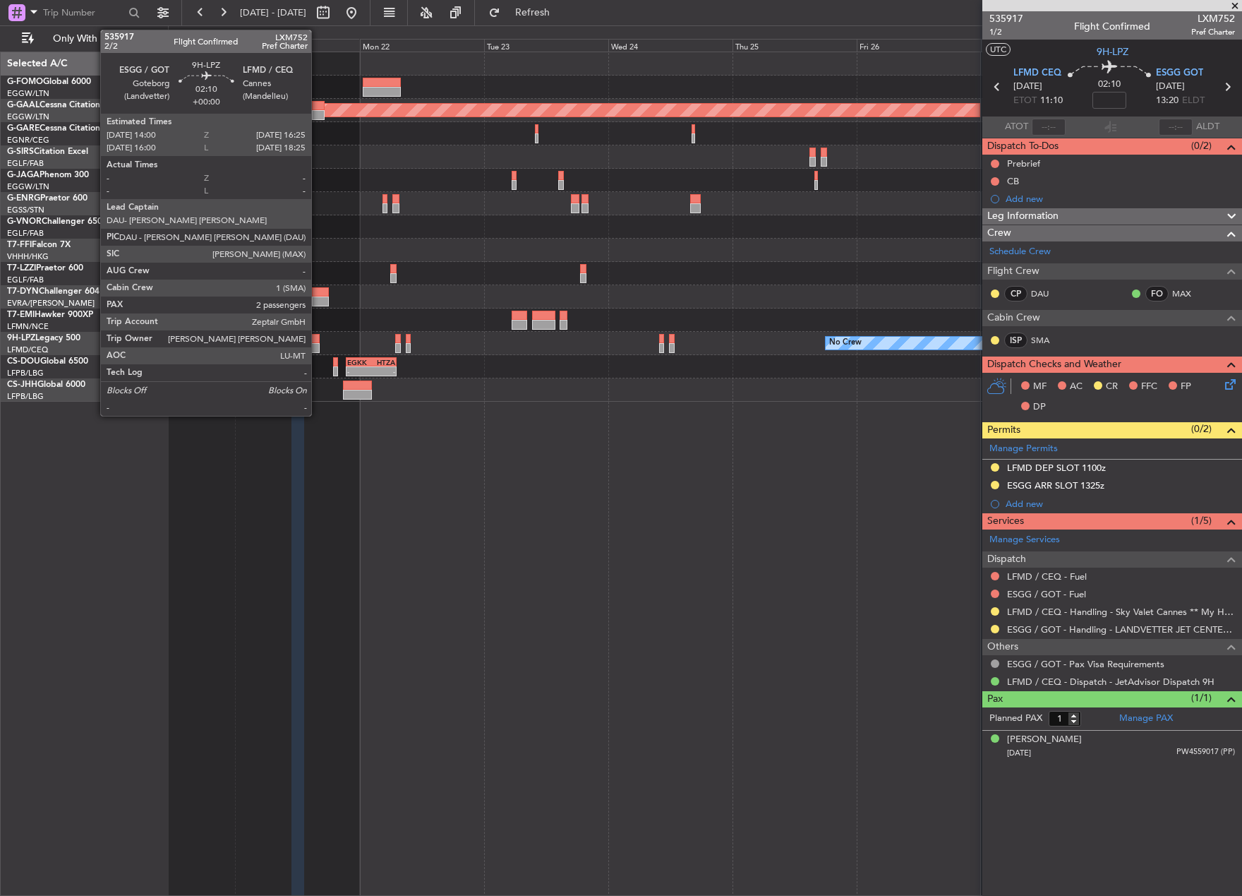
click at [318, 336] on div at bounding box center [313, 339] width 13 height 10
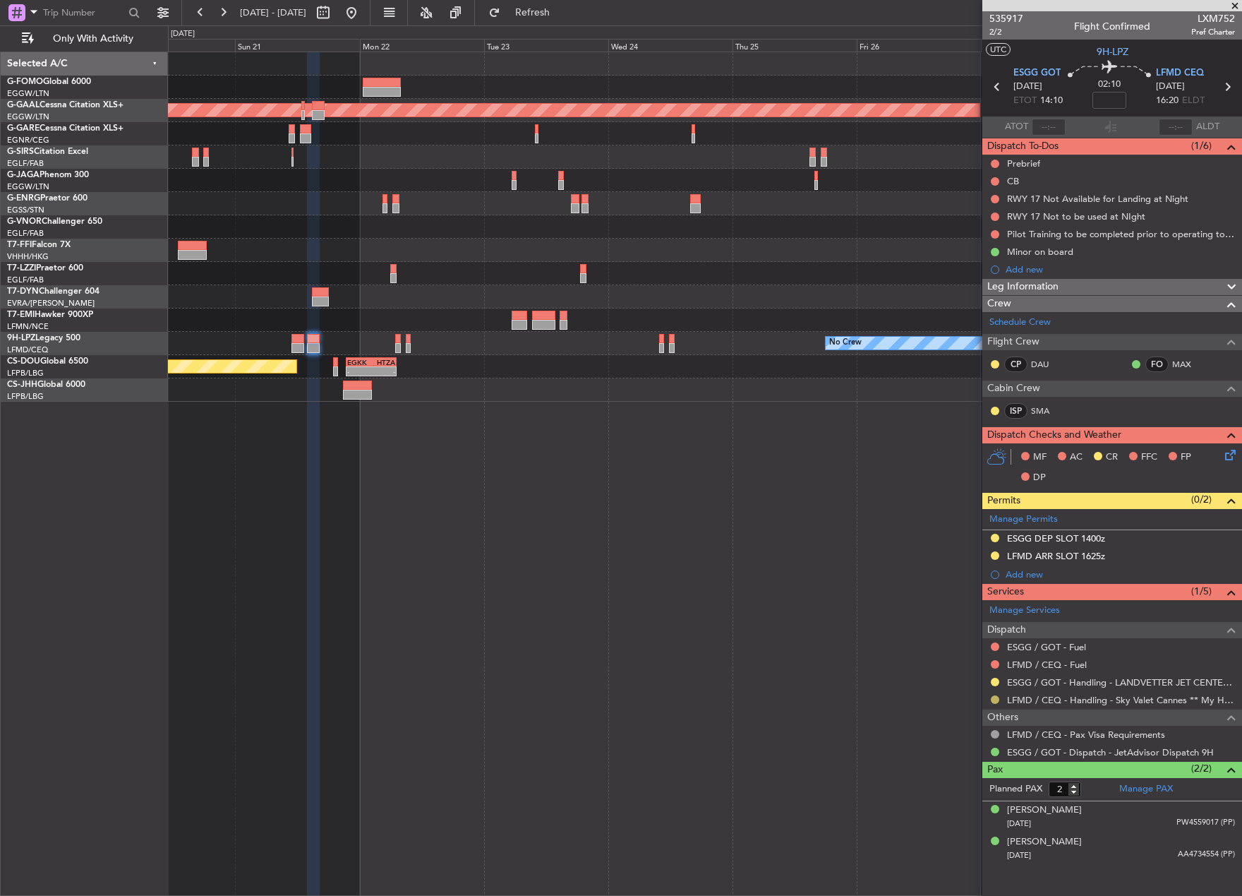
click at [994, 701] on button at bounding box center [995, 699] width 8 height 8
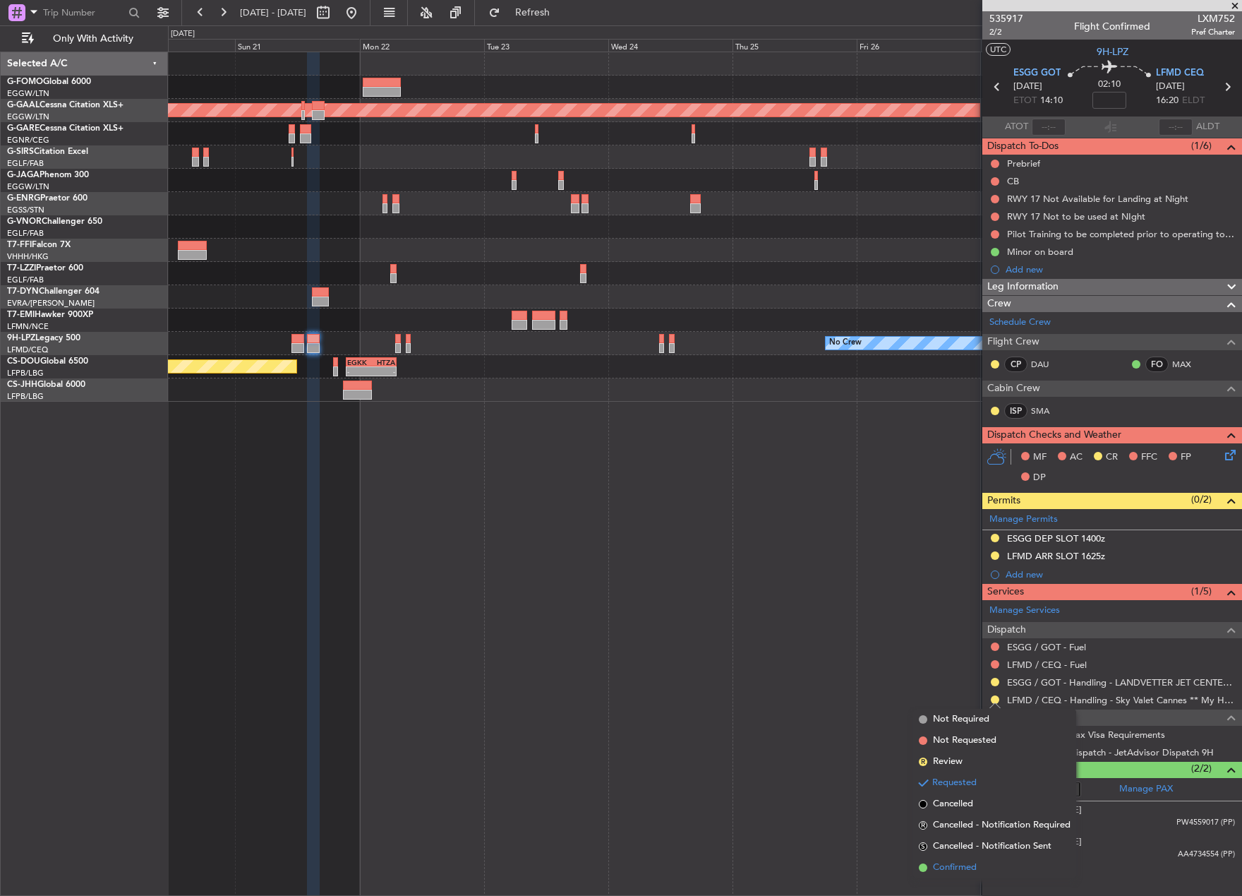
click at [955, 867] on span "Confirmed" at bounding box center [955, 867] width 44 height 14
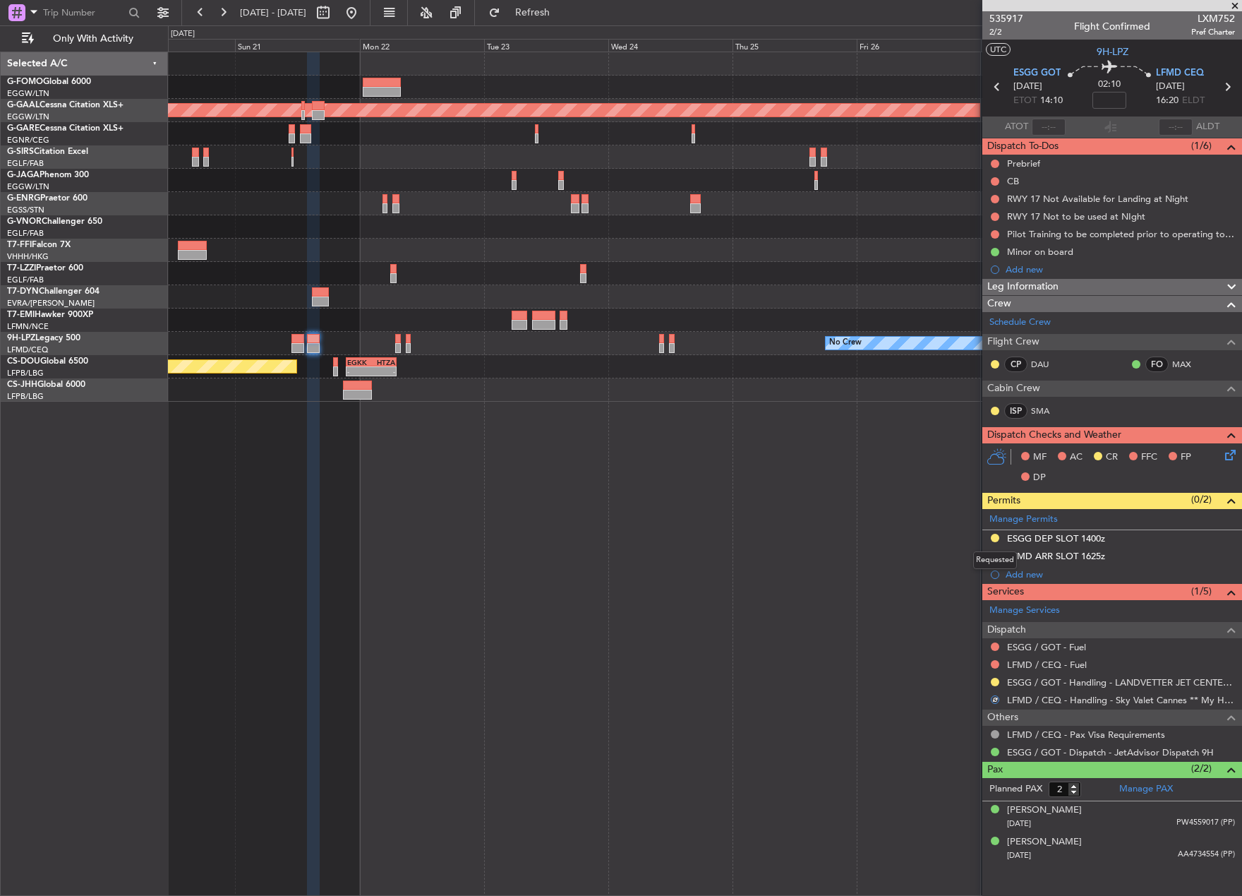
click at [997, 554] on div "Requested" at bounding box center [995, 560] width 44 height 18
click at [995, 555] on button at bounding box center [995, 555] width 8 height 8
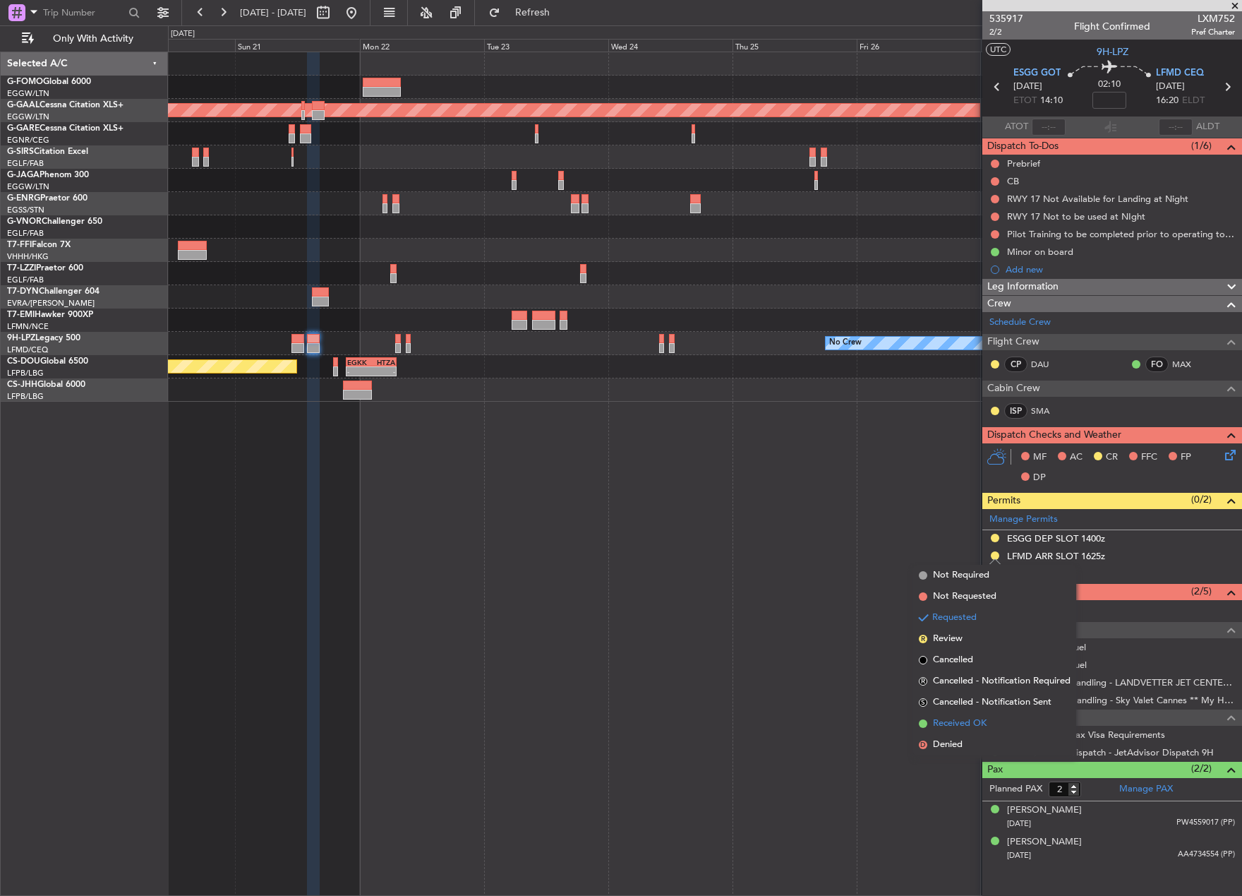
click at [960, 727] on span "Received OK" at bounding box center [960, 723] width 54 height 14
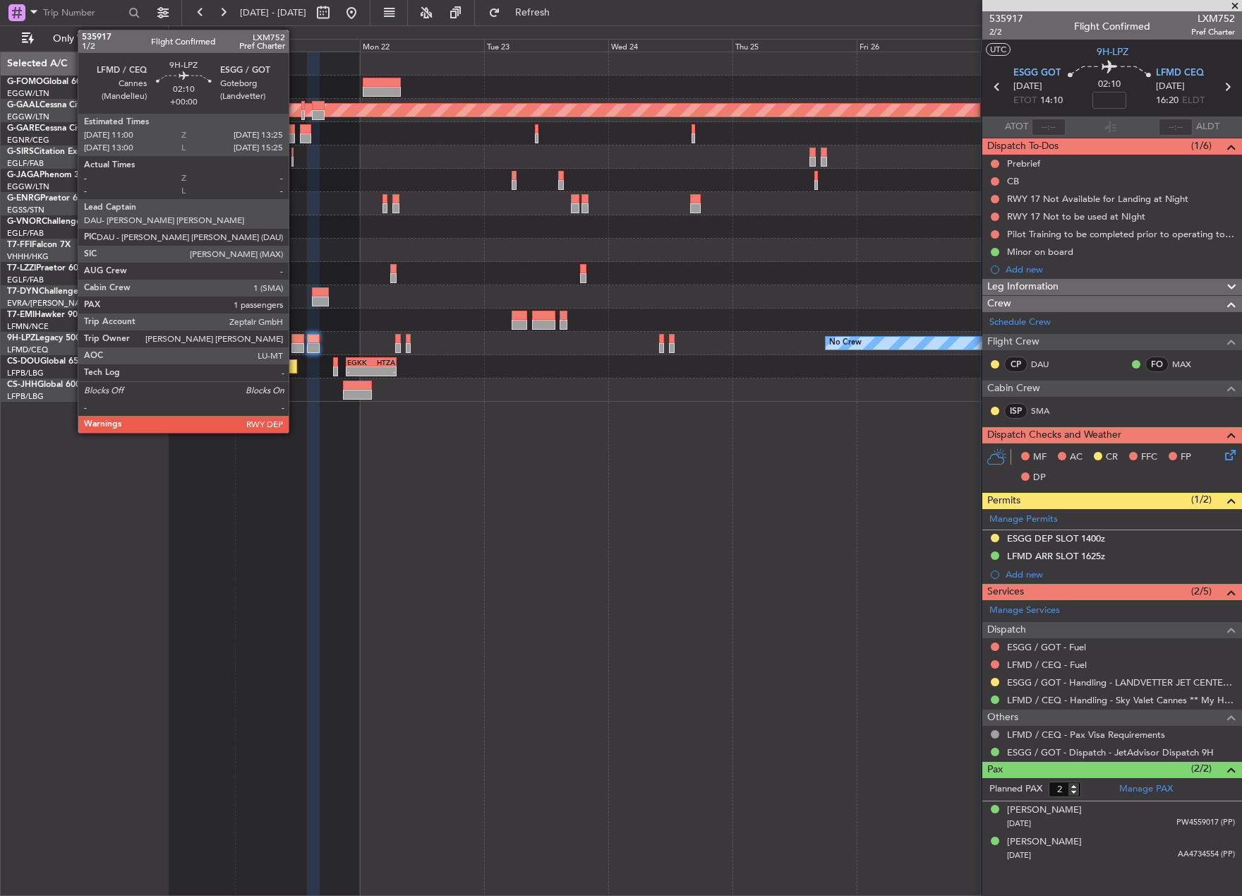
click at [295, 346] on div at bounding box center [297, 348] width 13 height 10
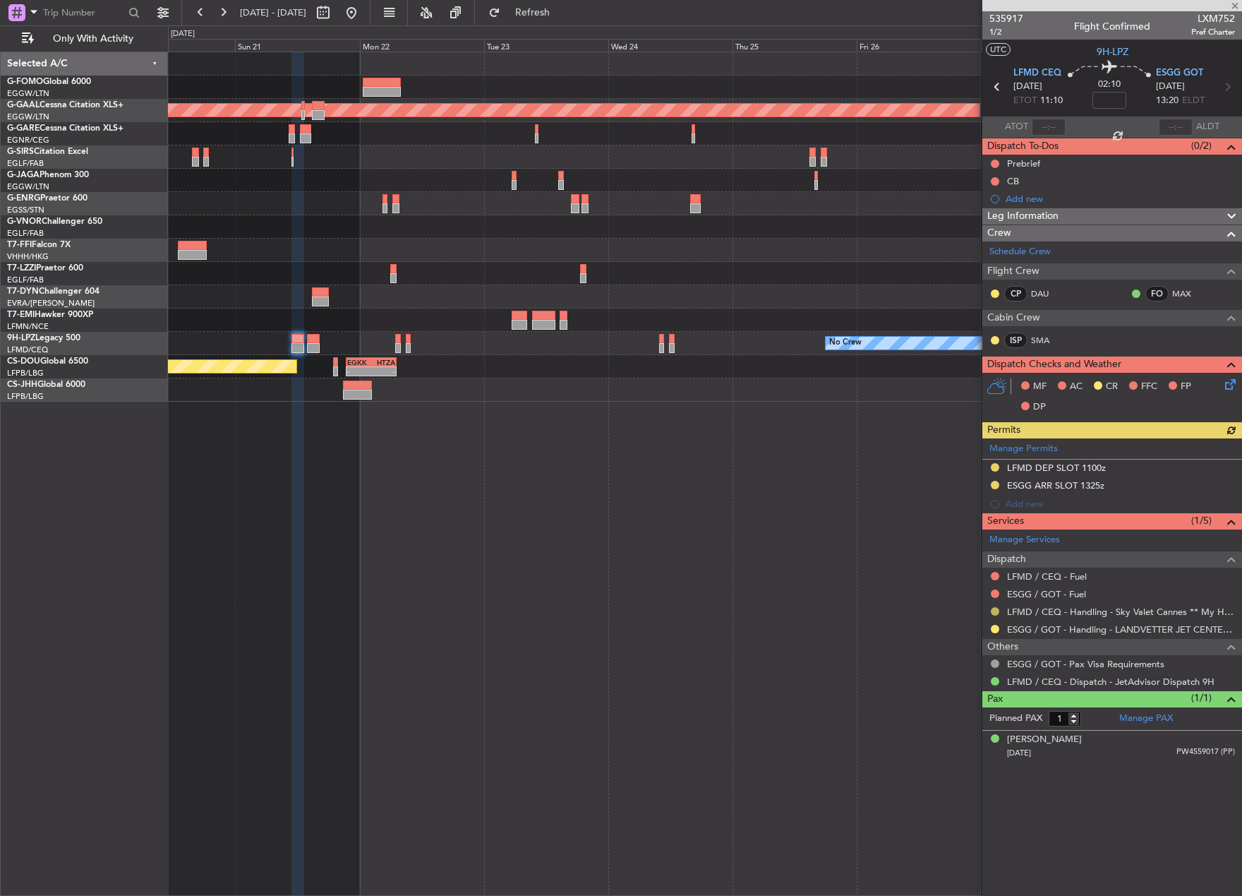
click at [998, 613] on button at bounding box center [995, 611] width 8 height 8
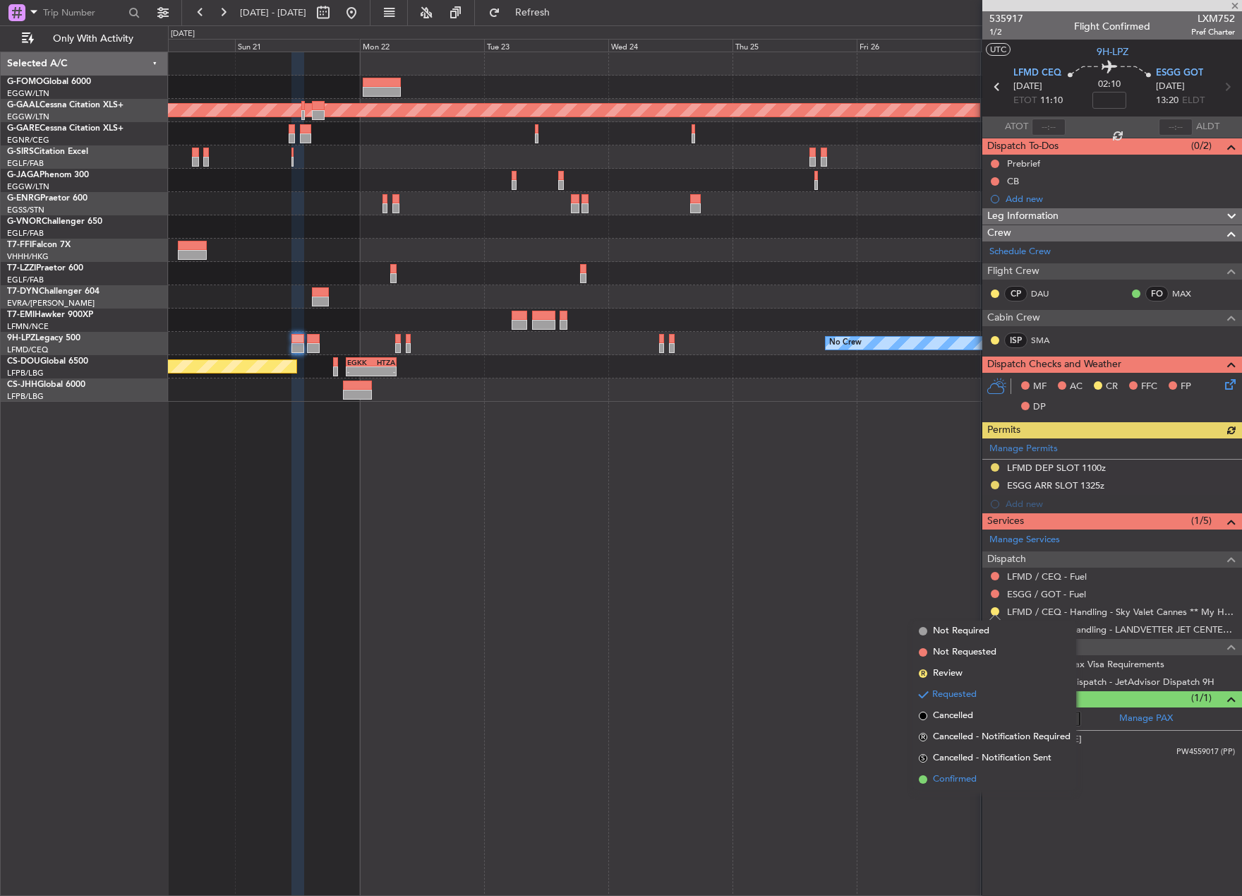
click at [960, 775] on span "Confirmed" at bounding box center [955, 779] width 44 height 14
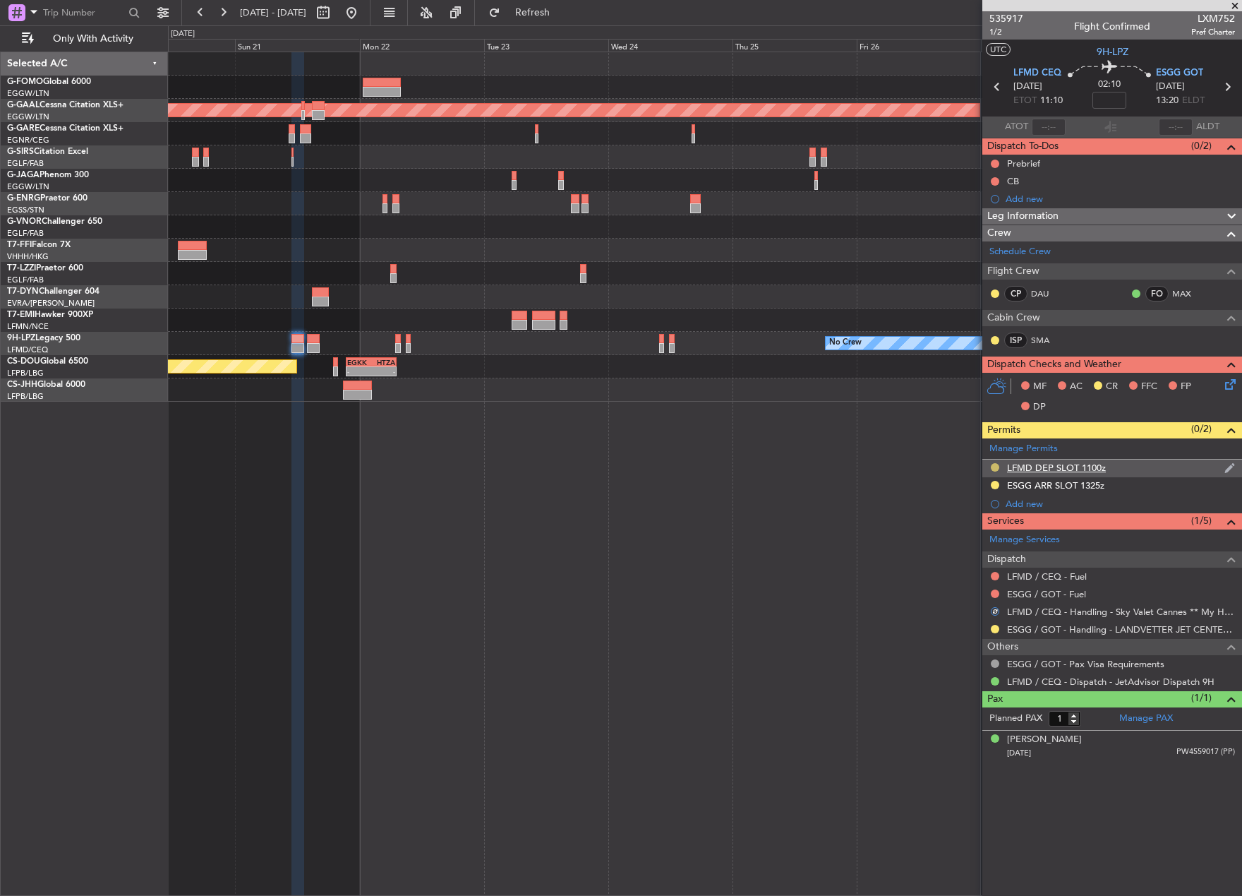
click at [994, 467] on button at bounding box center [995, 467] width 8 height 8
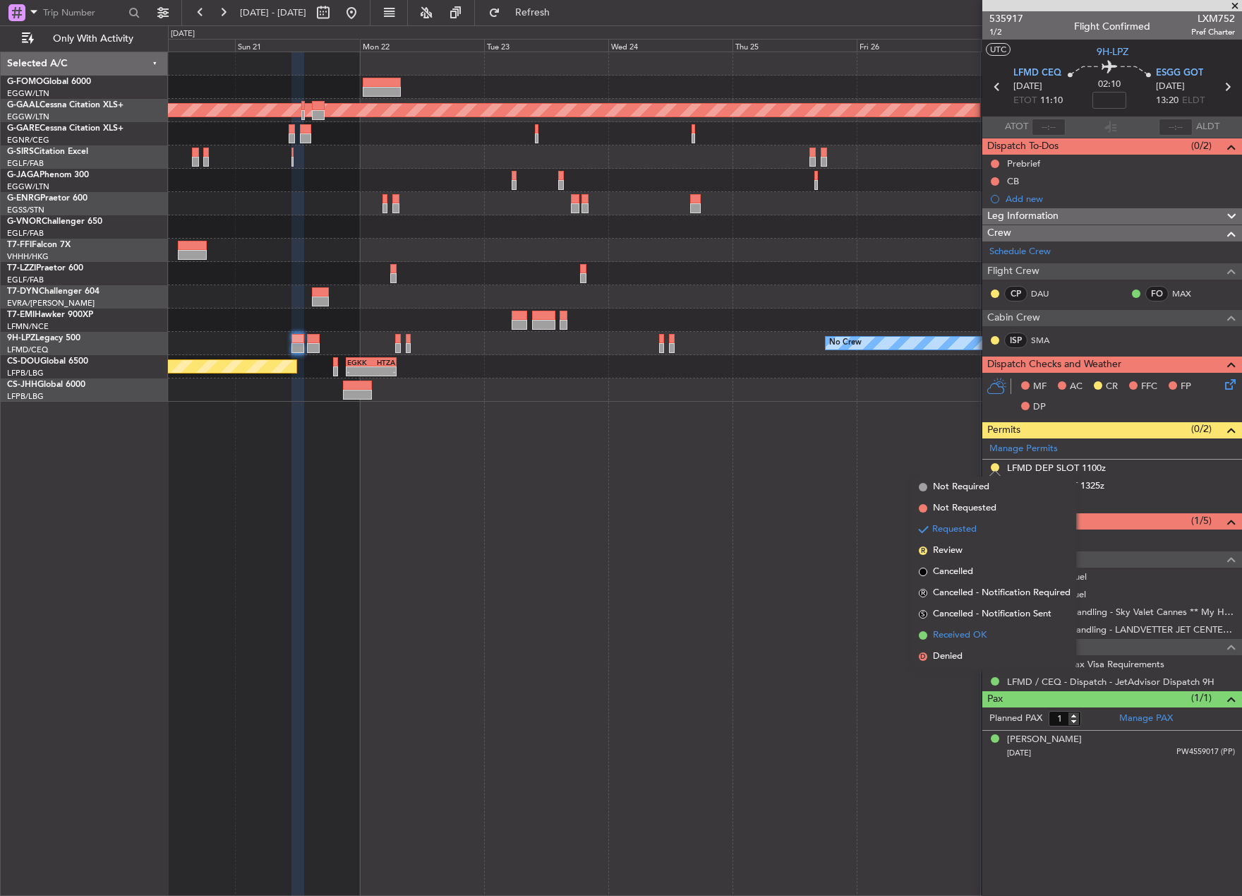
click at [972, 636] on span "Received OK" at bounding box center [960, 635] width 54 height 14
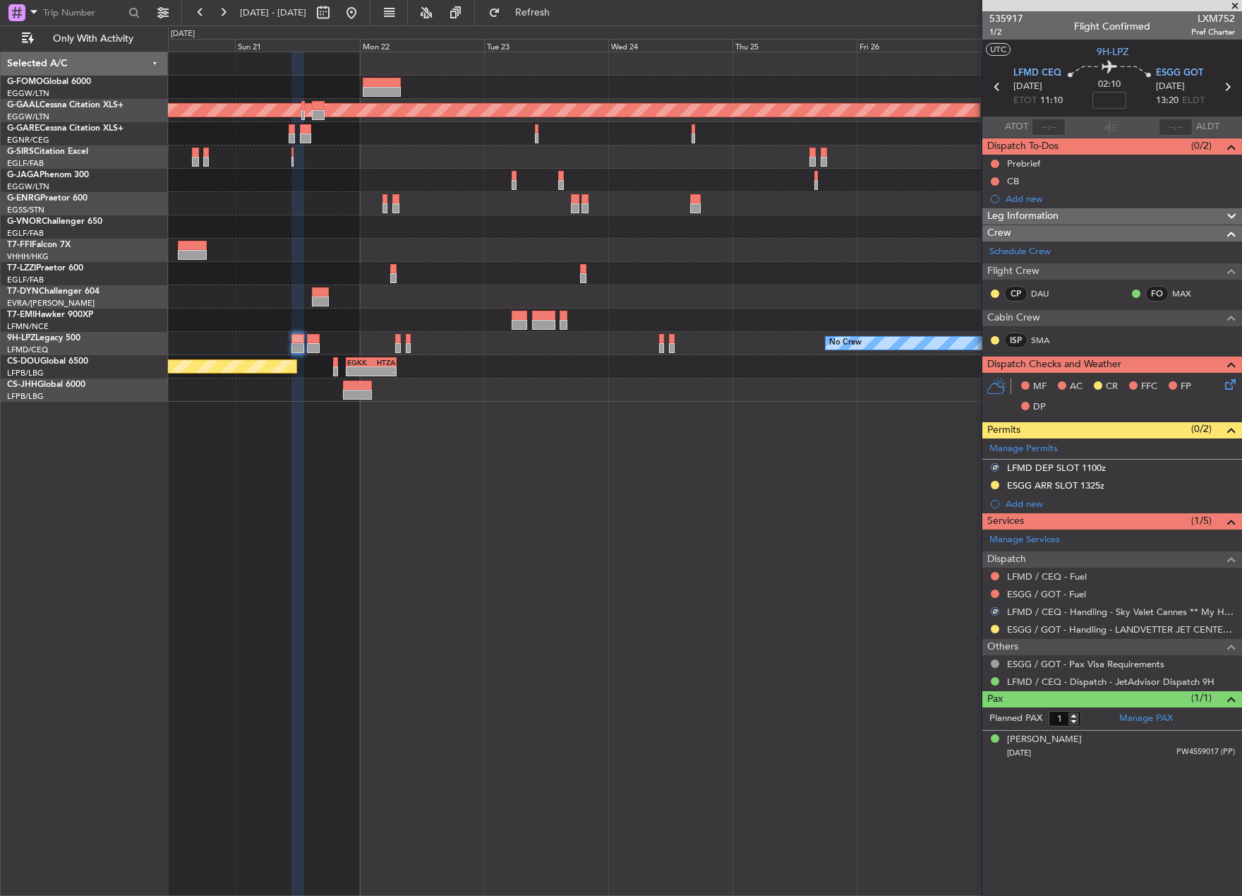
click at [673, 522] on div "Planned Maint Dusseldorf No Crew Planned Maint St Gallen (Altenrhein) No Crew P…" at bounding box center [705, 474] width 1074 height 844
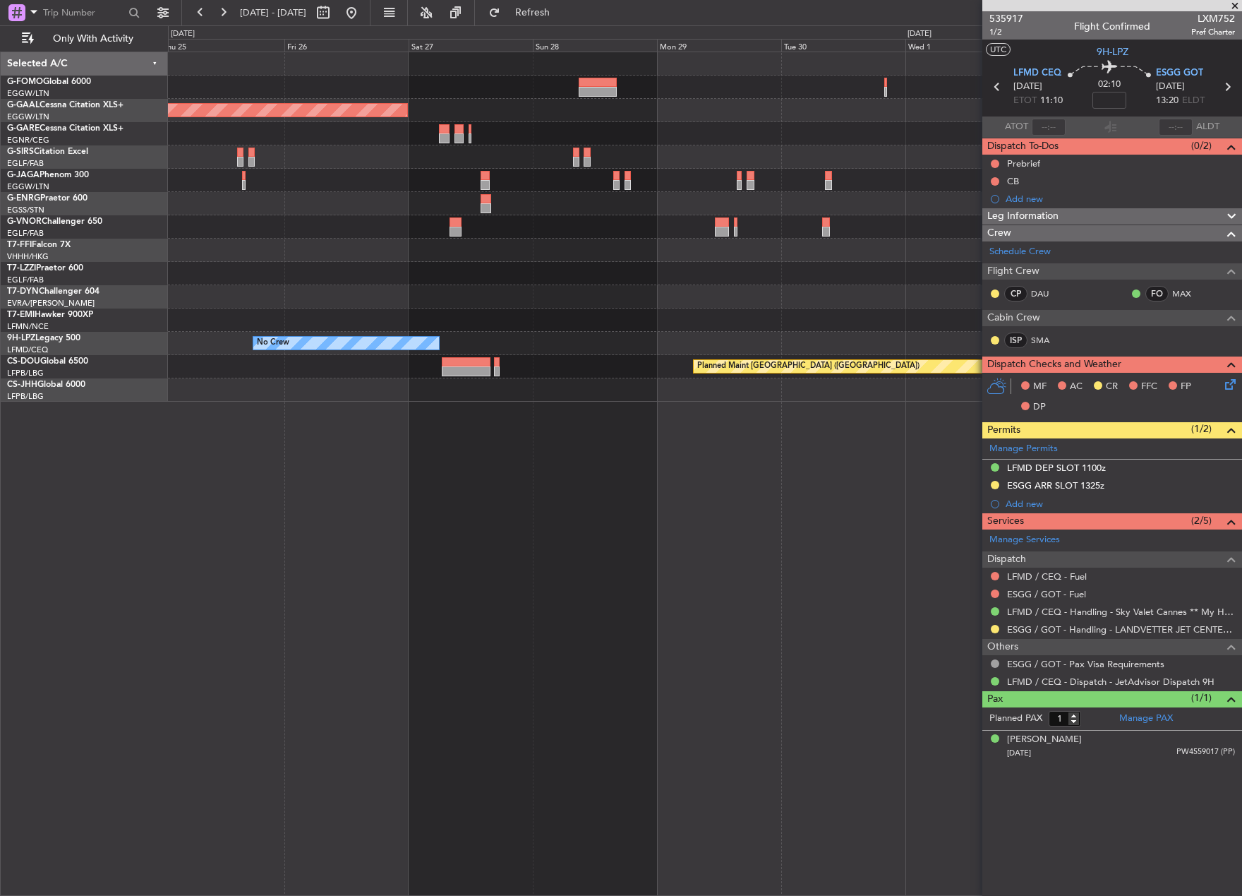
click at [132, 287] on div "Planned Maint Dusseldorf No Crew Planned Maint Paris (Le Bourget) Selected A/C …" at bounding box center [621, 460] width 1242 height 870
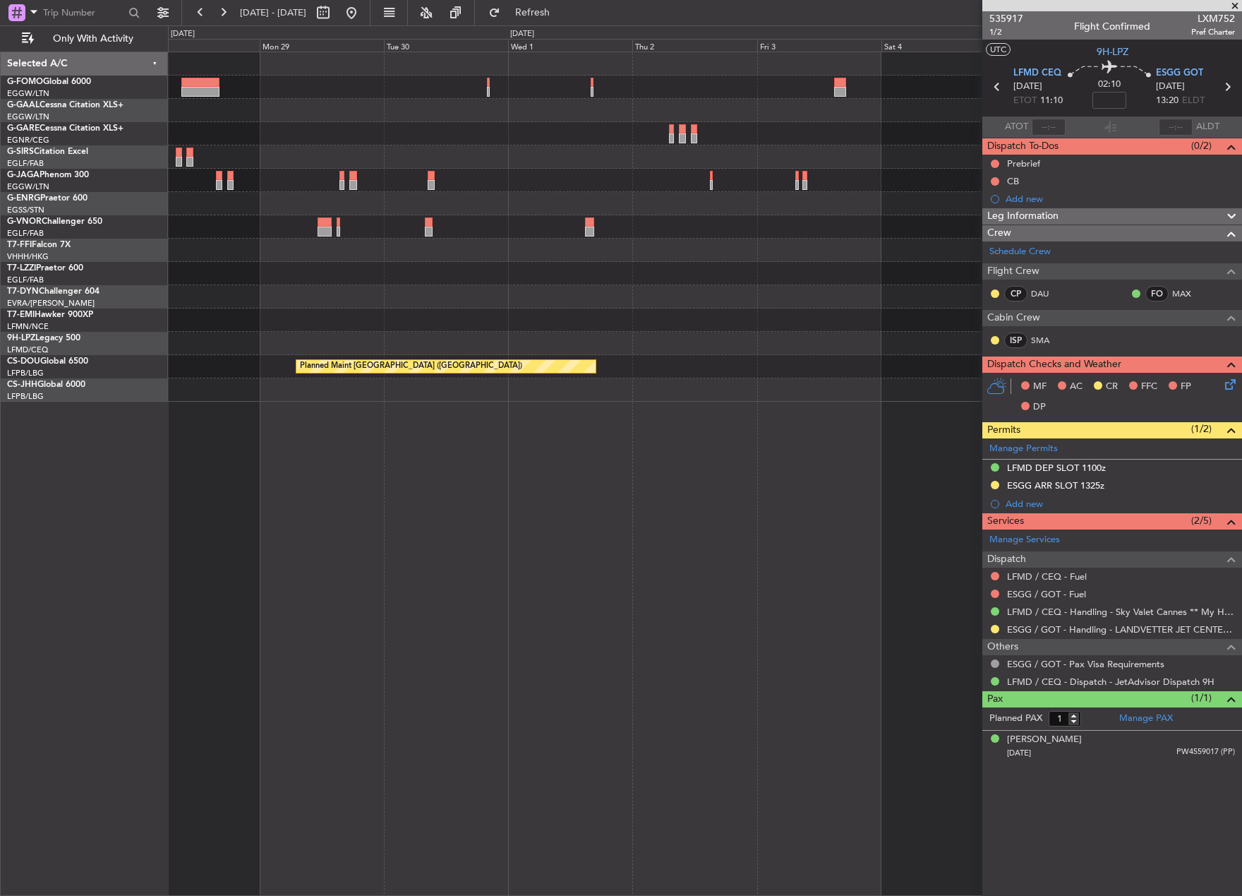
click at [212, 279] on div at bounding box center [705, 273] width 1074 height 23
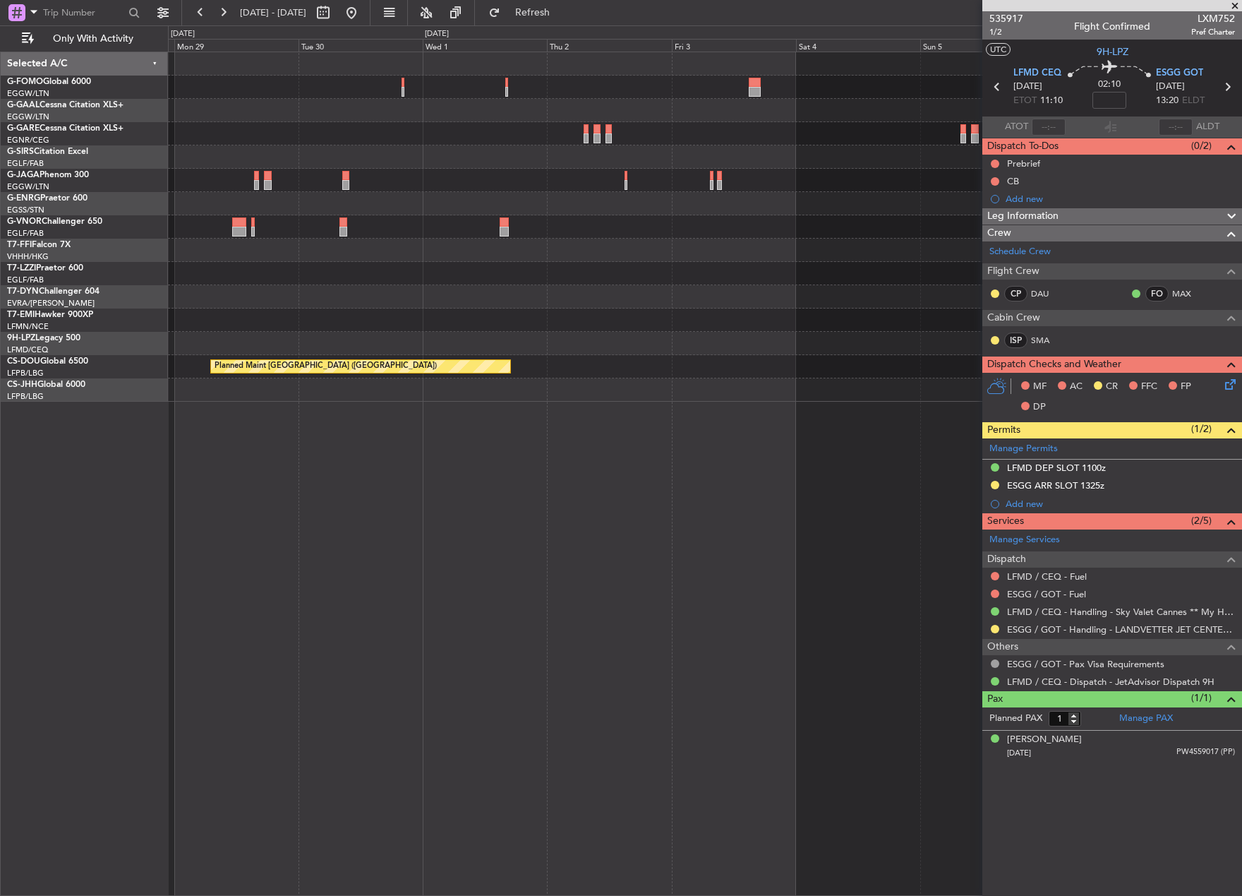
click at [220, 292] on div "Planned Maint Dusseldorf No Crew Planned Maint Paris (Le Bourget)" at bounding box center [705, 226] width 1074 height 349
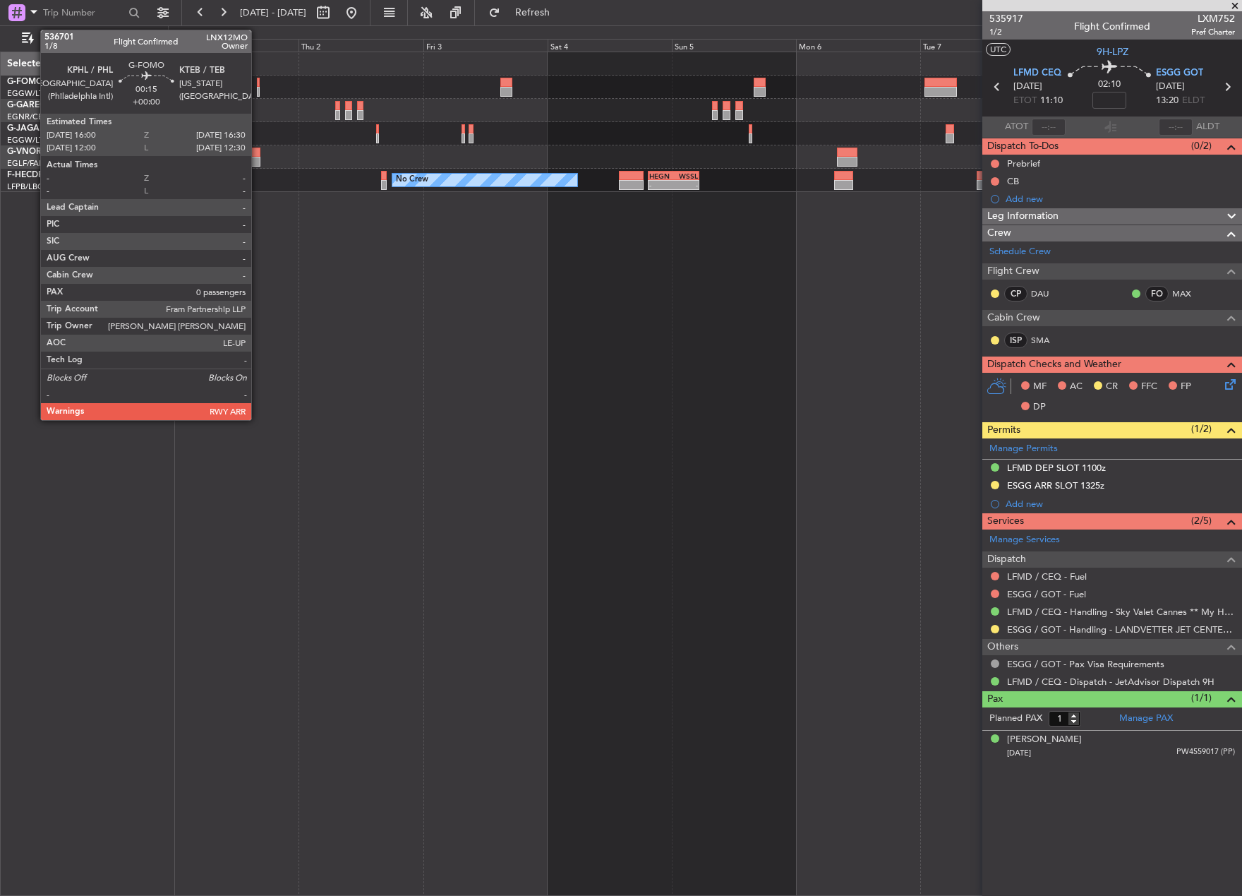
click at [258, 85] on div at bounding box center [258, 83] width 3 height 10
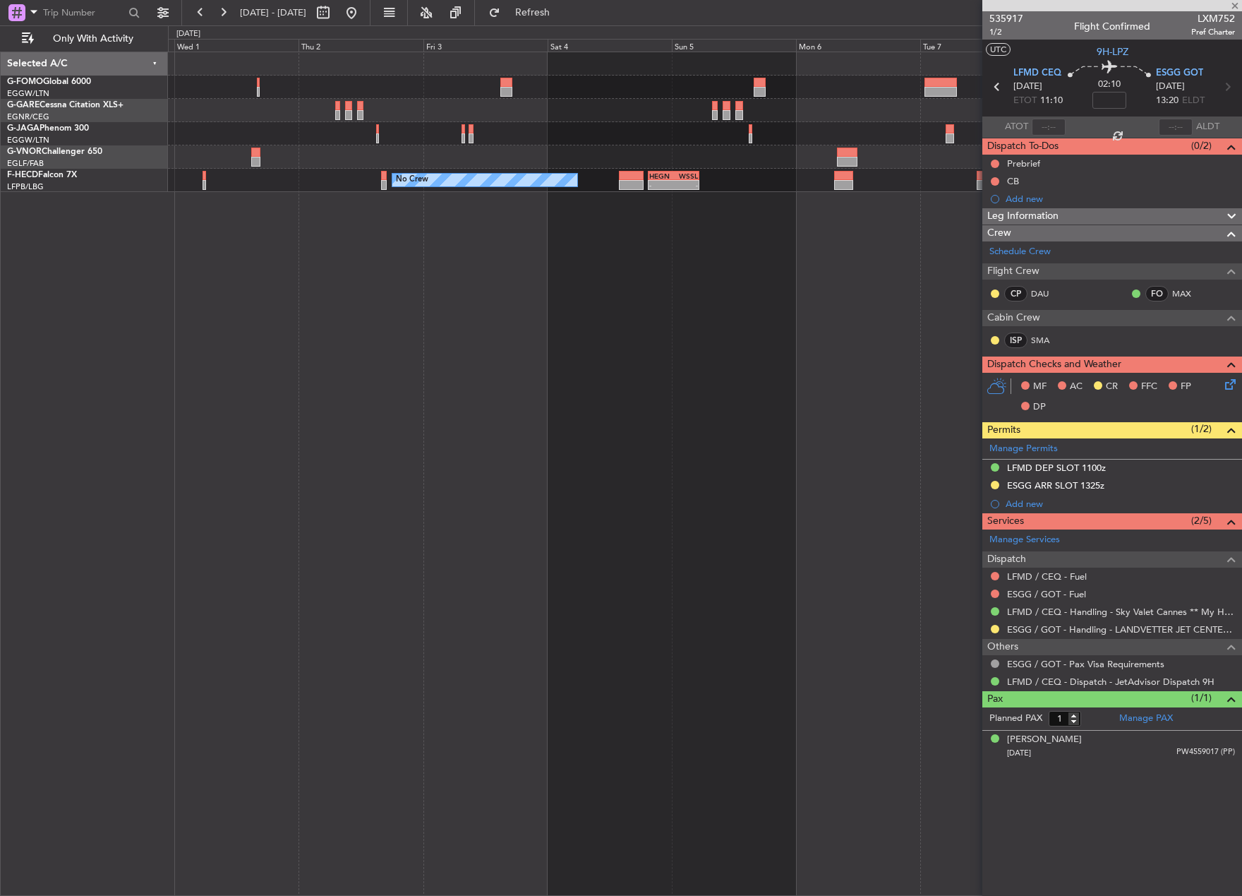
type input "0"
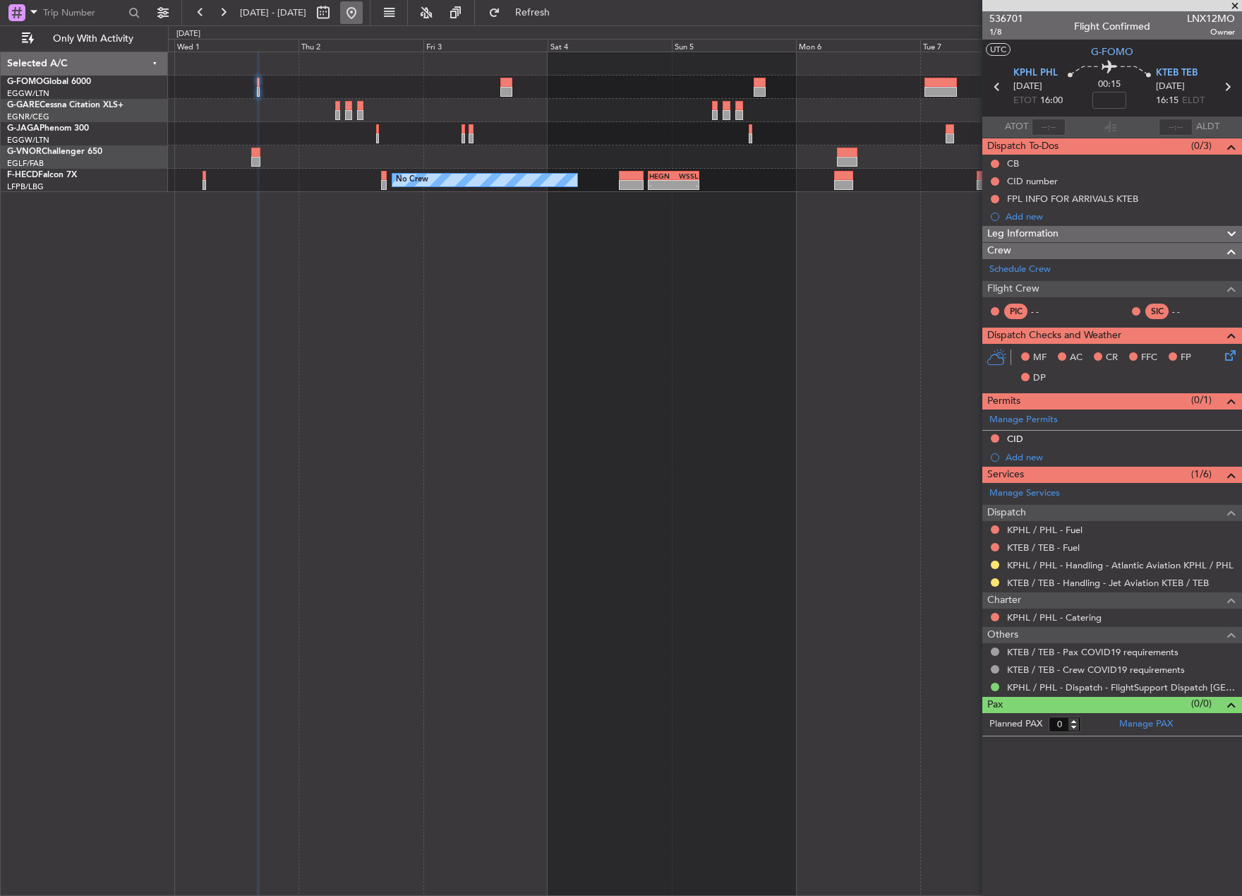
click at [363, 11] on button at bounding box center [351, 12] width 23 height 23
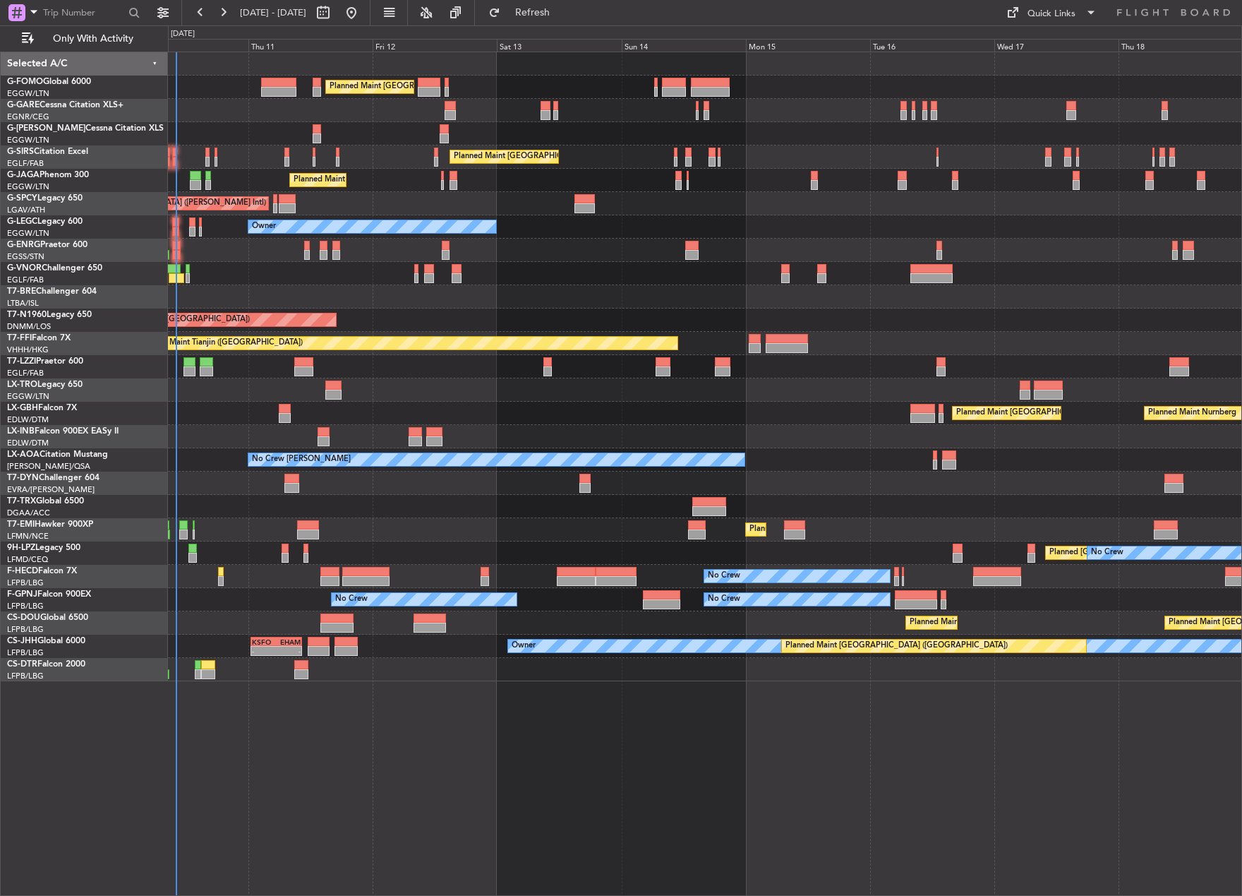
click at [230, 556] on div "Planned Maint [GEOGRAPHIC_DATA] ([GEOGRAPHIC_DATA]) Unplanned Maint [PERSON_NAM…" at bounding box center [705, 366] width 1074 height 629
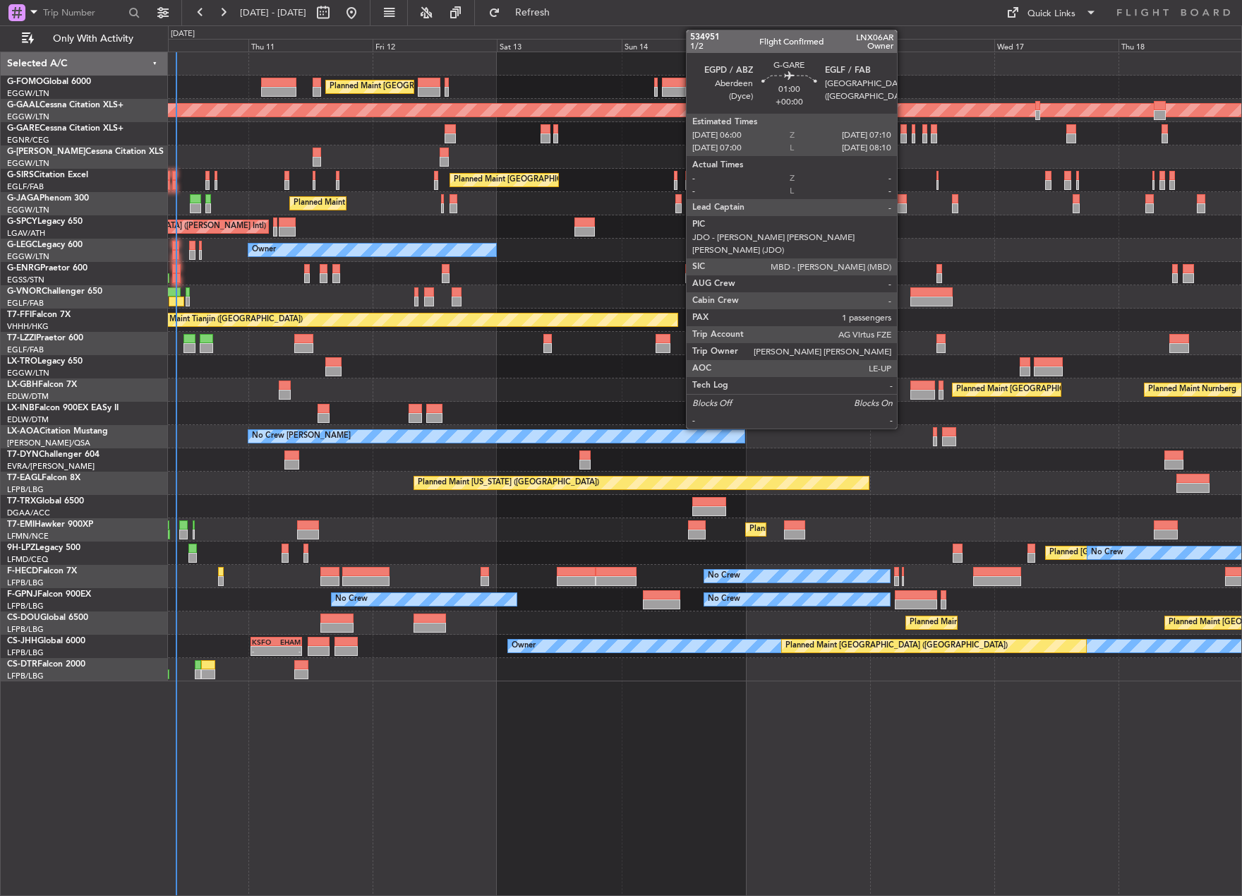
click at [903, 136] on div at bounding box center [904, 138] width 6 height 10
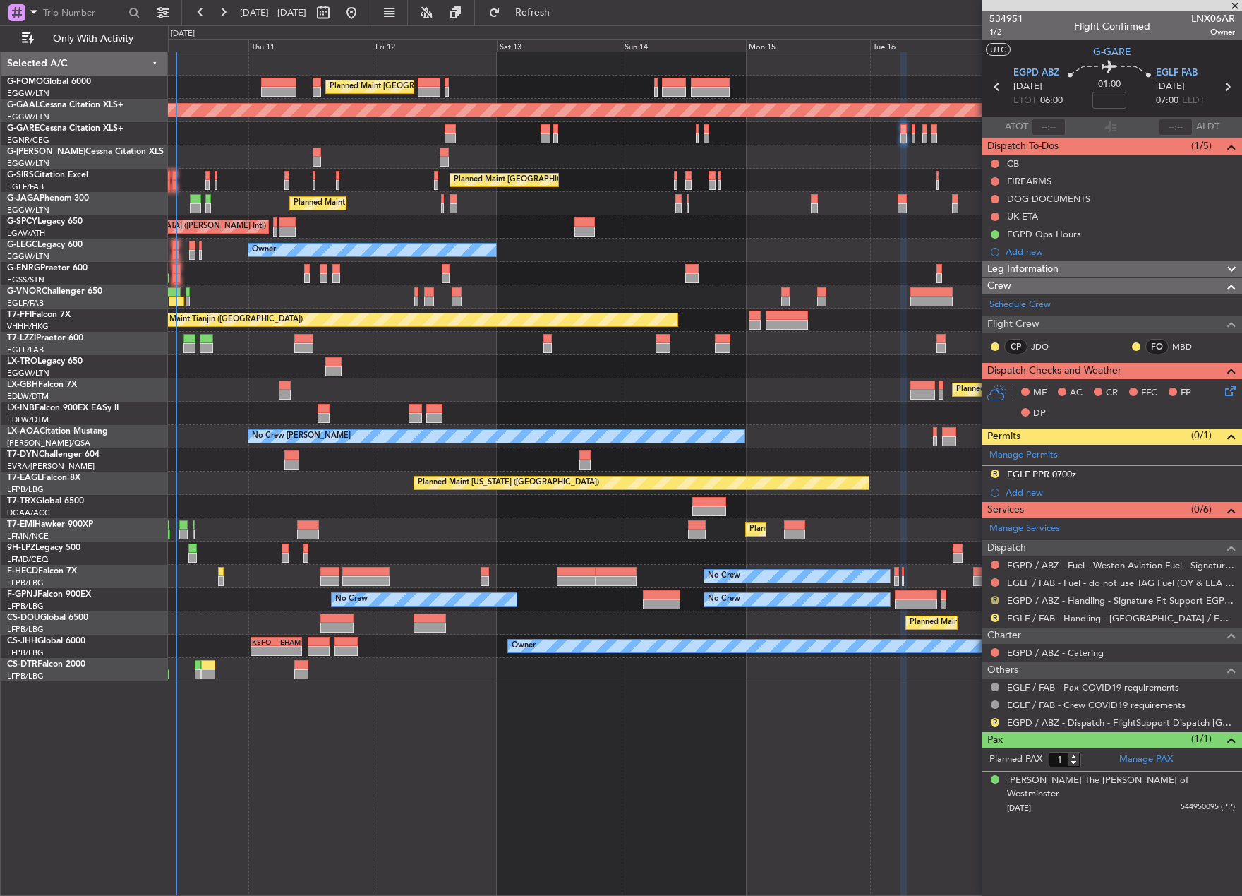
click at [995, 601] on button "R" at bounding box center [995, 600] width 8 height 8
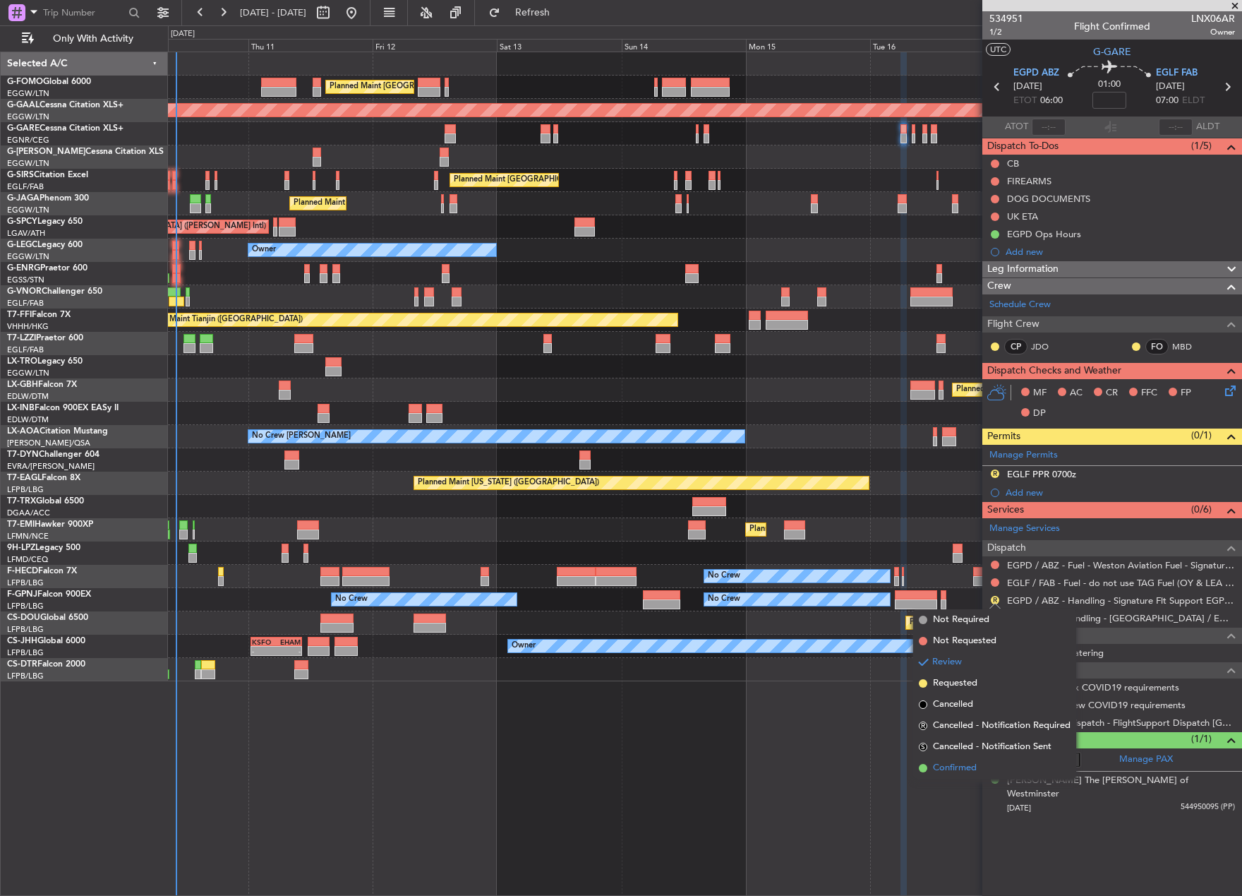
click at [955, 768] on span "Confirmed" at bounding box center [955, 768] width 44 height 14
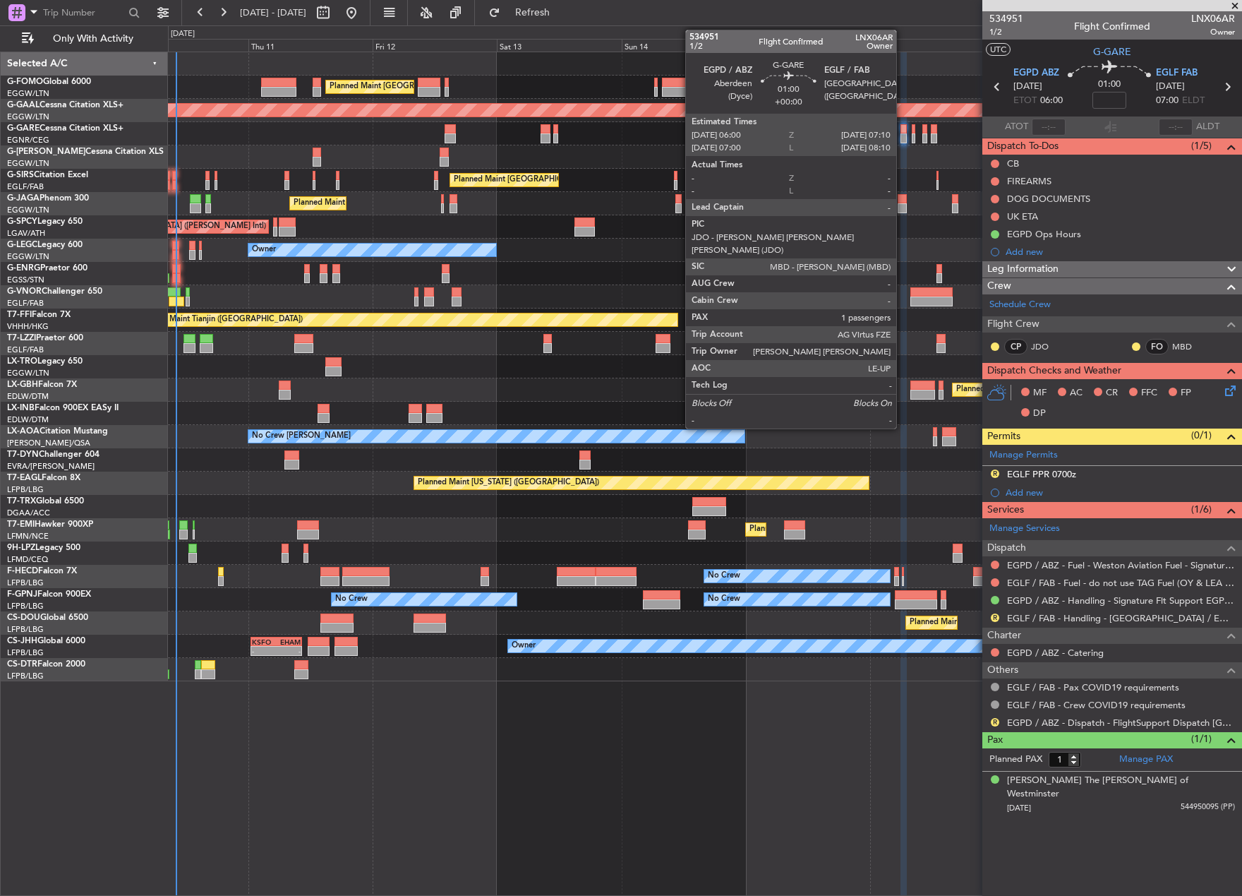
click at [903, 126] on div at bounding box center [904, 129] width 6 height 10
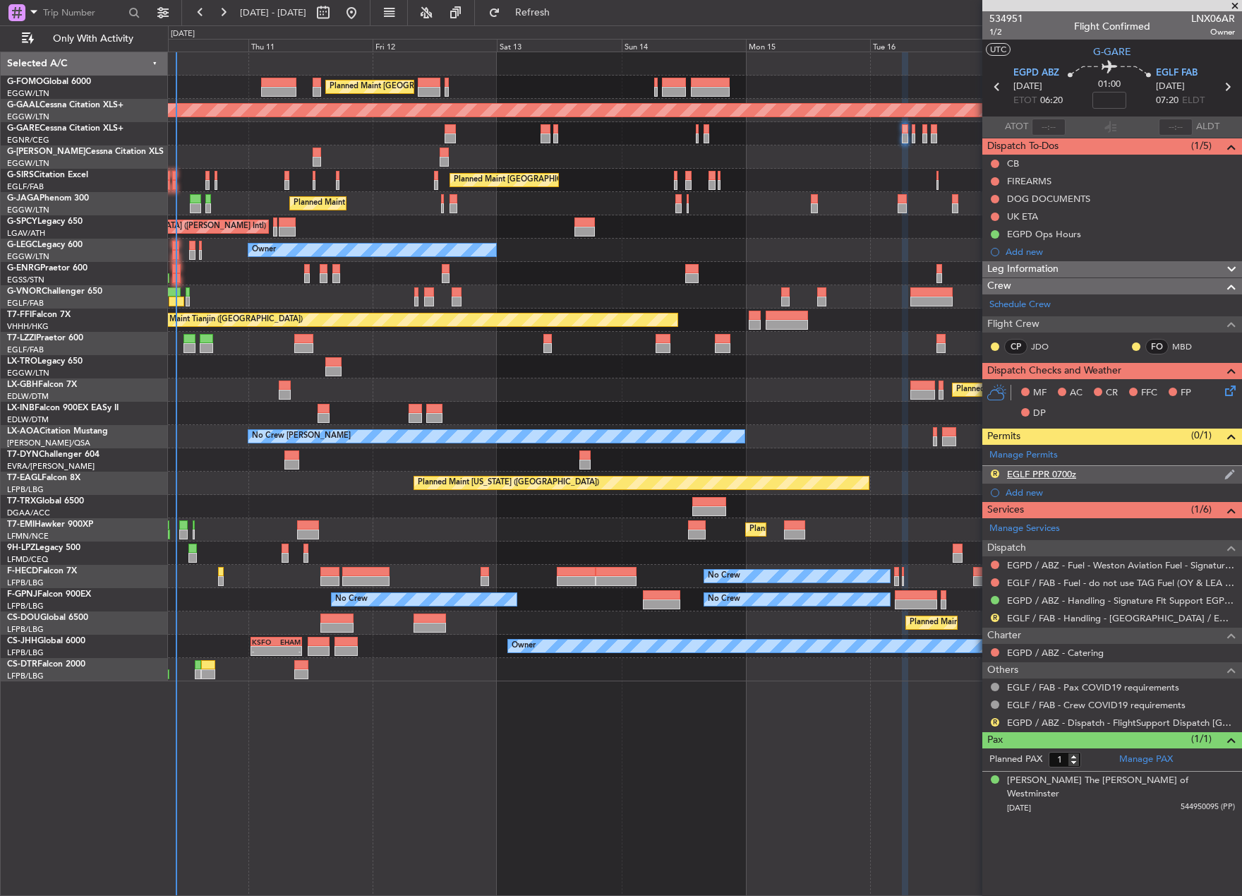
click at [1079, 474] on div "R EGLF PPR 0700z" at bounding box center [1112, 475] width 260 height 18
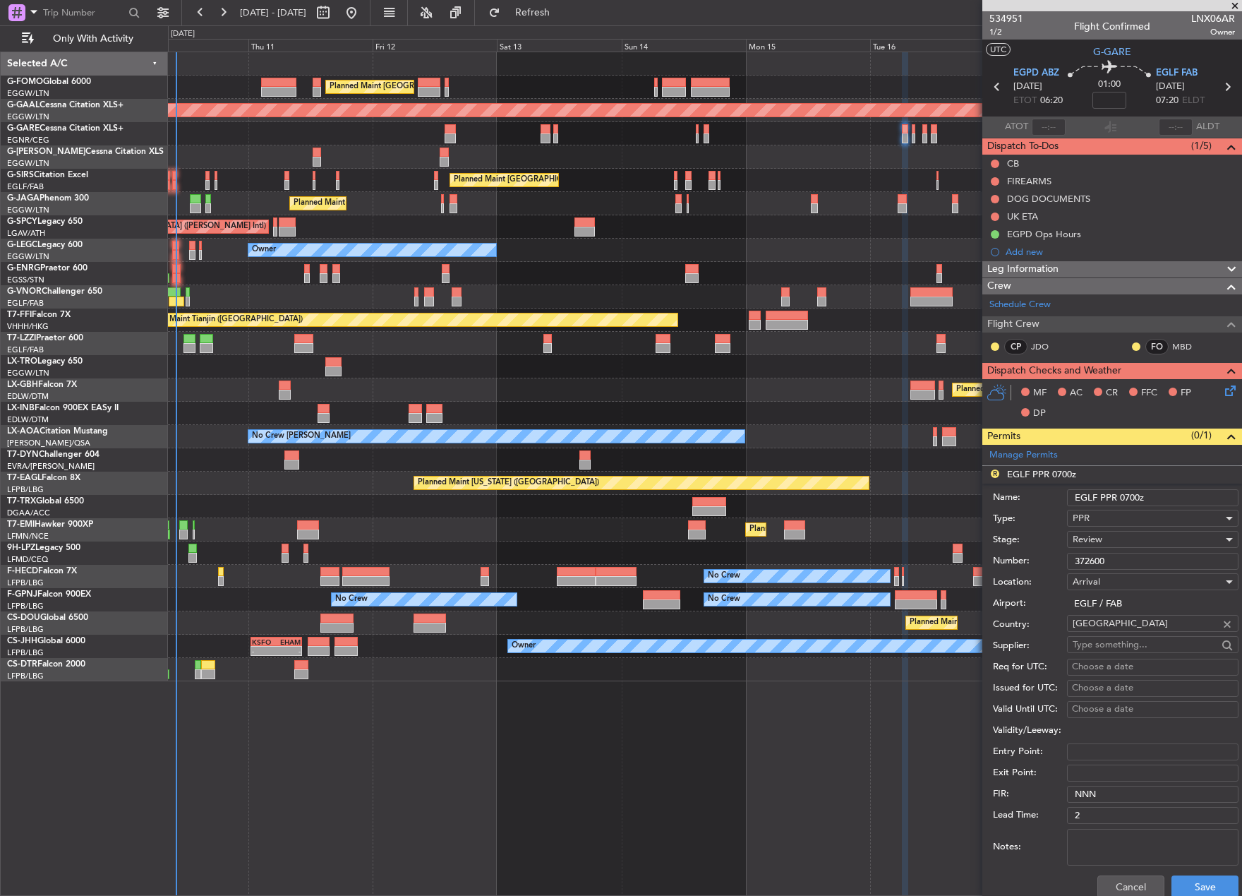
click at [1134, 498] on input "EGLF PPR 0700z" at bounding box center [1153, 497] width 172 height 17
type input "EGLF PPR 0720z"
click at [1192, 882] on button "Save" at bounding box center [1205, 886] width 67 height 23
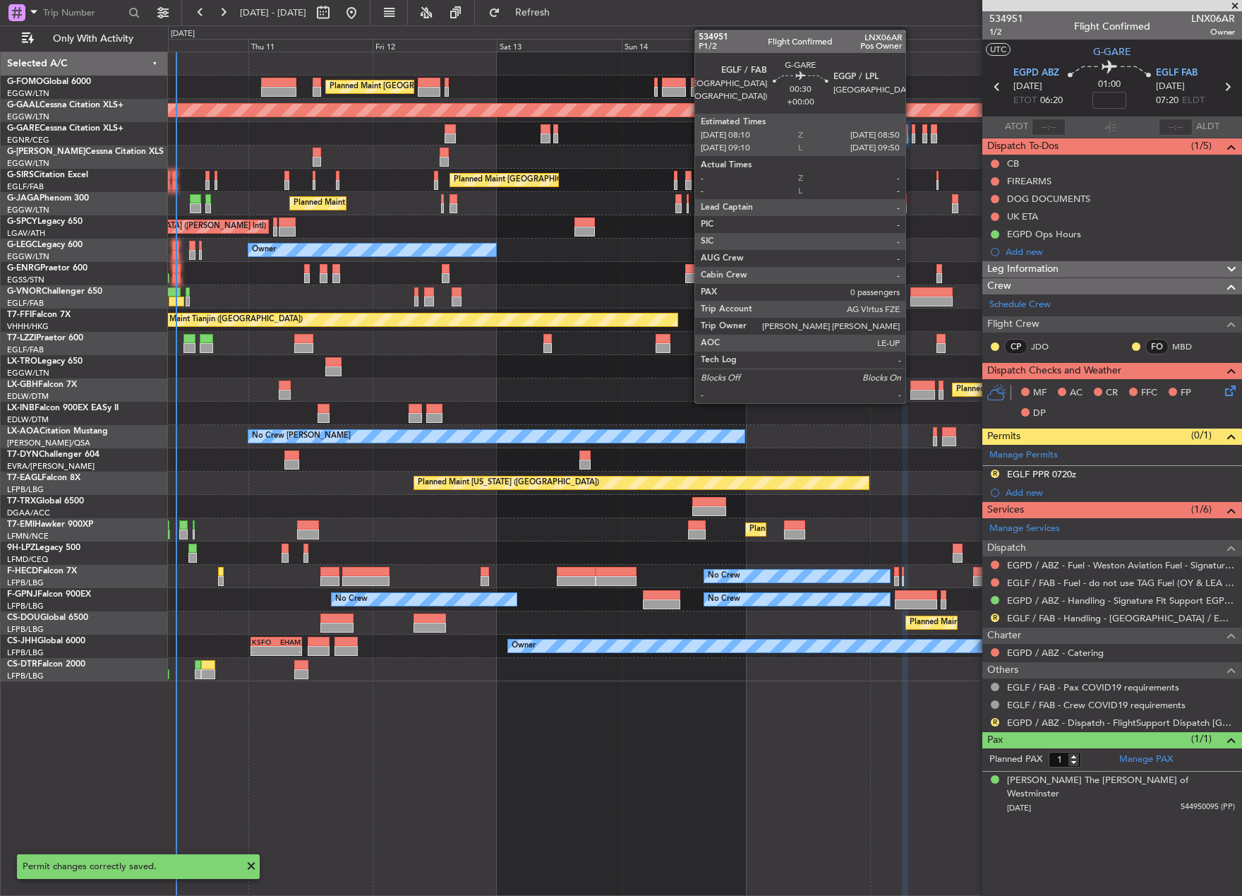
click at [912, 137] on div at bounding box center [914, 138] width 4 height 10
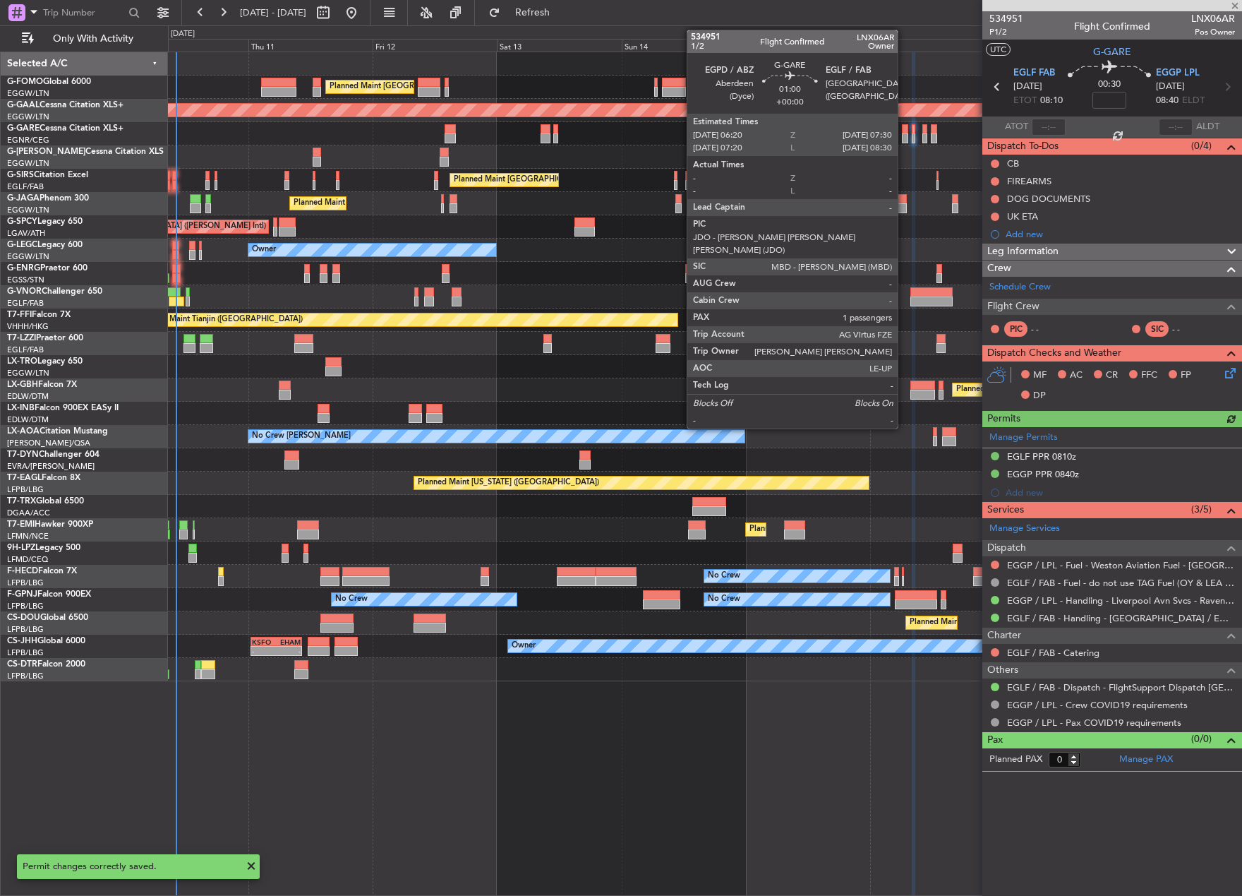
click at [904, 138] on div at bounding box center [905, 138] width 6 height 10
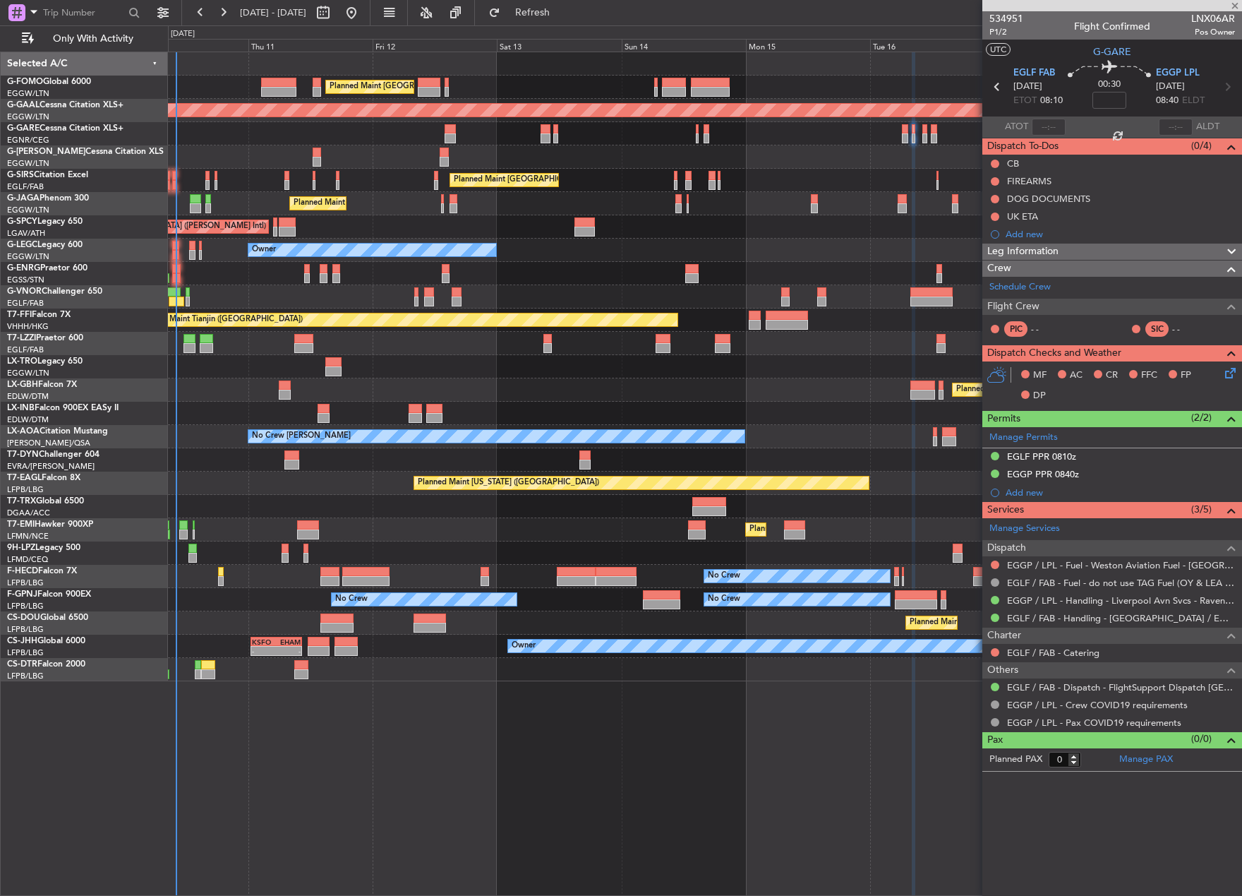
type input "1"
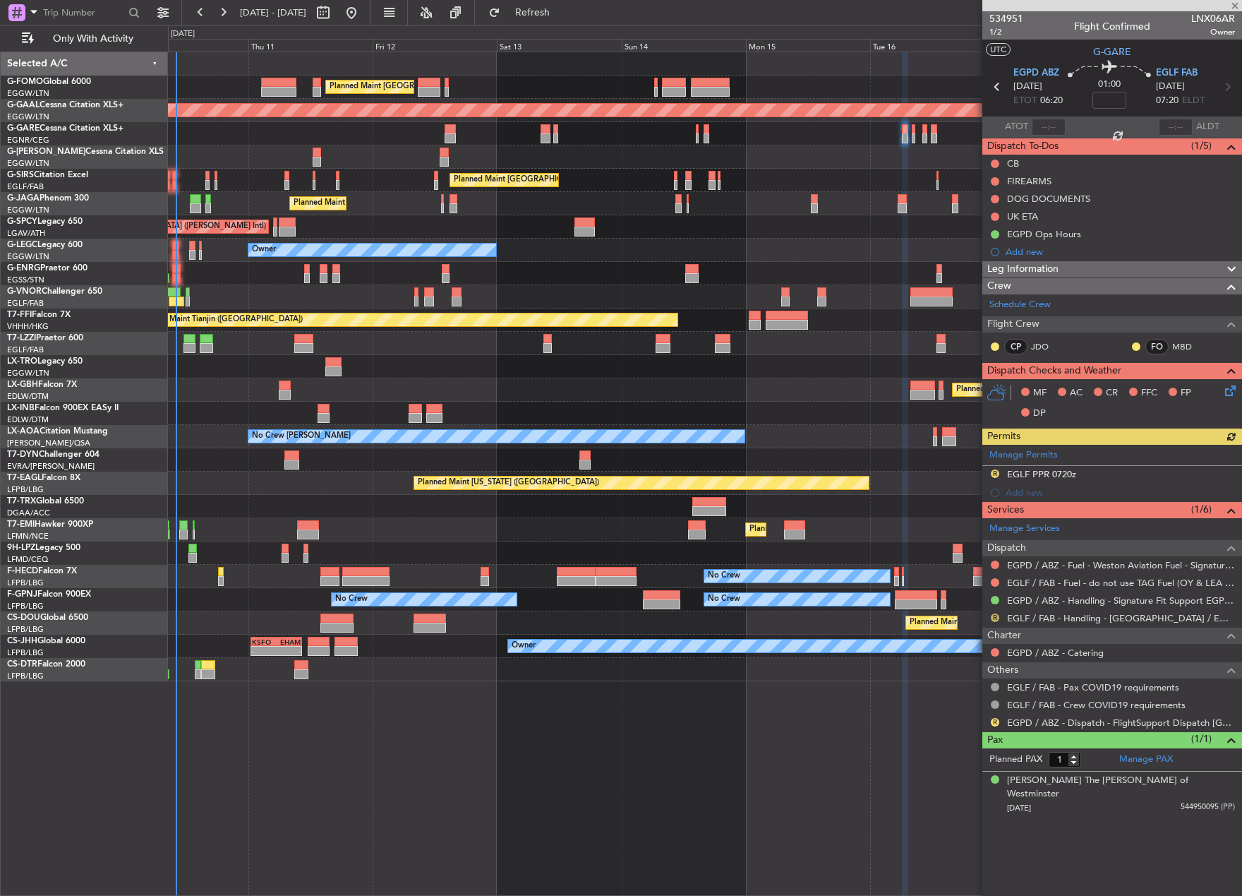
click at [994, 615] on button "R" at bounding box center [995, 617] width 8 height 8
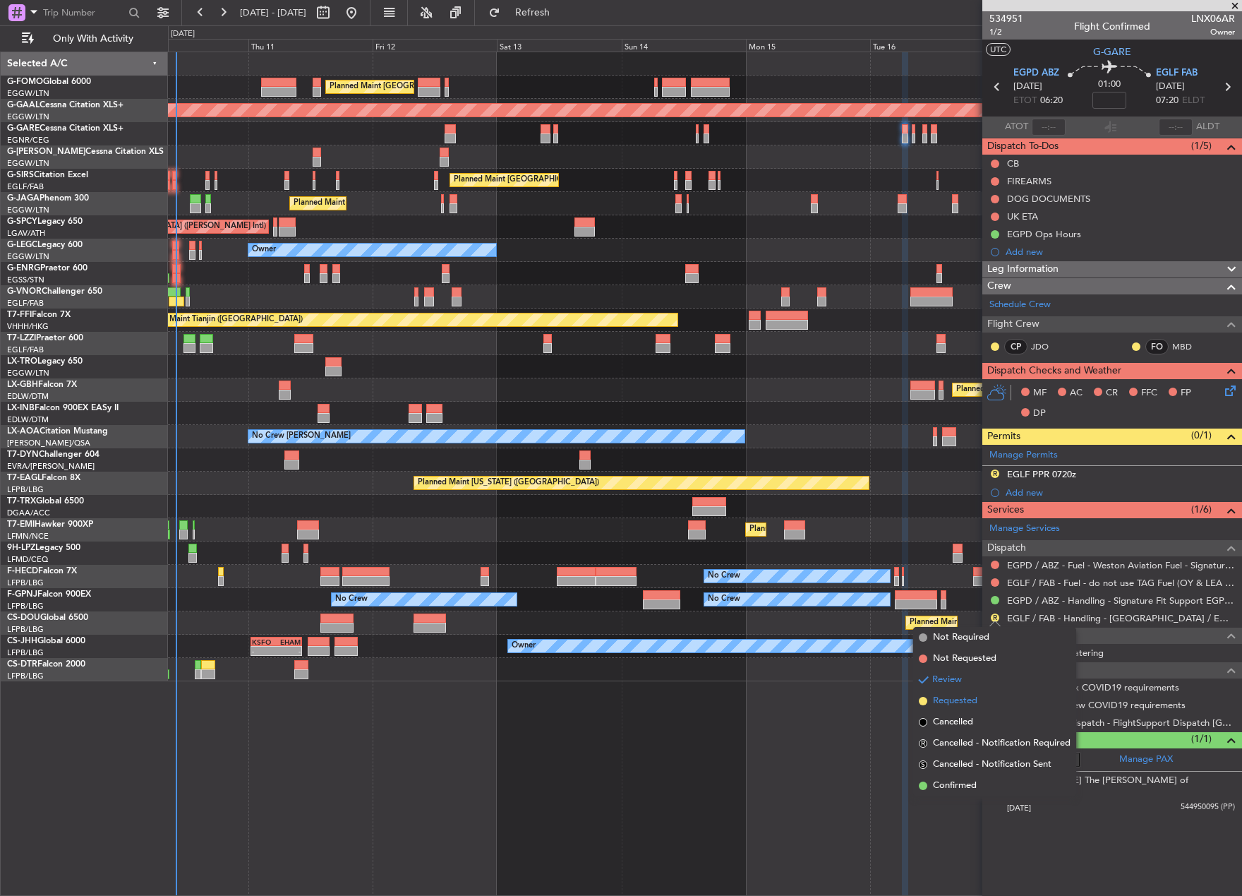
click at [956, 706] on span "Requested" at bounding box center [955, 701] width 44 height 14
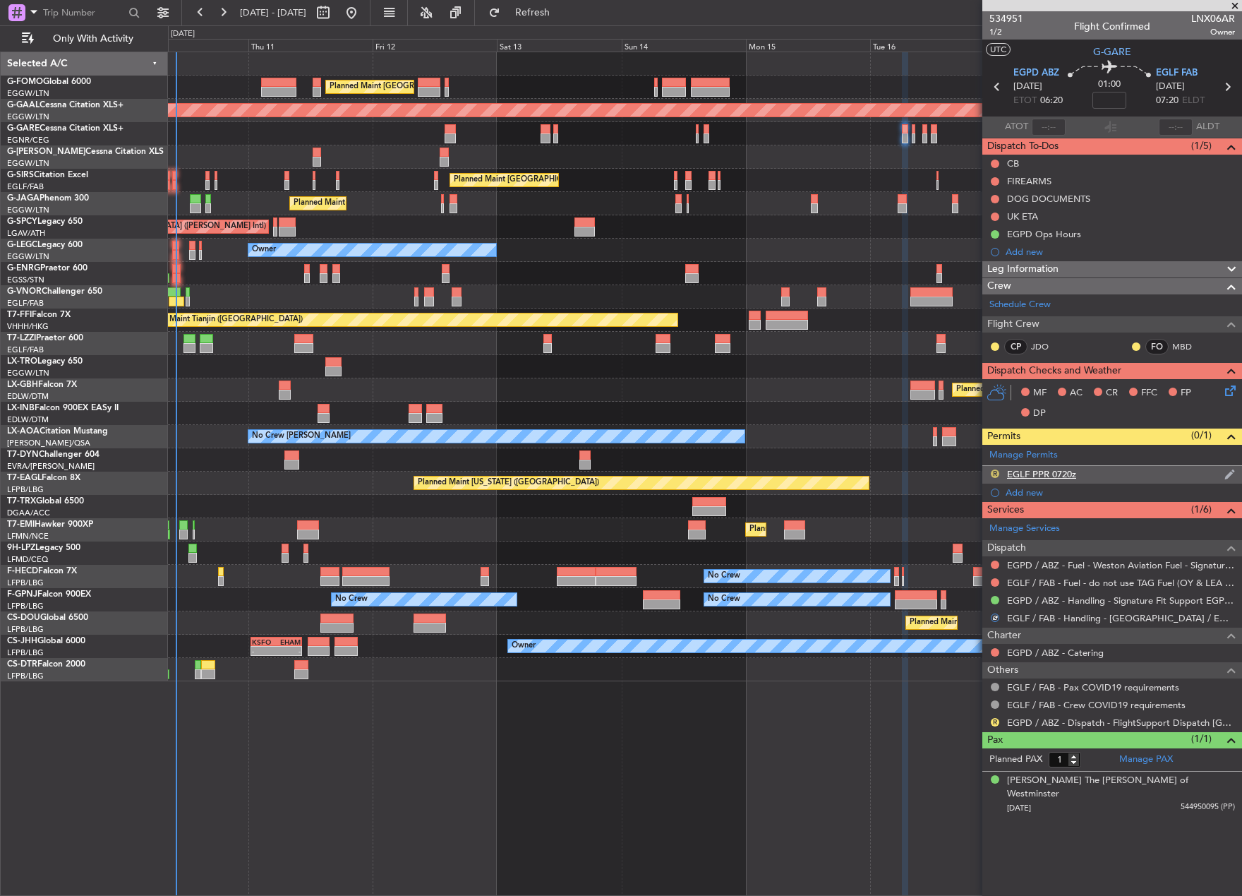
click at [994, 469] on button "R" at bounding box center [995, 473] width 8 height 8
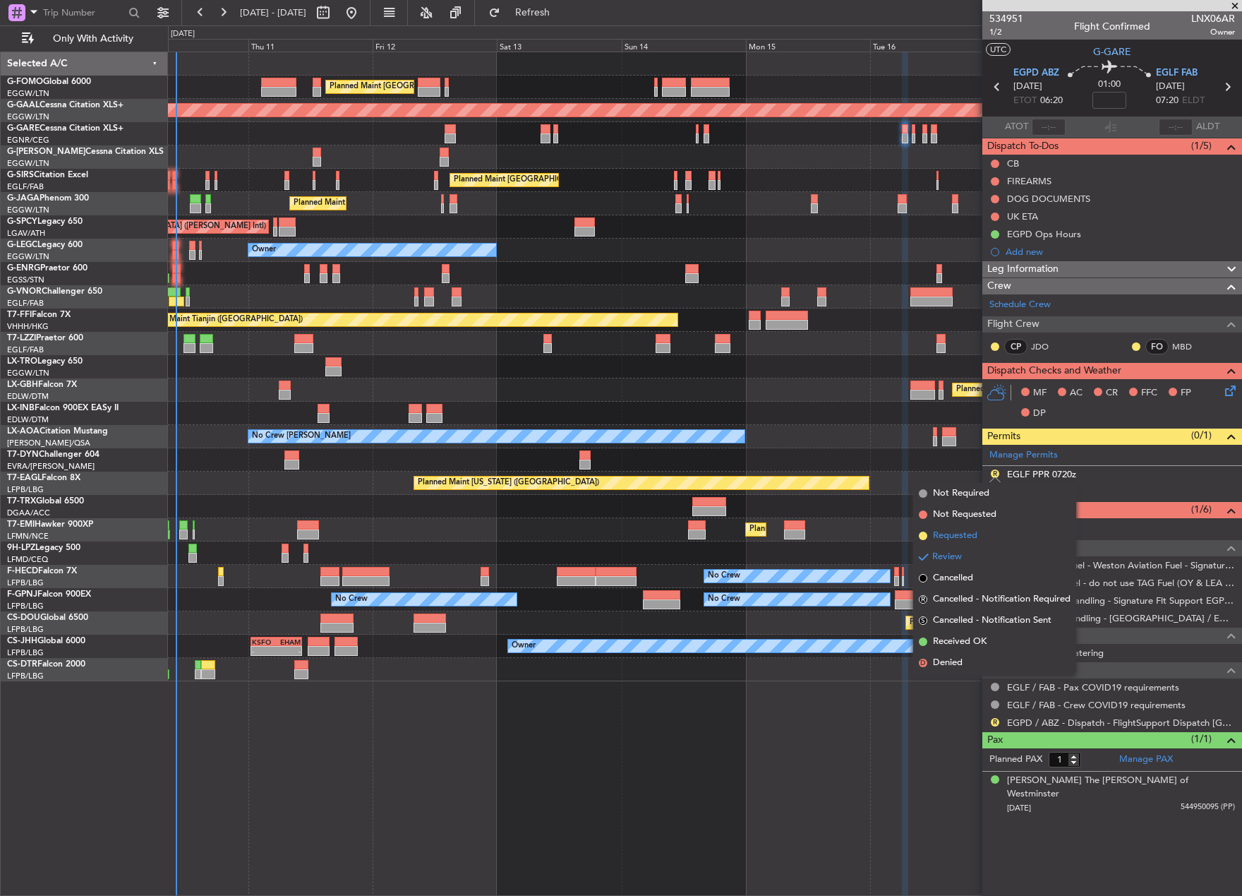
click at [973, 538] on span "Requested" at bounding box center [955, 536] width 44 height 14
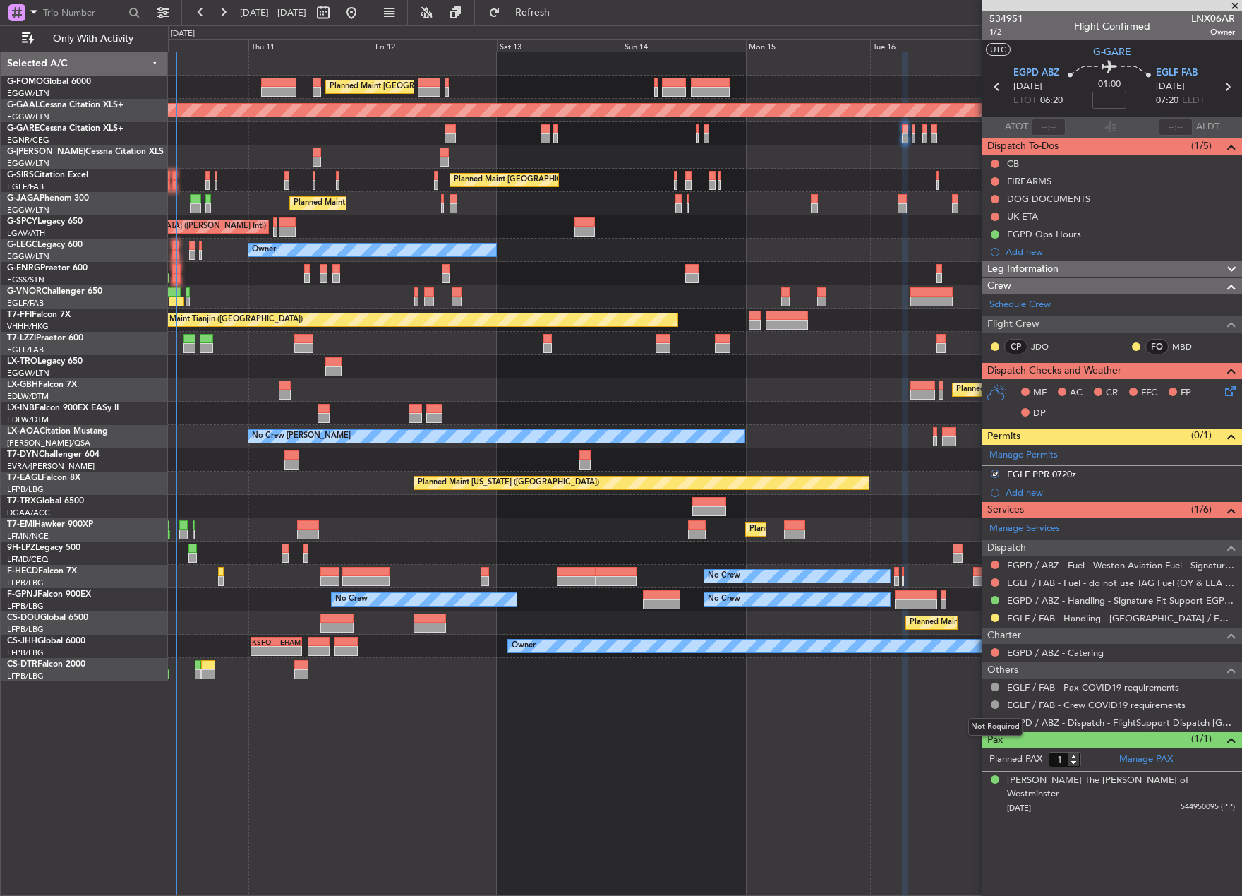
click at [994, 719] on div "Not Required" at bounding box center [995, 727] width 54 height 18
click at [993, 721] on div "Manage Services Dispatch EGPD / ABZ - Fuel - Weston Aviation Fuel - Signature -…" at bounding box center [1112, 624] width 260 height 213
click at [994, 718] on button "R" at bounding box center [995, 722] width 8 height 8
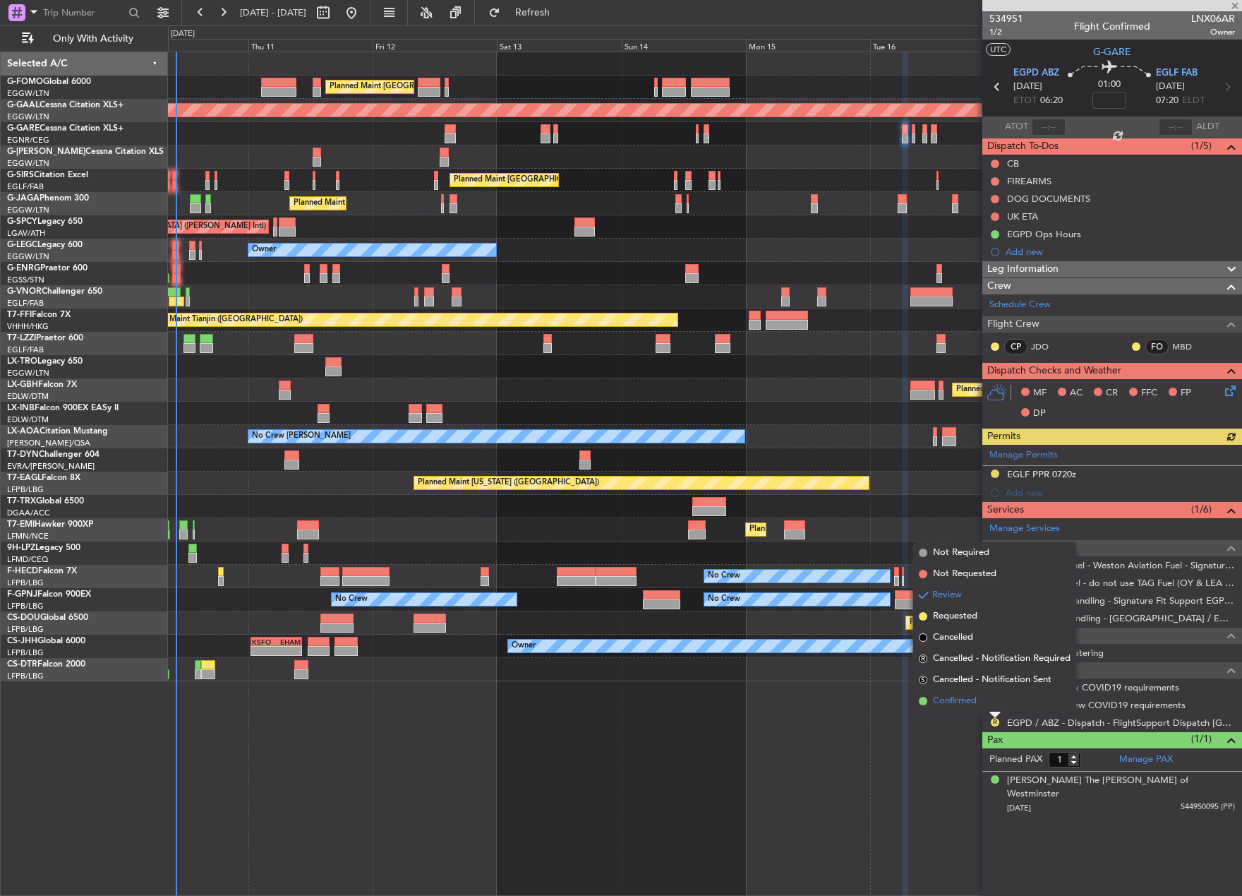
click at [946, 707] on span "Confirmed" at bounding box center [955, 701] width 44 height 14
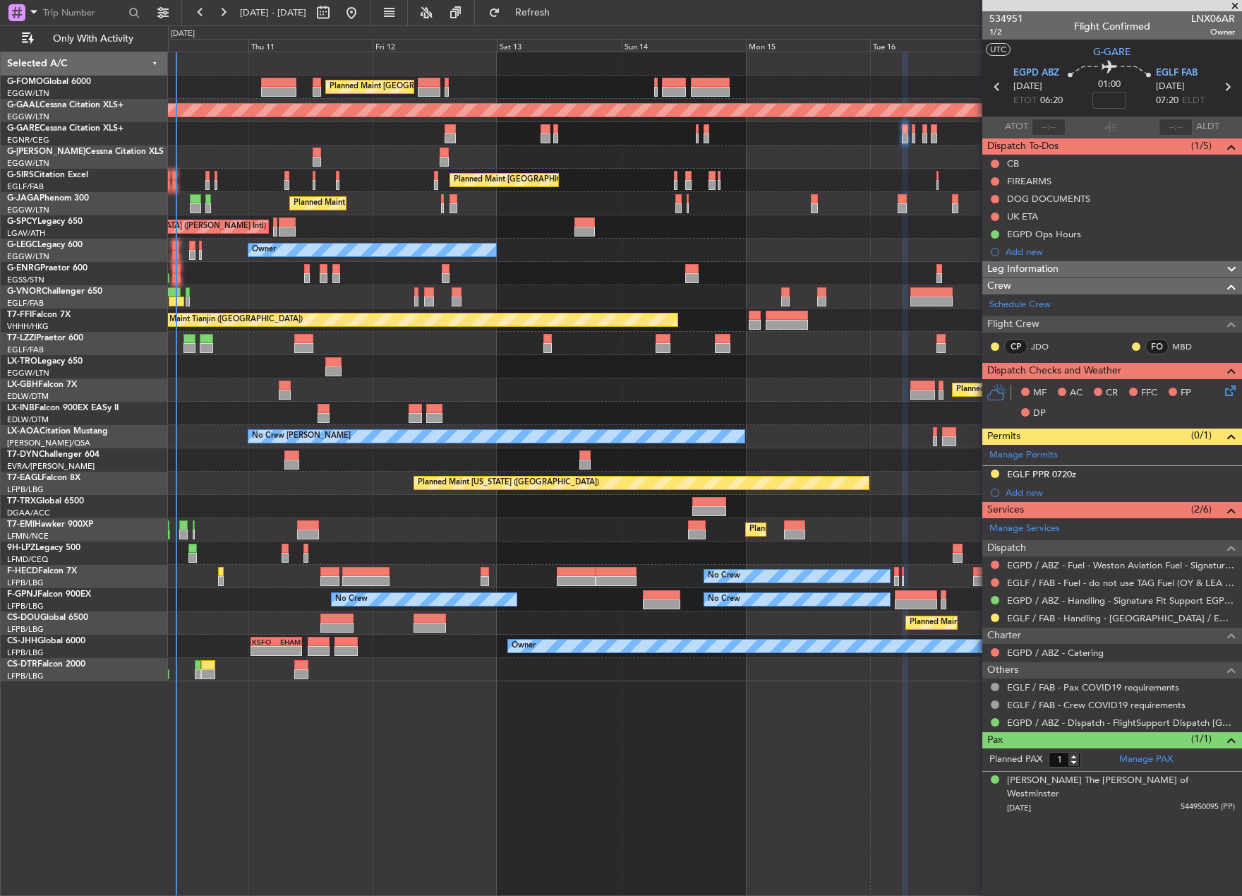
click at [226, 172] on div "Planned Maint [GEOGRAPHIC_DATA] ([GEOGRAPHIC_DATA]) Planned [GEOGRAPHIC_DATA] U…" at bounding box center [705, 366] width 1074 height 629
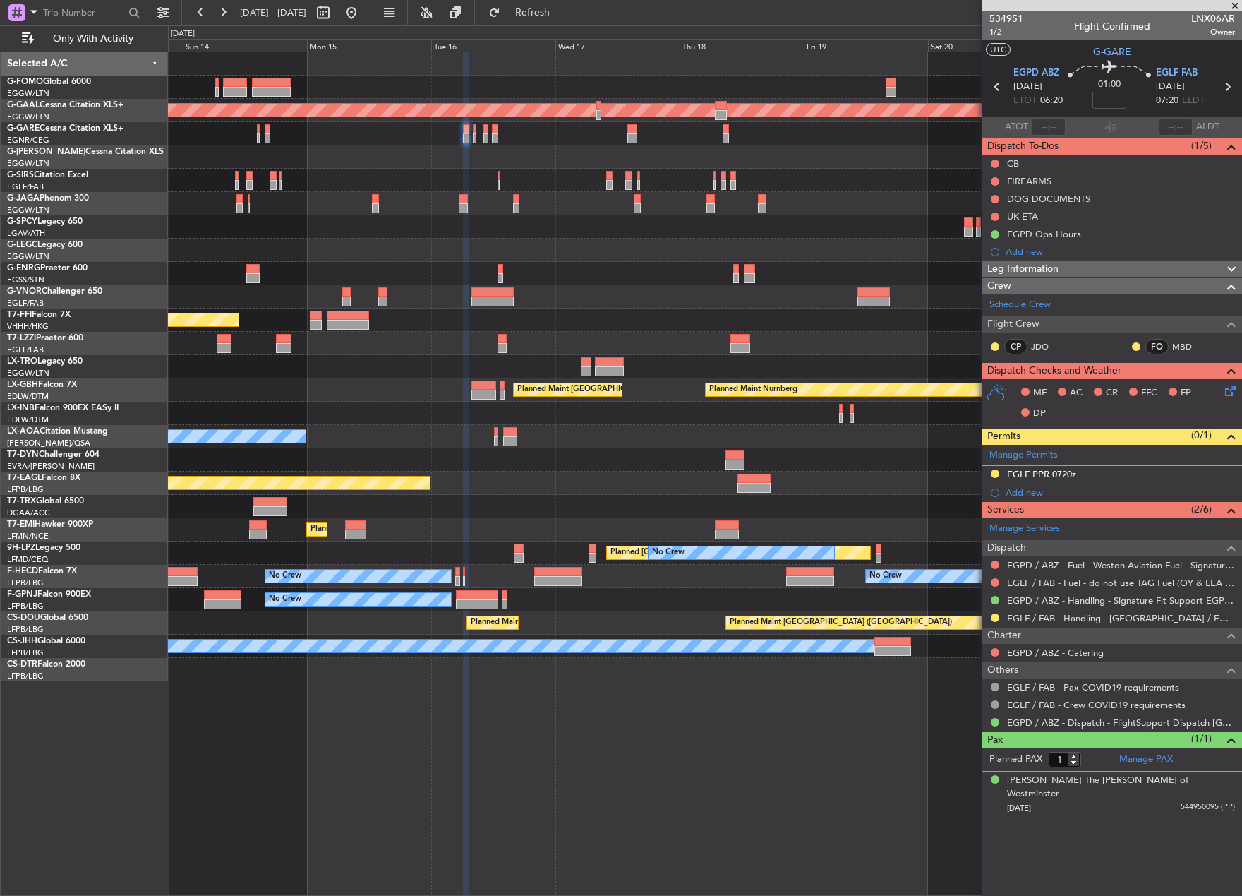
click at [290, 203] on div "Planned Maint [GEOGRAPHIC_DATA] ([GEOGRAPHIC_DATA])" at bounding box center [705, 203] width 1074 height 23
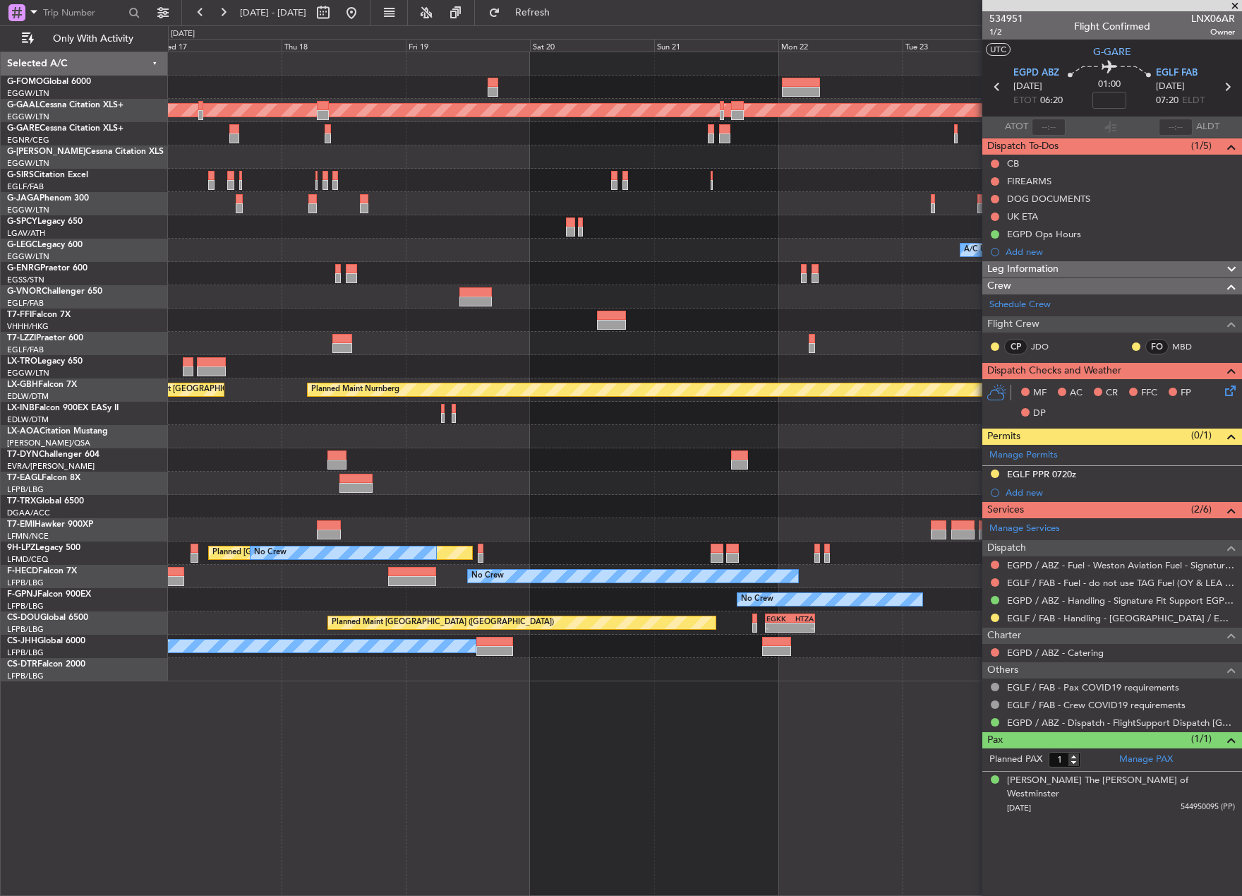
click at [346, 211] on div at bounding box center [705, 203] width 1074 height 23
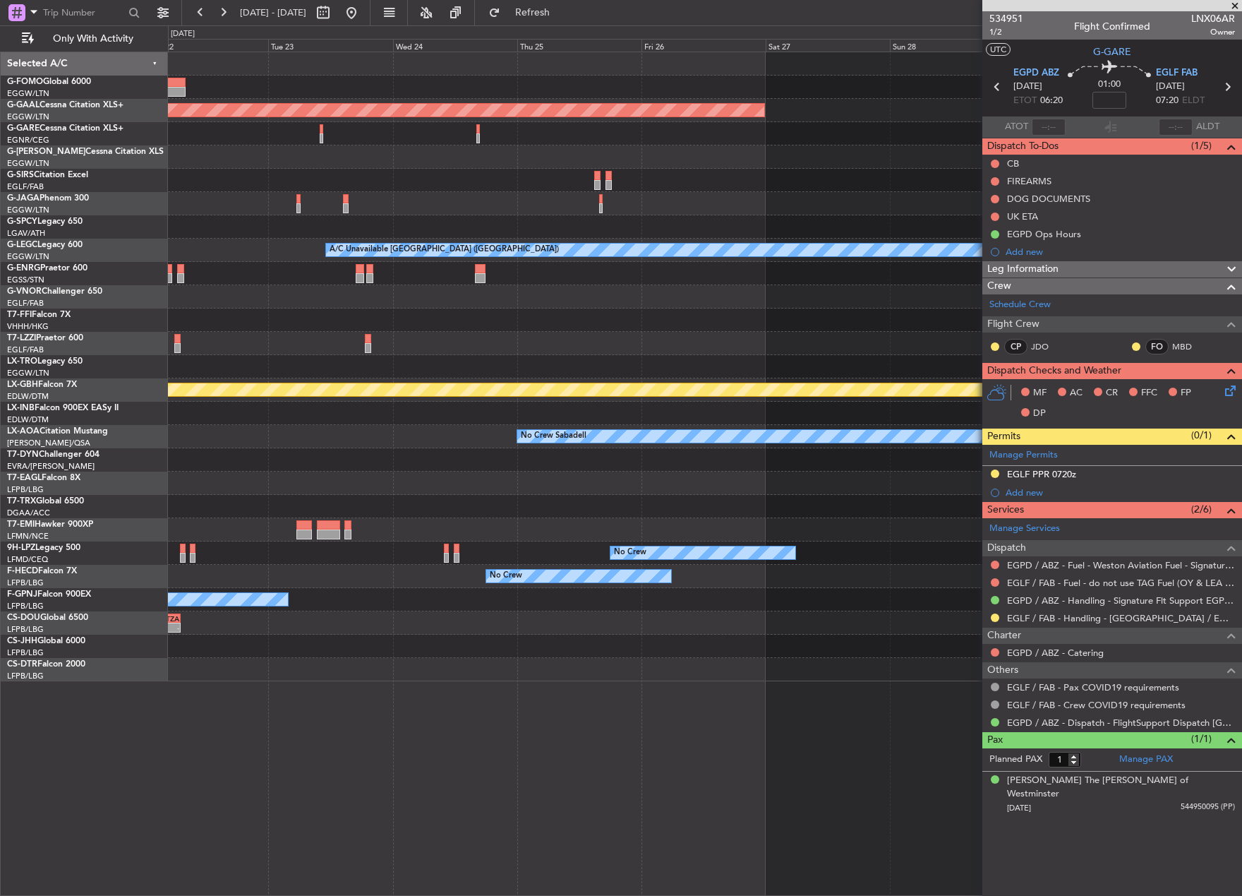
click at [252, 260] on div "Planned Maint Dusseldorf A/C Unavailable [GEOGRAPHIC_DATA] ([GEOGRAPHIC_DATA]) …" at bounding box center [705, 366] width 1074 height 629
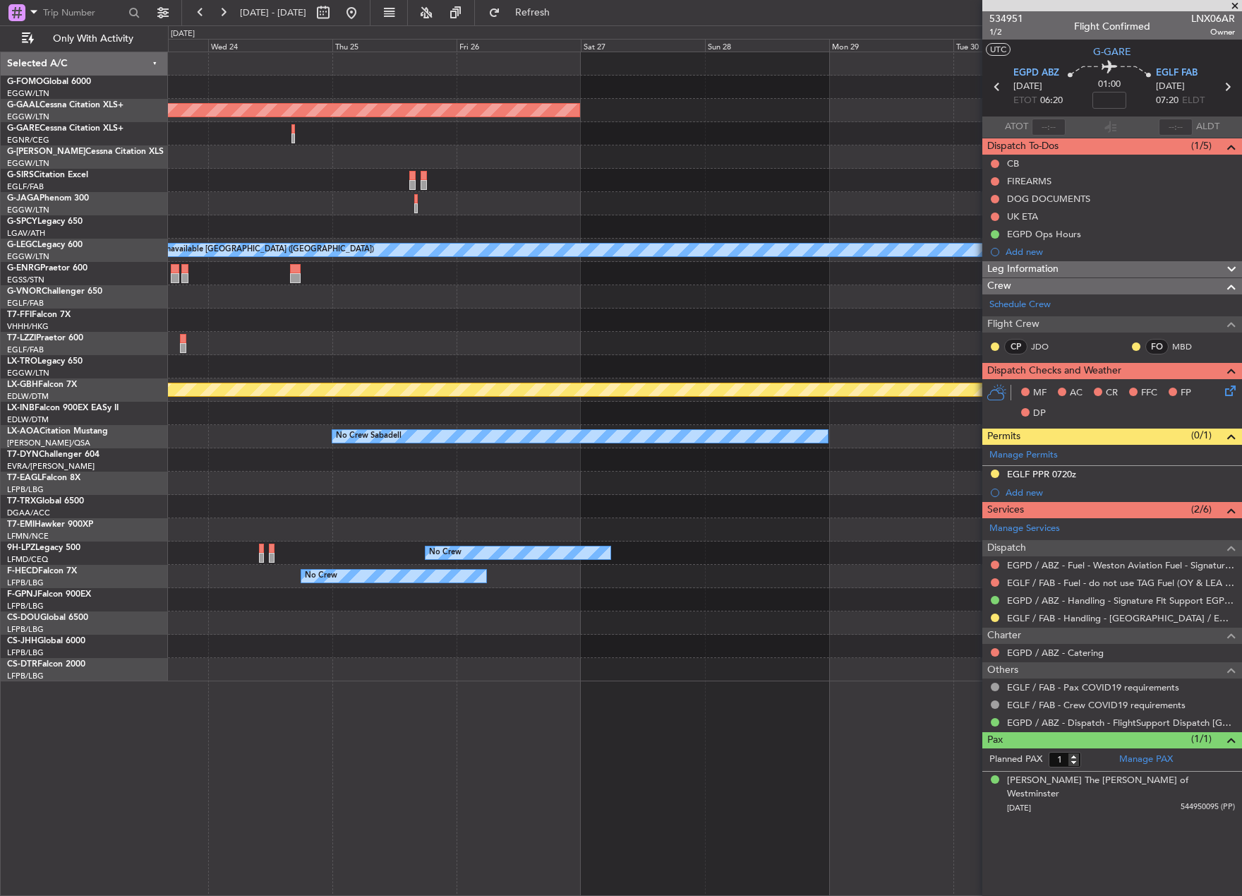
click at [114, 248] on div "Planned Maint Dusseldorf A/C Unavailable [GEOGRAPHIC_DATA] ([GEOGRAPHIC_DATA]) …" at bounding box center [621, 460] width 1242 height 870
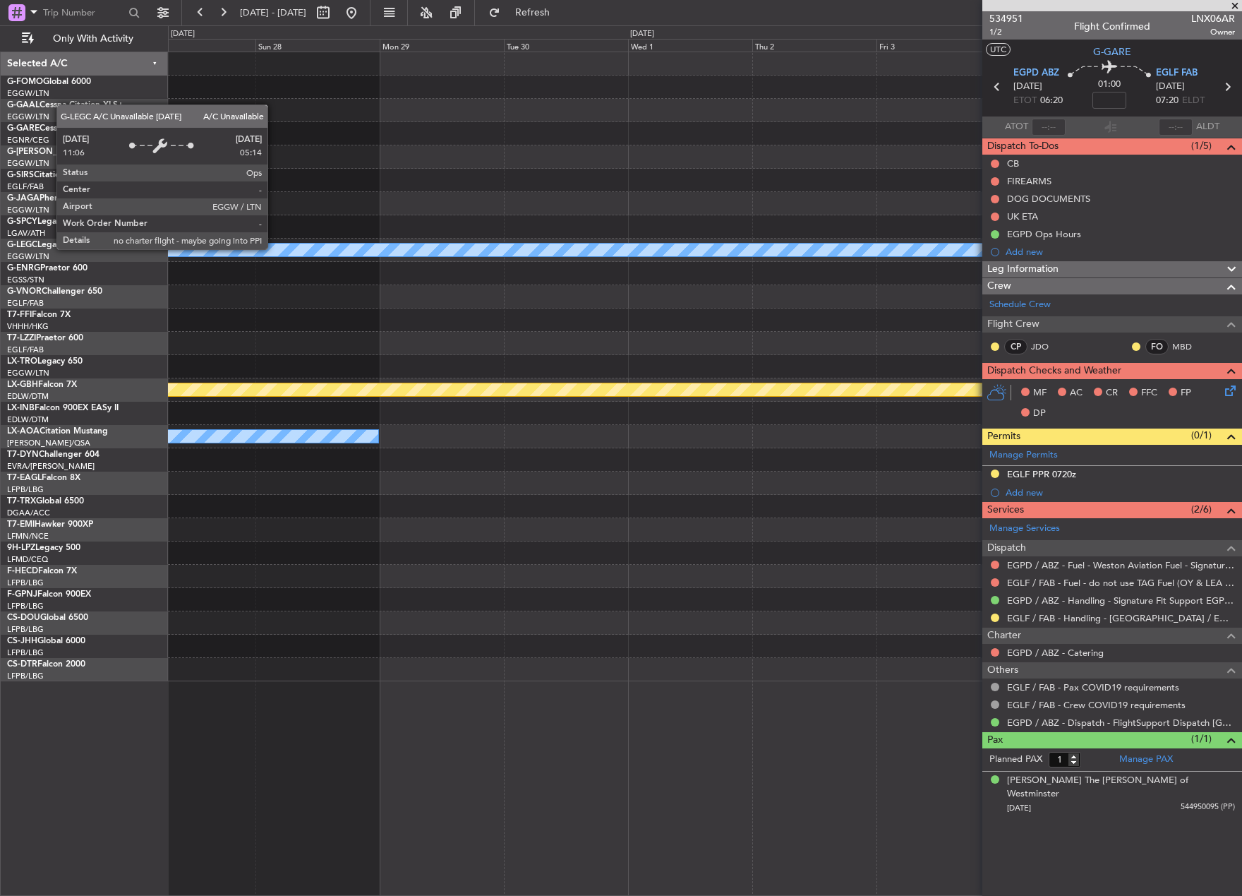
click at [79, 236] on div "Planned Maint Dusseldorf A/C Unavailable [GEOGRAPHIC_DATA] ([GEOGRAPHIC_DATA]) …" at bounding box center [621, 460] width 1242 height 870
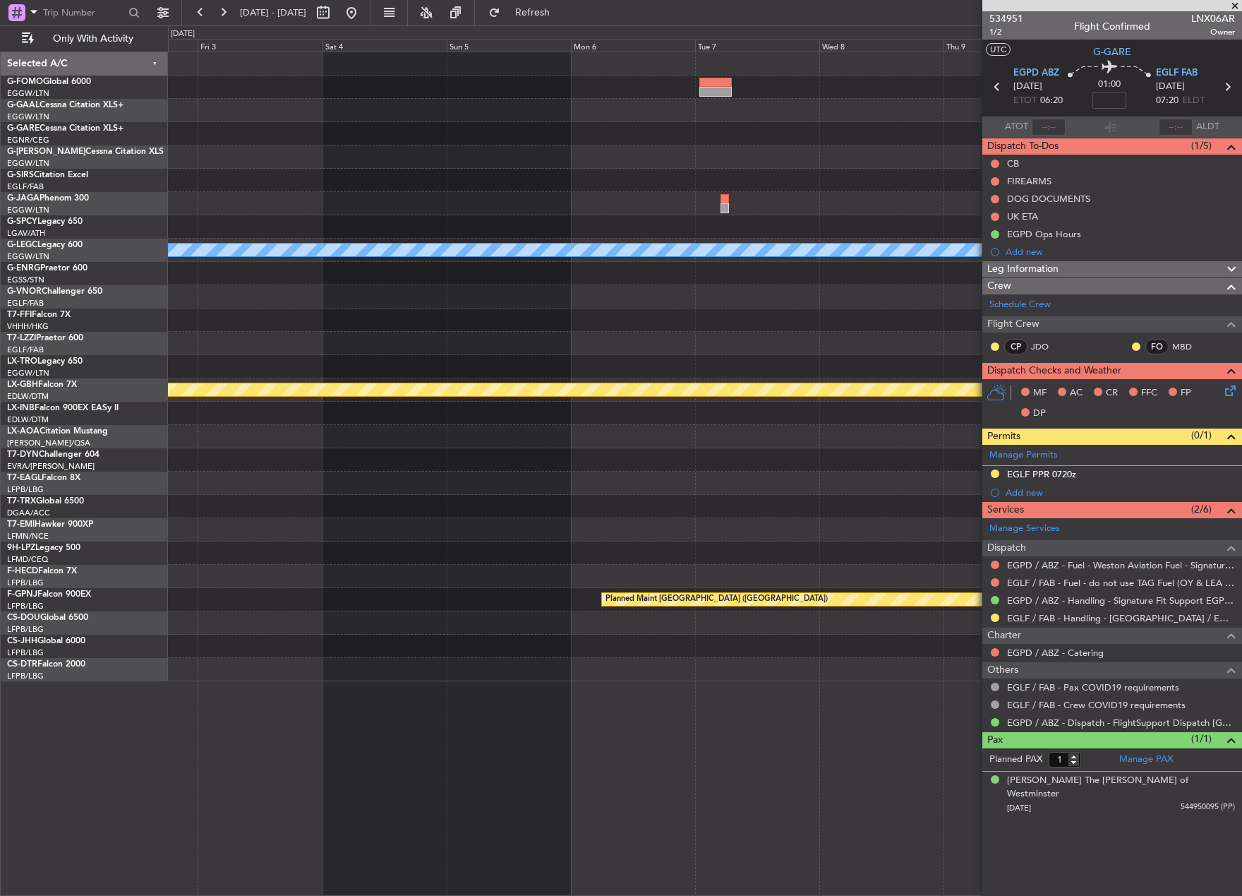
click at [0, 229] on html "[DATE] - [DATE] Refresh Quick Links Only With Activity A/C Unavailable [GEOGRAP…" at bounding box center [621, 448] width 1242 height 896
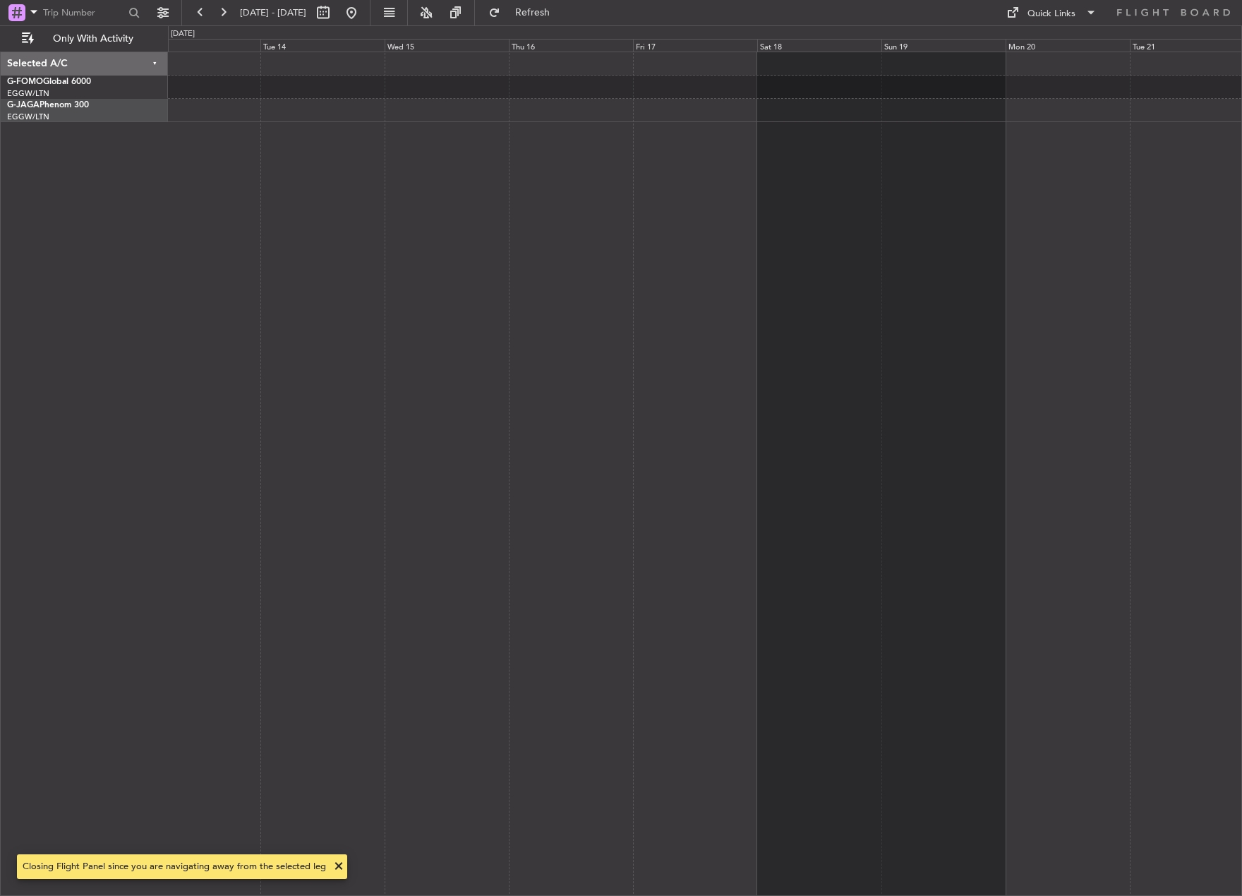
click at [137, 251] on div "Selected A/C G-FOMO Global 6000 EGGW/LTN [GEOGRAPHIC_DATA] ([GEOGRAPHIC_DATA]) …" at bounding box center [621, 460] width 1242 height 870
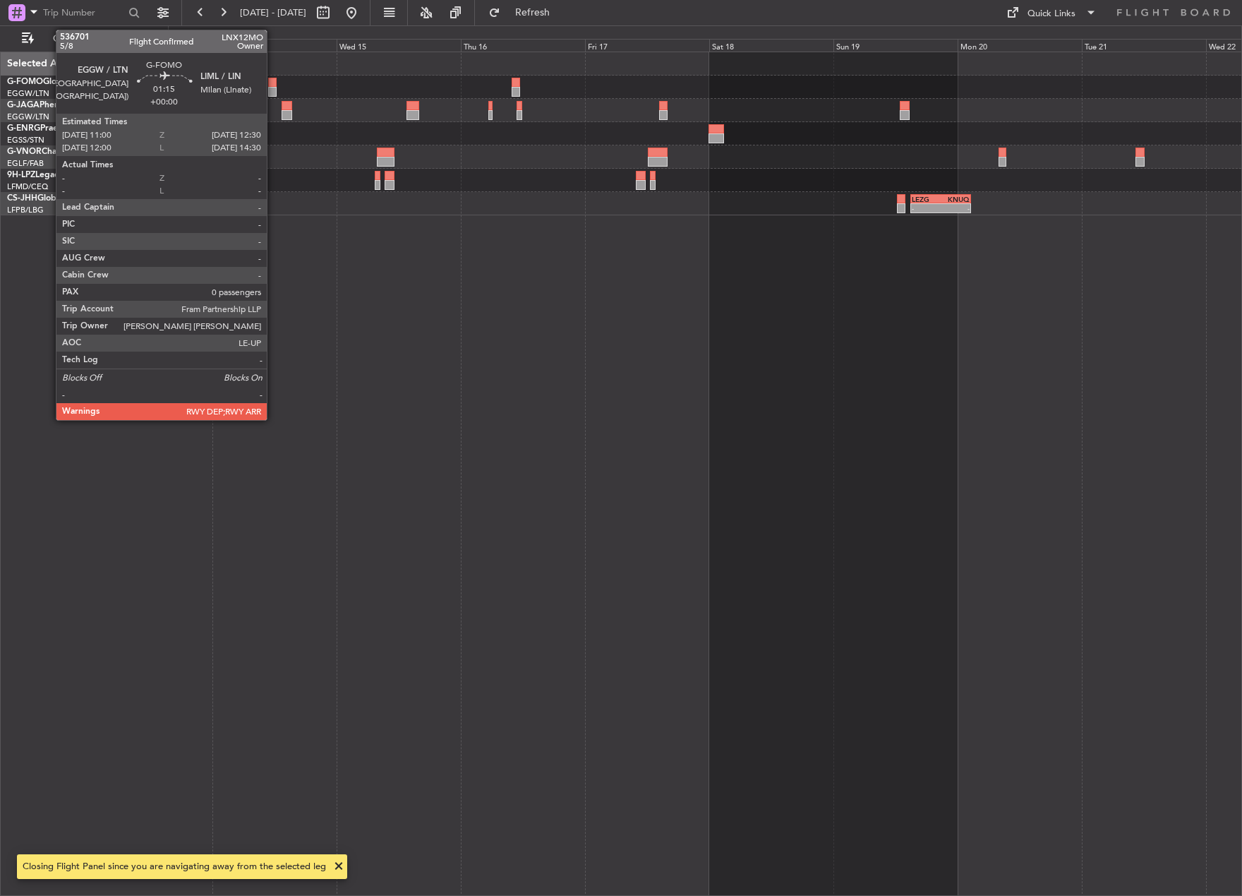
click at [273, 83] on div at bounding box center [272, 83] width 8 height 10
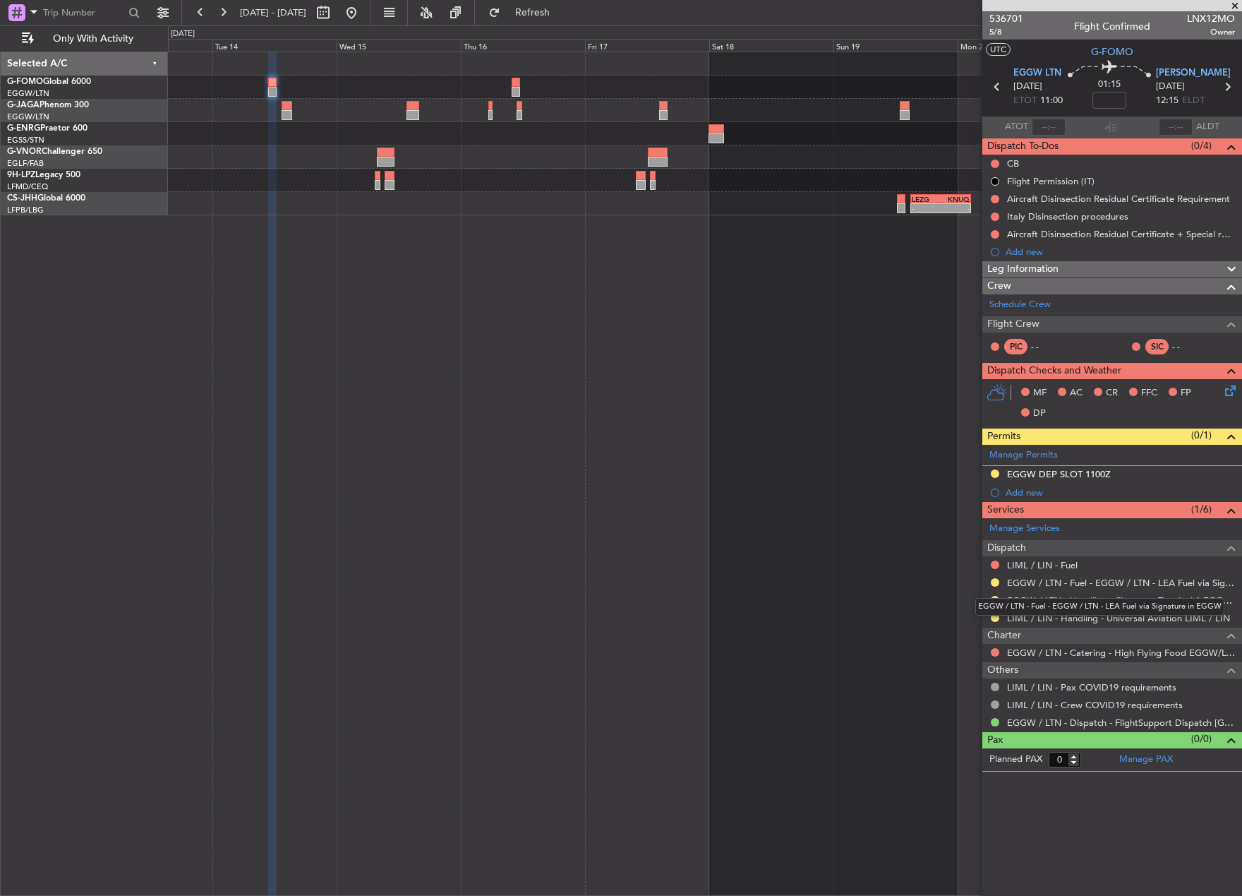
click at [992, 615] on div "EGGW / LTN - Fuel - EGGW / LTN - LEA Fuel via Signature in EGGW" at bounding box center [1099, 607] width 249 height 18
click at [998, 615] on button at bounding box center [995, 617] width 8 height 8
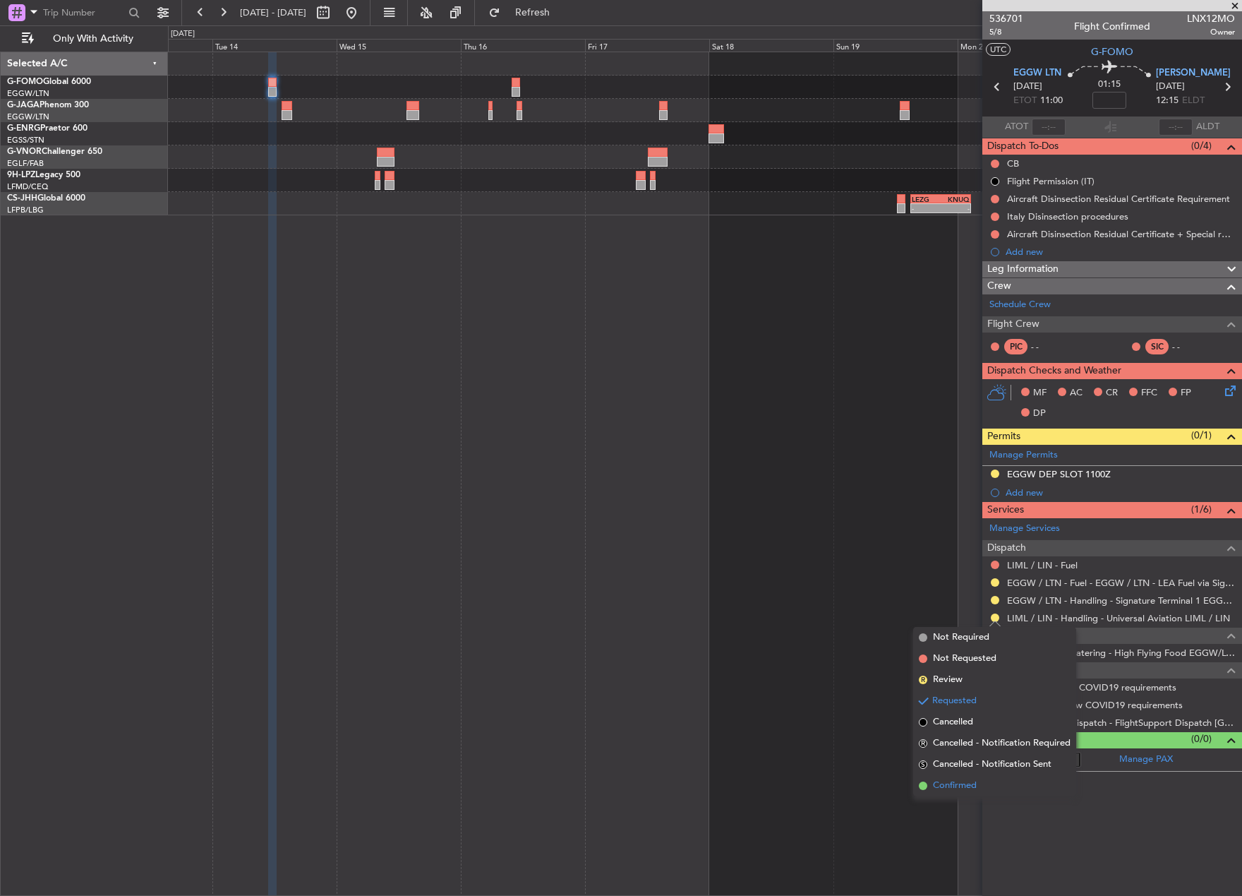
click at [938, 791] on span "Confirmed" at bounding box center [955, 785] width 44 height 14
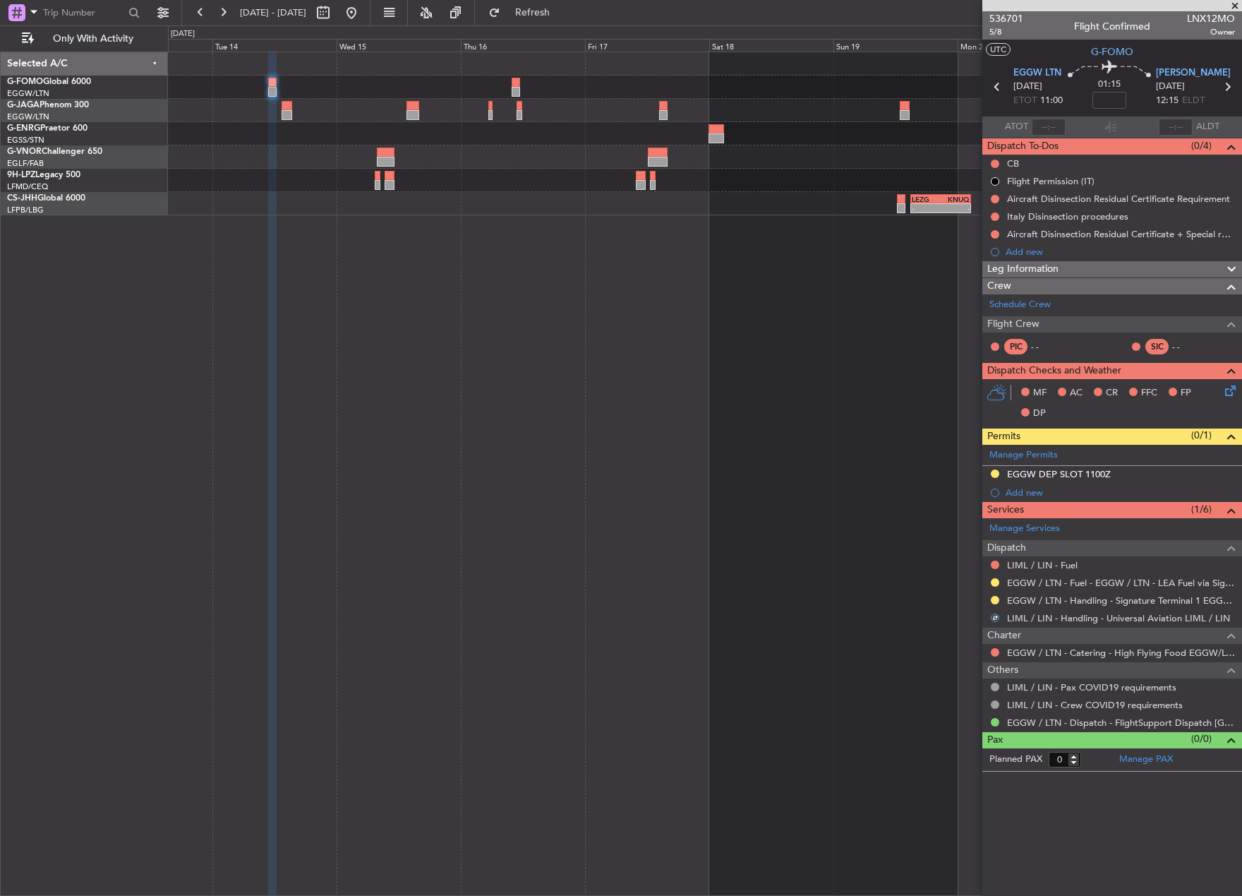
click at [511, 91] on div at bounding box center [705, 87] width 1074 height 23
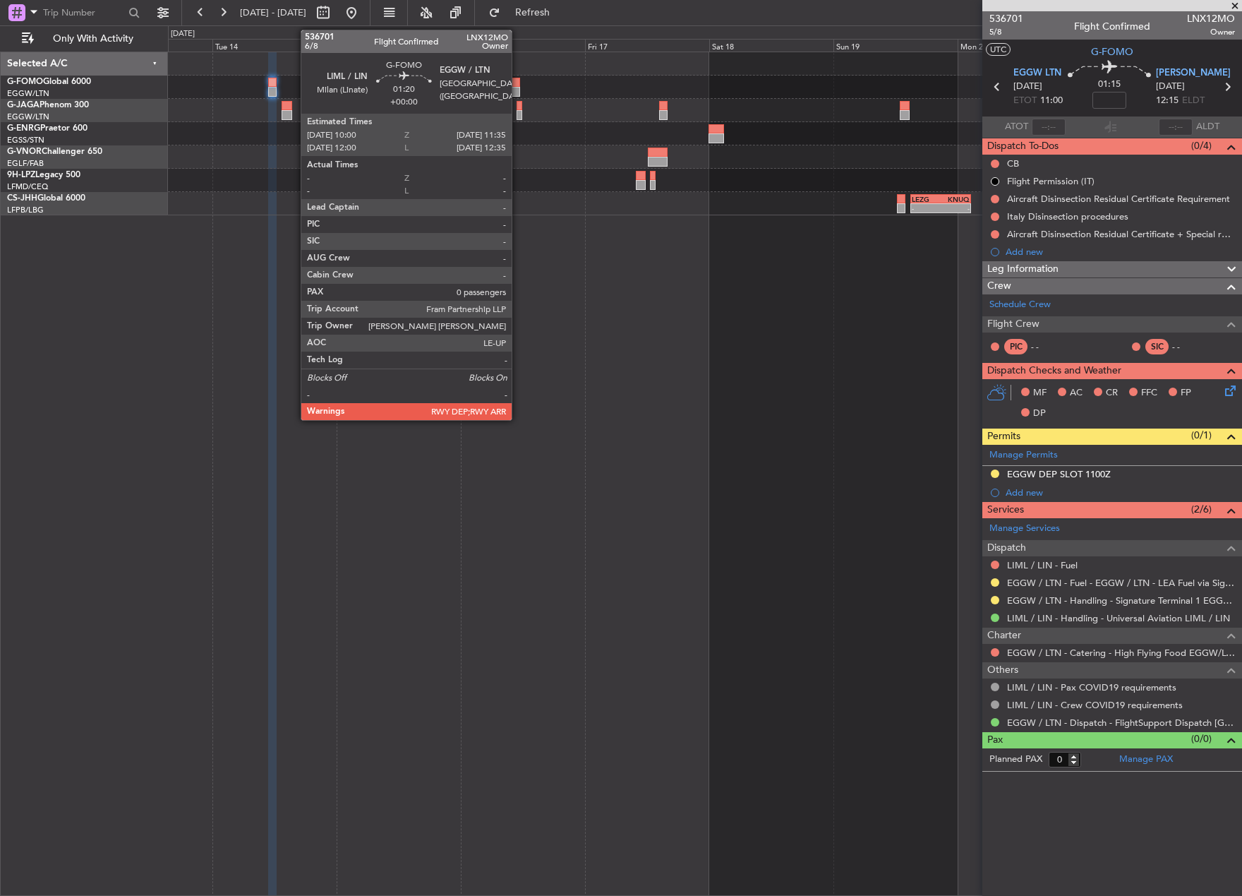
click at [518, 90] on div at bounding box center [516, 92] width 8 height 10
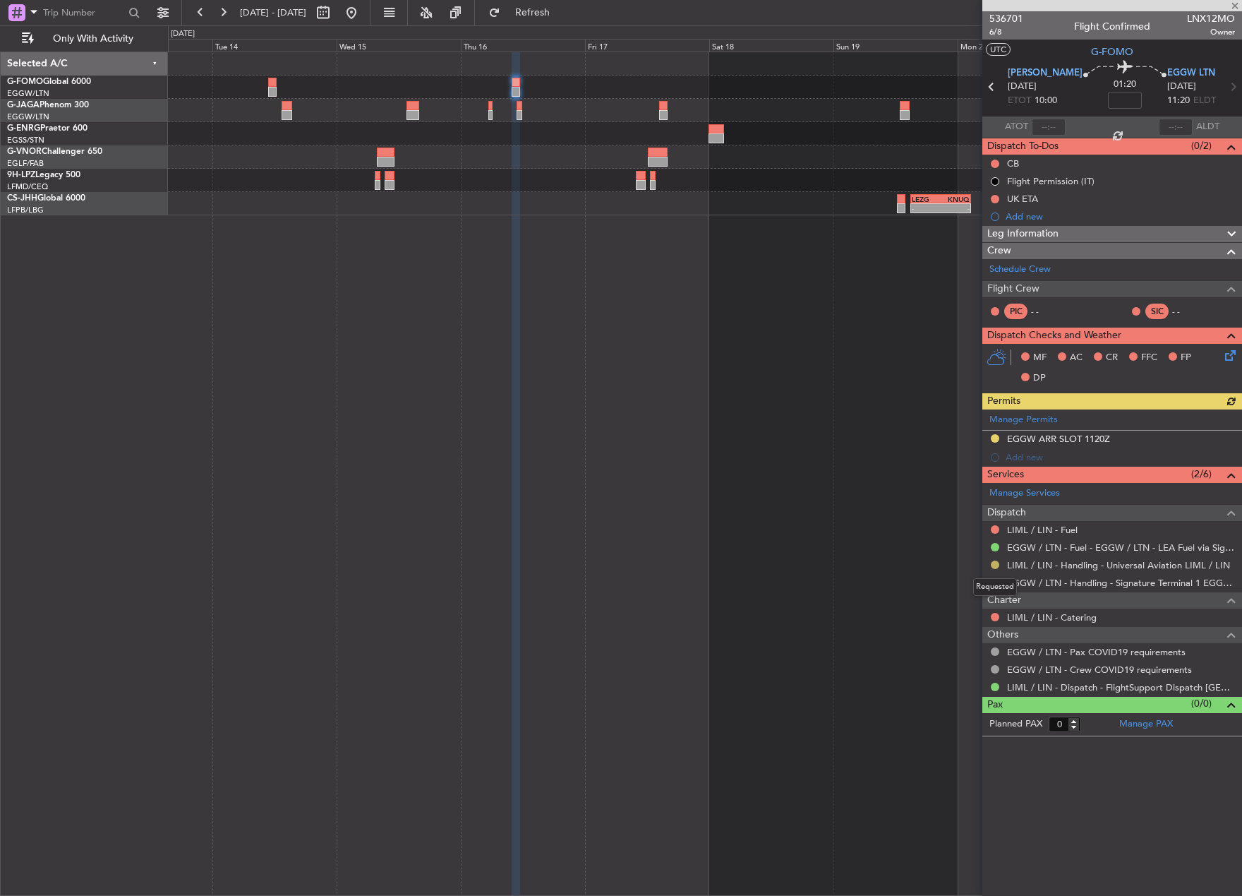
click at [992, 561] on button at bounding box center [995, 564] width 8 height 8
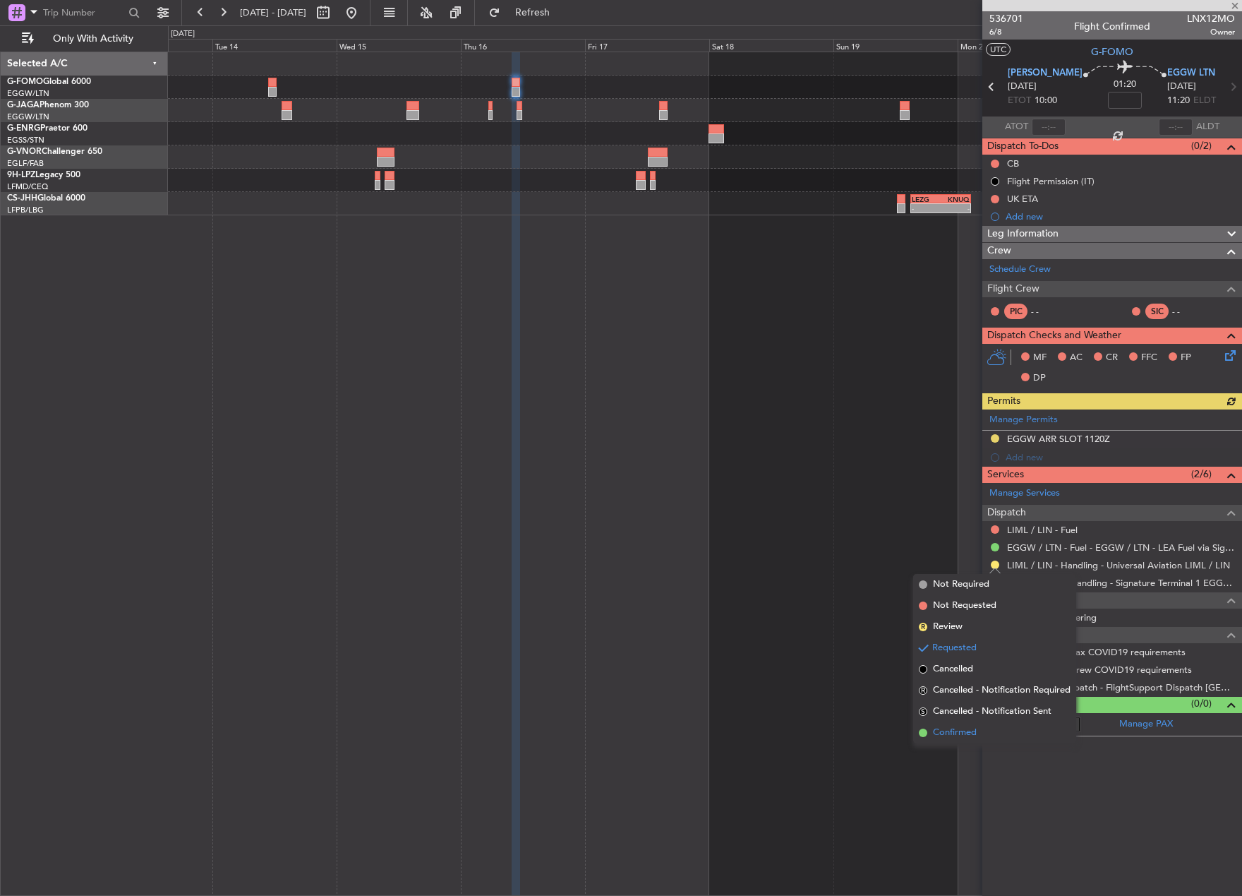
click at [969, 727] on span "Confirmed" at bounding box center [955, 733] width 44 height 14
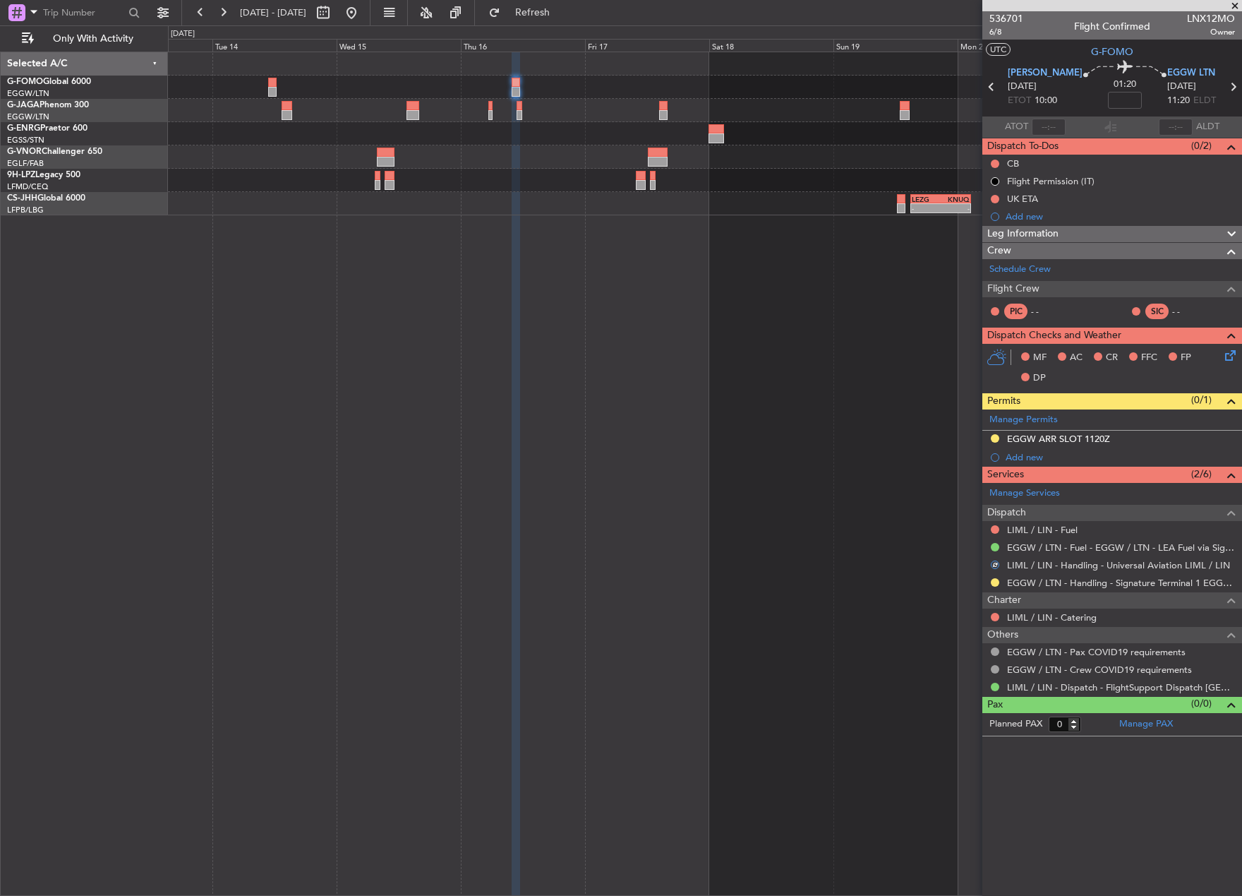
click at [771, 471] on div "- - LEZG 15:00 Z KNUQ 02:35 Z" at bounding box center [705, 474] width 1074 height 844
click at [363, 13] on button at bounding box center [351, 12] width 23 height 23
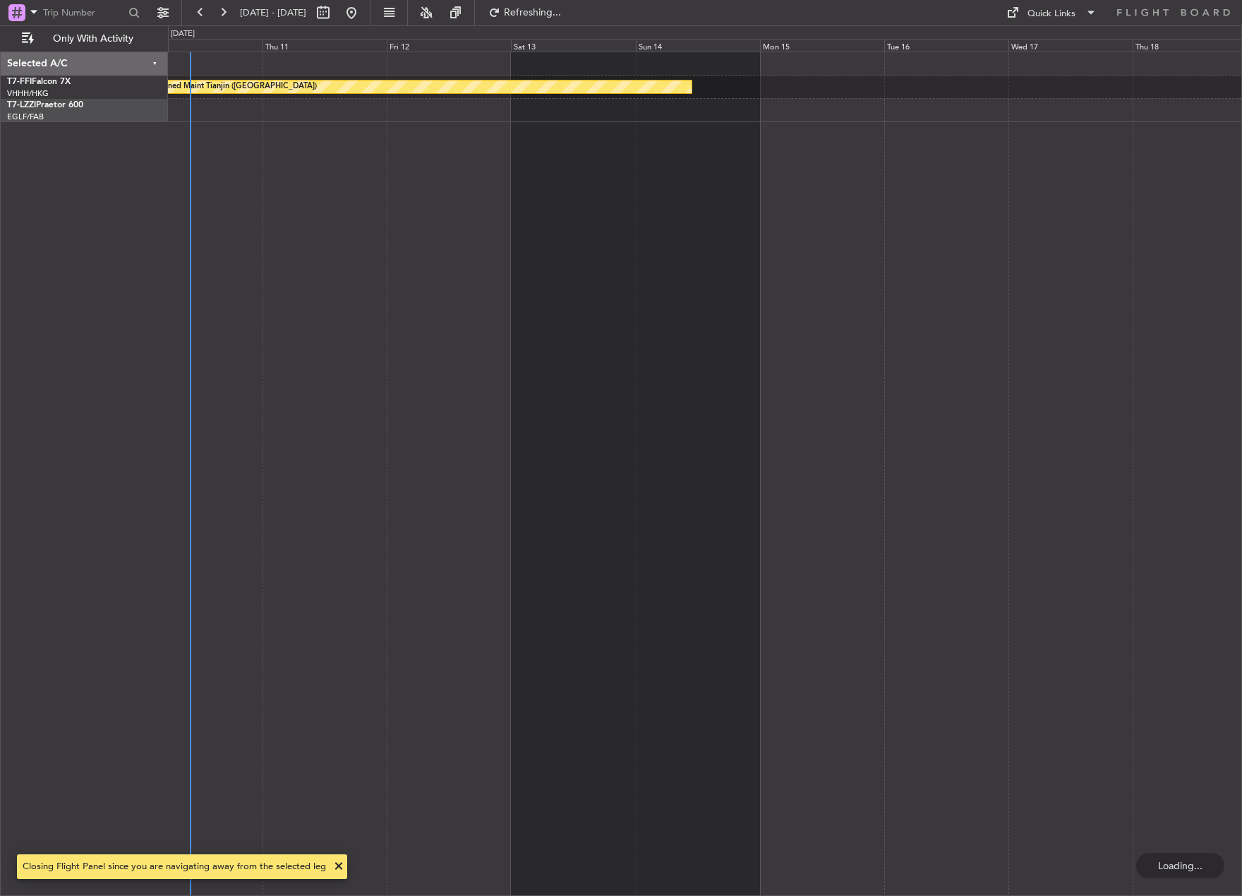
click at [447, 580] on div "Planned Maint Tianjin ([GEOGRAPHIC_DATA])" at bounding box center [705, 474] width 1074 height 844
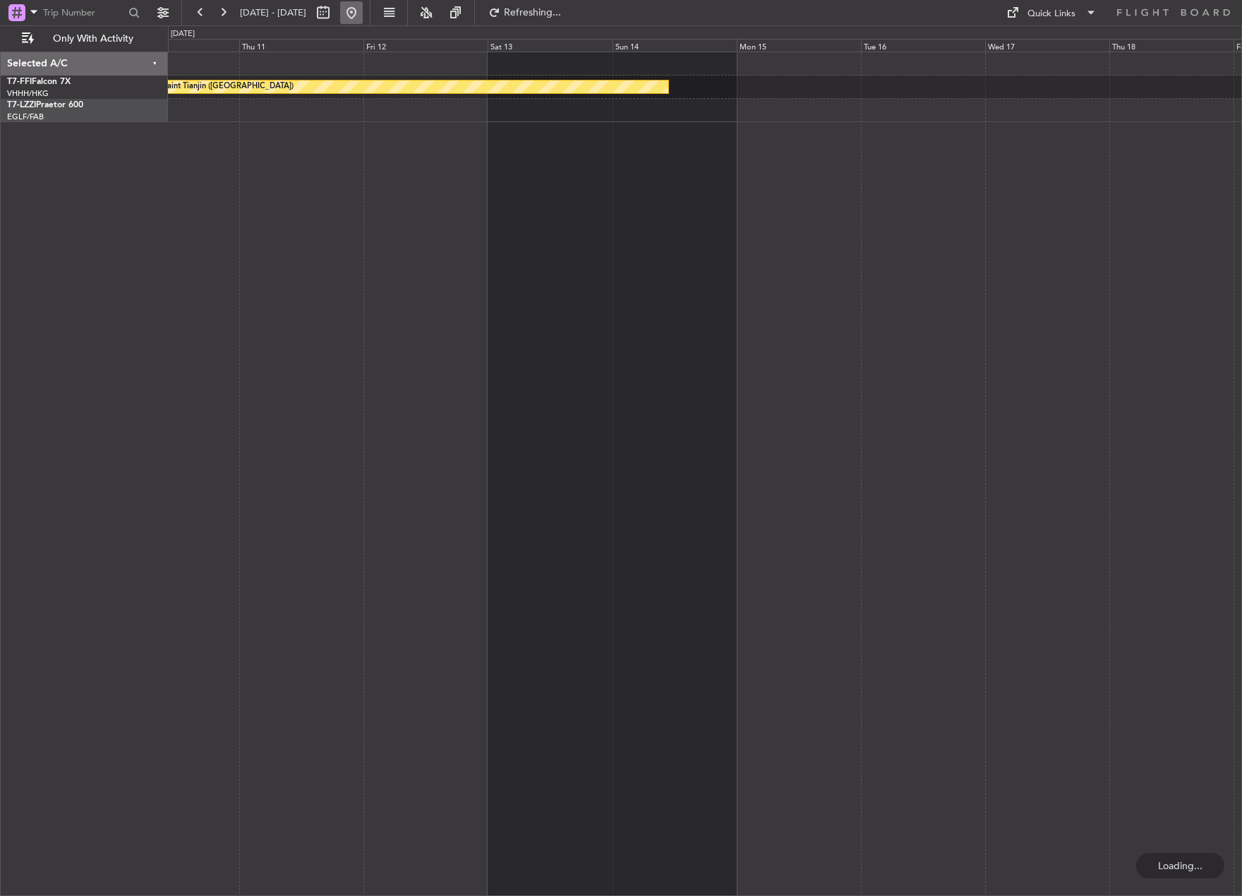
click at [363, 22] on button at bounding box center [351, 12] width 23 height 23
click at [1152, 127] on div "Planned Maint Tianjin ([GEOGRAPHIC_DATA])" at bounding box center [705, 474] width 1074 height 844
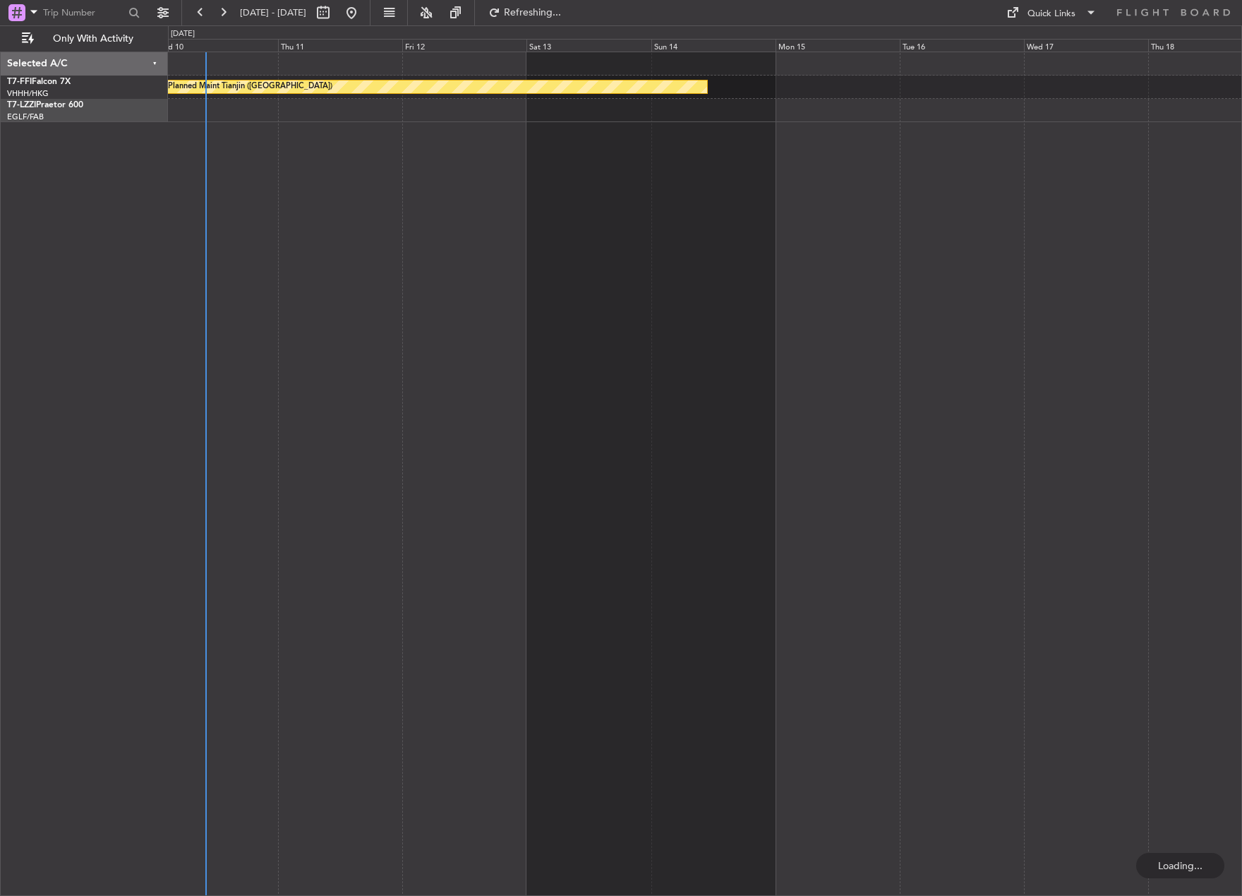
click at [88, 440] on div "Planned Maint Tianjin ([GEOGRAPHIC_DATA]) Selected A/C T7-FFI Falcon 7X VHHH/HK…" at bounding box center [621, 460] width 1242 height 870
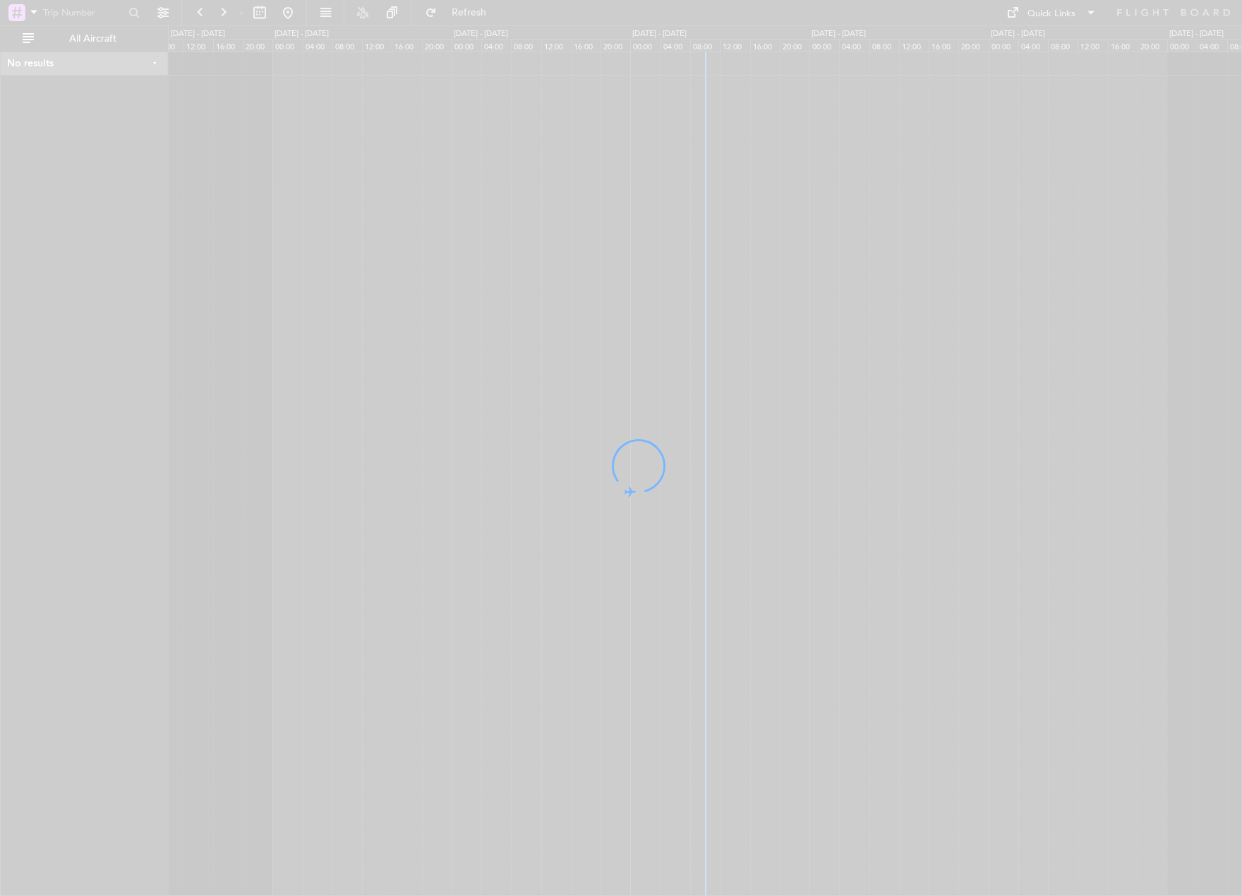
drag, startPoint x: 830, startPoint y: 427, endPoint x: 332, endPoint y: 512, distance: 505.6
click at [332, 512] on div at bounding box center [621, 448] width 1242 height 896
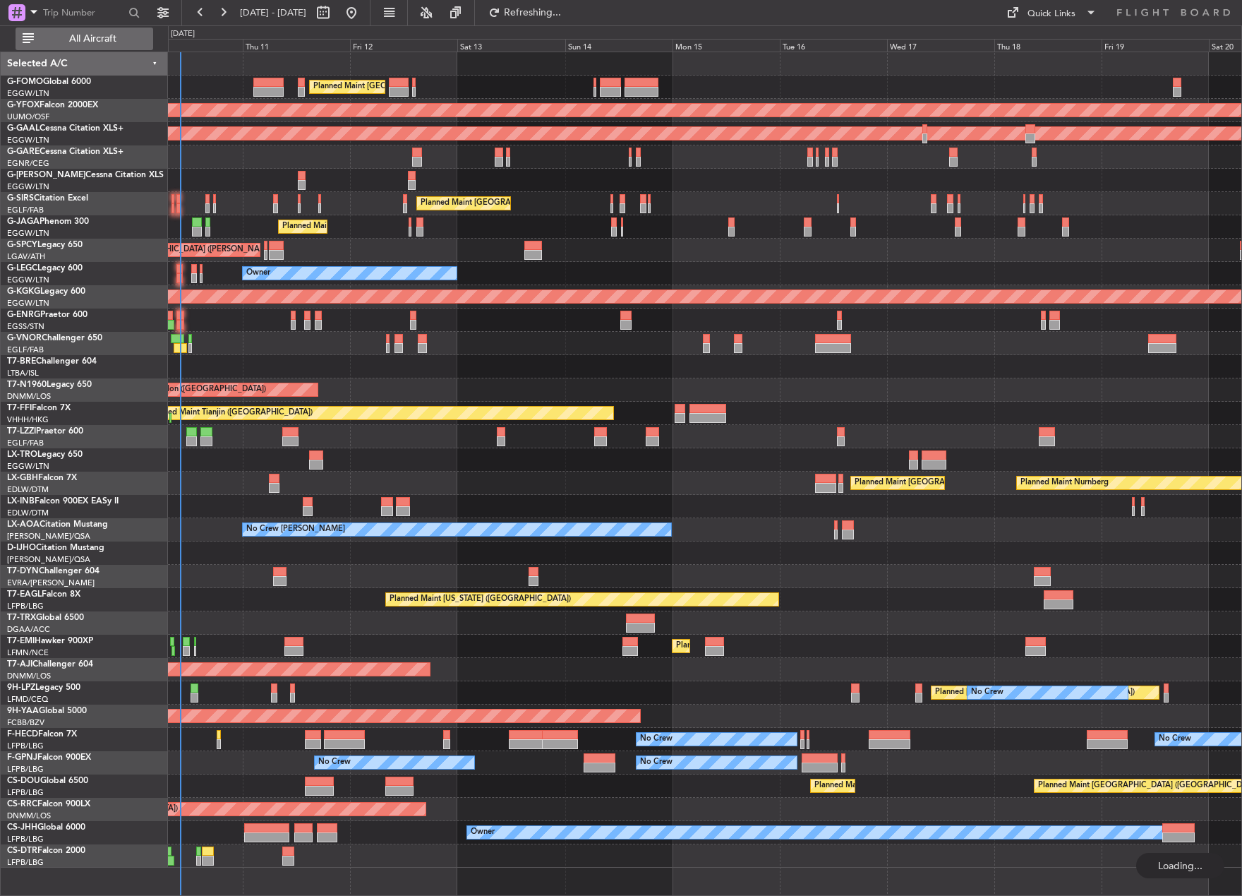
click at [107, 43] on span "All Aircraft" at bounding box center [93, 39] width 112 height 10
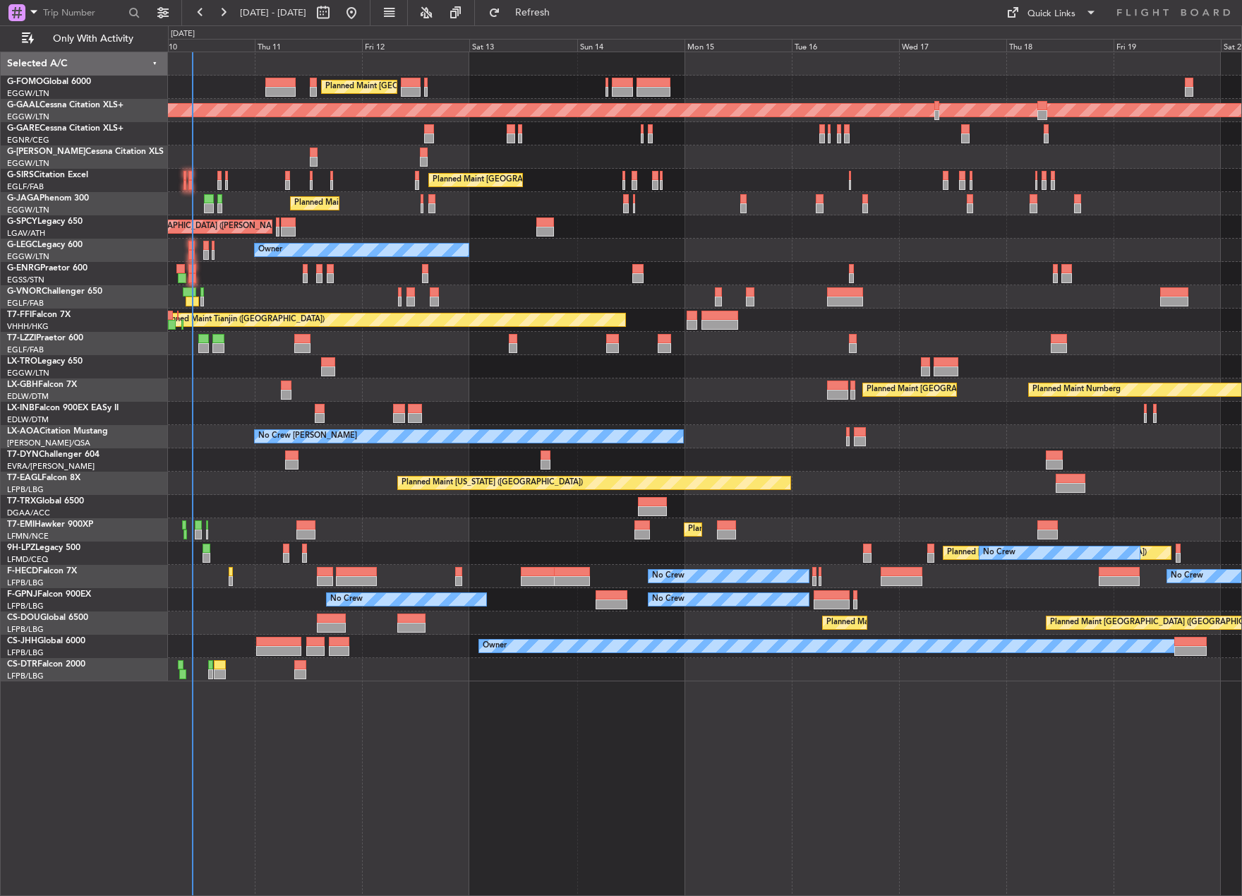
click at [269, 207] on div "Planned Maint [GEOGRAPHIC_DATA] ([GEOGRAPHIC_DATA])" at bounding box center [705, 203] width 1074 height 23
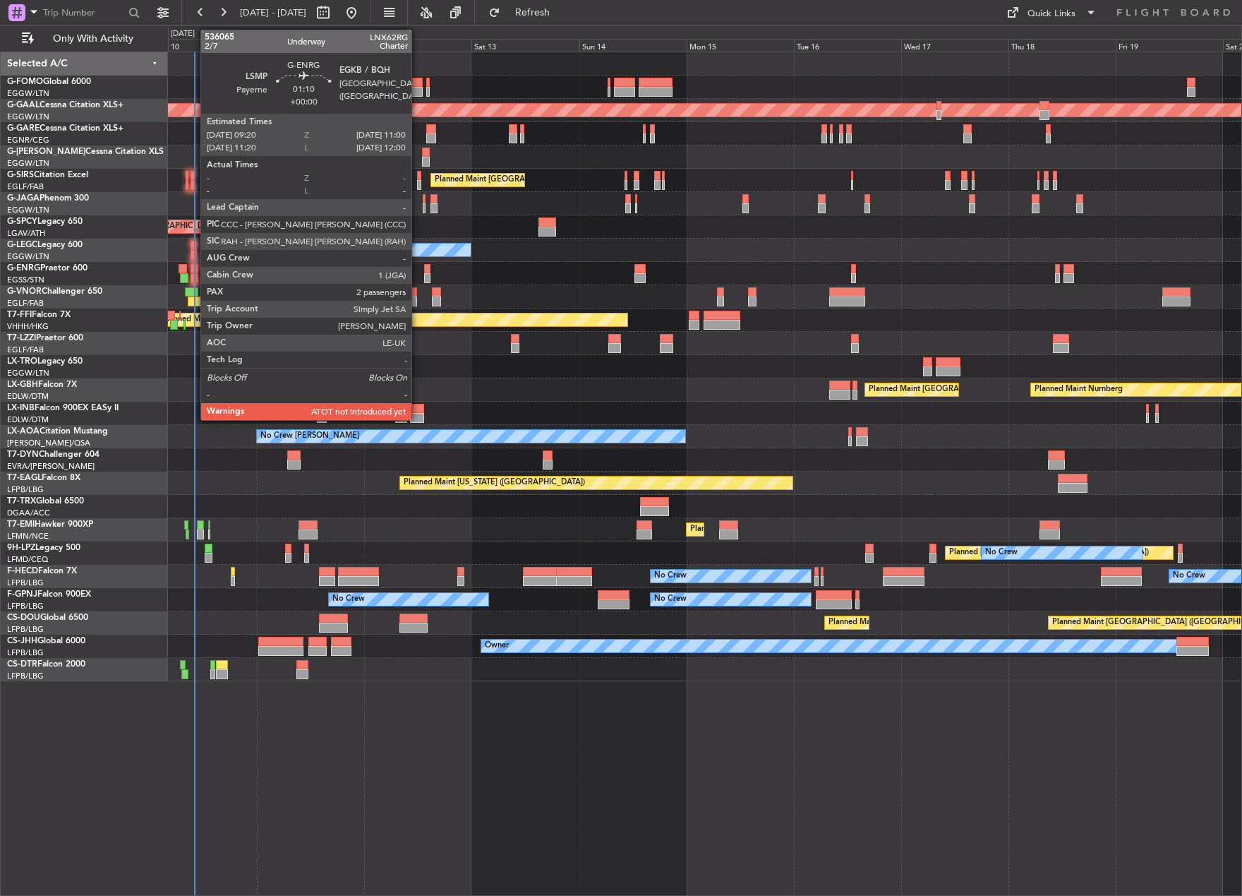
click at [193, 275] on div at bounding box center [195, 278] width 8 height 10
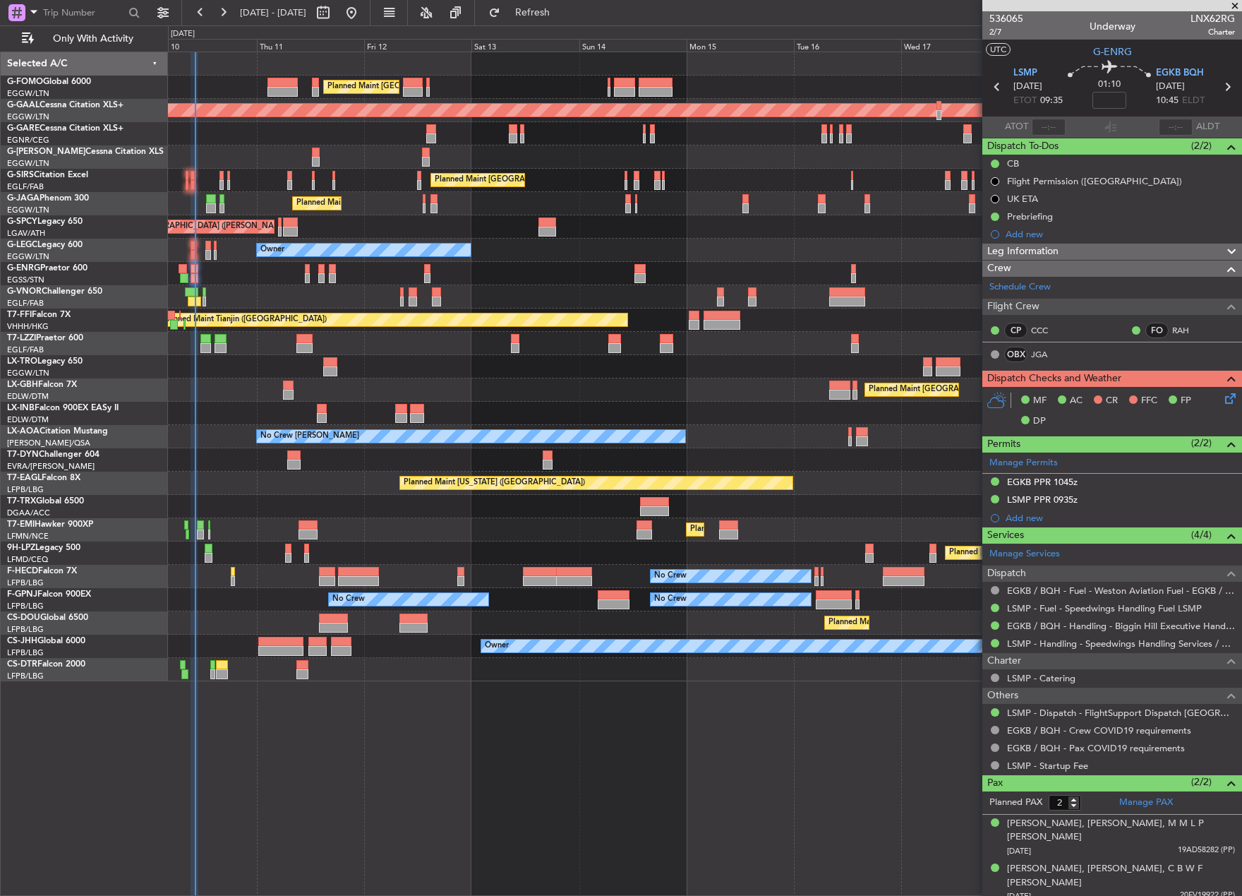
click at [611, 268] on div "Planned Maint London (Stansted) No Crew" at bounding box center [705, 273] width 1074 height 23
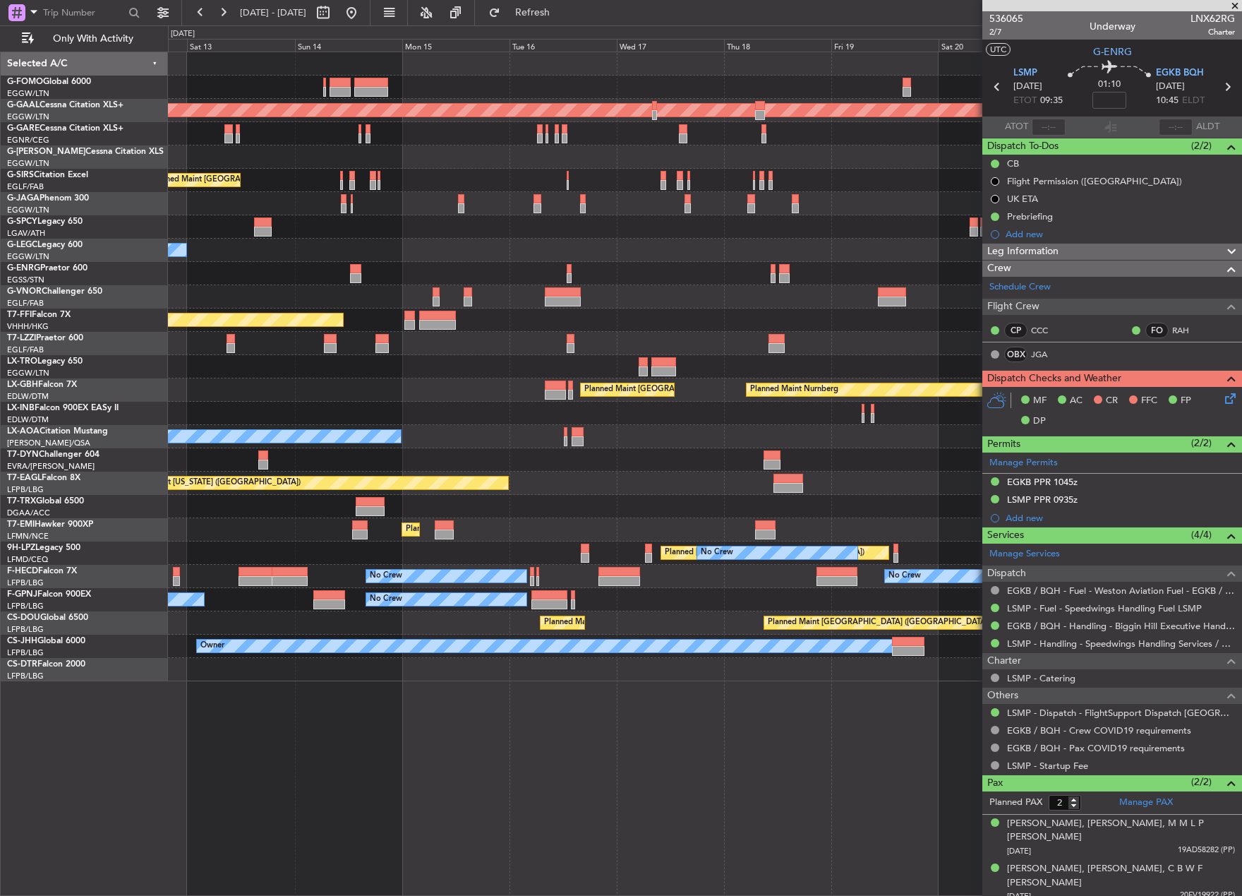
click at [469, 327] on div "Planned Maint London (Luton) Planned Maint Dusseldorf Planned Maint London (Far…" at bounding box center [705, 366] width 1074 height 629
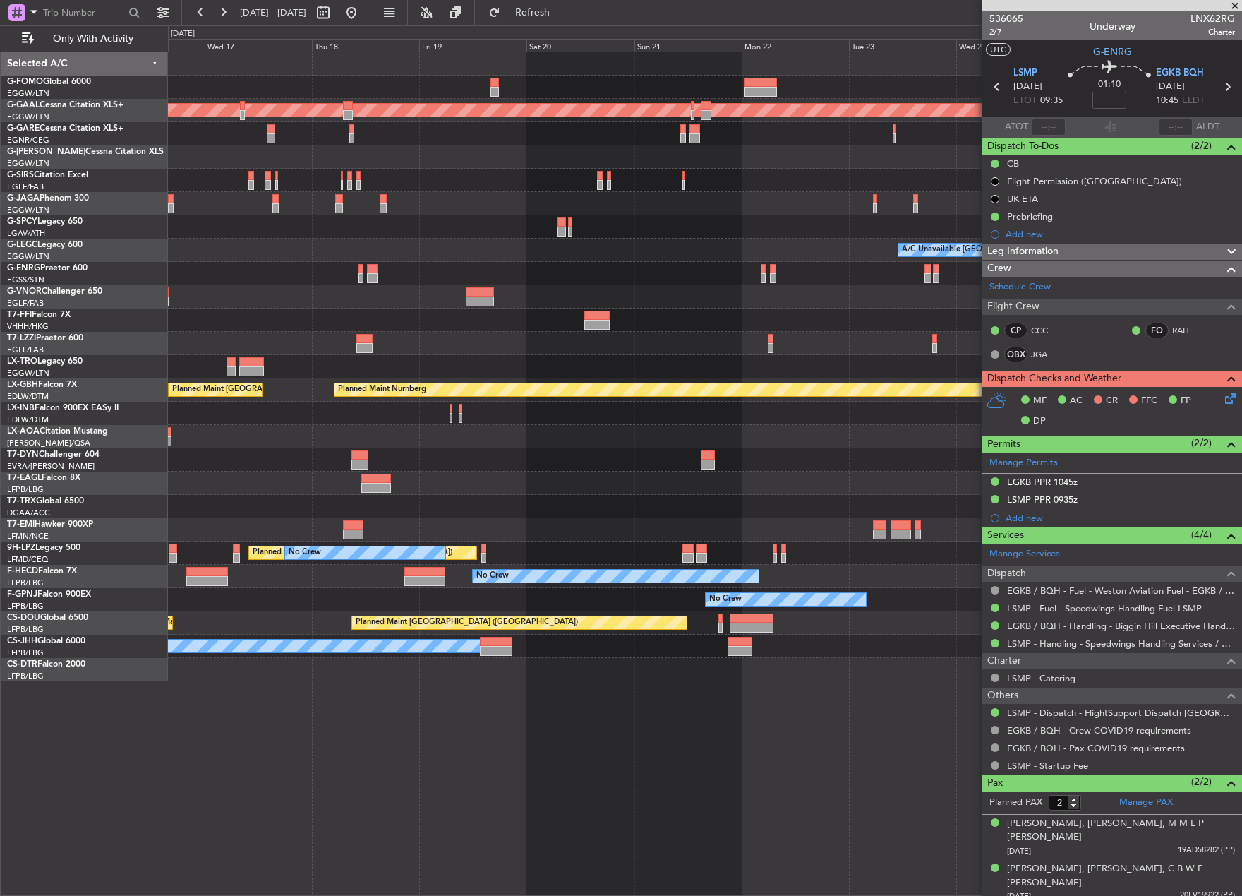
click at [404, 329] on div "Planned Maint Dusseldorf A/C Unavailable London (Luton) Planned Maint Tianjin (…" at bounding box center [705, 366] width 1074 height 629
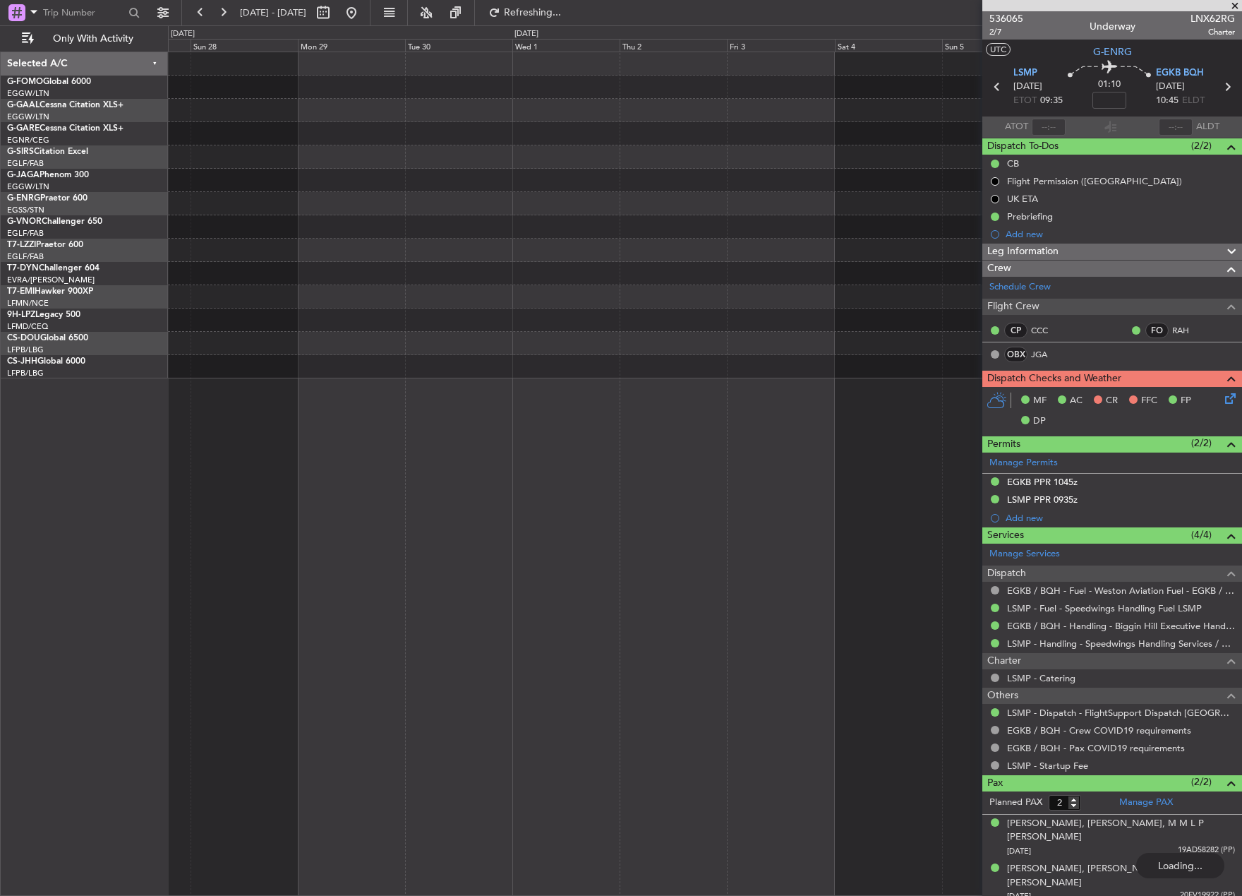
click at [0, 390] on html "21 Sep 2025 - 01 Oct 2025 Refreshing... Quick Links Only With Activity Planned …" at bounding box center [621, 448] width 1242 height 896
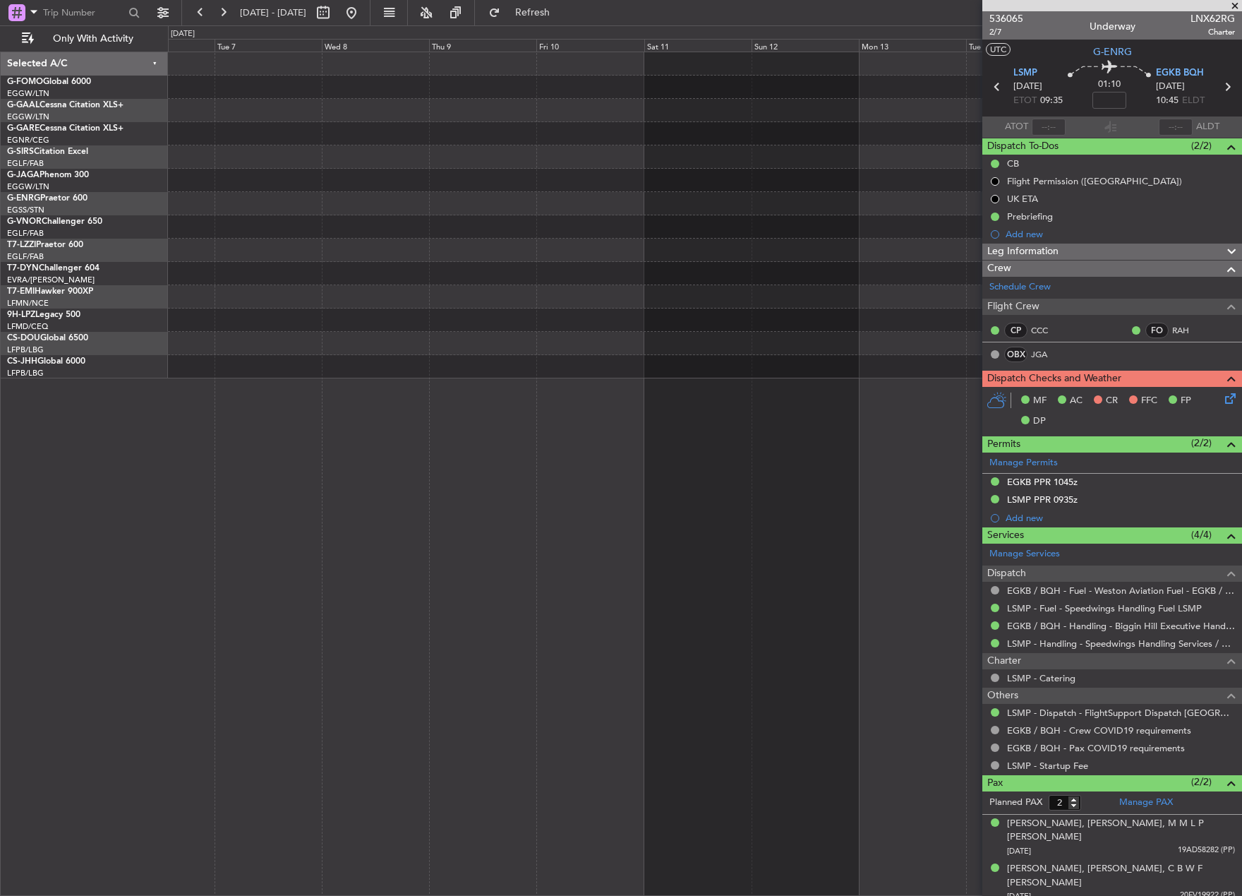
click at [0, 368] on html "21 Sep 2025 - 01 Oct 2025 Refresh Quick Links Only With Activity Selected A/C G…" at bounding box center [621, 448] width 1242 height 896
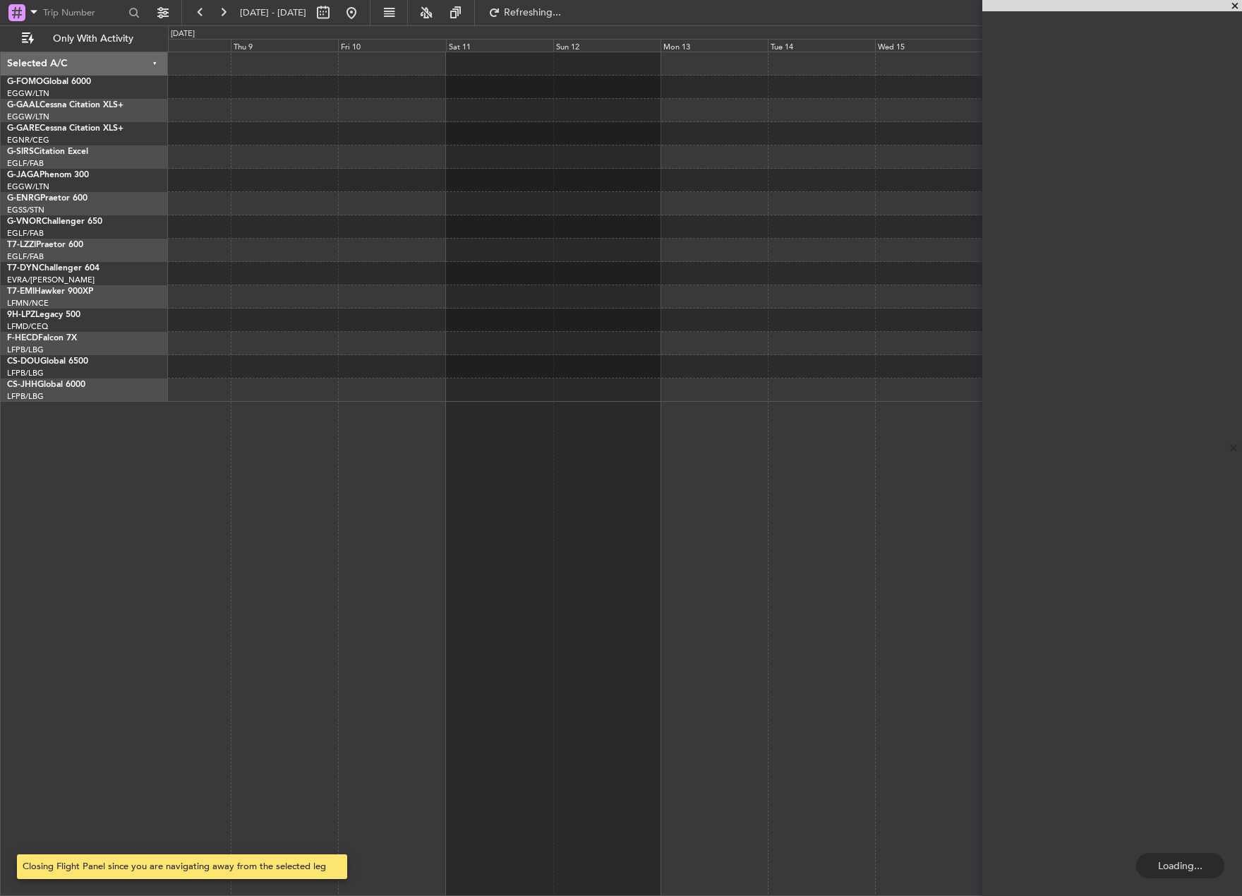
click at [62, 321] on div "Selected A/C G-FOMO Global 6000 EGGW/LTN London (Luton) G-GAAL Cessna Citation …" at bounding box center [621, 460] width 1242 height 870
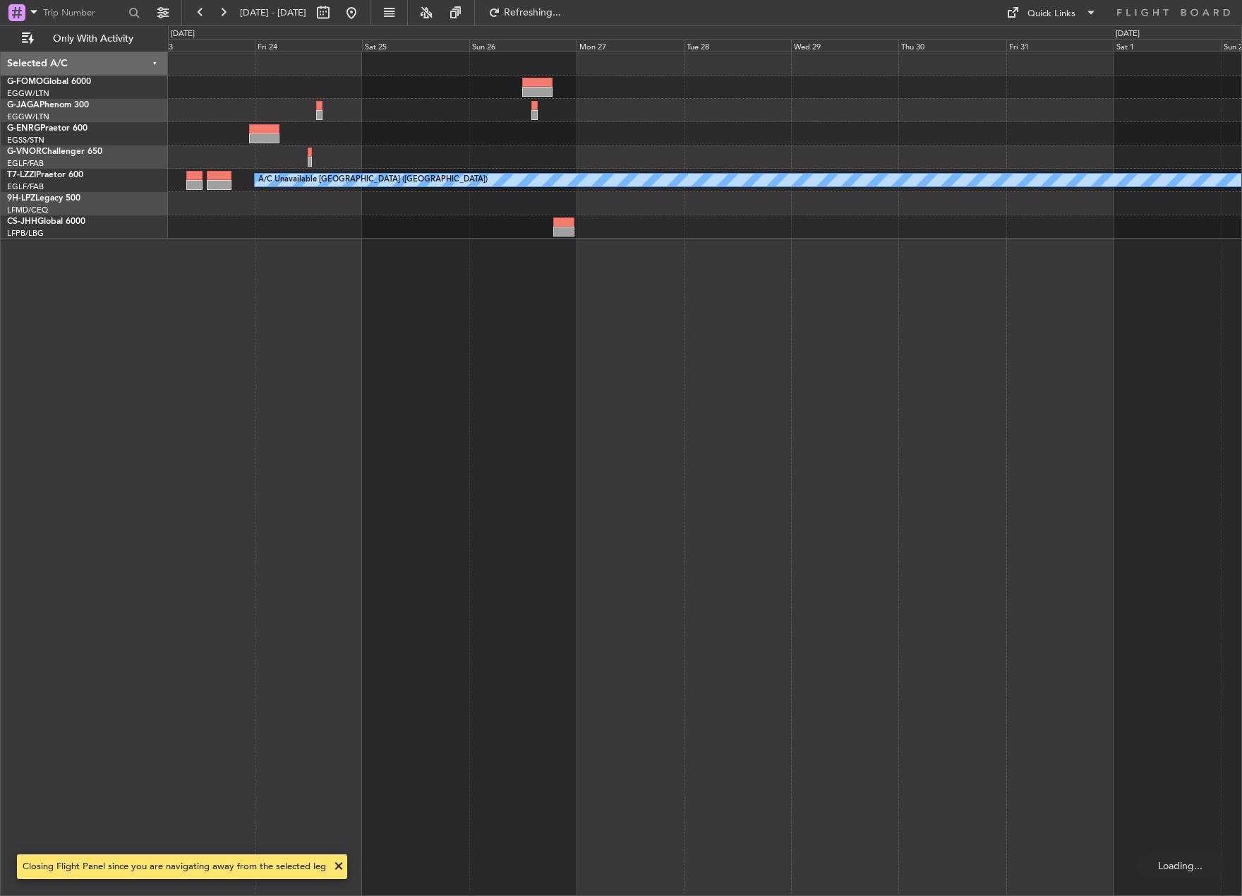
click at [0, 419] on html "13 Oct 2025 - 23 Oct 2025 Refreshing... Quick Links Only With Activity A/C Unav…" at bounding box center [621, 448] width 1242 height 896
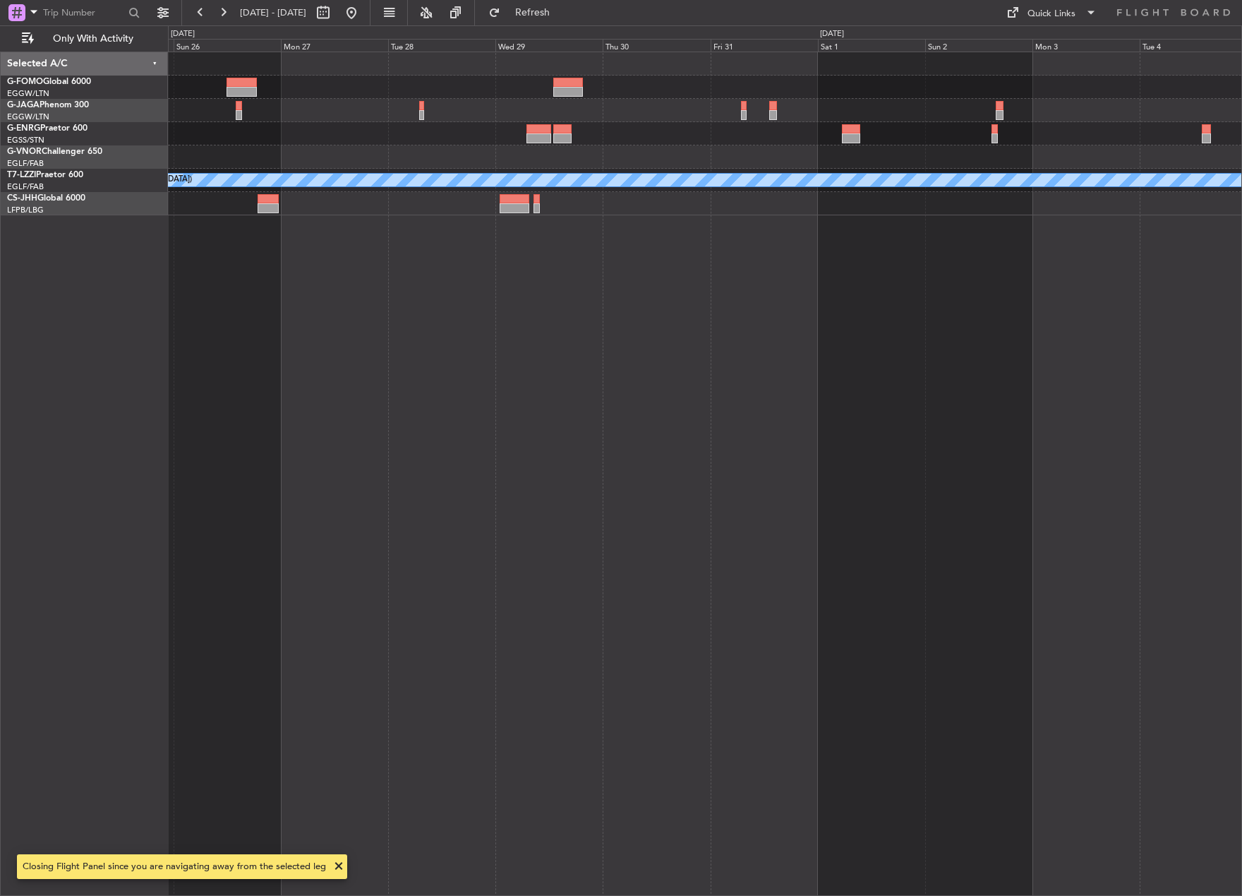
click at [458, 458] on div "A/C Unavailable [GEOGRAPHIC_DATA] ([GEOGRAPHIC_DATA])" at bounding box center [705, 474] width 1074 height 844
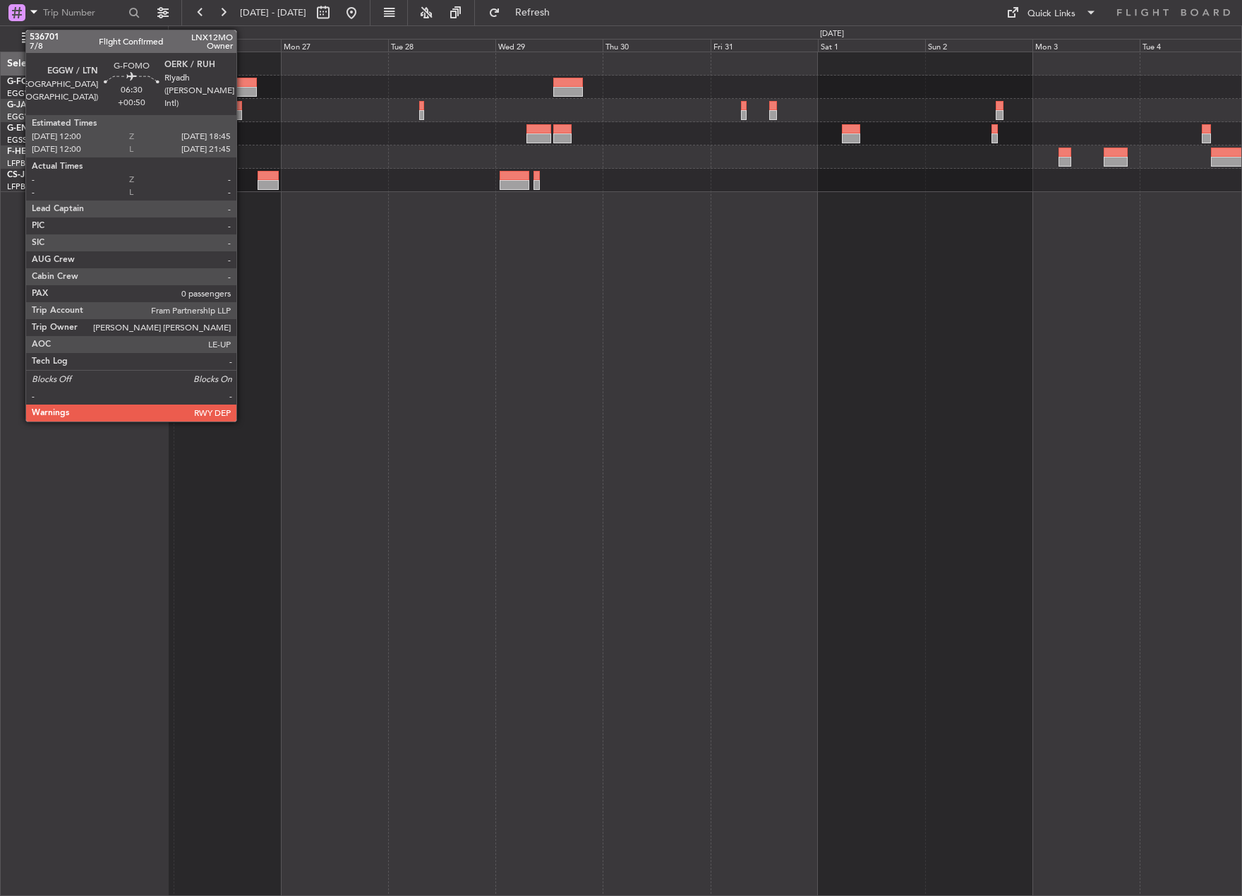
click at [243, 85] on div at bounding box center [242, 83] width 30 height 10
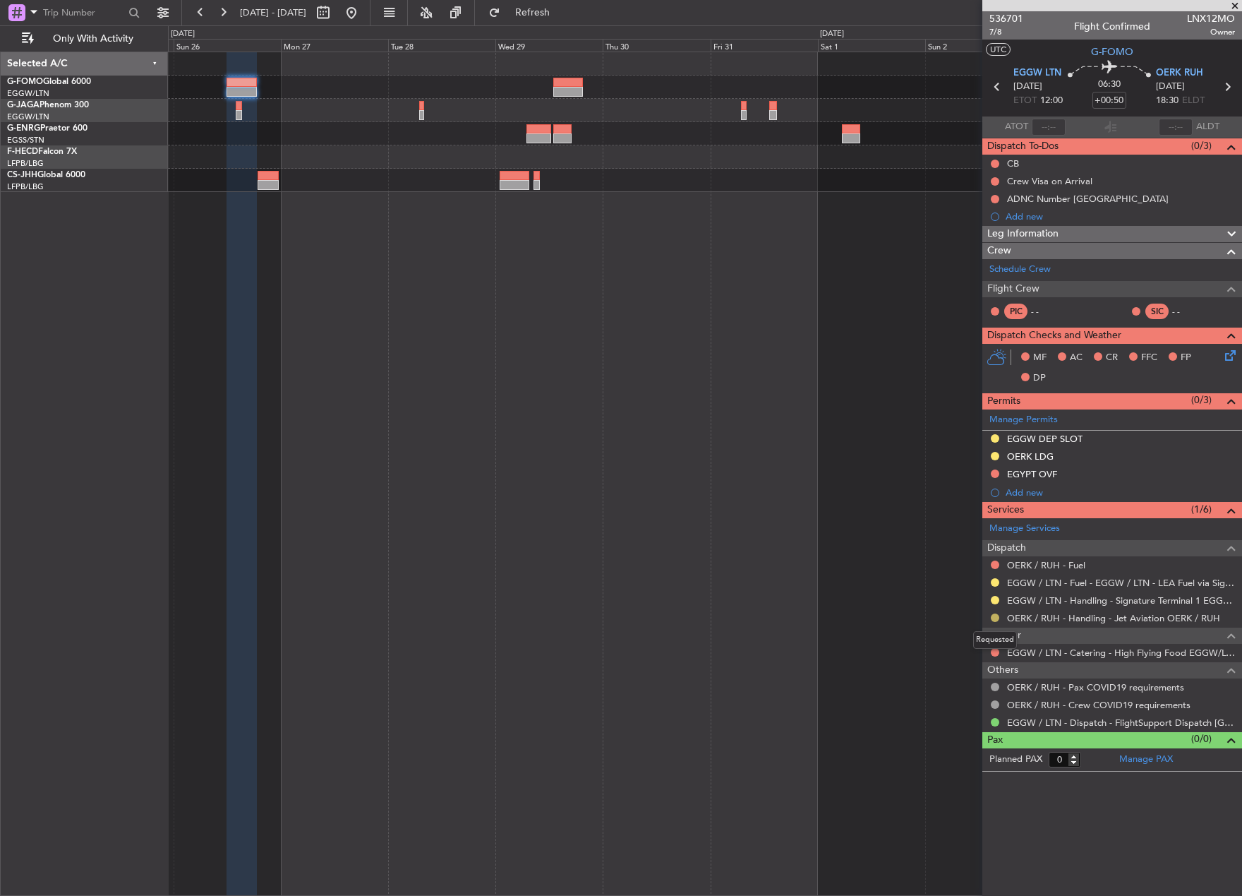
click at [992, 618] on button at bounding box center [995, 617] width 8 height 8
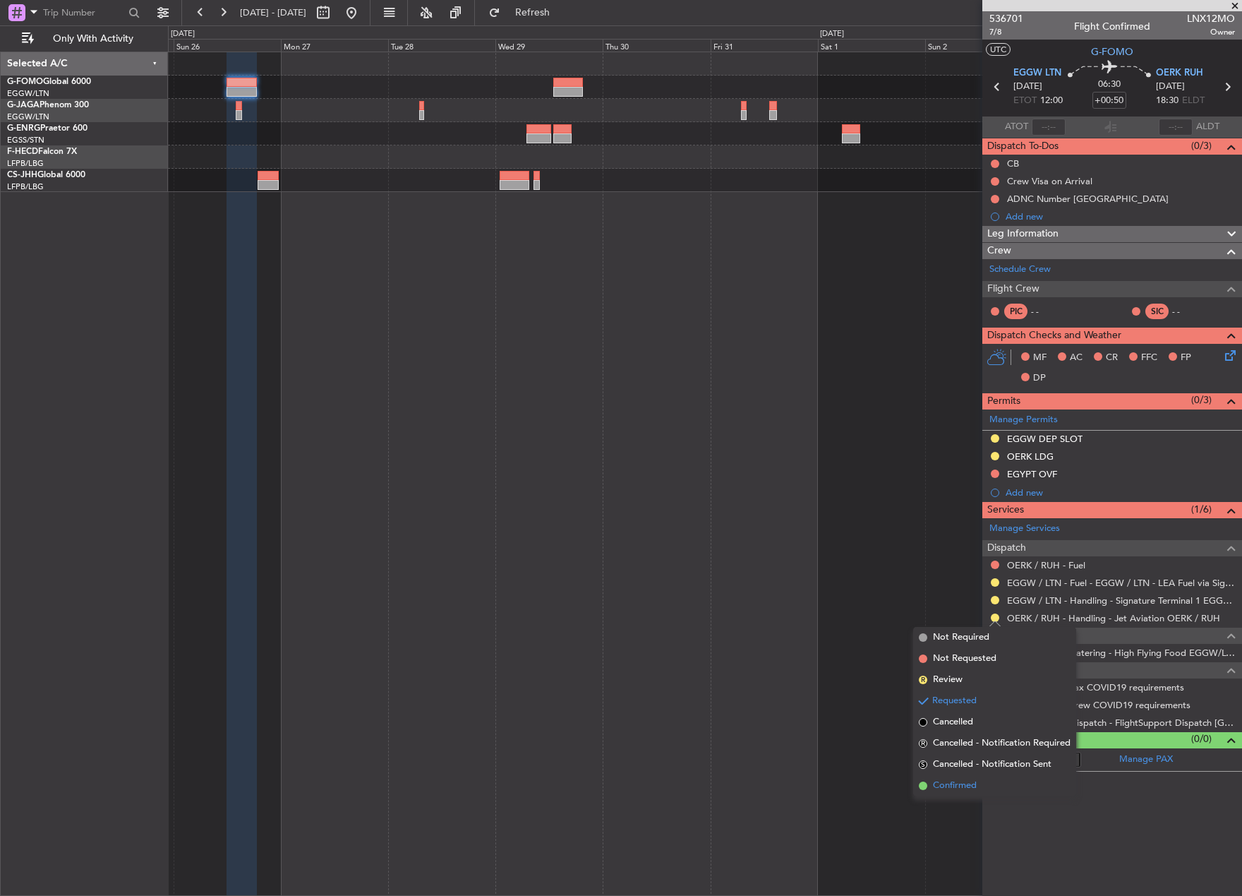
click at [970, 781] on span "Confirmed" at bounding box center [955, 785] width 44 height 14
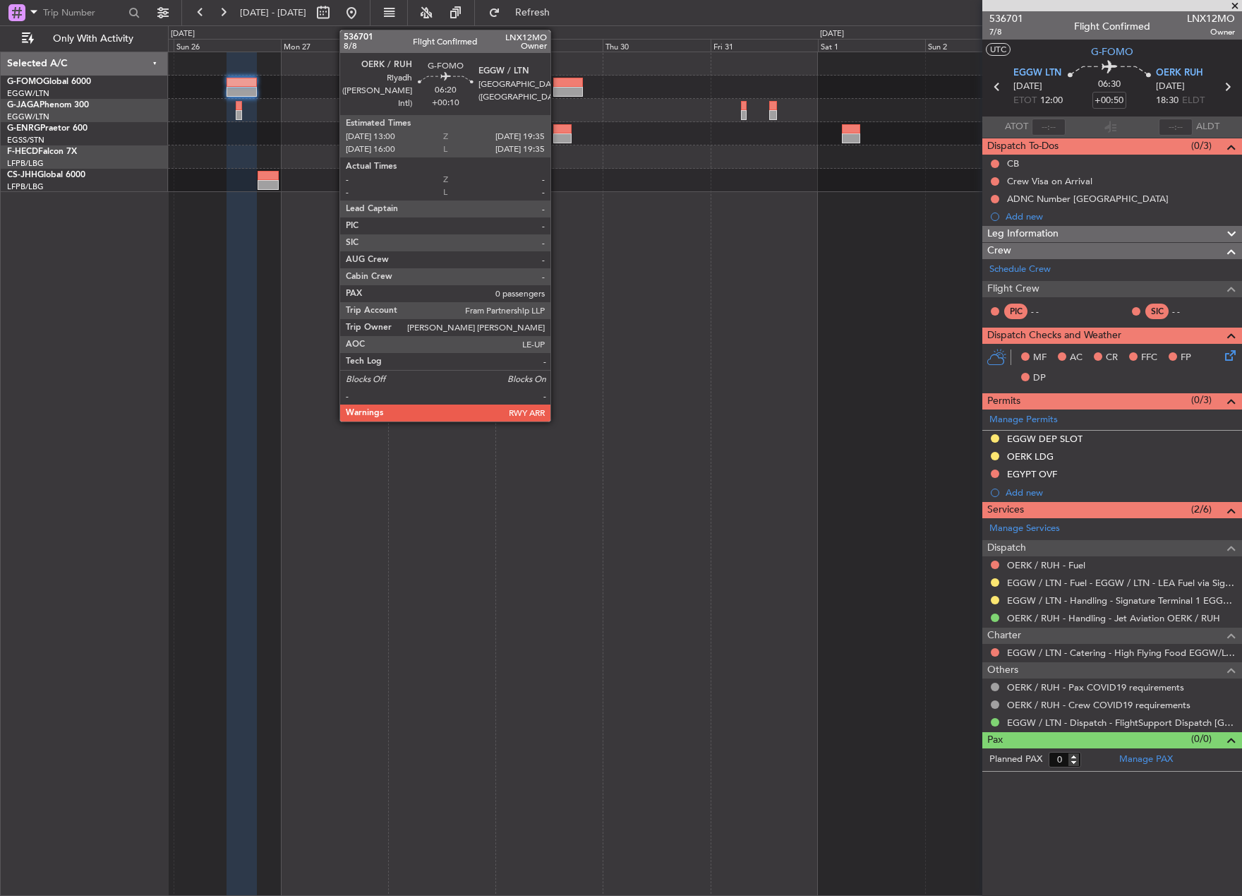
click at [557, 88] on div at bounding box center [568, 92] width 30 height 10
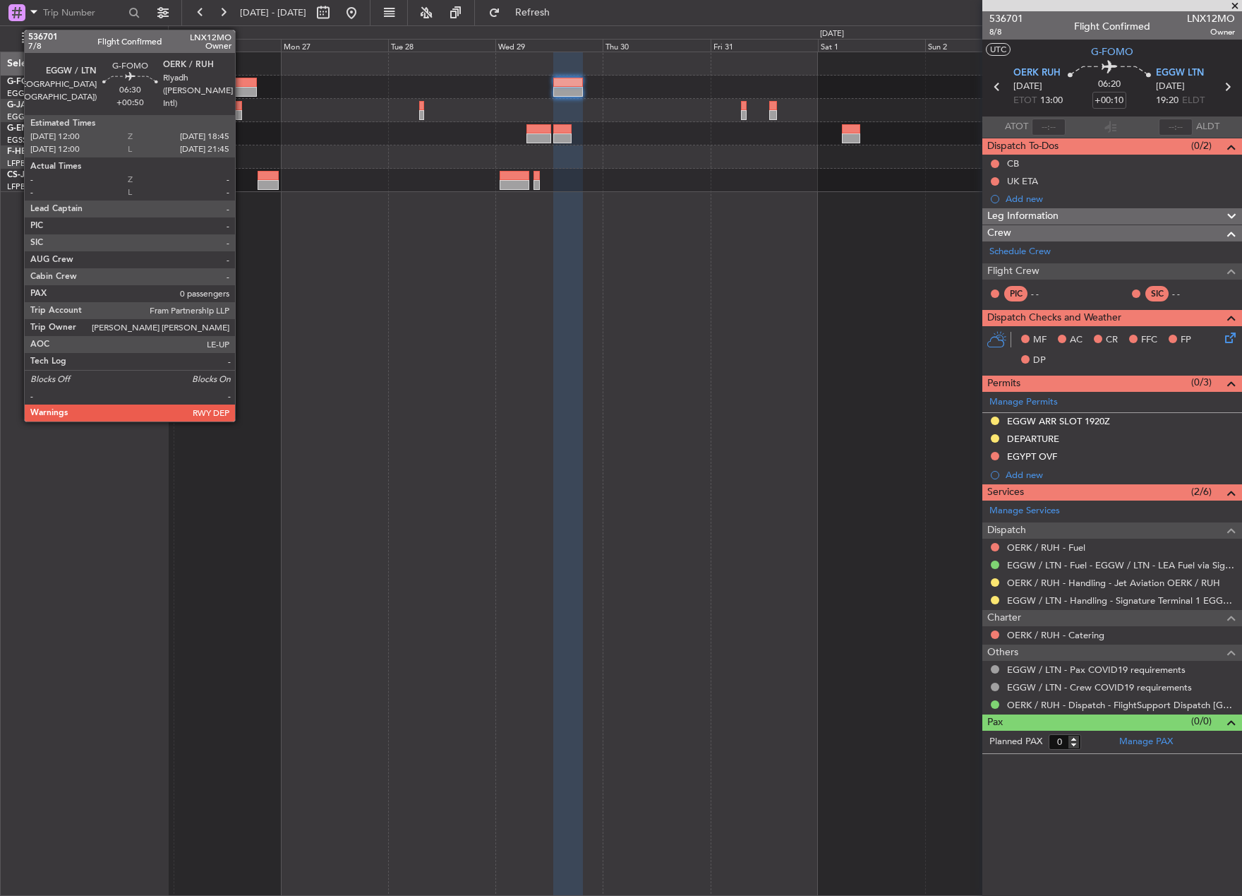
click at [241, 83] on div at bounding box center [242, 83] width 30 height 10
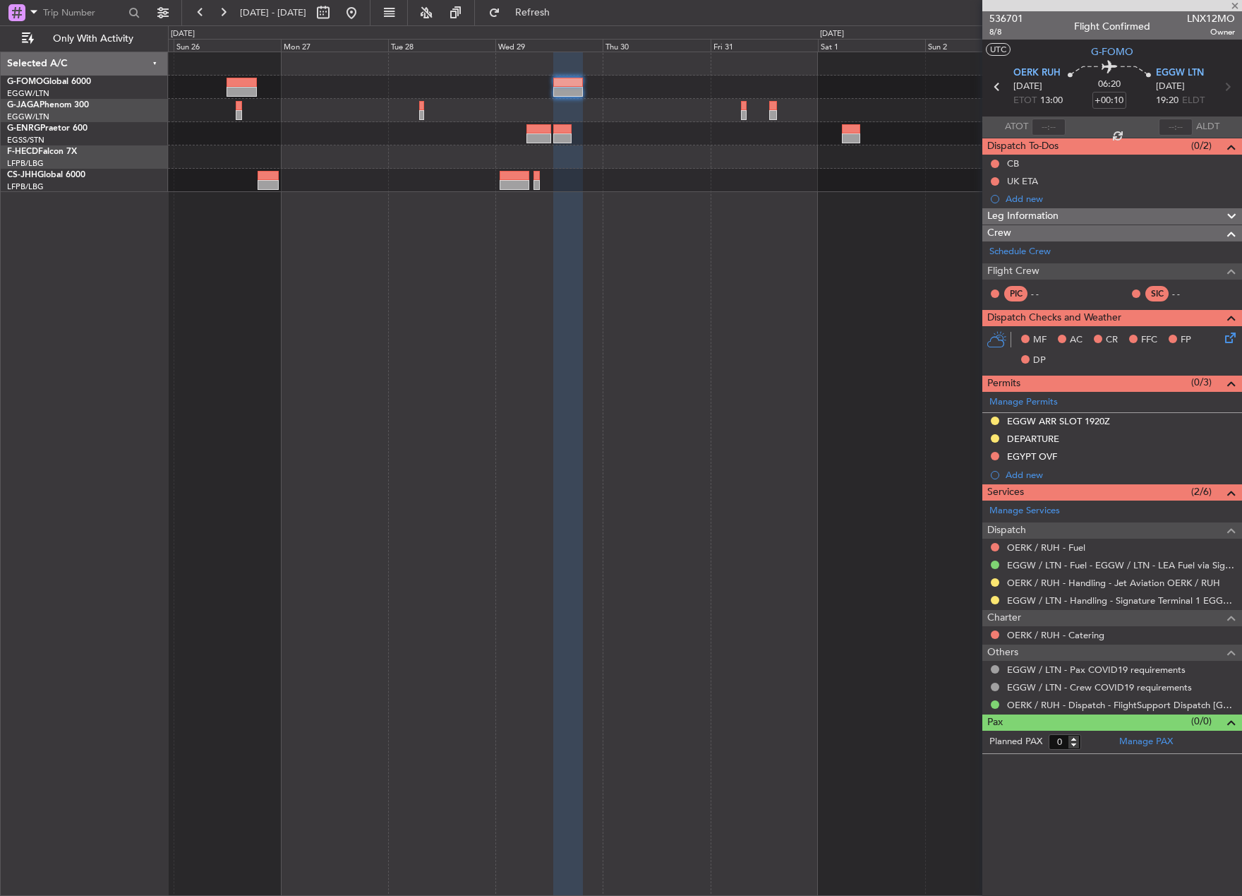
type input "+00:50"
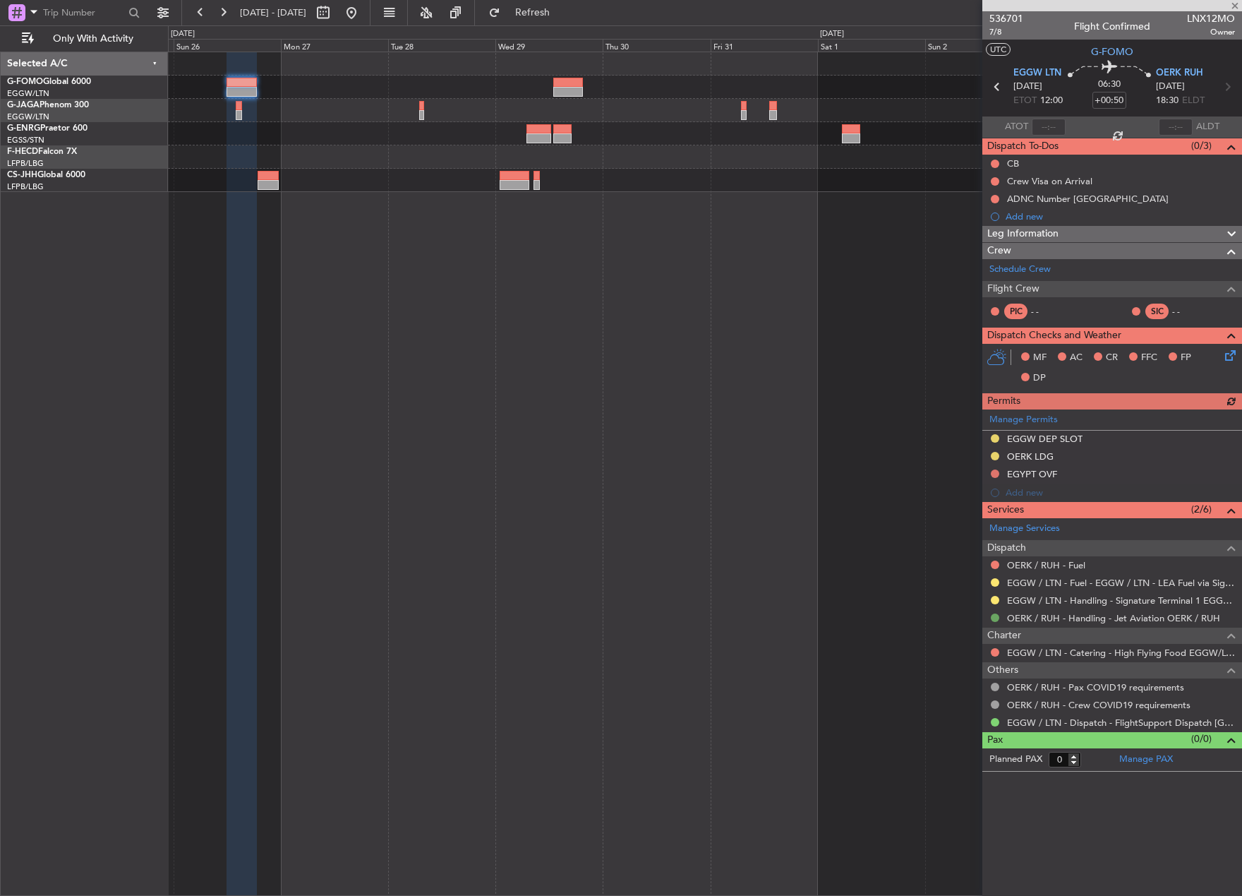
click at [994, 618] on button at bounding box center [995, 617] width 8 height 8
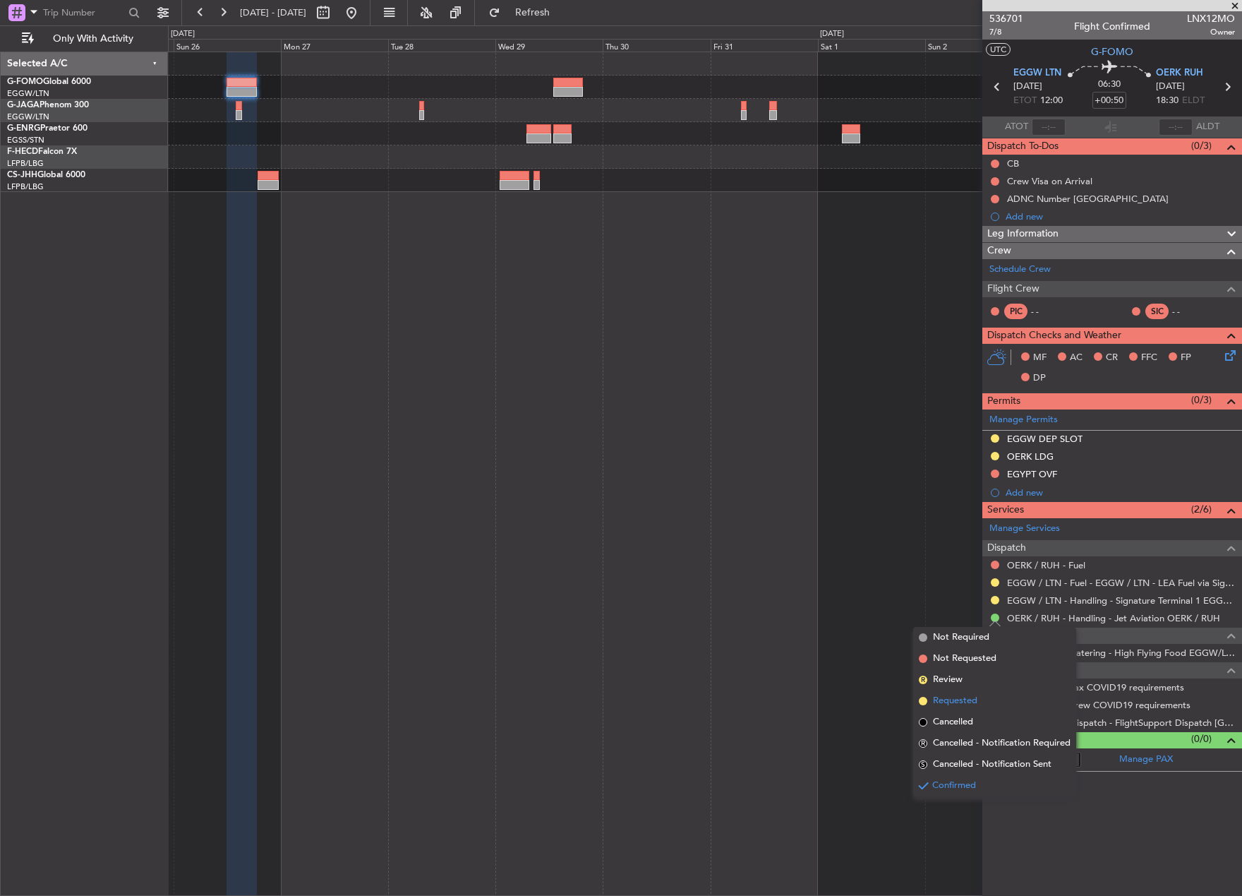
click at [963, 703] on span "Requested" at bounding box center [955, 701] width 44 height 14
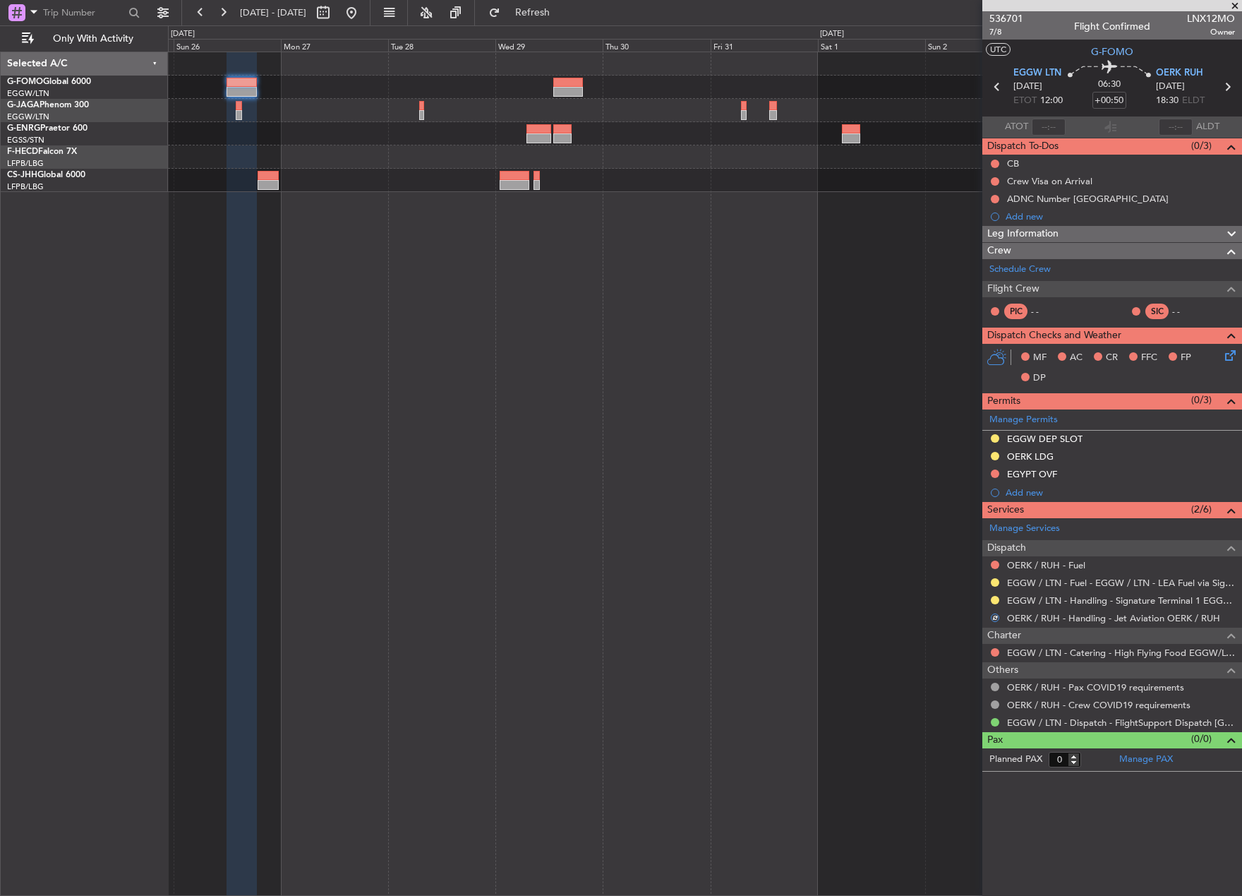
click at [817, 519] on div "Planned Maint [GEOGRAPHIC_DATA] ([GEOGRAPHIC_DATA])" at bounding box center [705, 474] width 1074 height 844
click at [363, 15] on button at bounding box center [351, 12] width 23 height 23
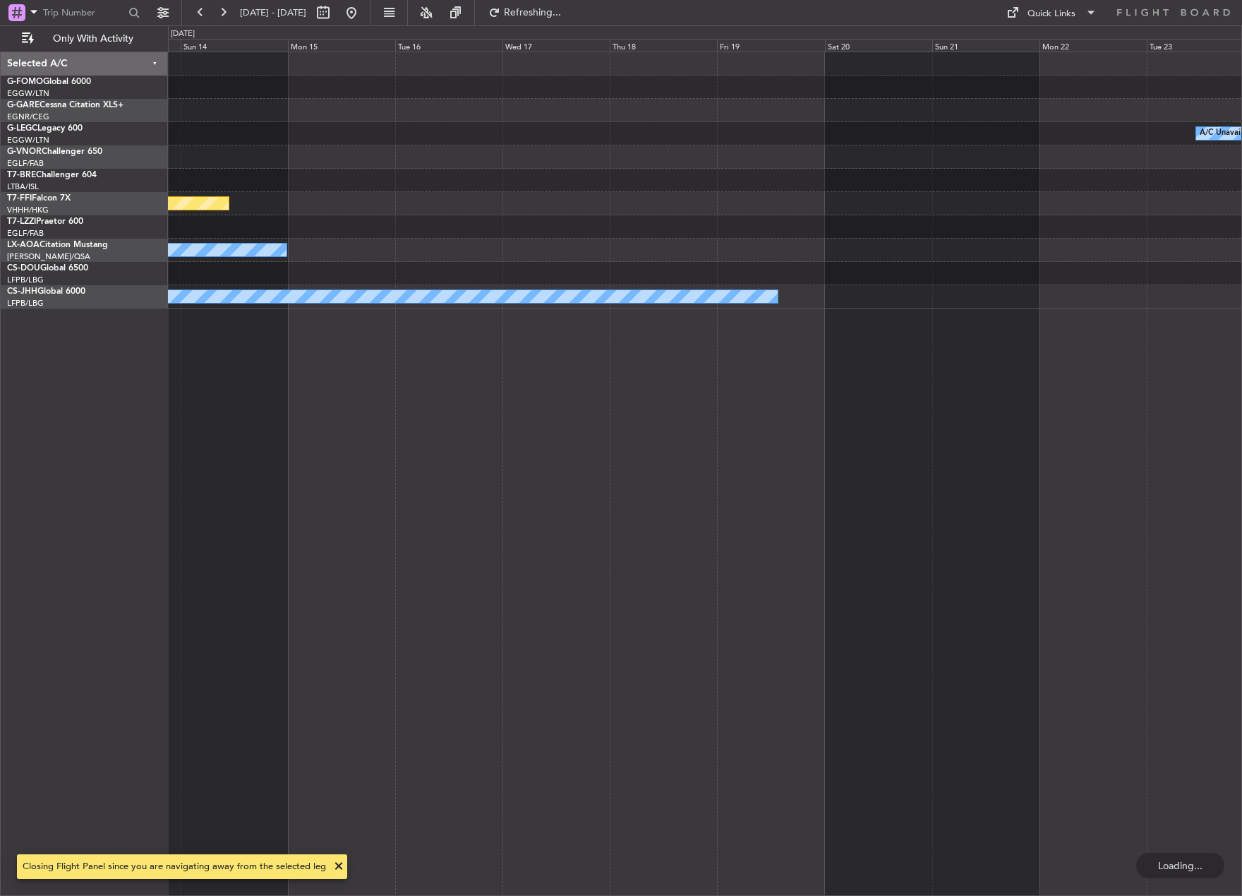
click at [0, 463] on html "05 Sep 2025 - 15 Sep 2025 Refreshing... Quick Links Only With Activity A/C Unav…" at bounding box center [621, 448] width 1242 height 896
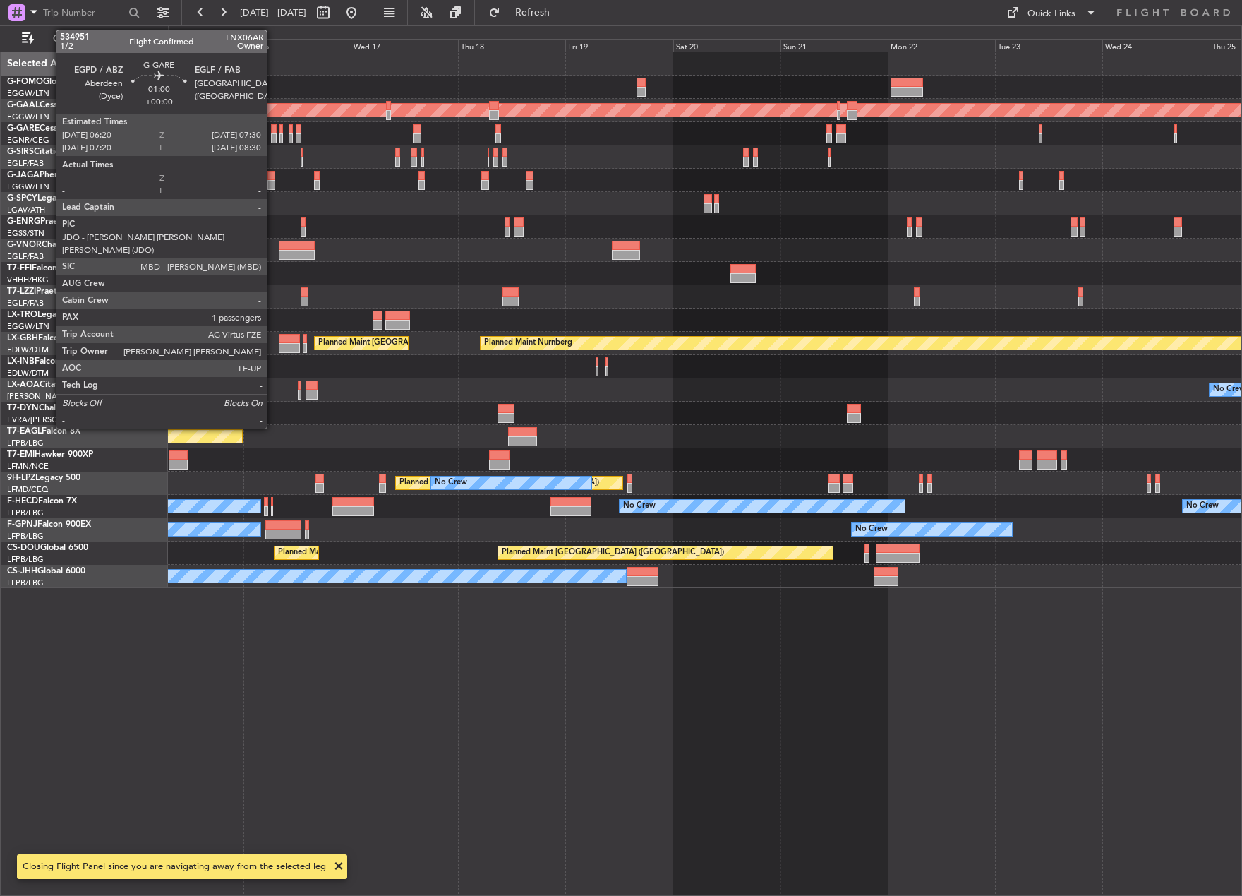
click at [273, 133] on div at bounding box center [274, 129] width 6 height 10
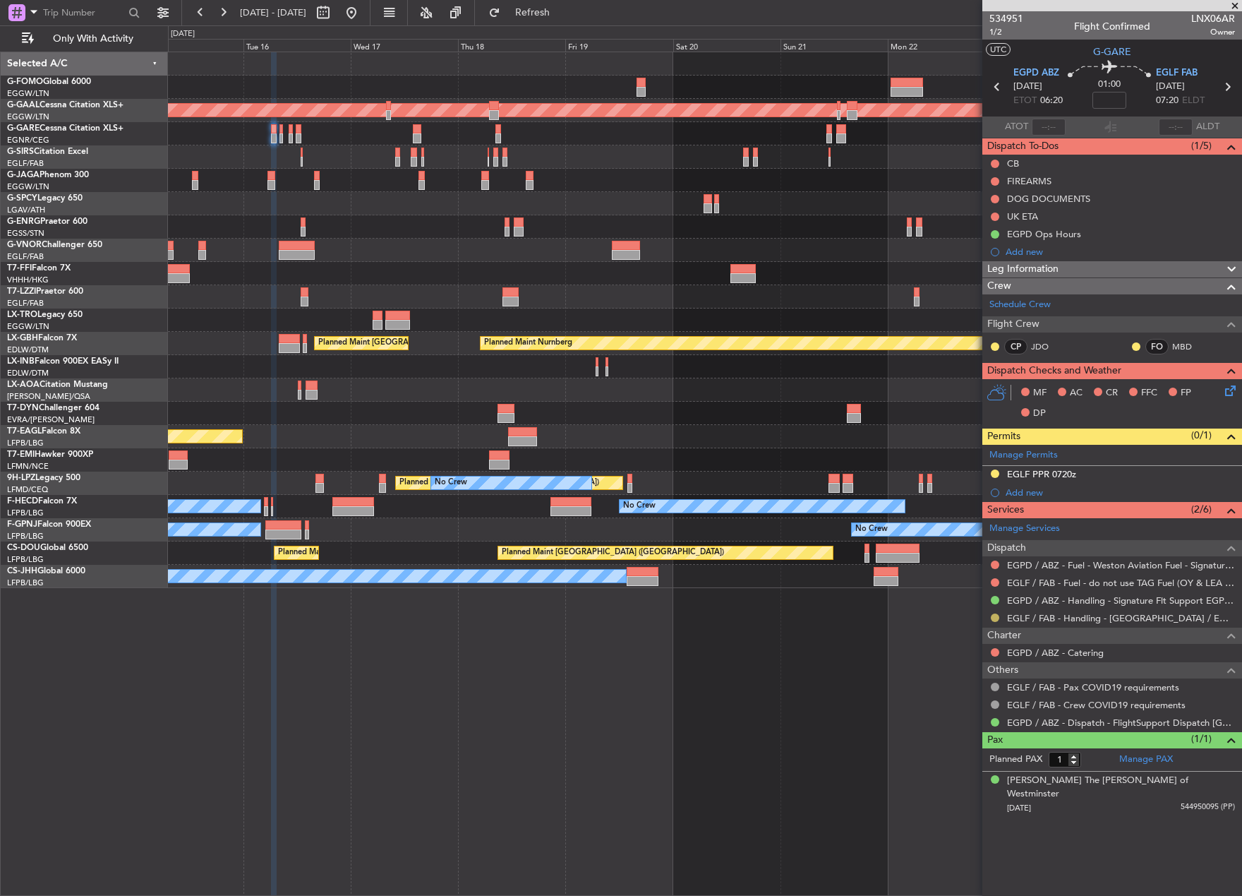
click at [993, 615] on button at bounding box center [995, 617] width 8 height 8
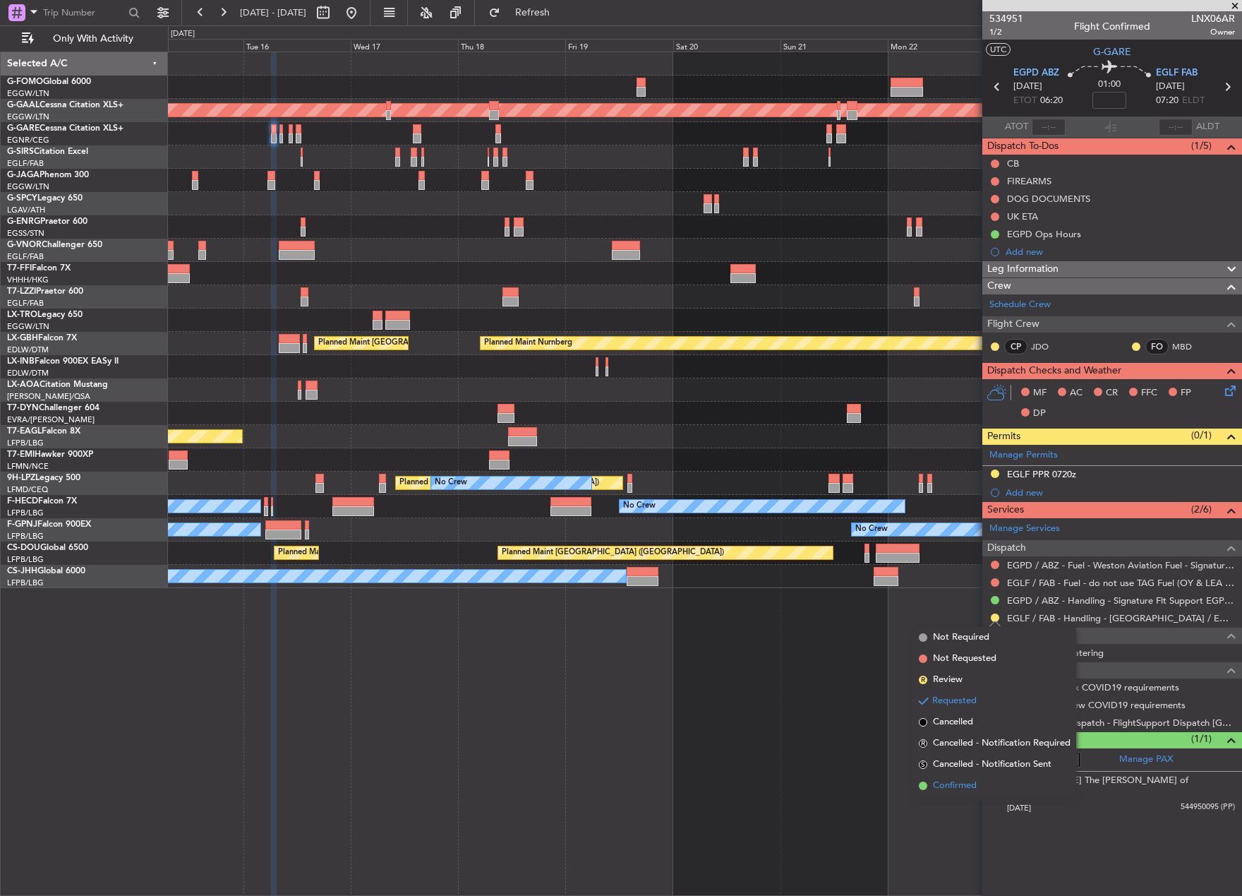
click at [946, 783] on span "Confirmed" at bounding box center [955, 785] width 44 height 14
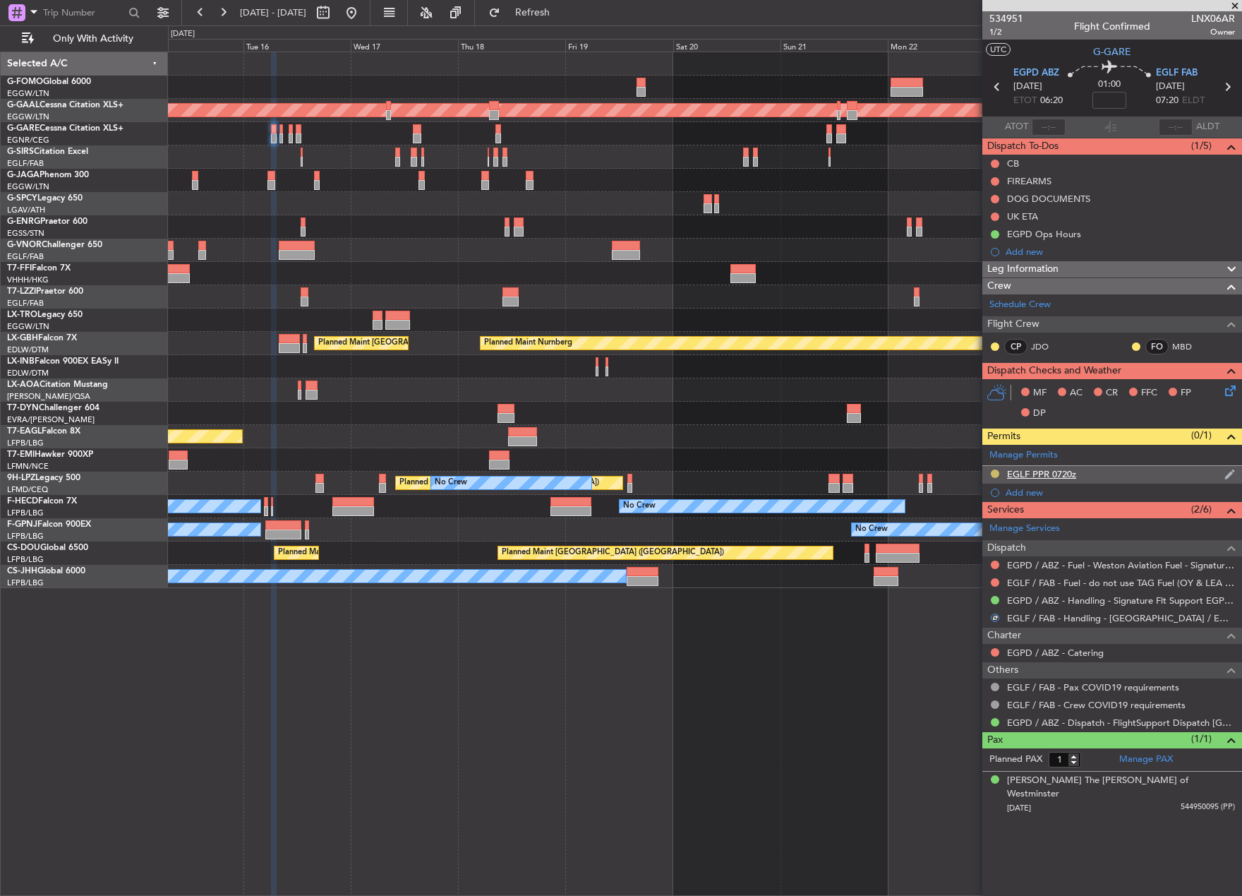
click at [994, 469] on button at bounding box center [995, 473] width 8 height 8
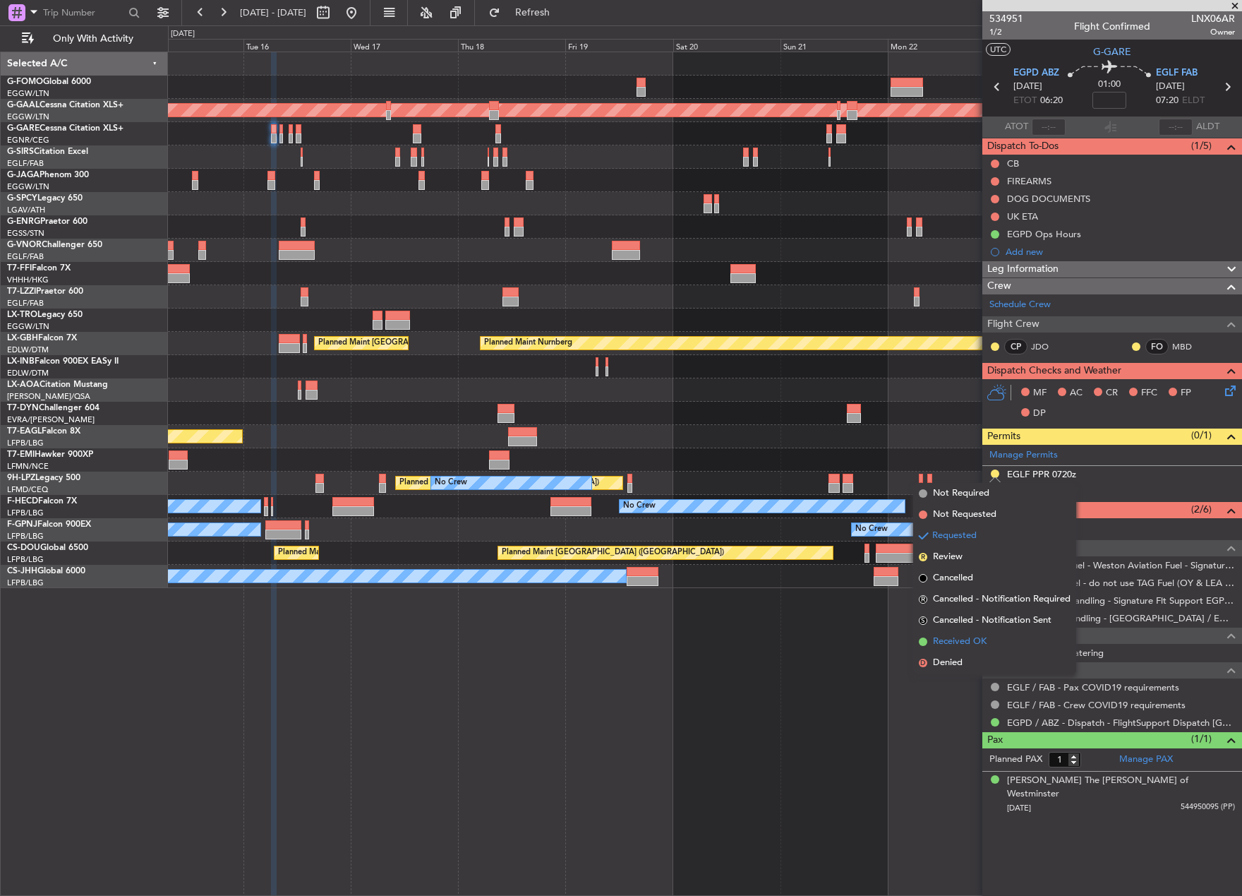
click at [959, 635] on span "Received OK" at bounding box center [960, 642] width 54 height 14
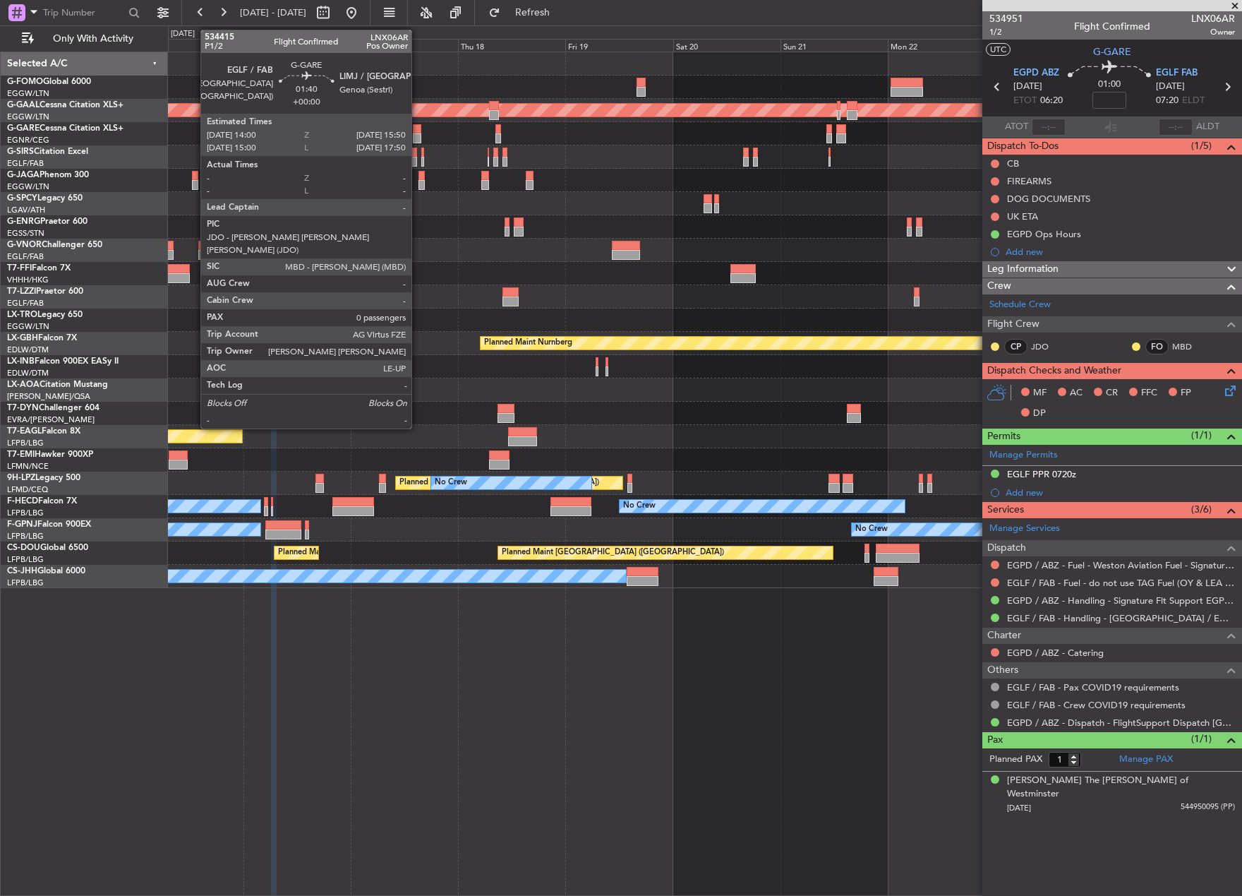
click at [418, 133] on div at bounding box center [417, 129] width 8 height 10
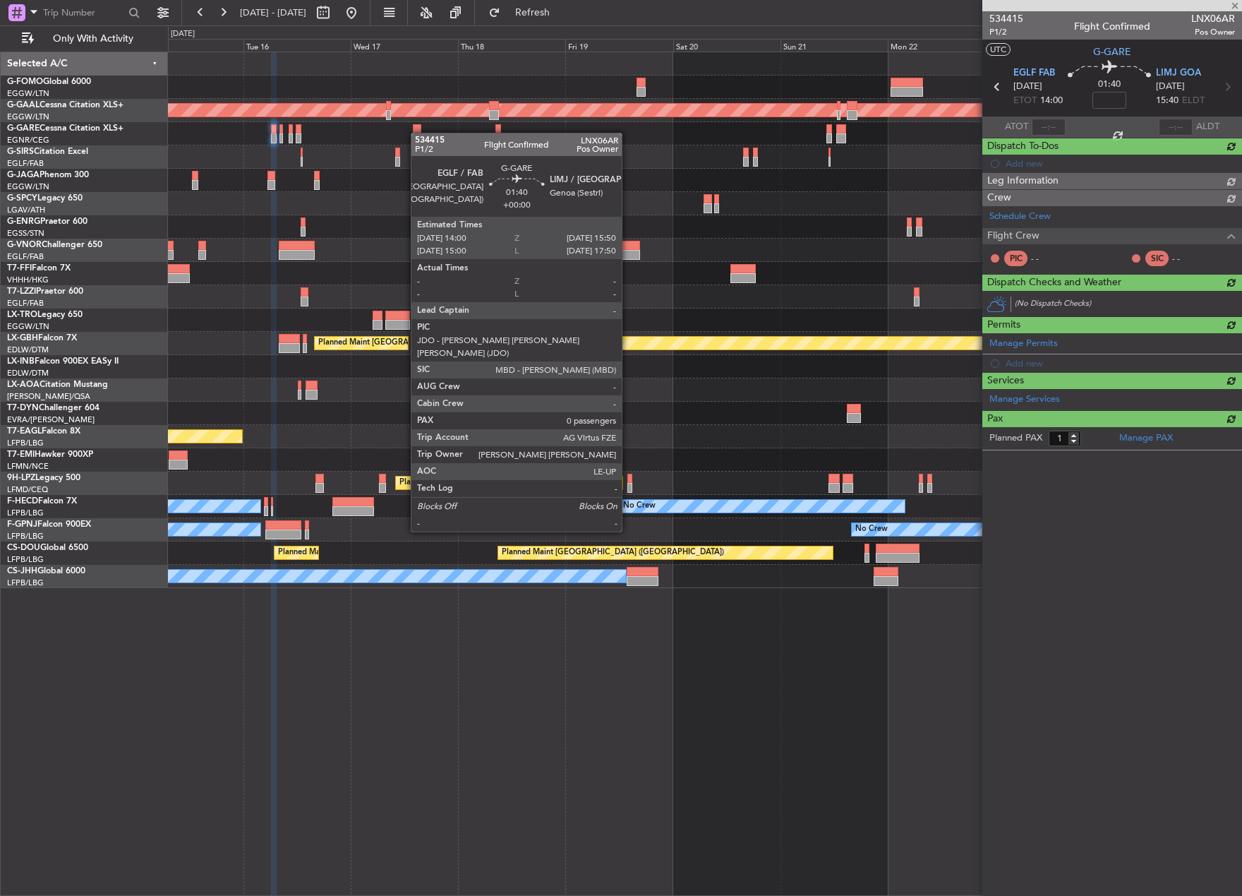
type input "0"
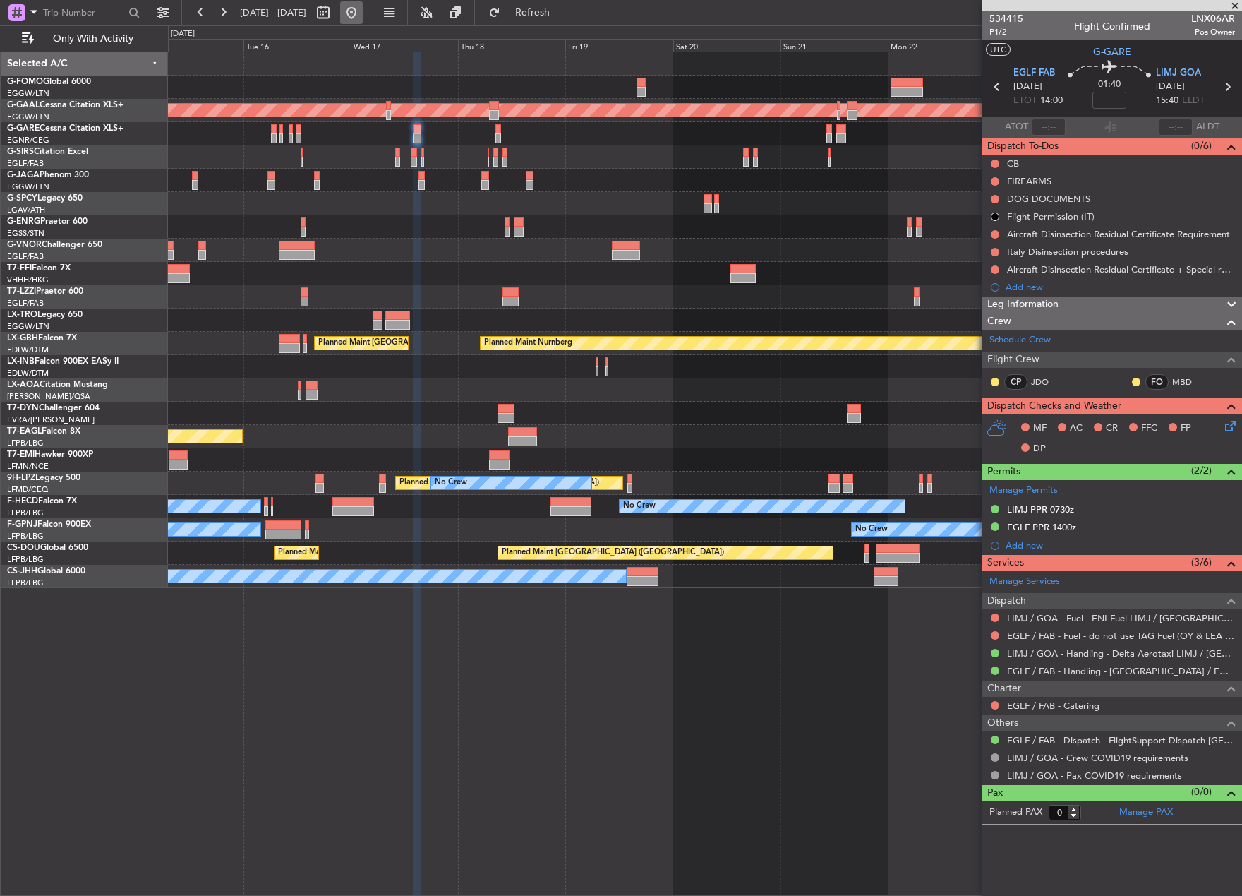
click at [363, 16] on button at bounding box center [351, 12] width 23 height 23
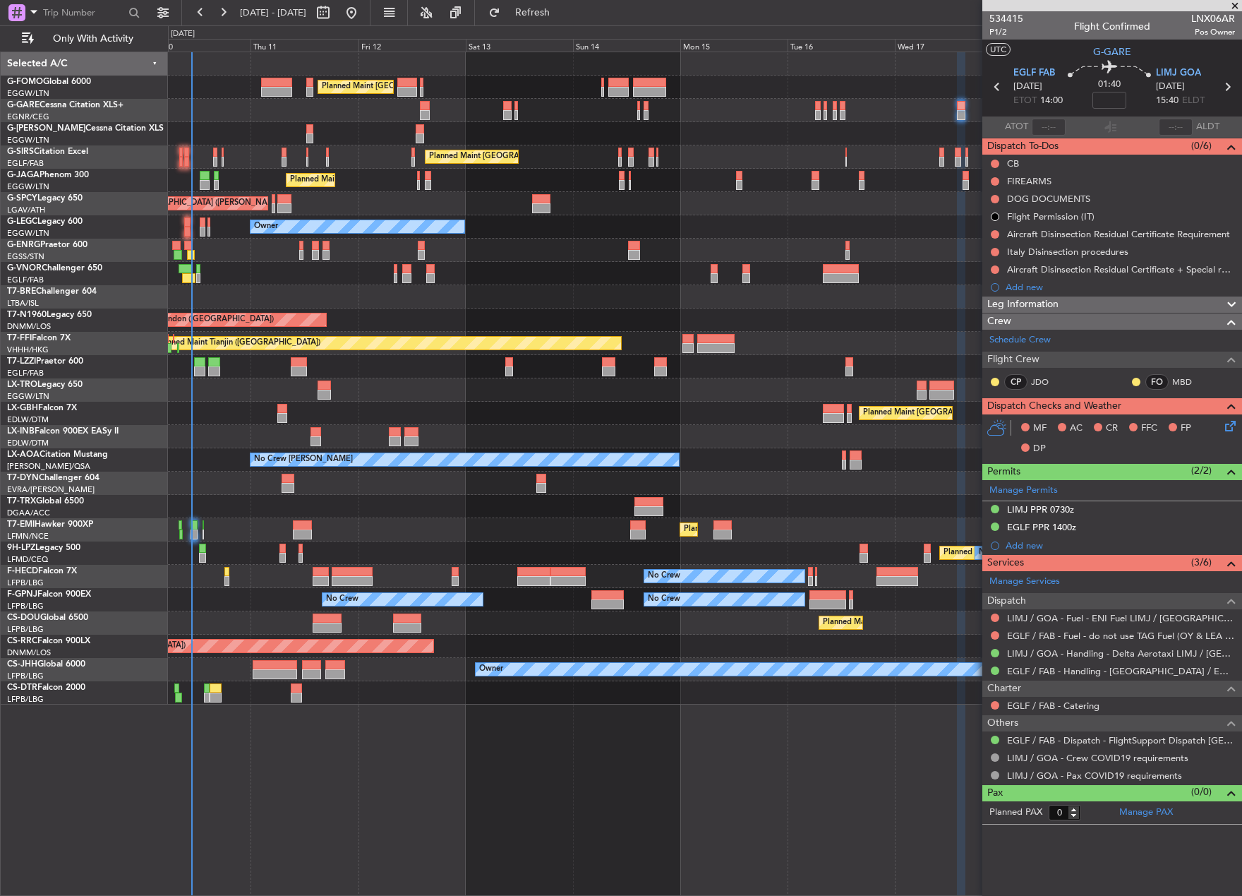
click at [78, 687] on div "Planned Maint London (Luton) Unplanned Maint Chester Planned Maint London (Farn…" at bounding box center [621, 460] width 1242 height 870
